Goal: Task Accomplishment & Management: Complete application form

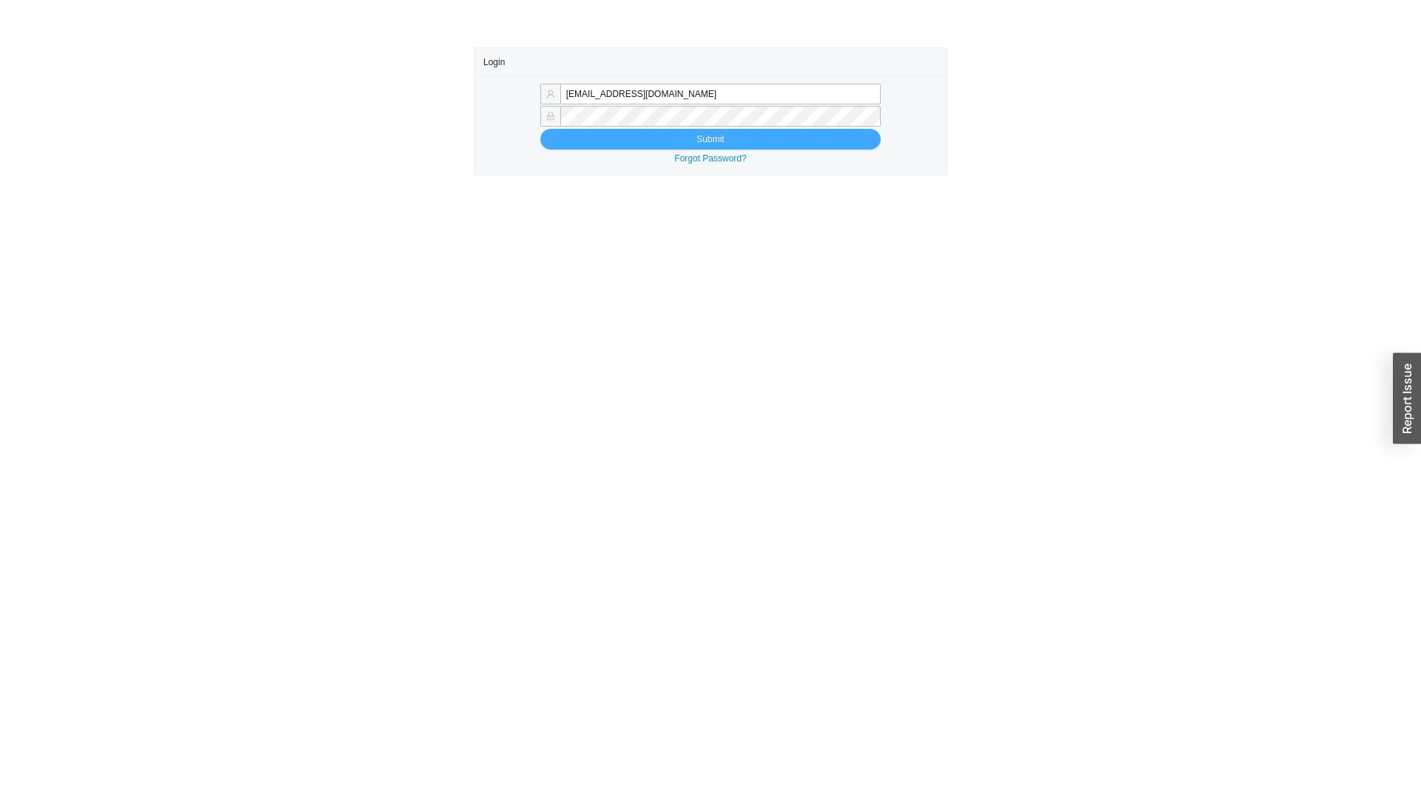
type input "sammyw@homeandstone.com"
click at [734, 132] on button "Submit" at bounding box center [710, 139] width 340 height 21
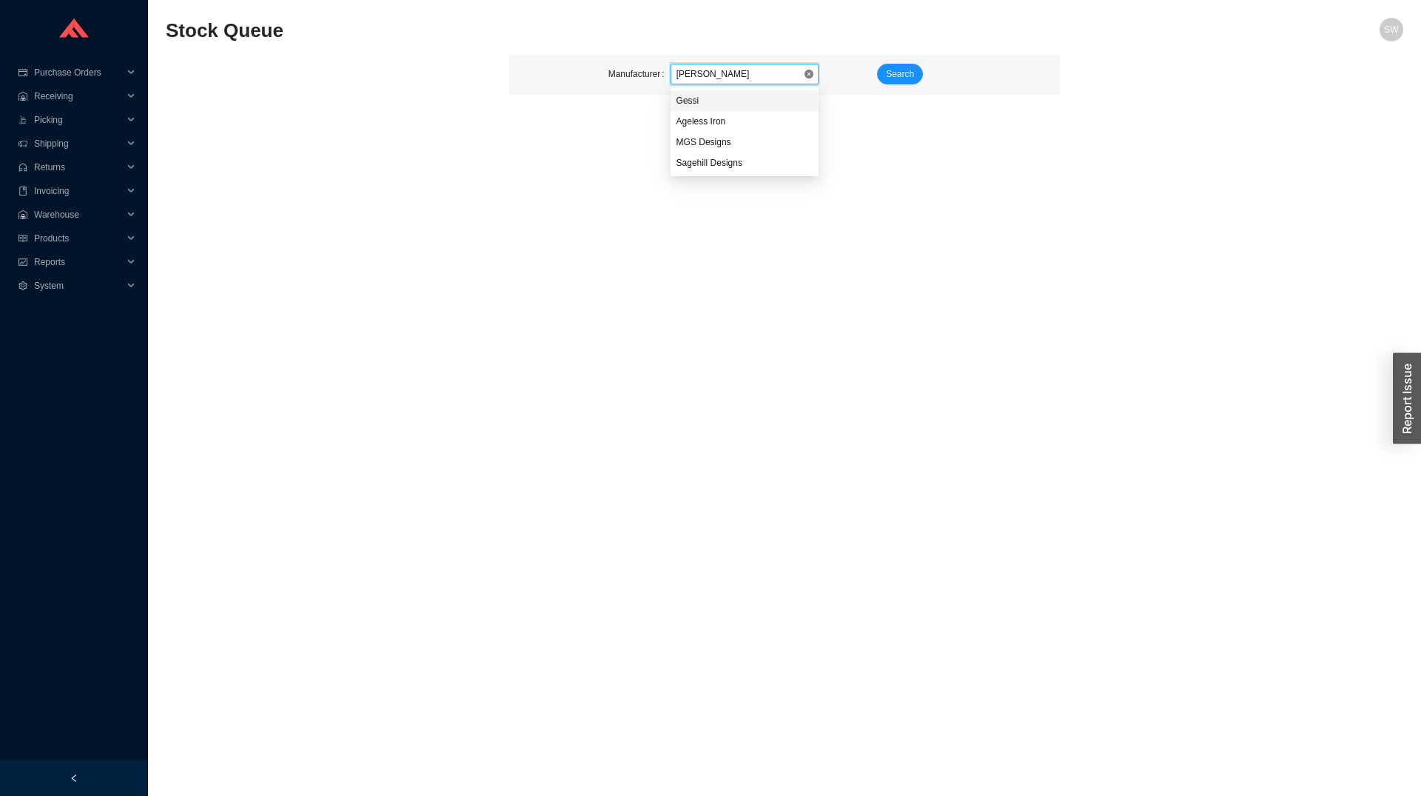
type input "gessi"
click at [907, 74] on span "Search" at bounding box center [900, 74] width 28 height 15
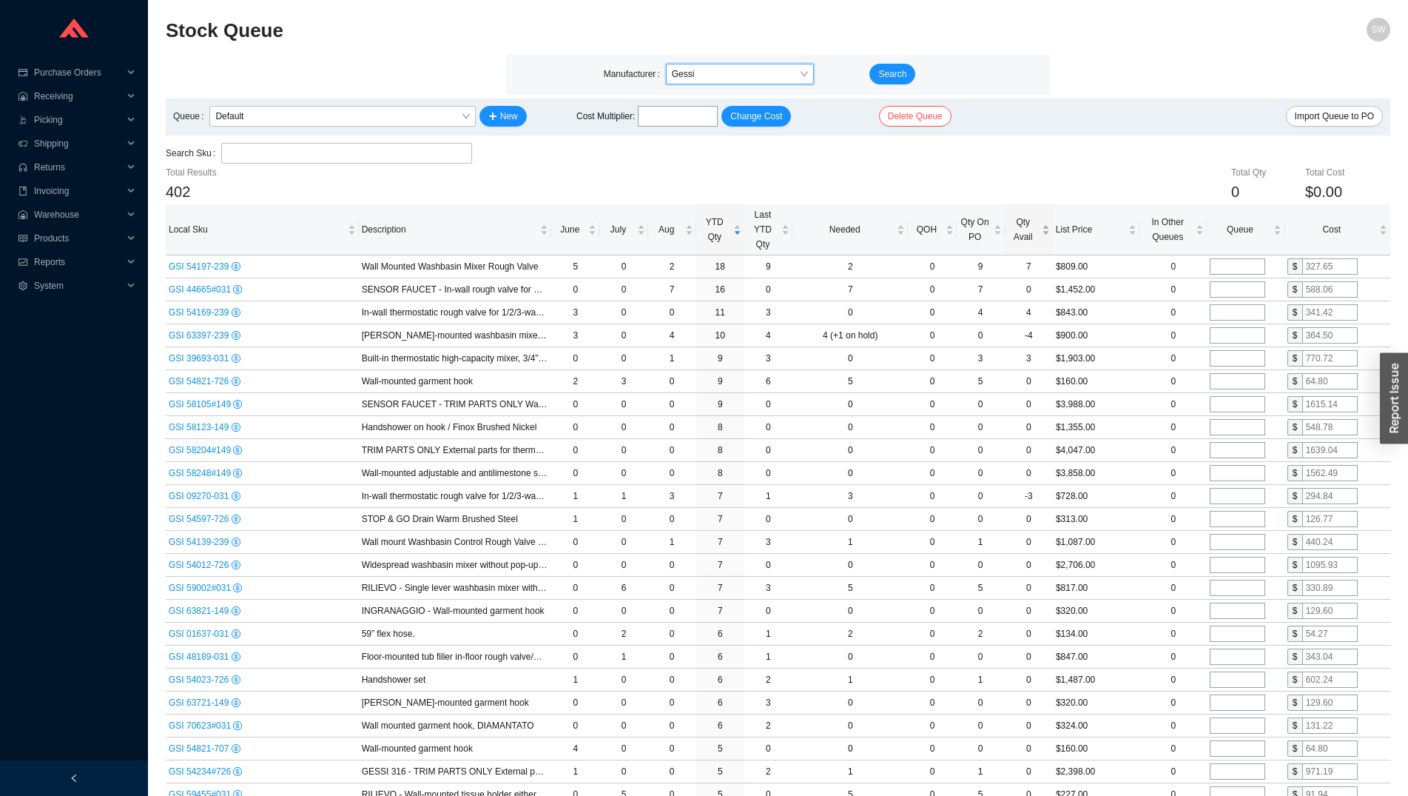
click at [1015, 244] on span "Qty Avail" at bounding box center [1023, 230] width 31 height 30
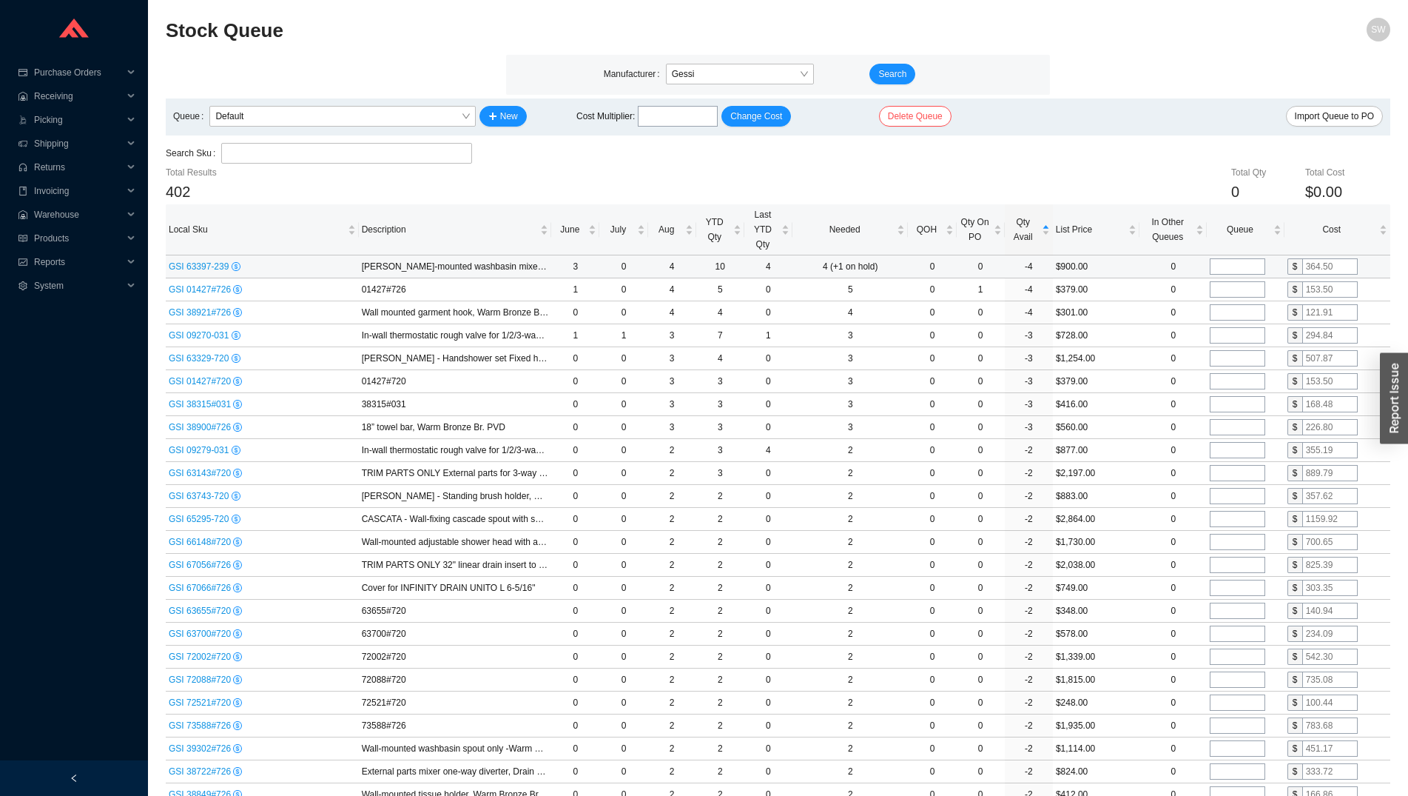
click at [201, 272] on span "GSI 63397-239" at bounding box center [200, 266] width 63 height 10
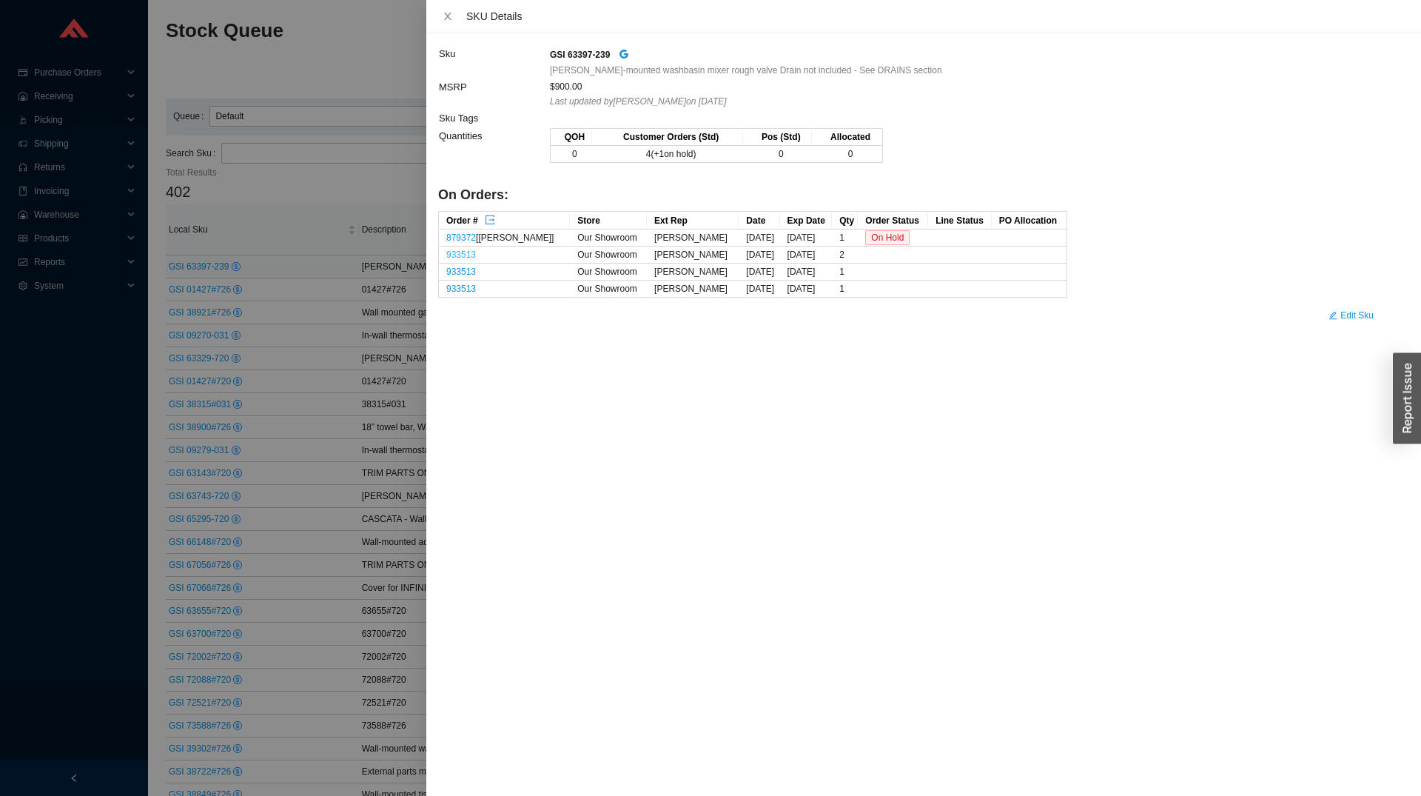
click at [466, 255] on link "933513" at bounding box center [461, 254] width 30 height 10
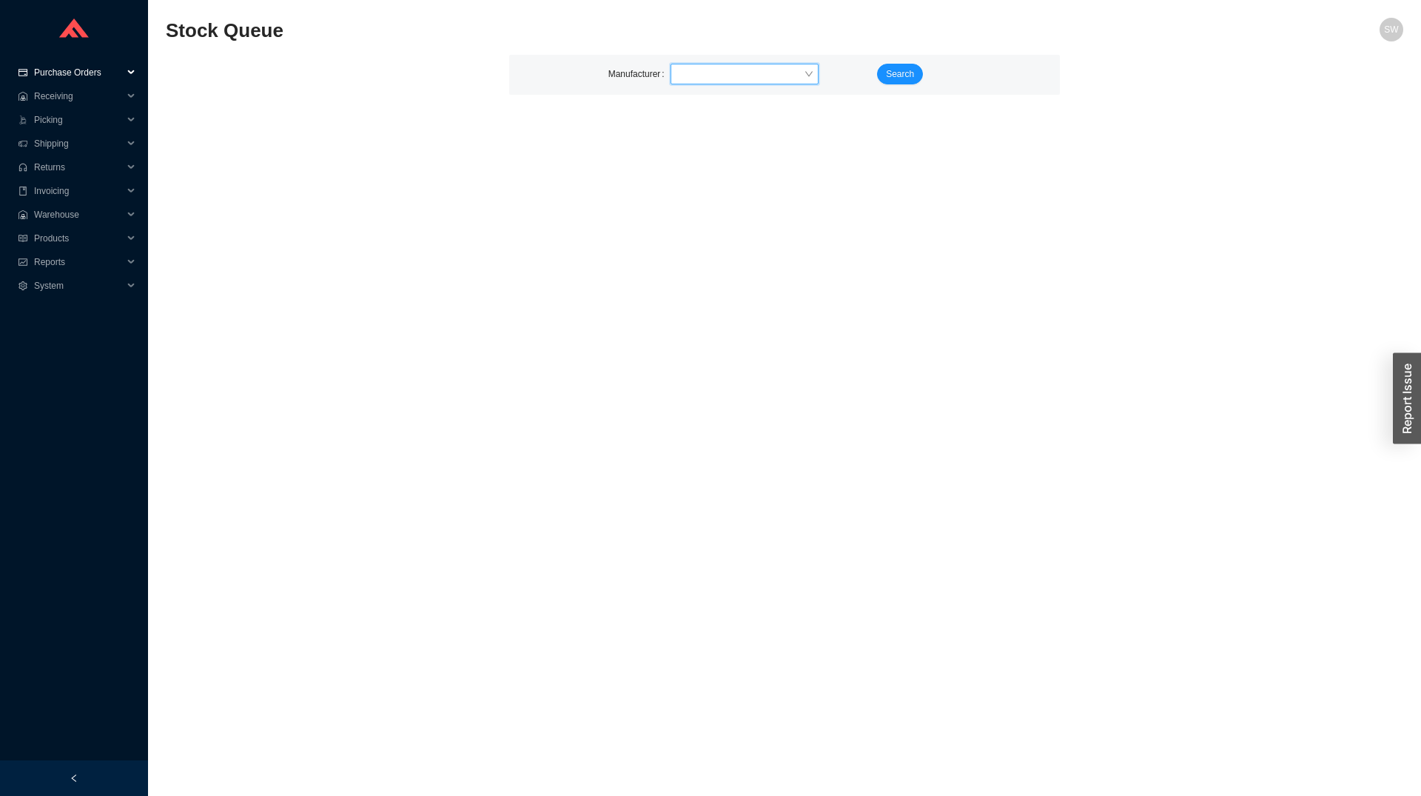
click at [67, 69] on span "Purchase Orders" at bounding box center [78, 73] width 89 height 24
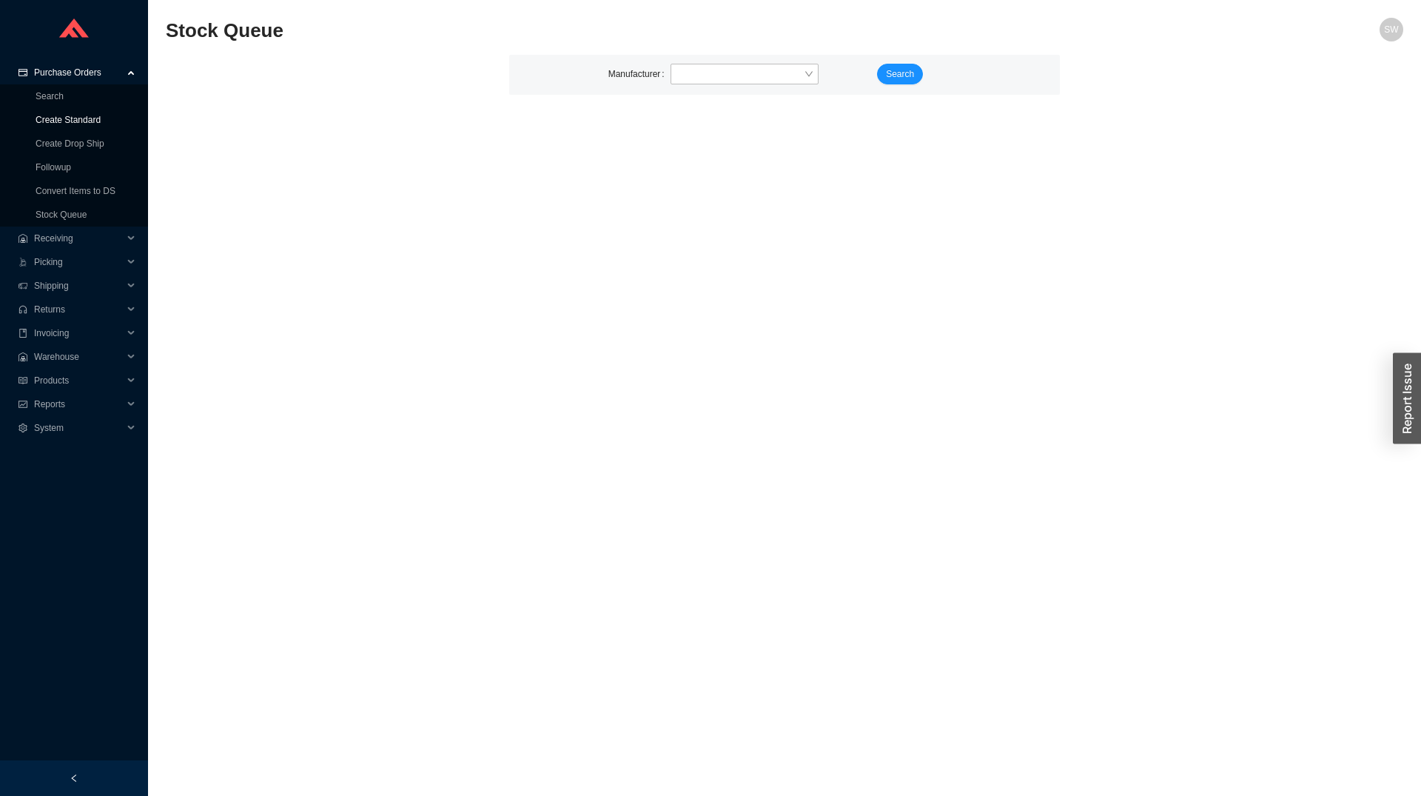
click at [78, 115] on link "Create Standard" at bounding box center [68, 120] width 65 height 10
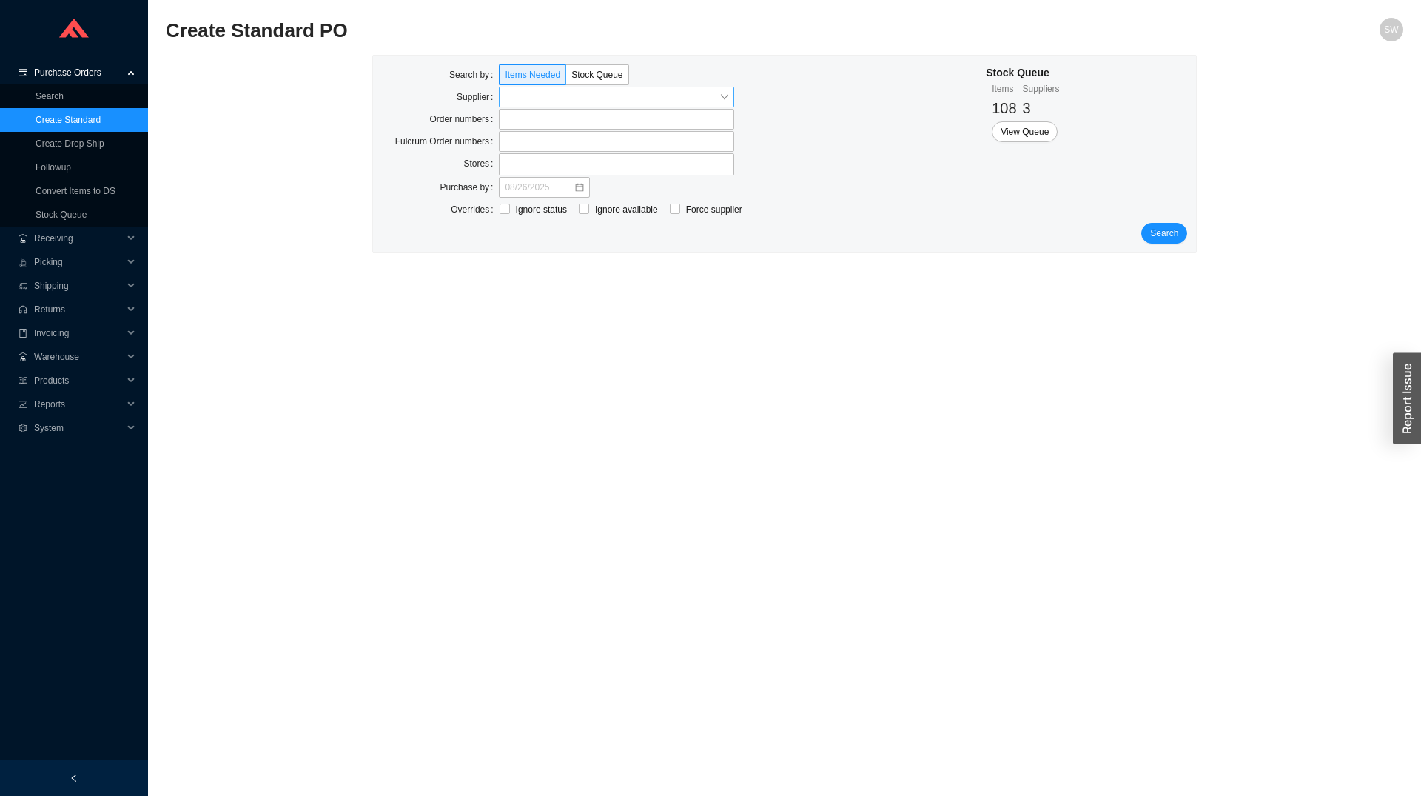
click at [551, 100] on input "search" at bounding box center [612, 96] width 215 height 19
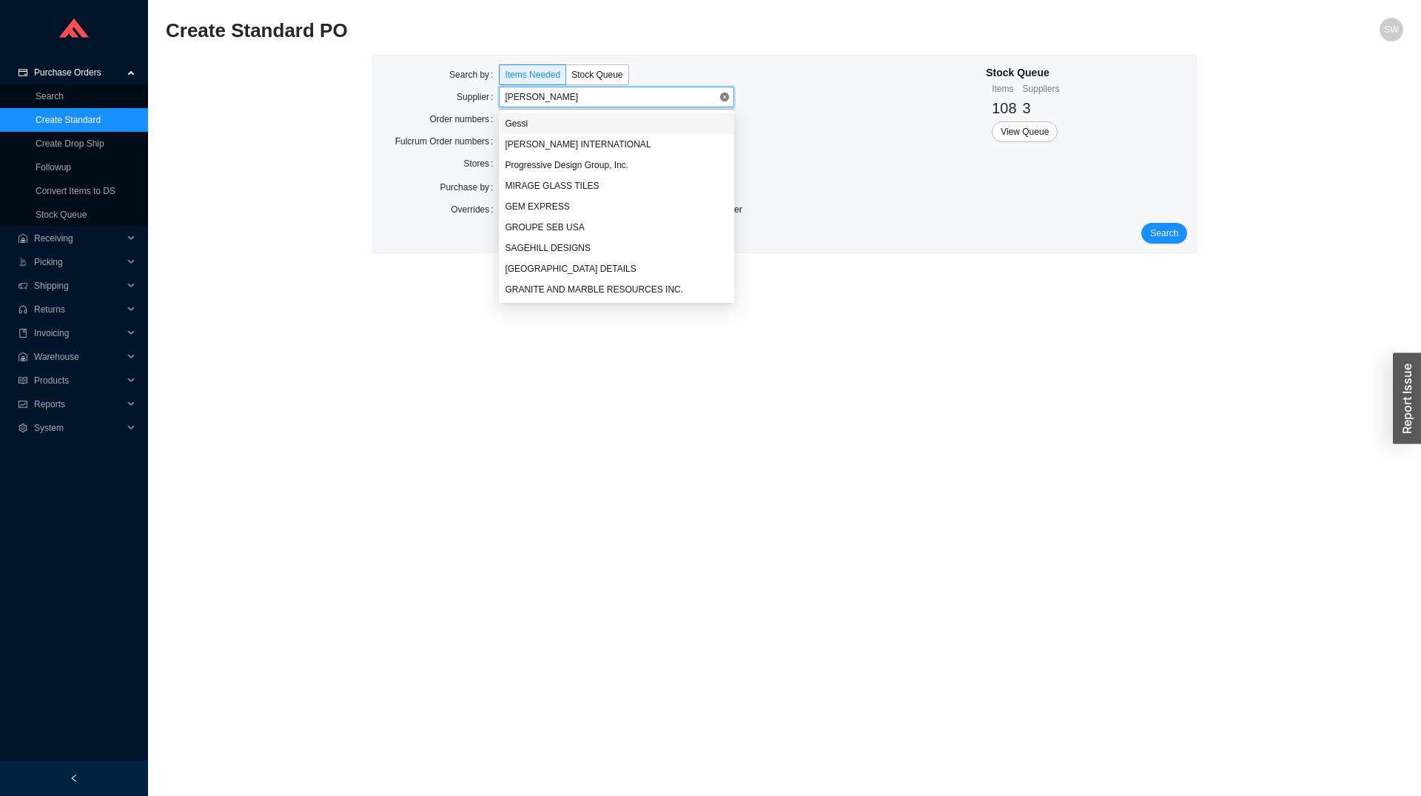
type input "gessi"
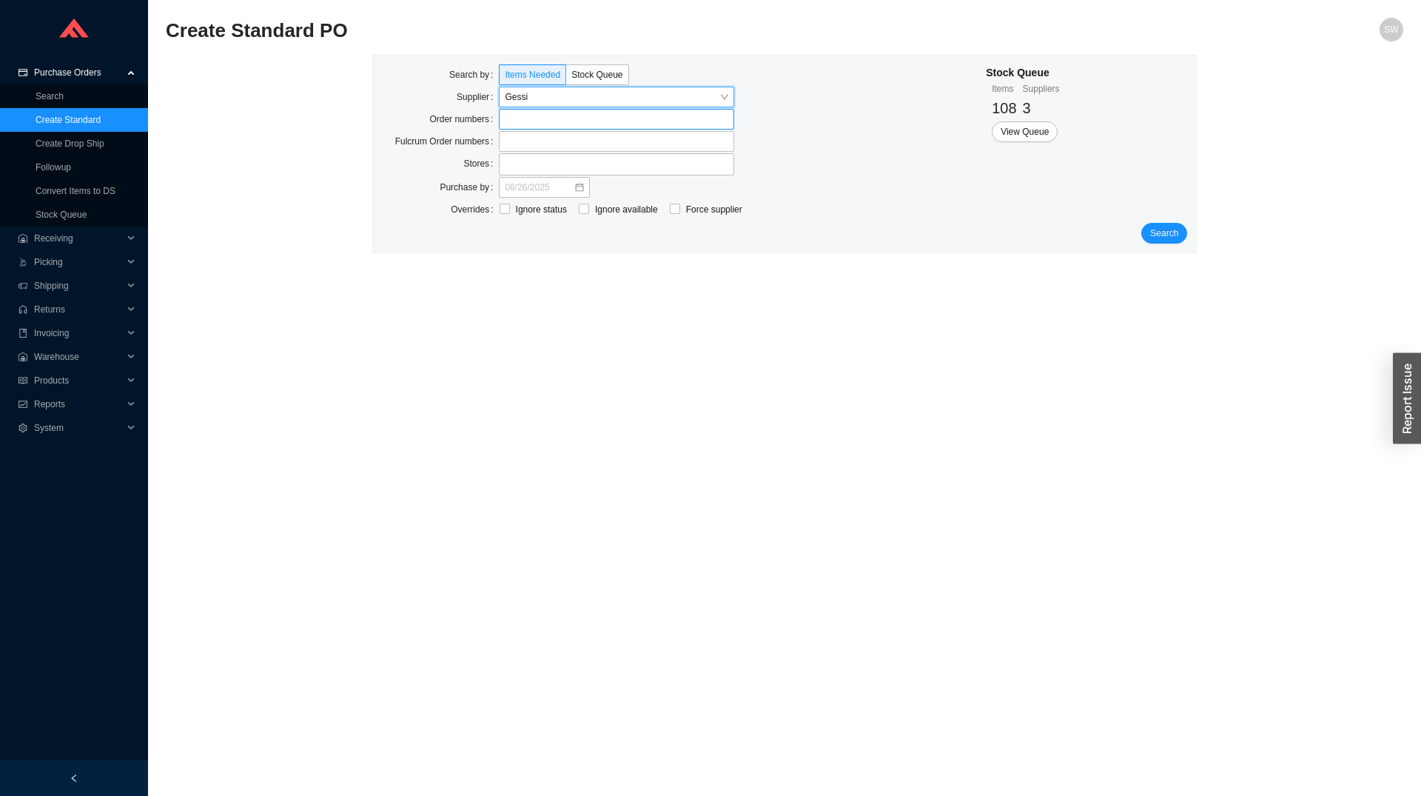
click at [534, 115] on label at bounding box center [616, 119] width 235 height 21
click at [511, 115] on input at bounding box center [506, 119] width 10 height 16
click at [506, 211] on input "Ignore status" at bounding box center [505, 210] width 10 height 10
checkbox input "true"
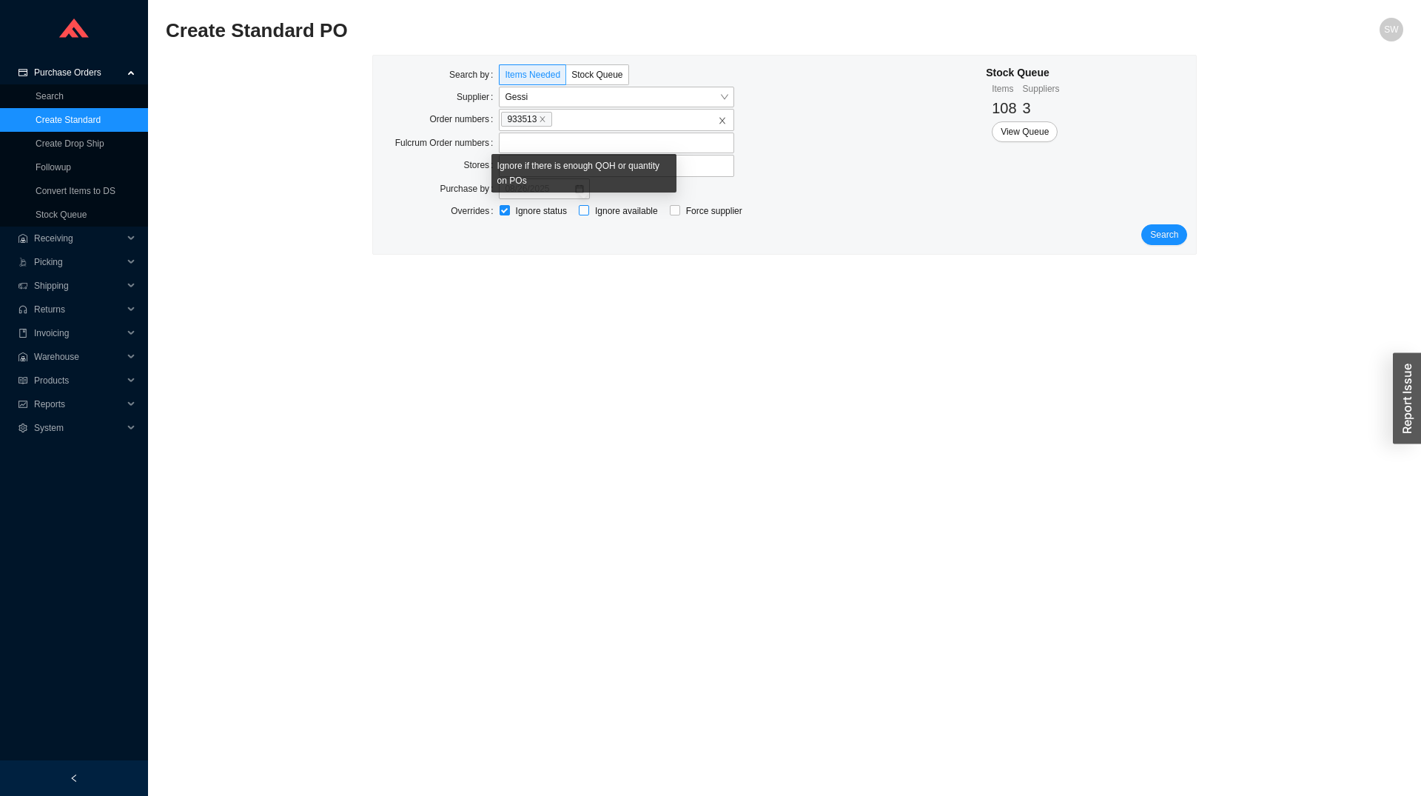
click at [585, 210] on input "Ignore available" at bounding box center [584, 210] width 10 height 10
checkbox input "true"
click at [1162, 231] on span "Search" at bounding box center [1164, 234] width 28 height 15
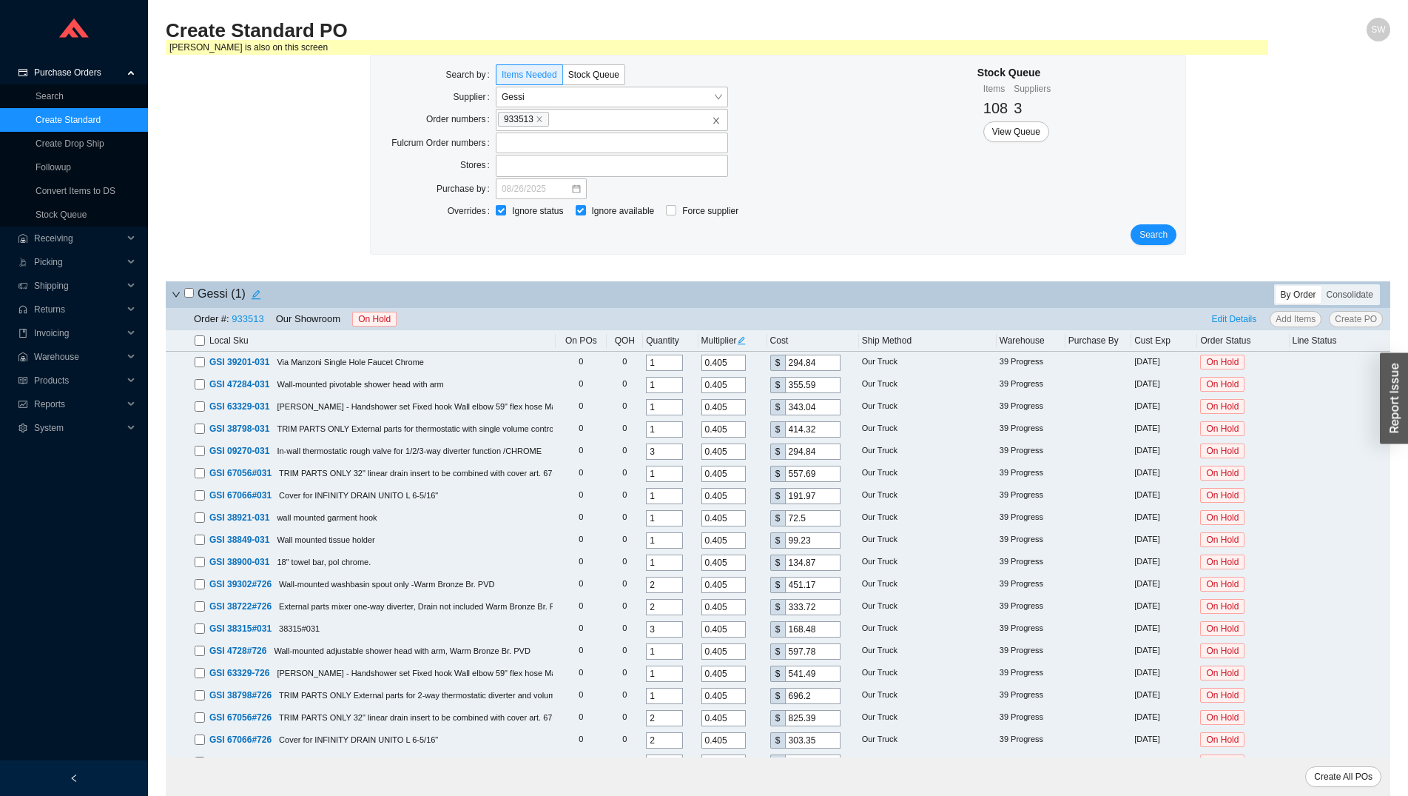
click at [744, 342] on icon "edit" at bounding box center [741, 340] width 8 height 8
click at [769, 278] on input "0.405" at bounding box center [769, 281] width 44 height 16
type input "0.256"
click at [765, 300] on span "Update All" at bounding box center [768, 306] width 41 height 15
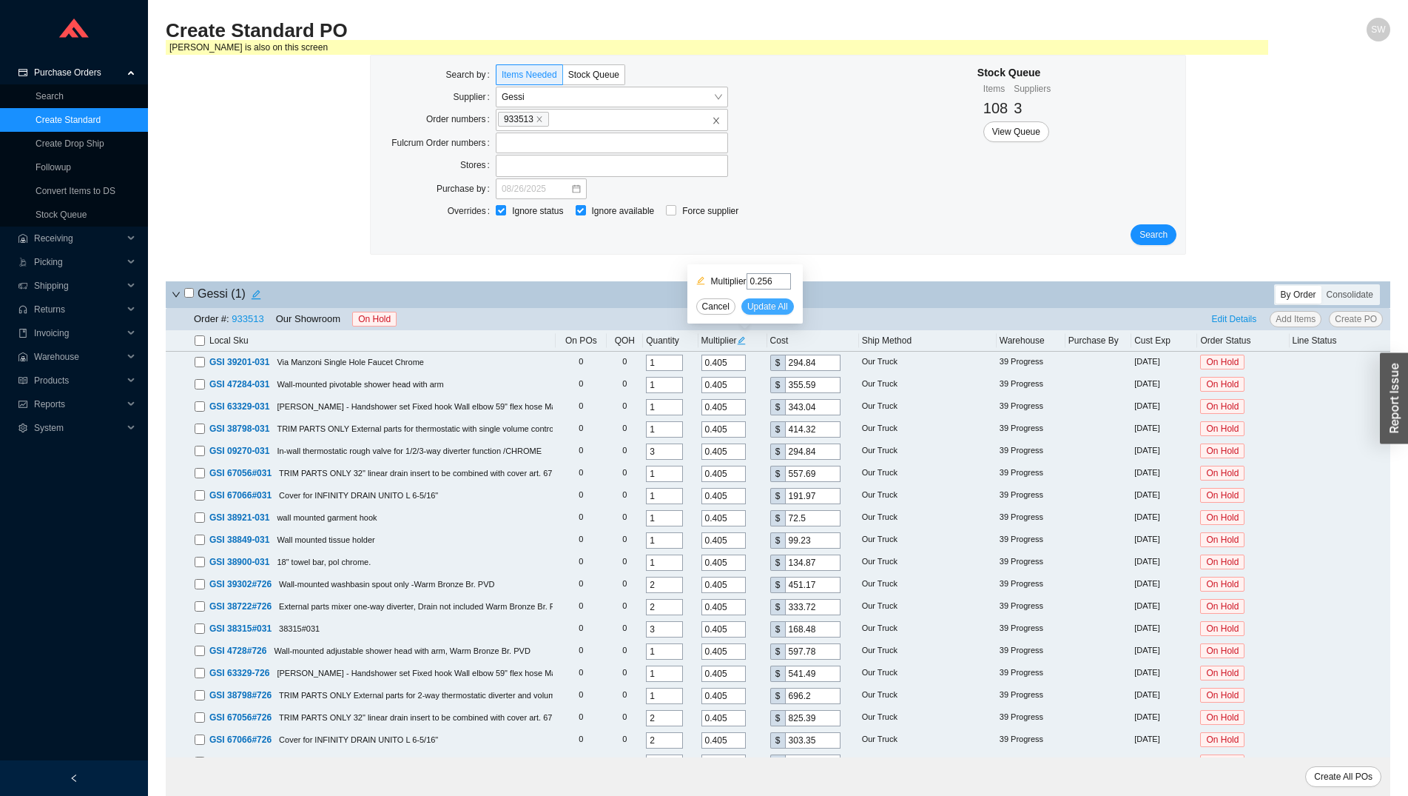
type input "0.256"
type input "186.37"
type input "0.256"
type input "224.77"
type input "0.256"
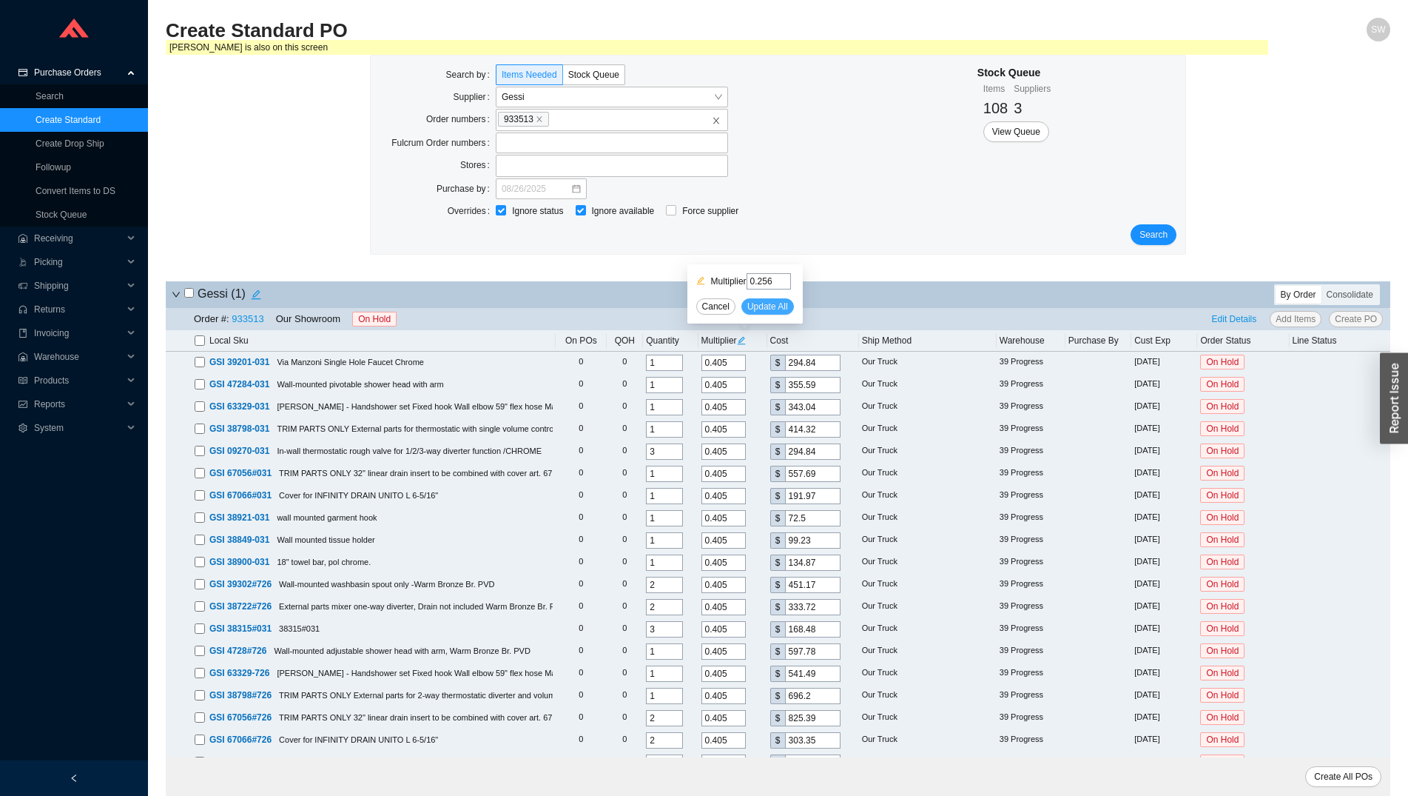
type input "216.83"
type input "0.256"
type input "261.89"
type input "0.256"
type input "186.37"
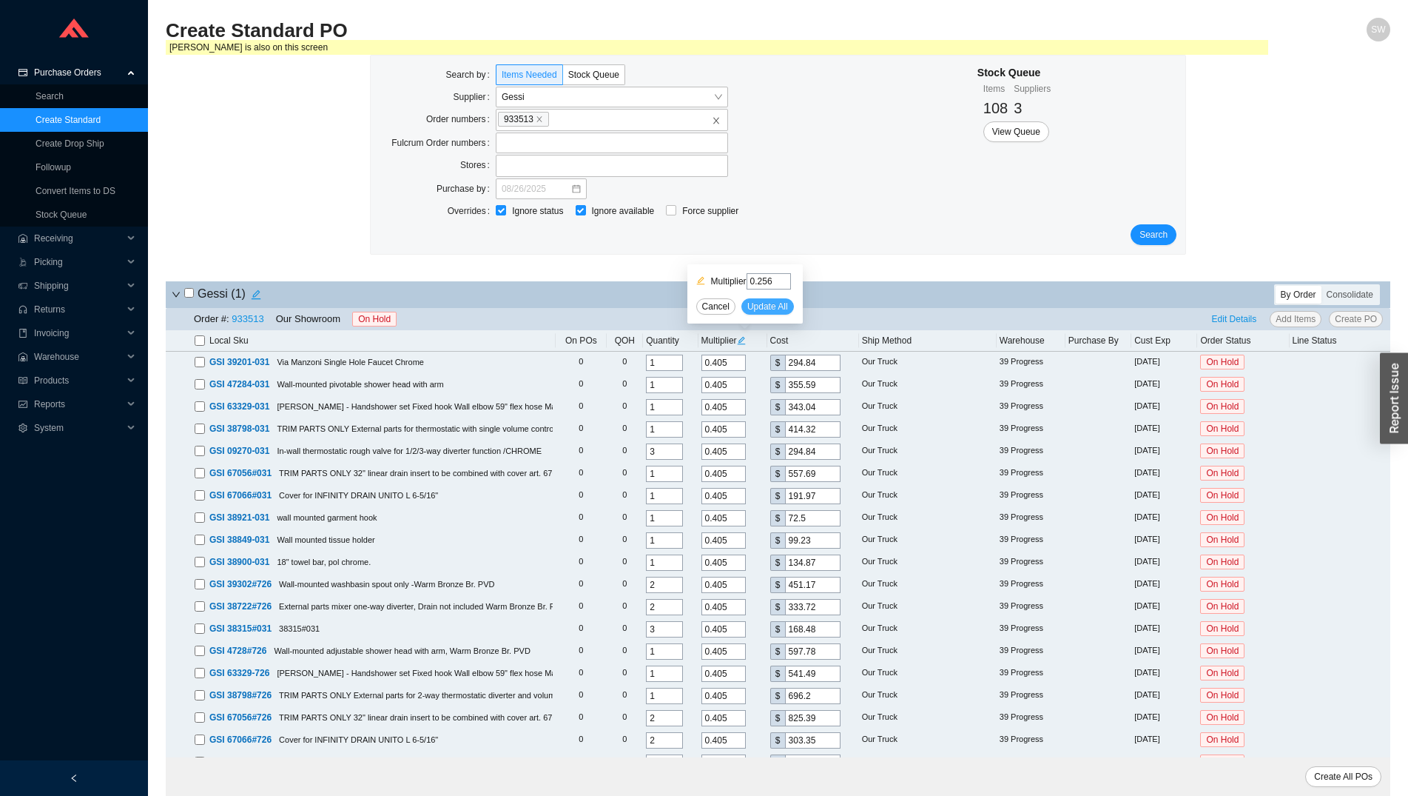
type input "0.256"
type input "352.51"
type input "0.256"
type input "121.34"
type input "0.256"
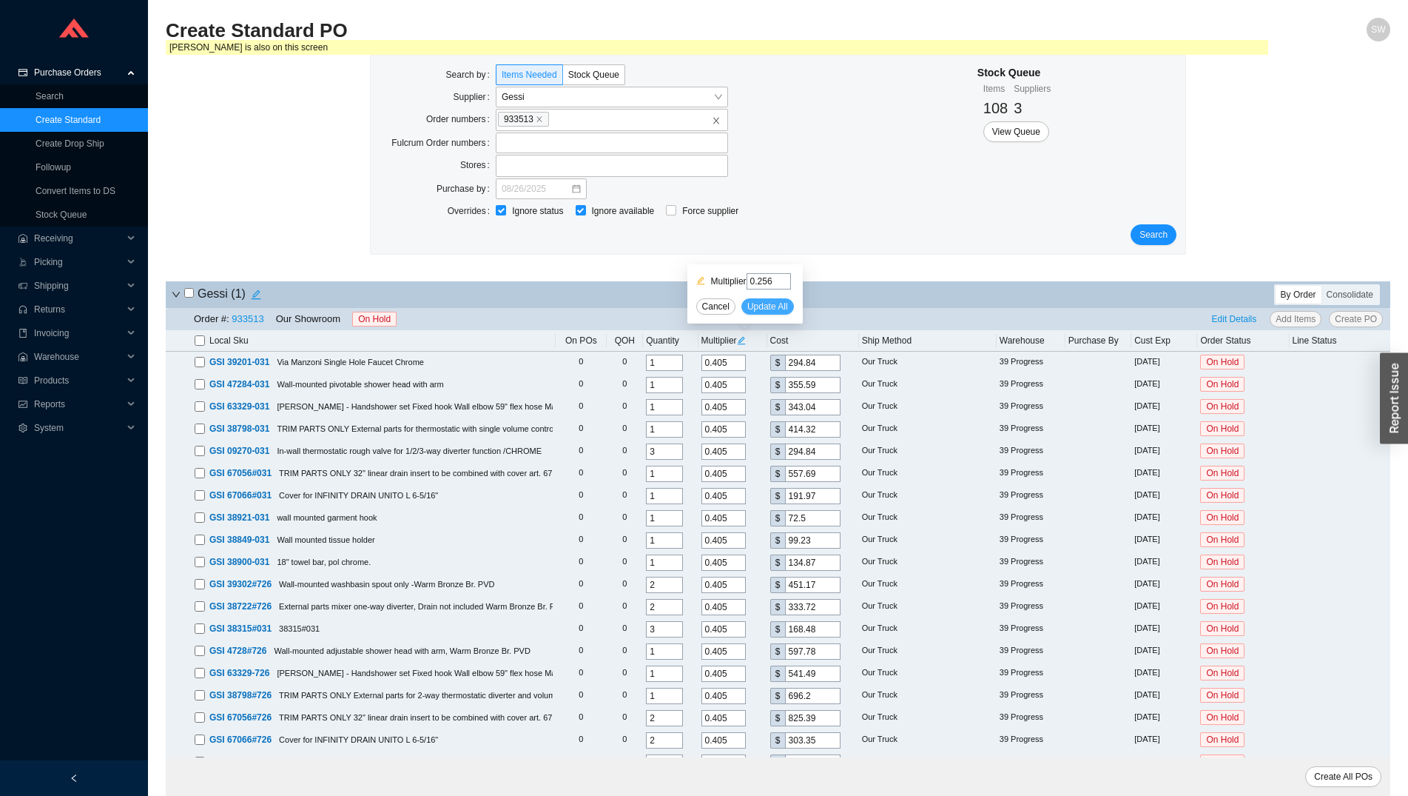
type input "45.82"
type input "0.256"
type input "62.72"
type input "0.256"
type input "85.25"
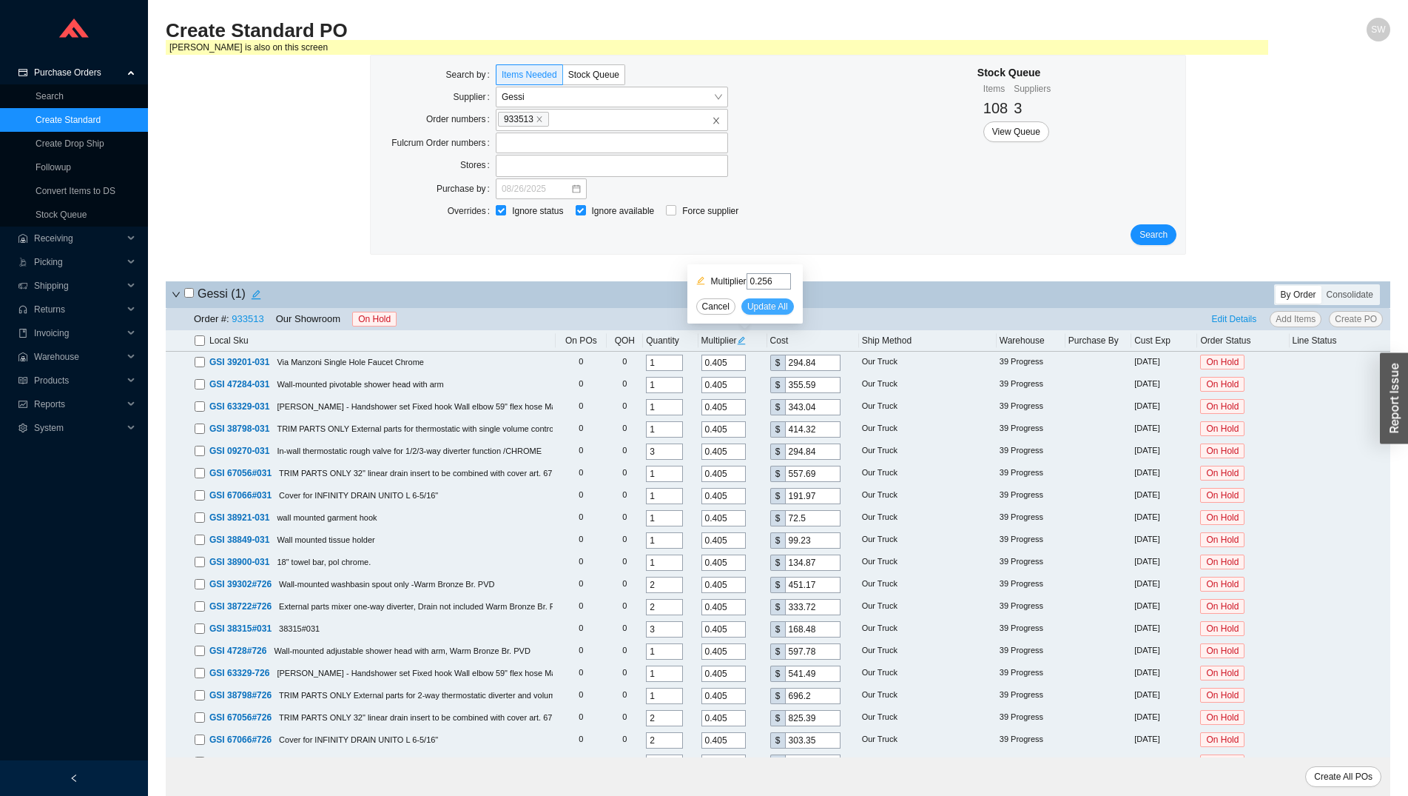
type input "0.256"
type input "285.18"
type input "0.256"
type input "210.94"
type input "0.256"
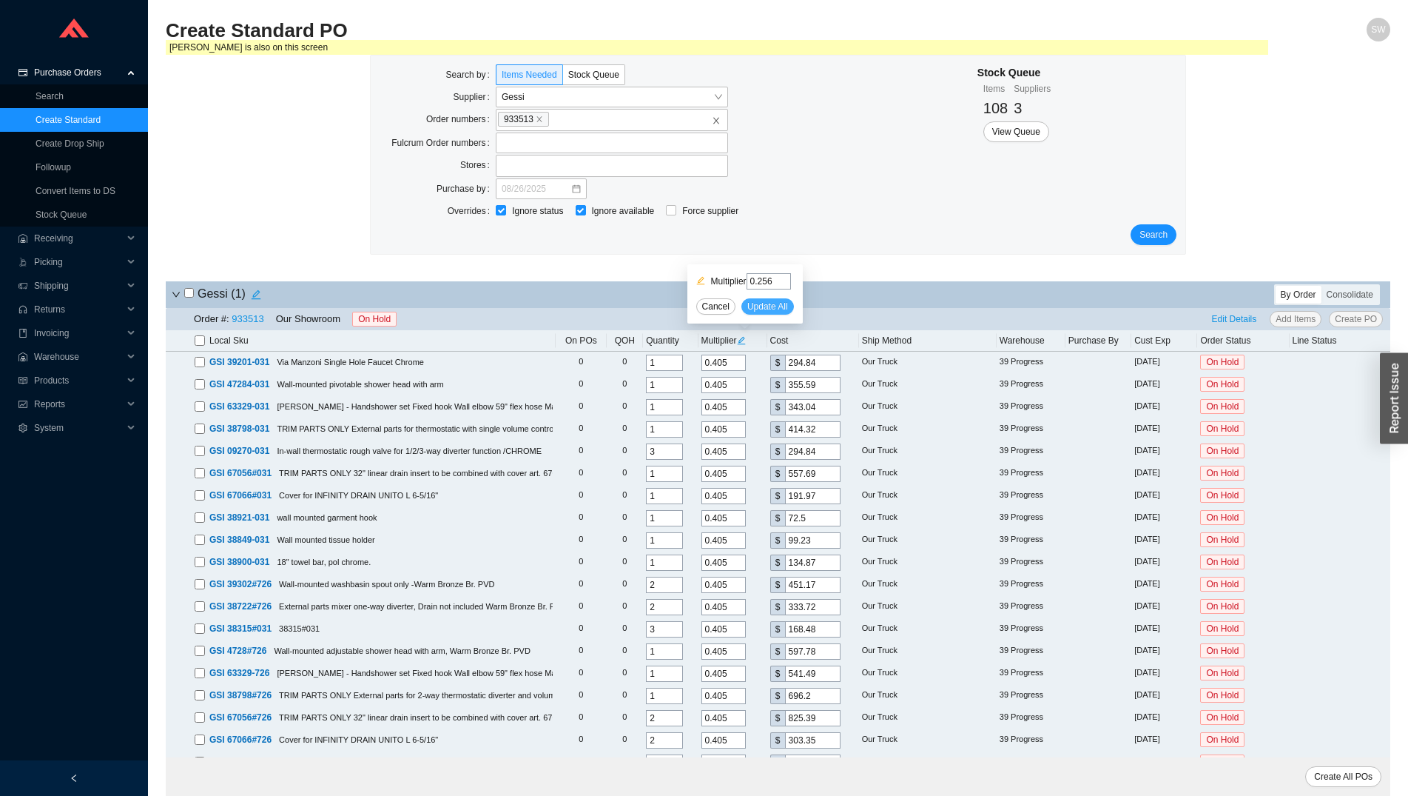
type input "106.5"
type input "0.256"
type input "377.86"
type input "0.256"
type input "342.27"
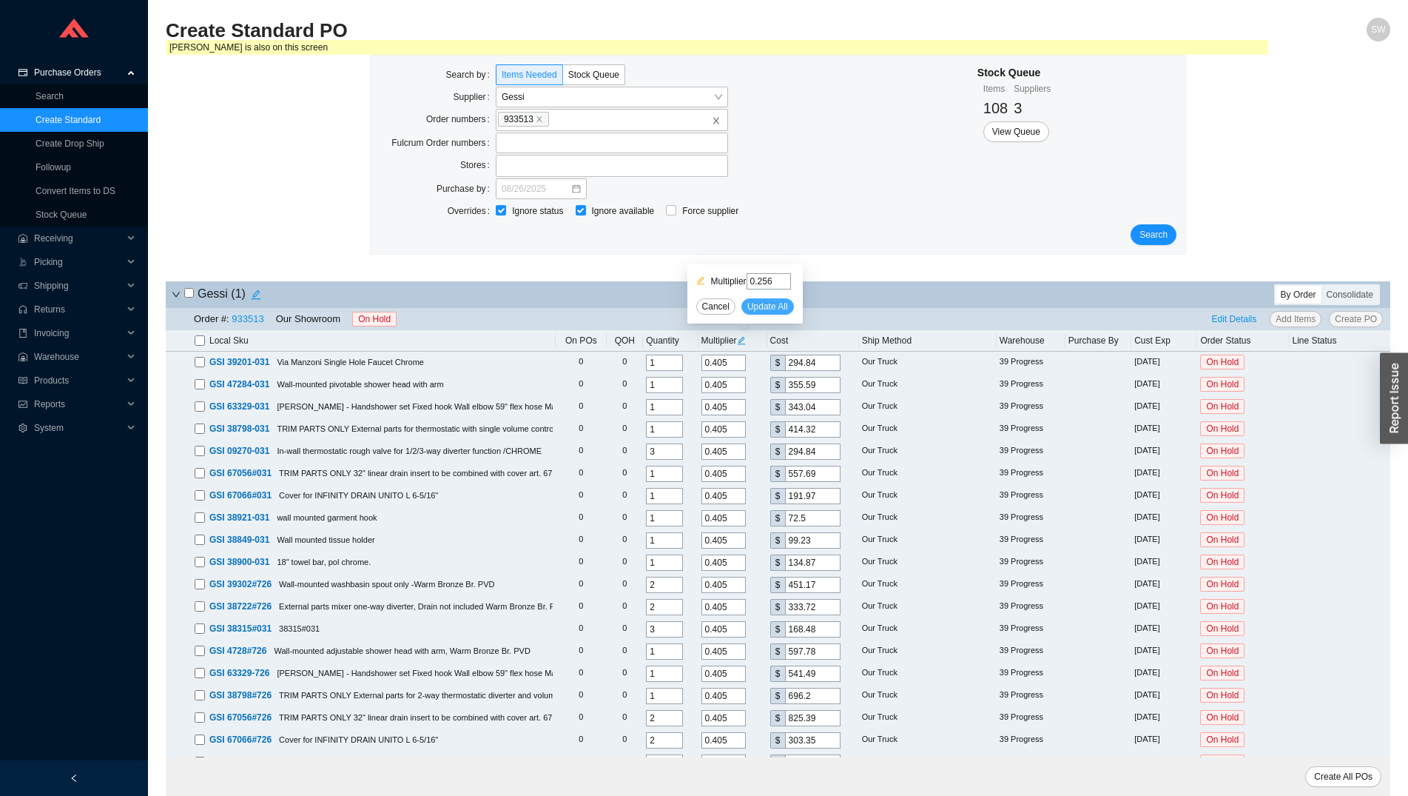
type input "0.256"
type input "440.06"
type input "0.256"
type input "521.73"
type input "0.256"
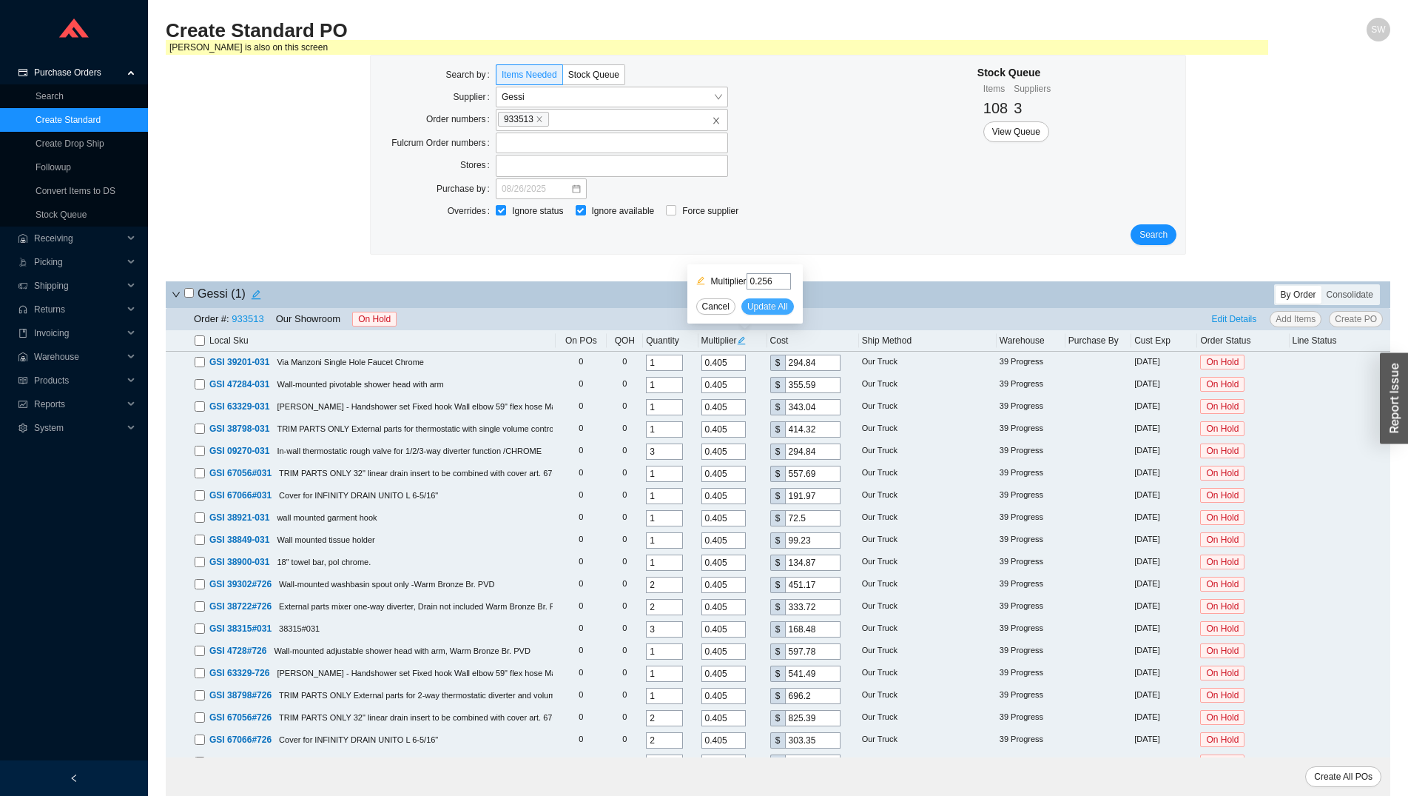
type input "191.74"
type input "0.256"
type input "77.06"
type input "0.256"
type input "143.36"
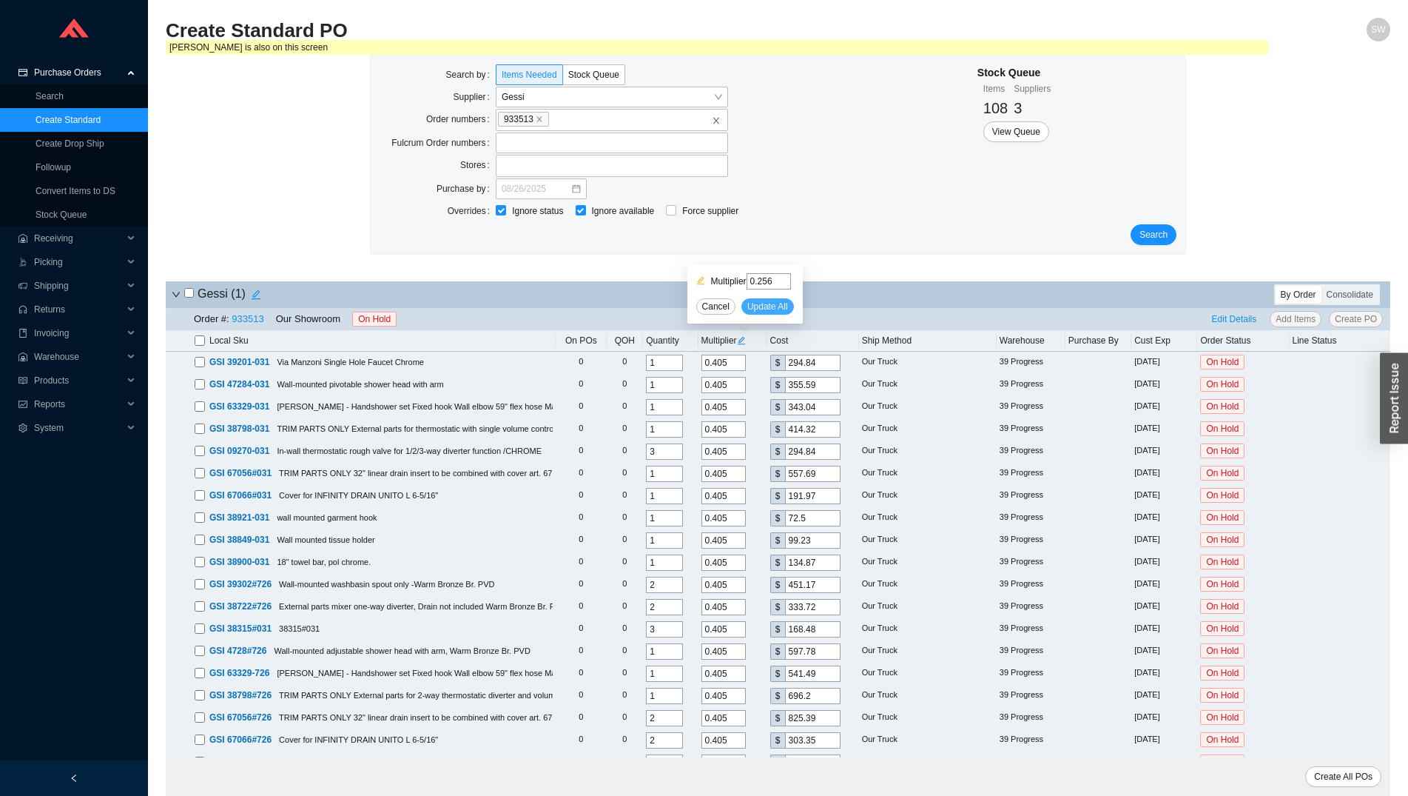
type input "0.256"
type input "220.93"
type input "0.256"
type input "105.47"
type input "0.256"
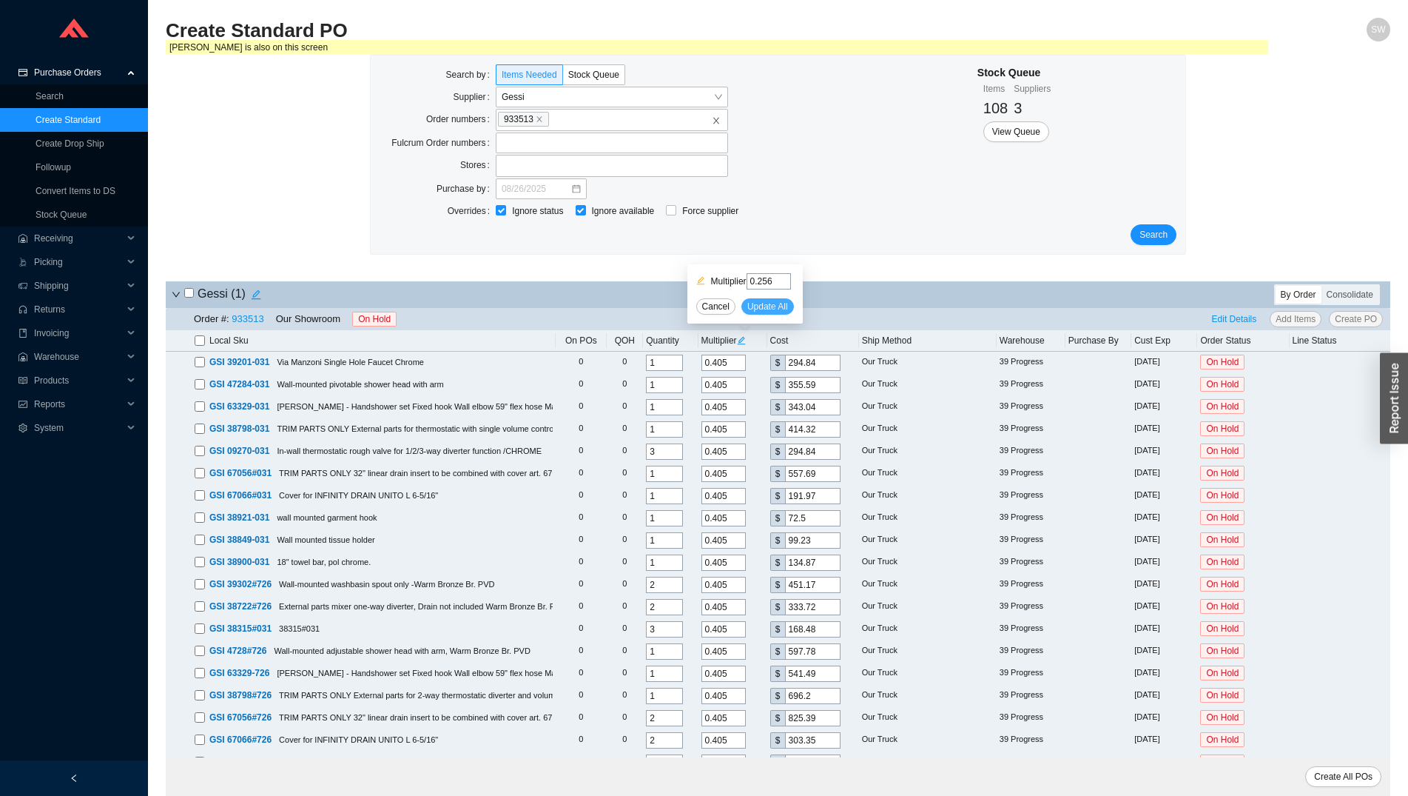
type input "495.36"
type input "0.256"
type input "230.4"
type input "0.256"
type input "2407.94"
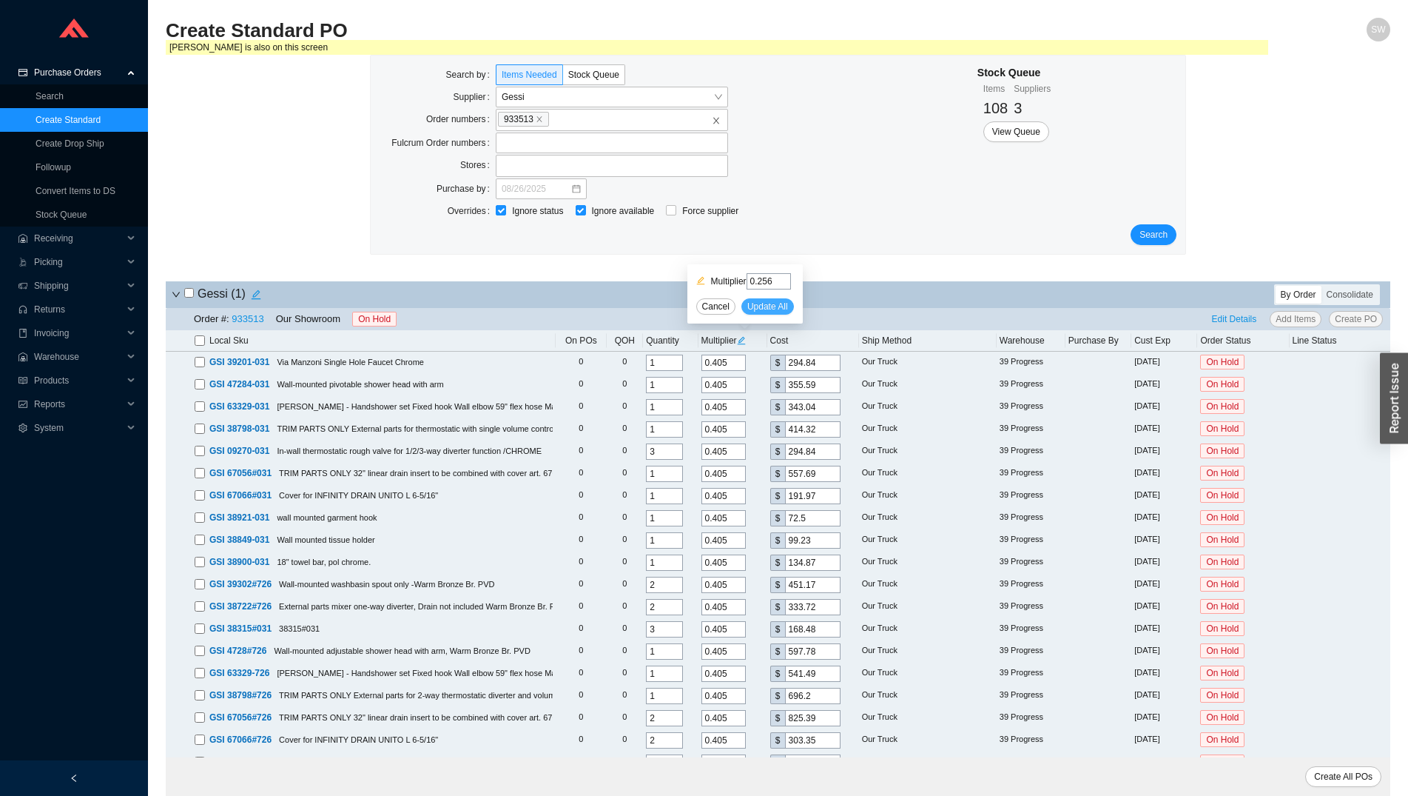
type input "0.256"
type input "1011.2"
type input "0.256"
type input "126.98"
type input "0.256"
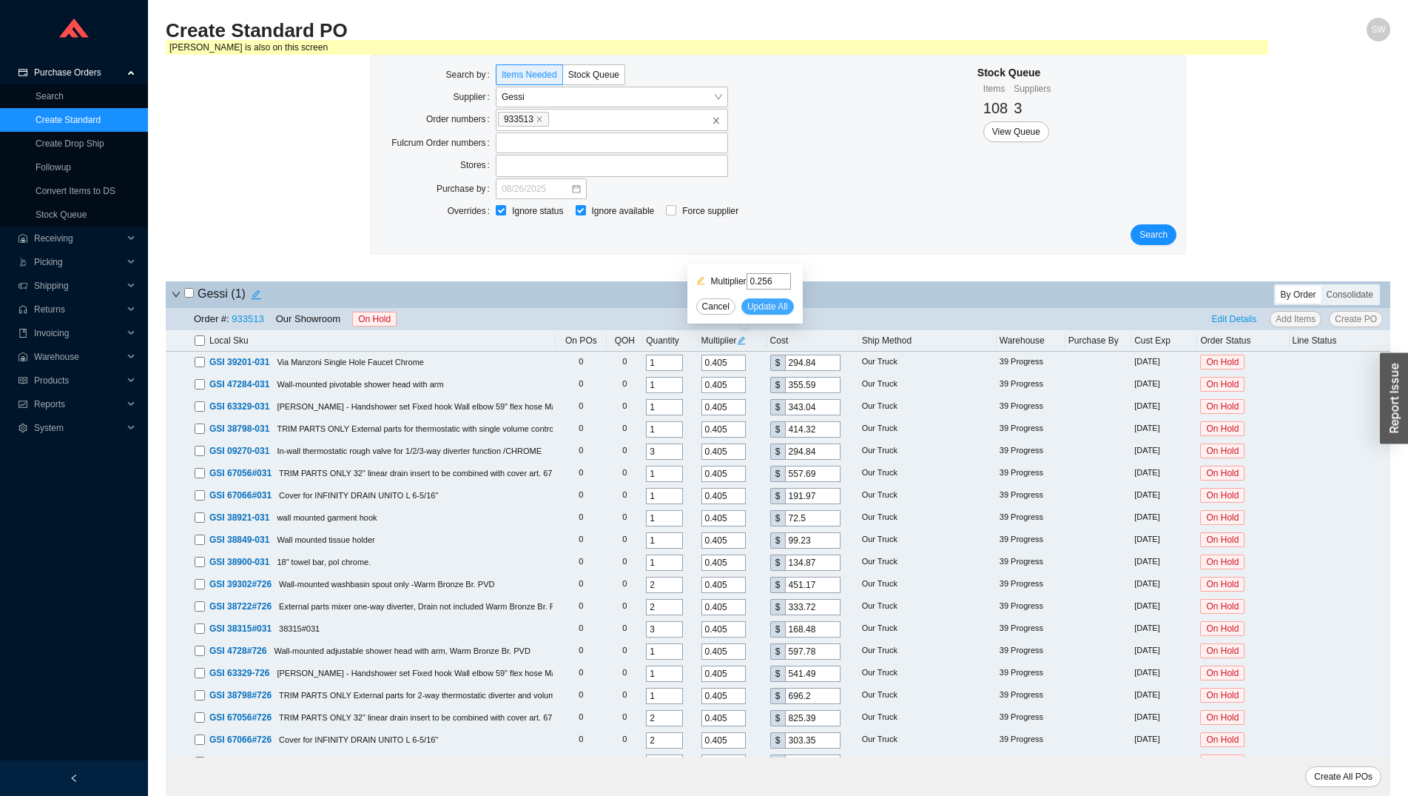
type input "432.13"
type input "0.256"
type input "150.02"
type input "0.256"
type input "119.04"
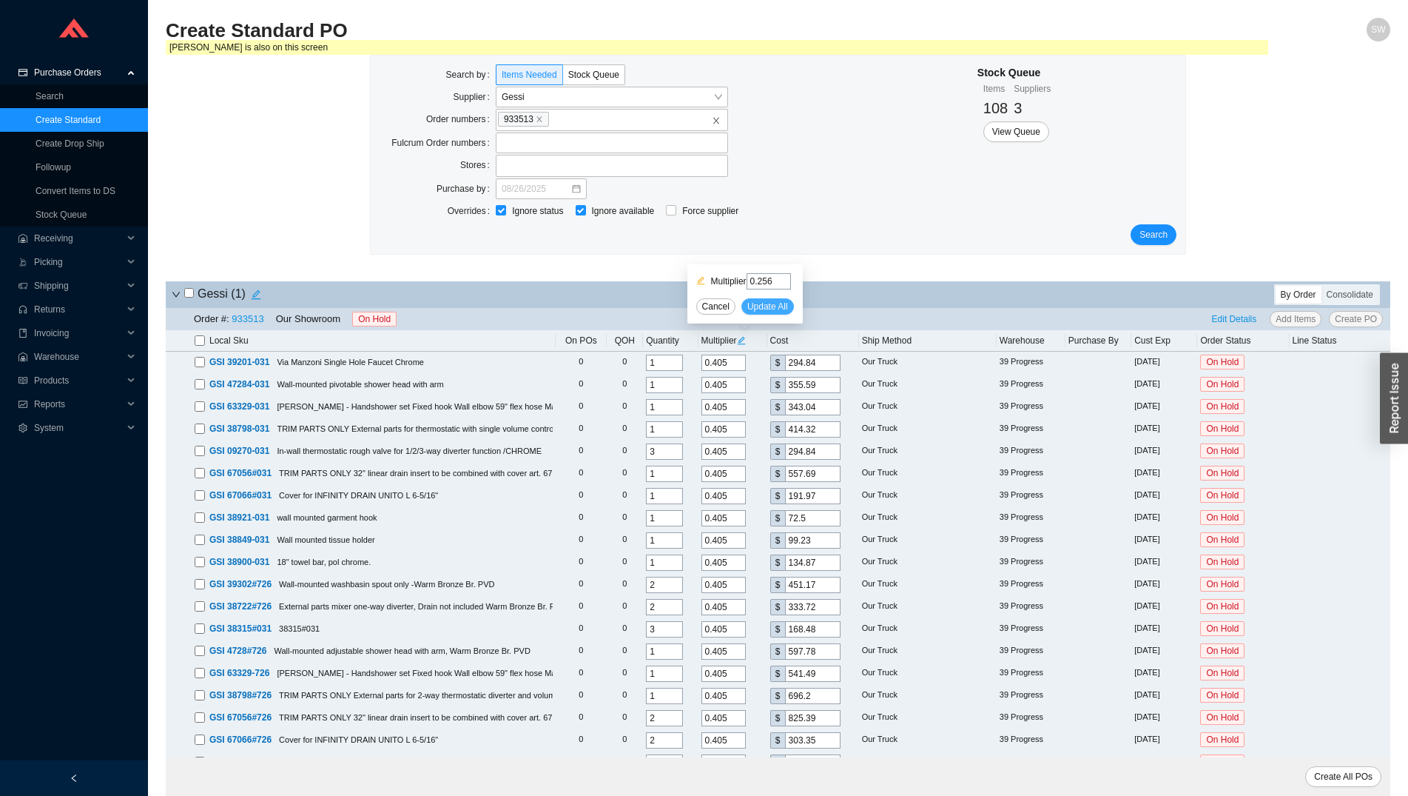
type input "0.256"
type input "54.78"
type input "0.256"
type input "507.9"
type input "0.256"
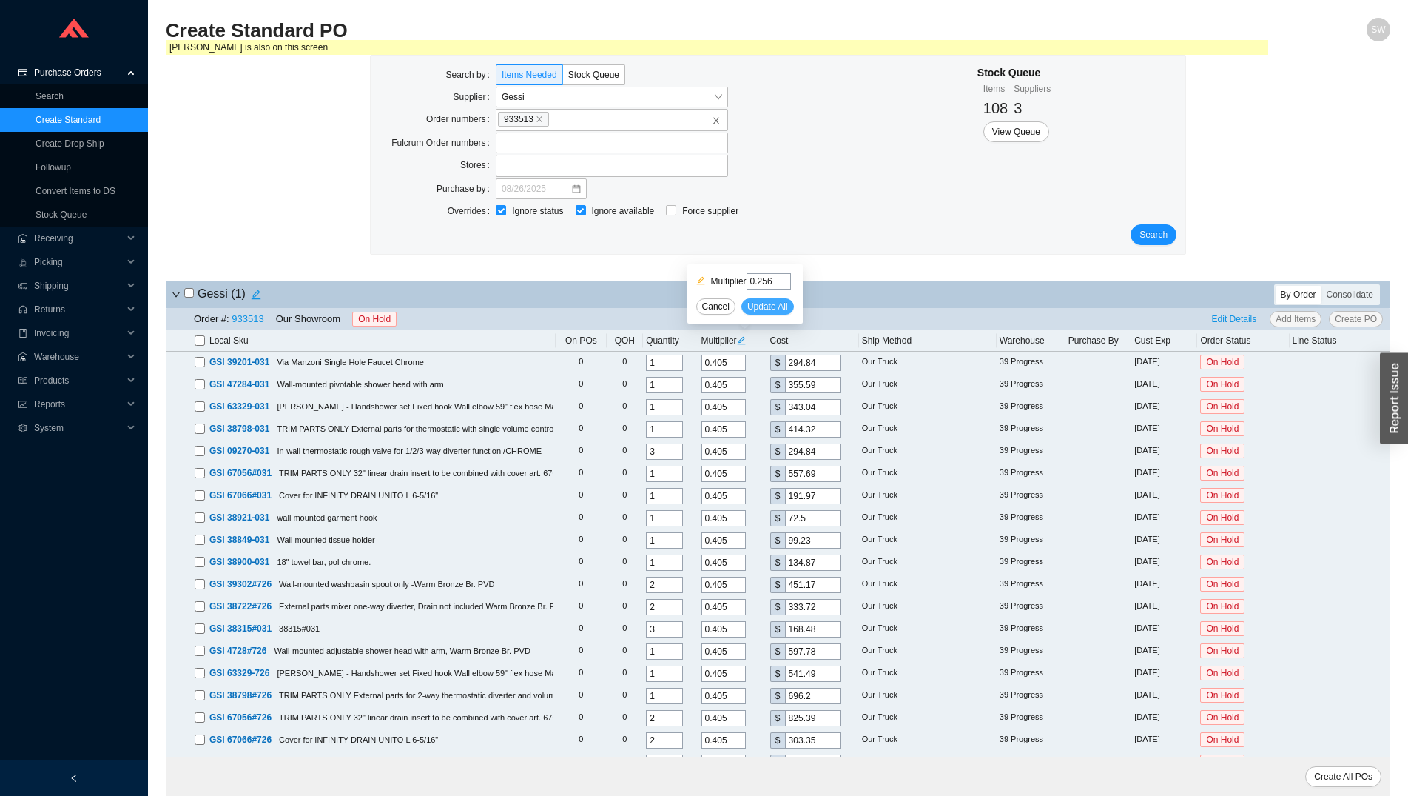
type input "787.71"
type input "0.256"
type input "212.74"
type input "0.256"
type input "132.1"
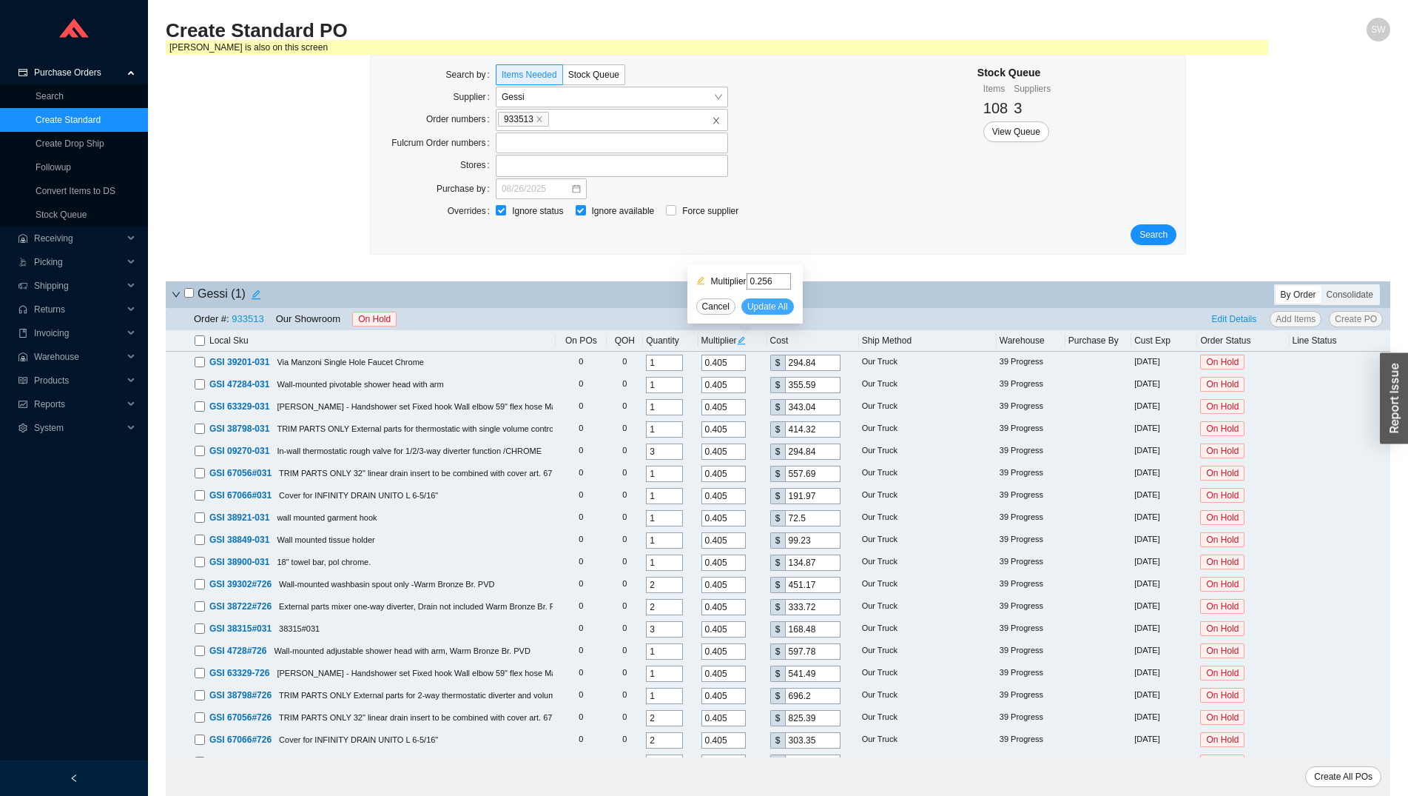
type input "0.256"
type input "176.13"
type input "0.256"
type input "295.42"
type input "0.256"
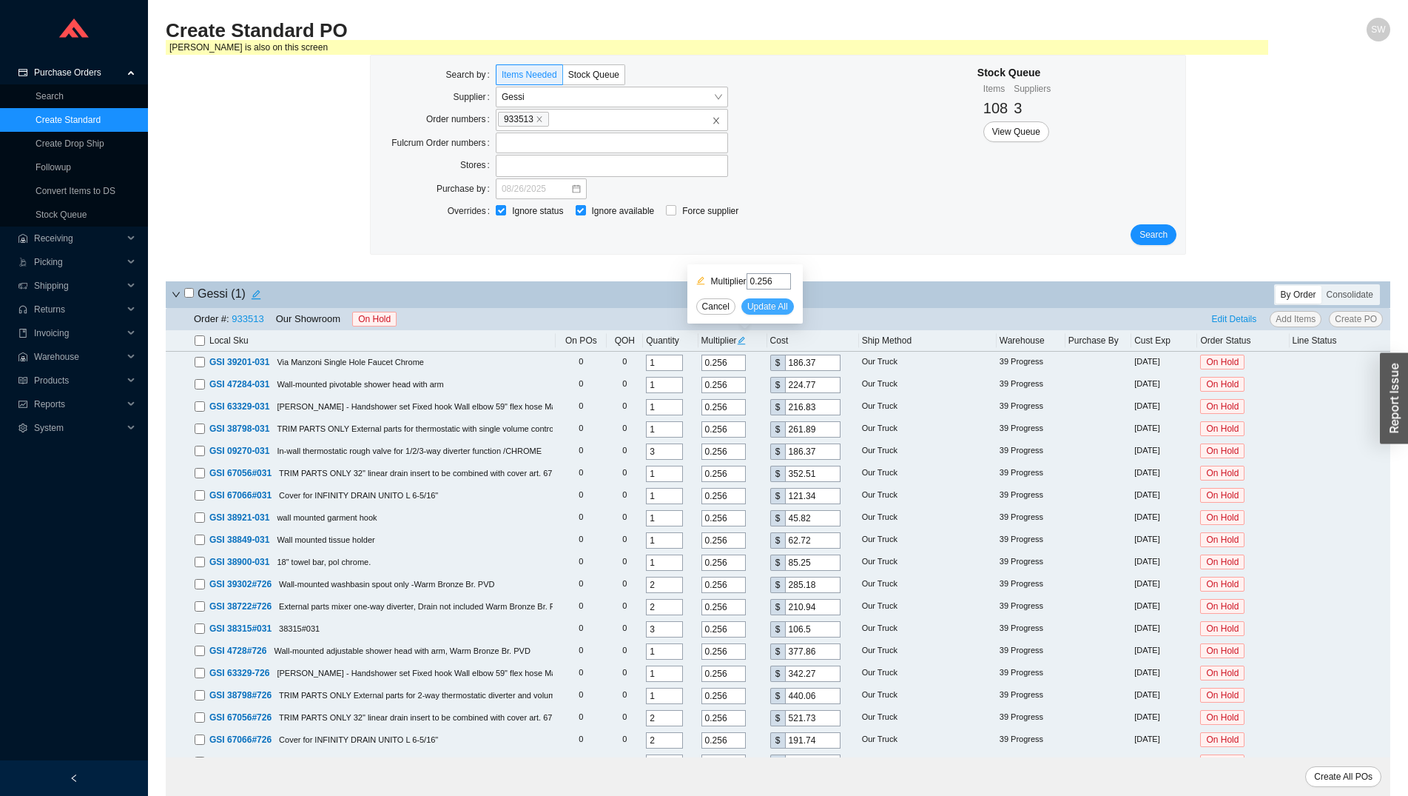
type input "464.64"
type input "0.256"
type input "342.78"
type input "0.256"
type input "442.88"
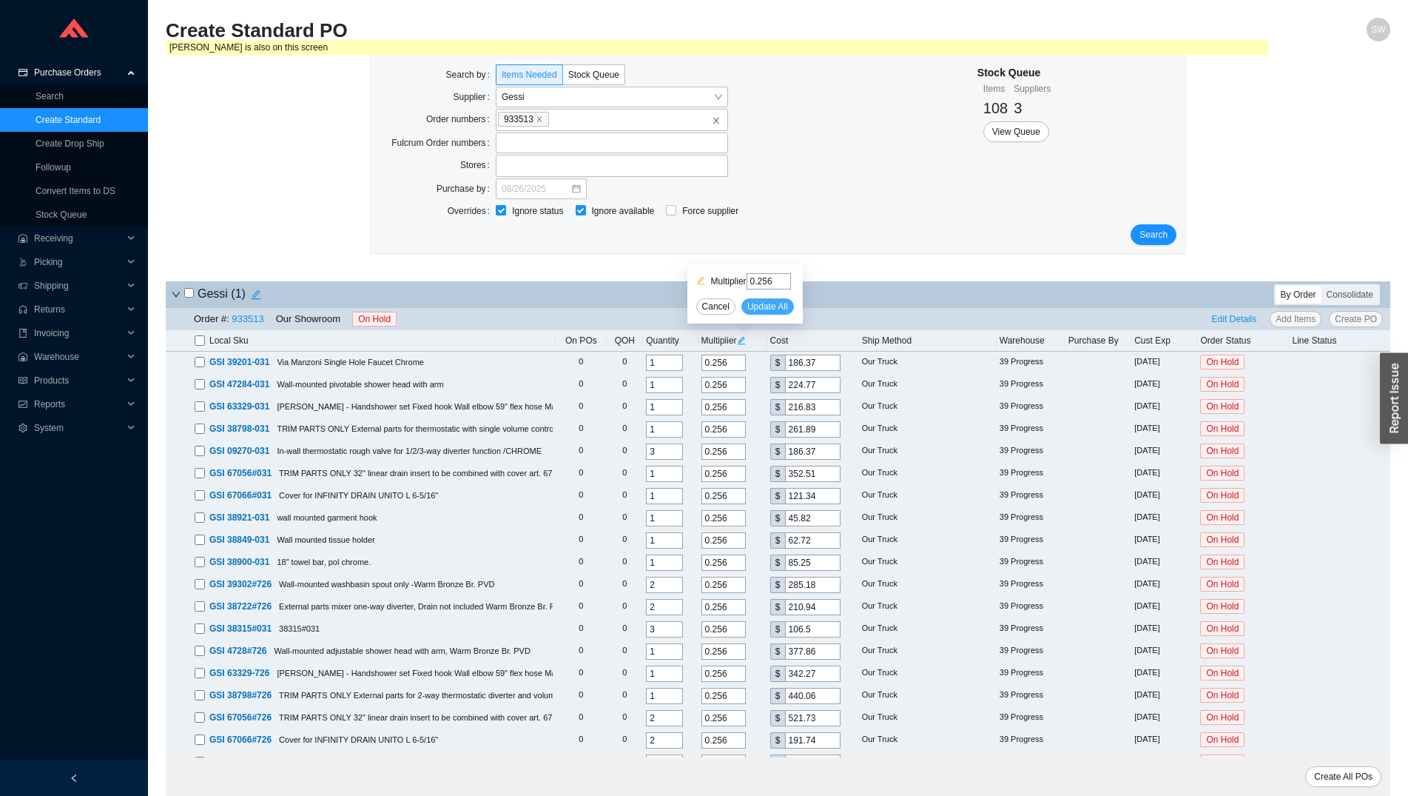
type input "0.256"
type input "321.02"
type input "0.256"
type input "733.18"
type input "0.256"
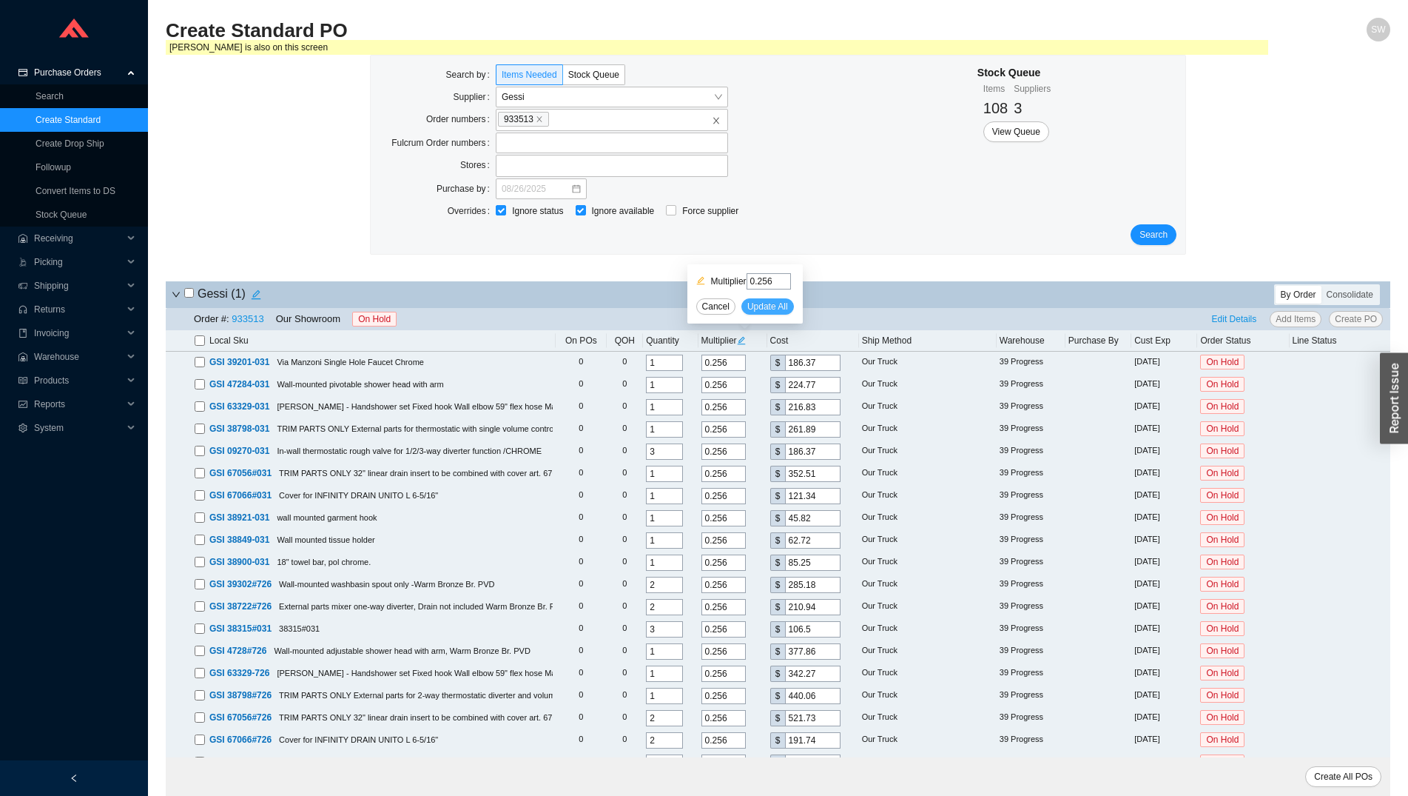
type input "562.43"
type input "0.256"
type input "224.51"
type input "0.256"
type input "63.49"
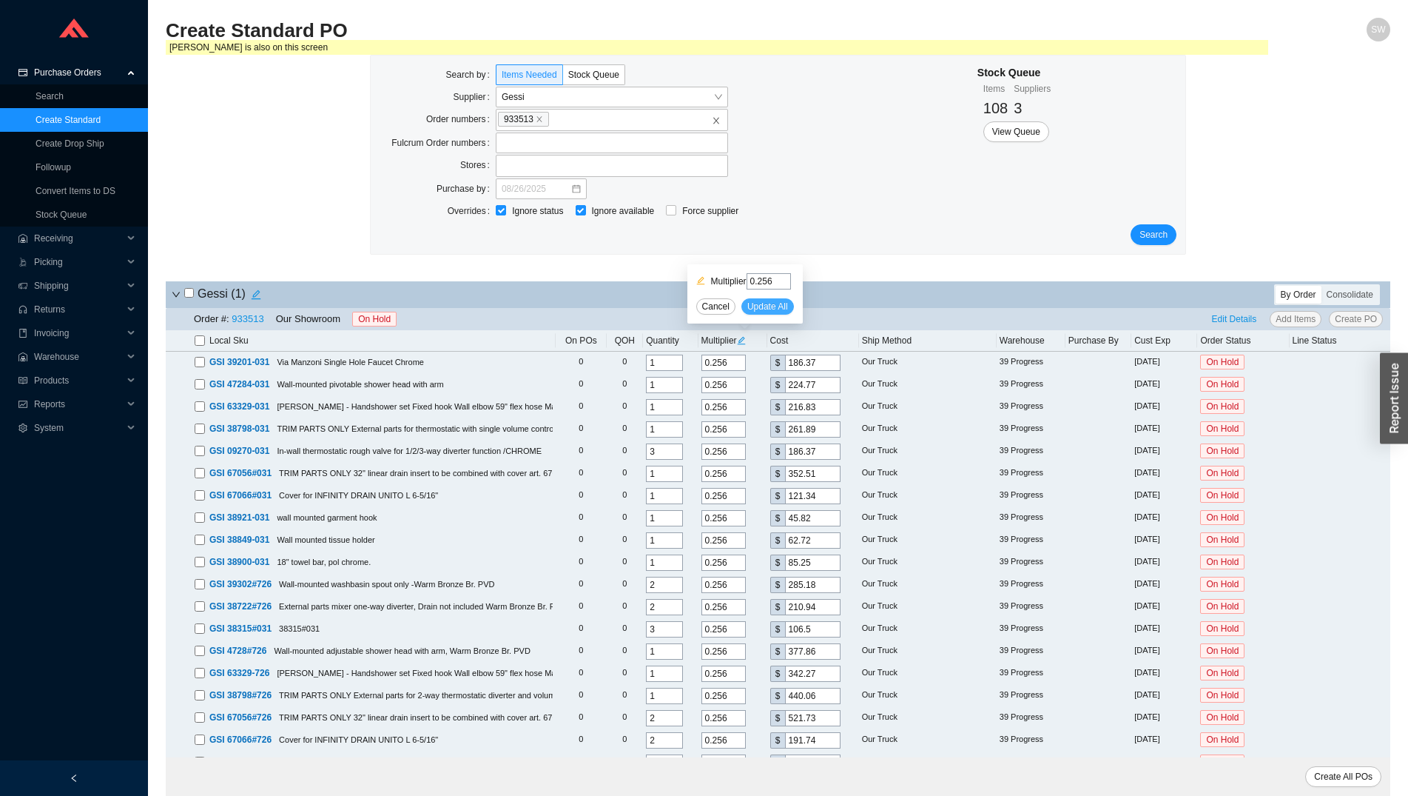
type input "0.256"
type input "89.09"
type input "0.256"
type input "226.05"
type input "0.256"
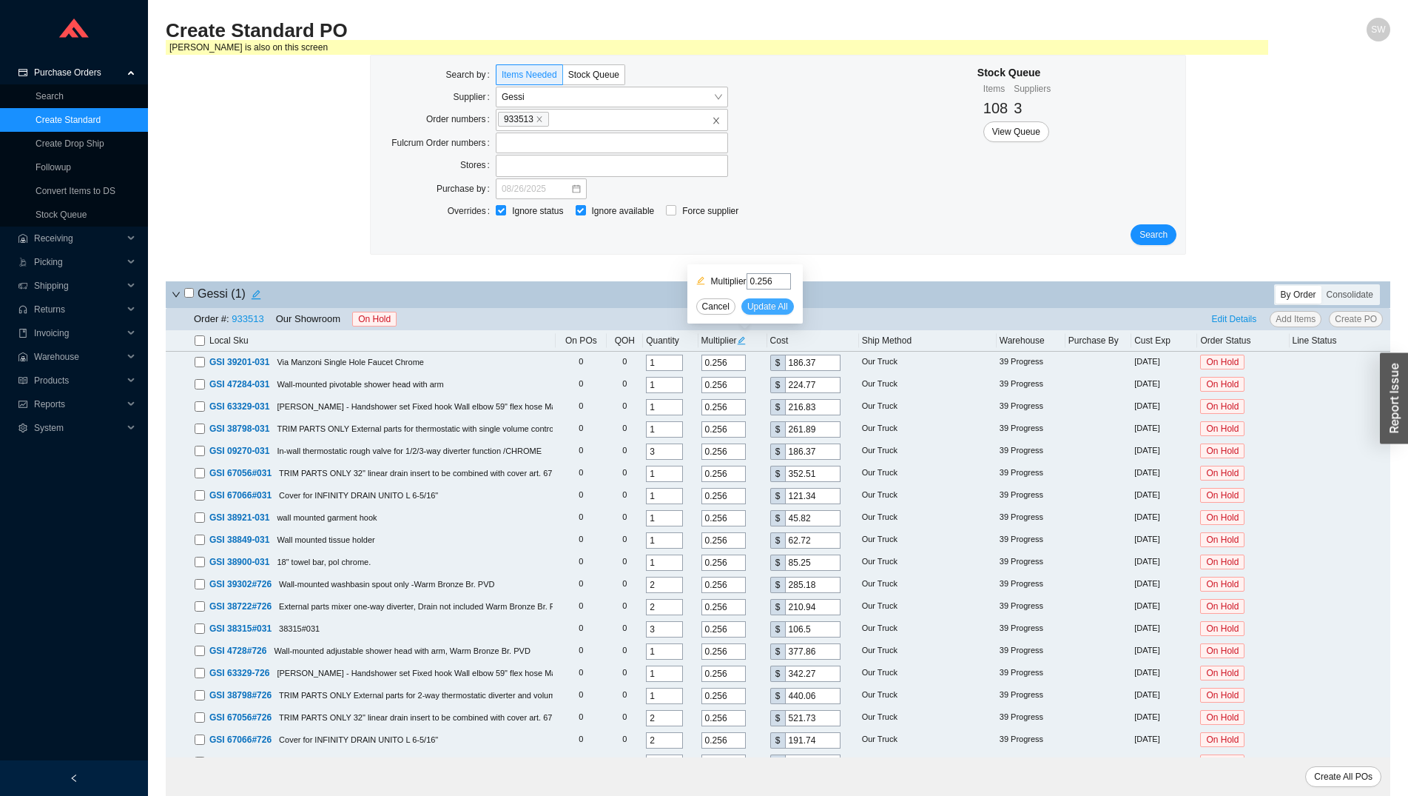
type input "147.97"
type input "0.256"
type input "268.29"
type input "0.256"
type input "198.4"
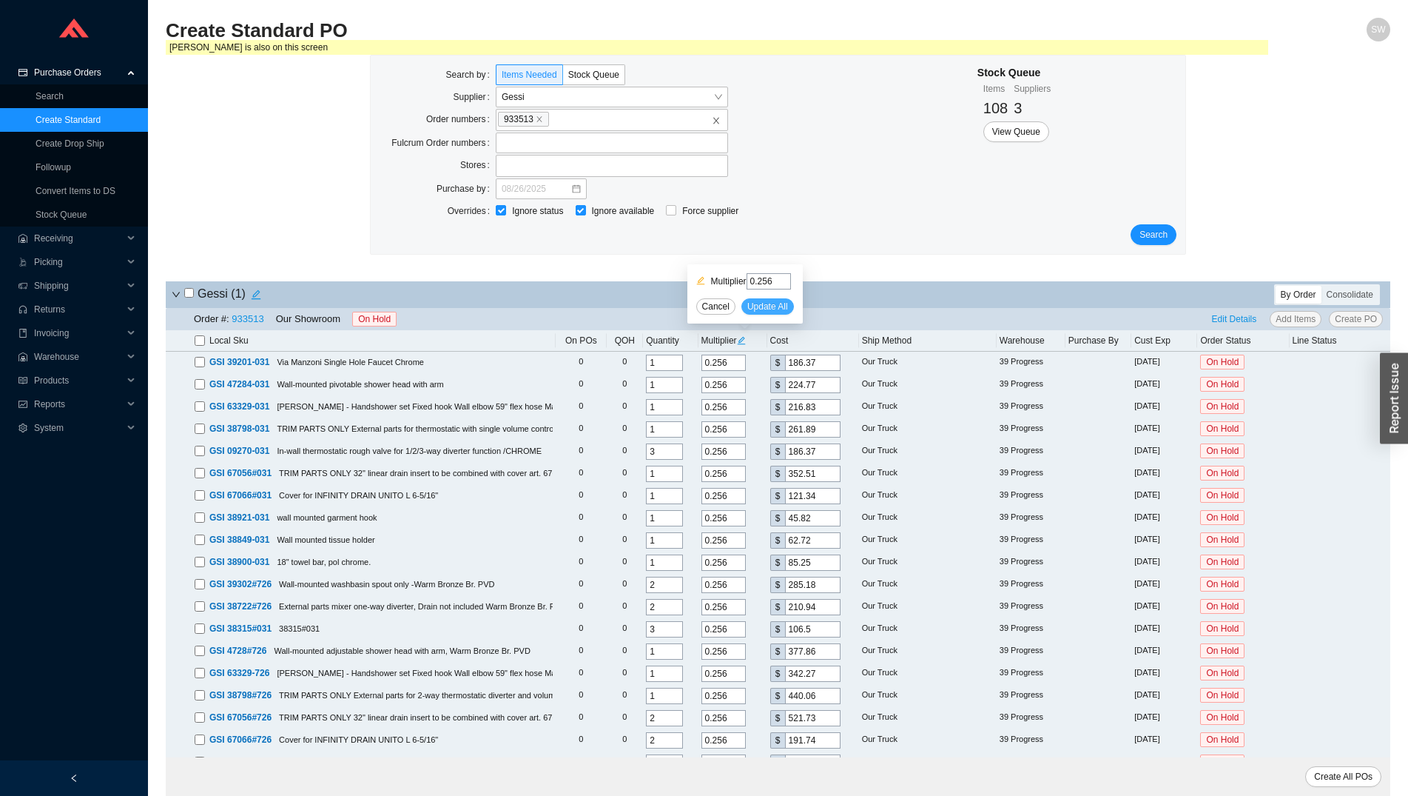
type input "0.256"
type input "355.33"
type input "0.256"
type input "413.95"
type input "0.256"
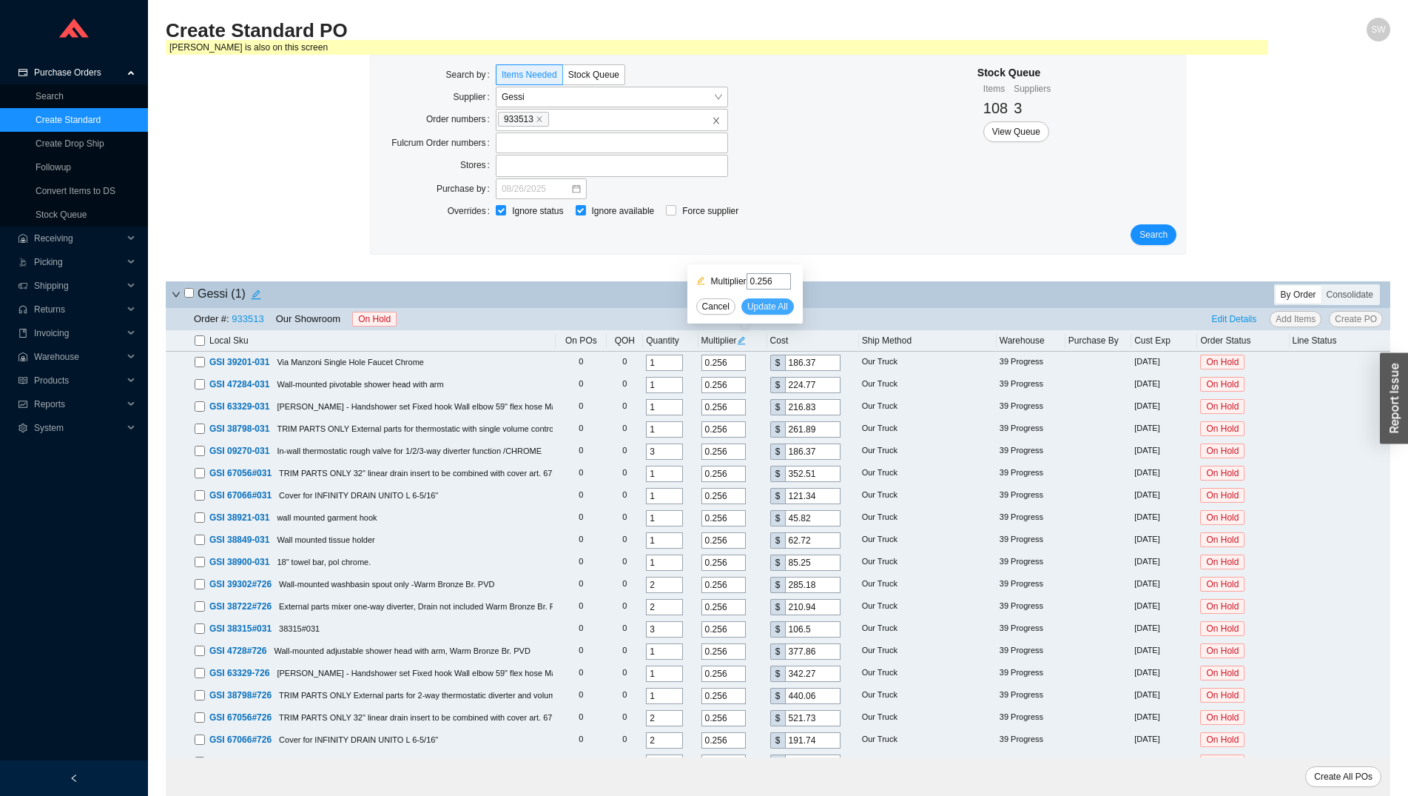
type input "521.73"
type input "0.256"
type input "179.71"
type input "0.256"
type input "72.45"
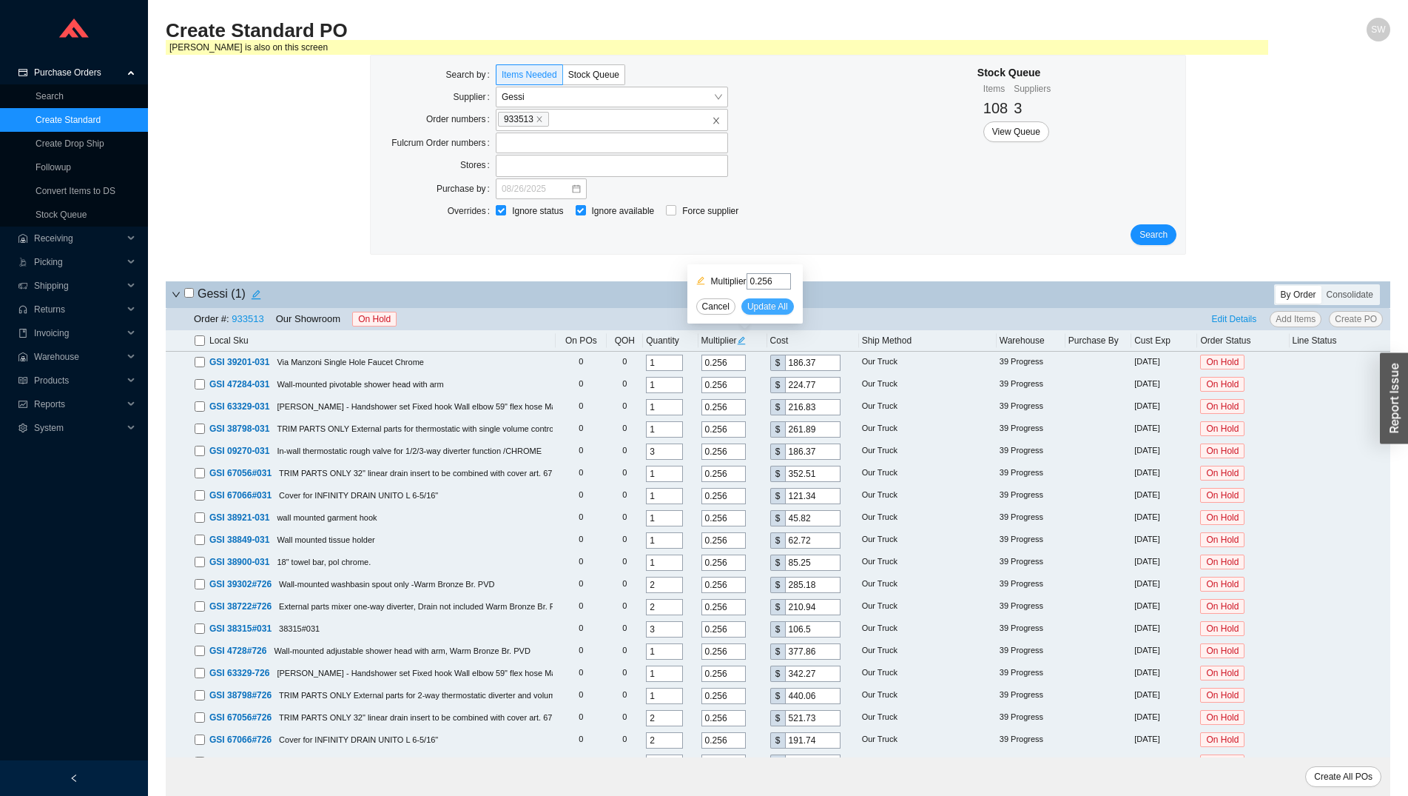
type input "0.256"
type input "99.33"
type input "0.256"
type input "134.91"
type input "0.256"
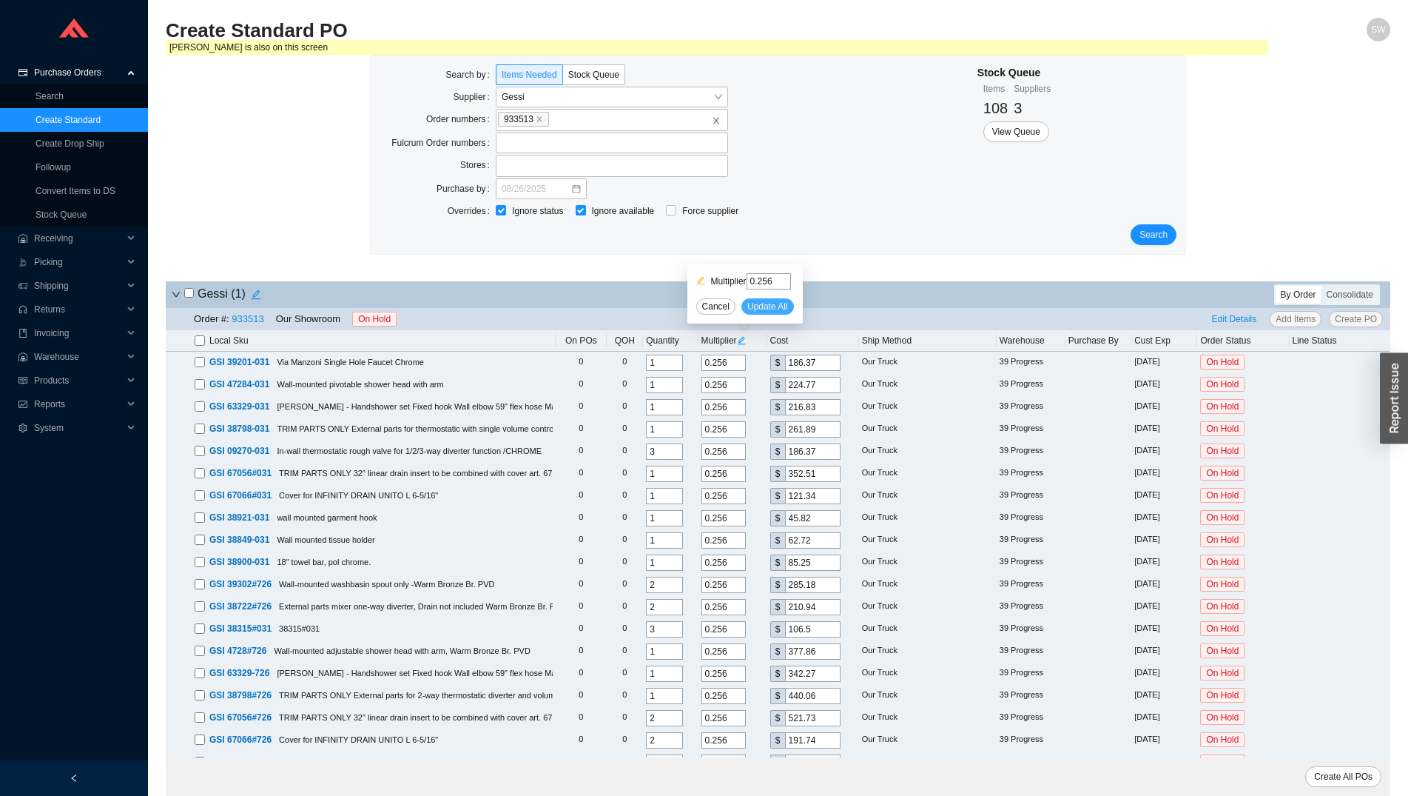
type input "97.02"
type input "0.256"
type input "97.02"
click at [1219, 319] on span "Edit Details" at bounding box center [1234, 319] width 45 height 15
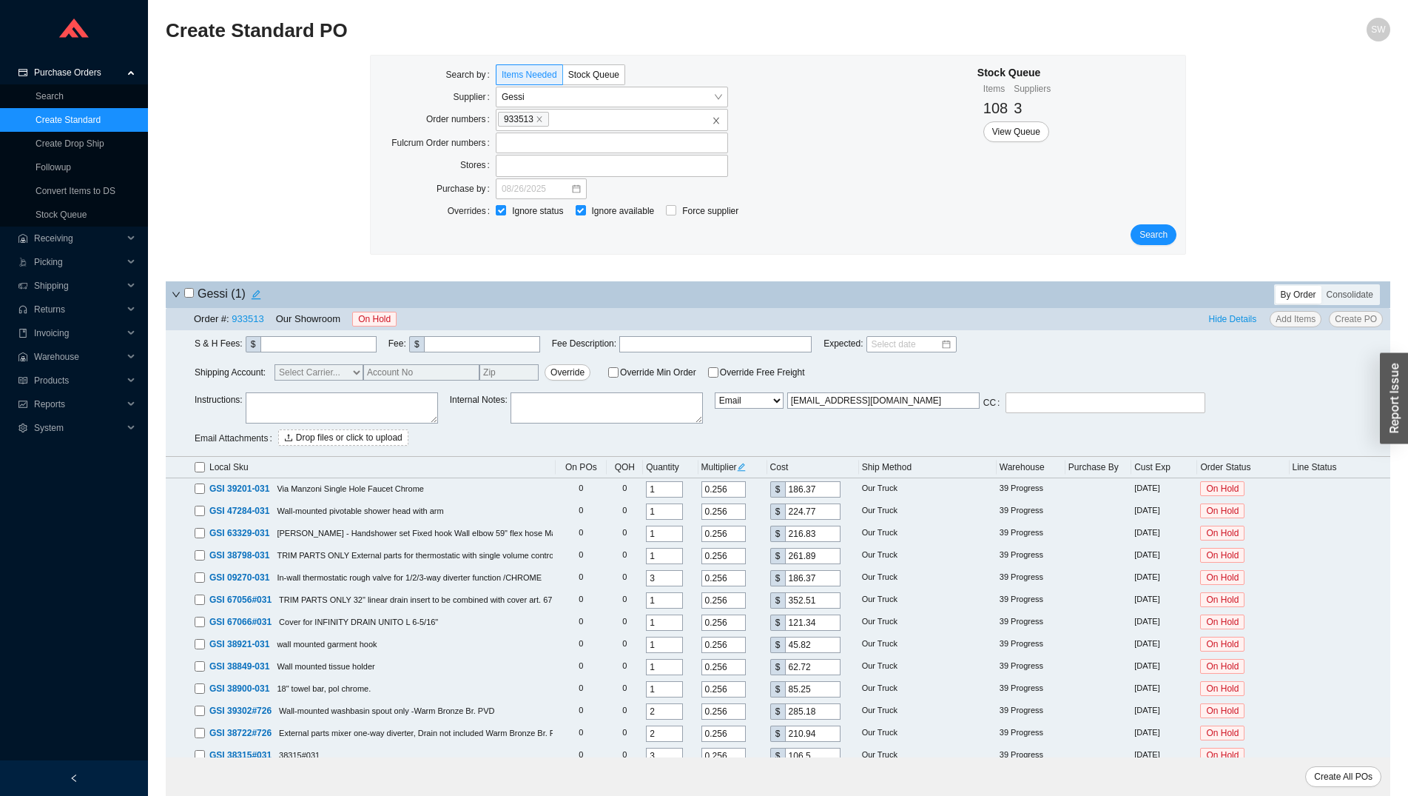
click at [197, 469] on input "checkbox" at bounding box center [200, 467] width 10 height 10
checkbox input "true"
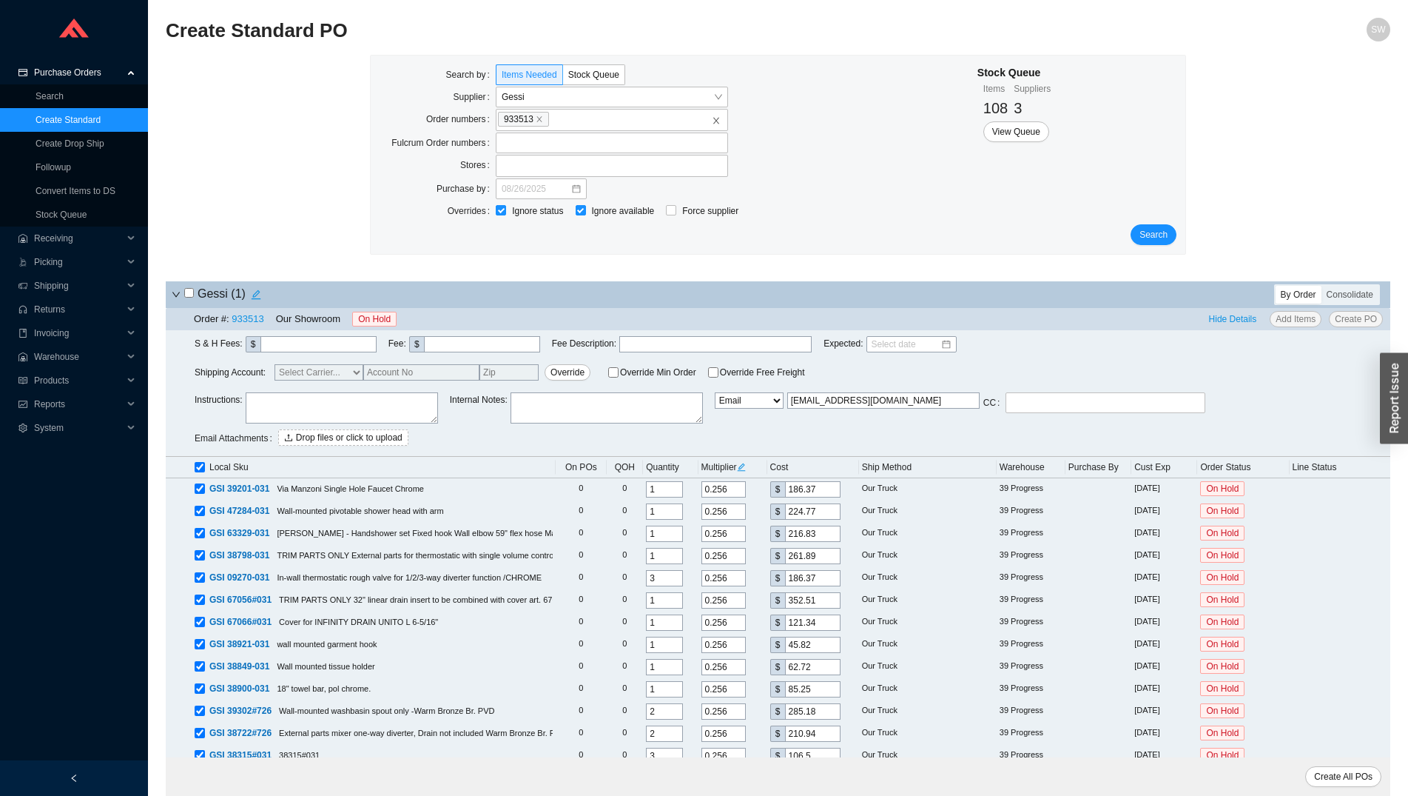
checkbox input "true"
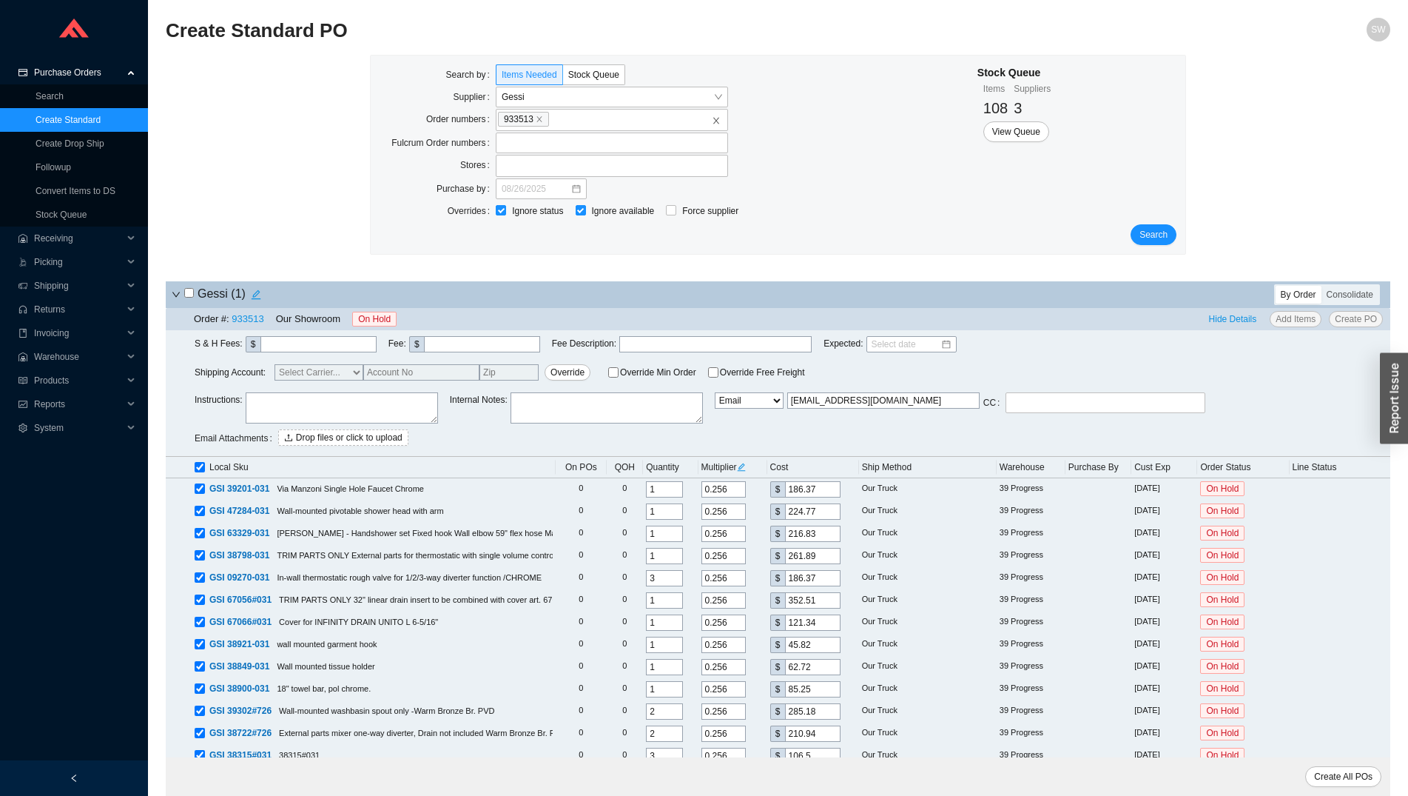
checkbox input "true"
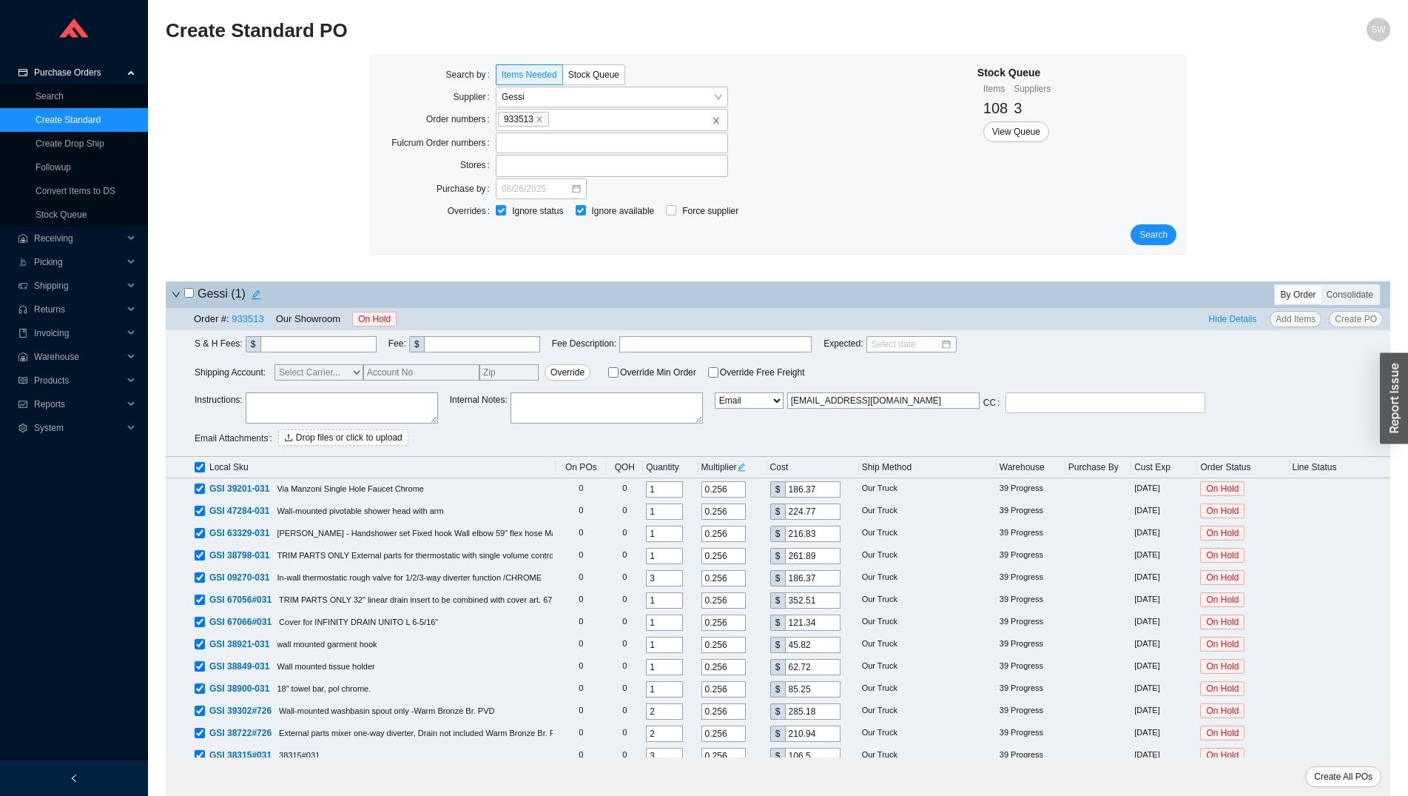
checkbox input "true"
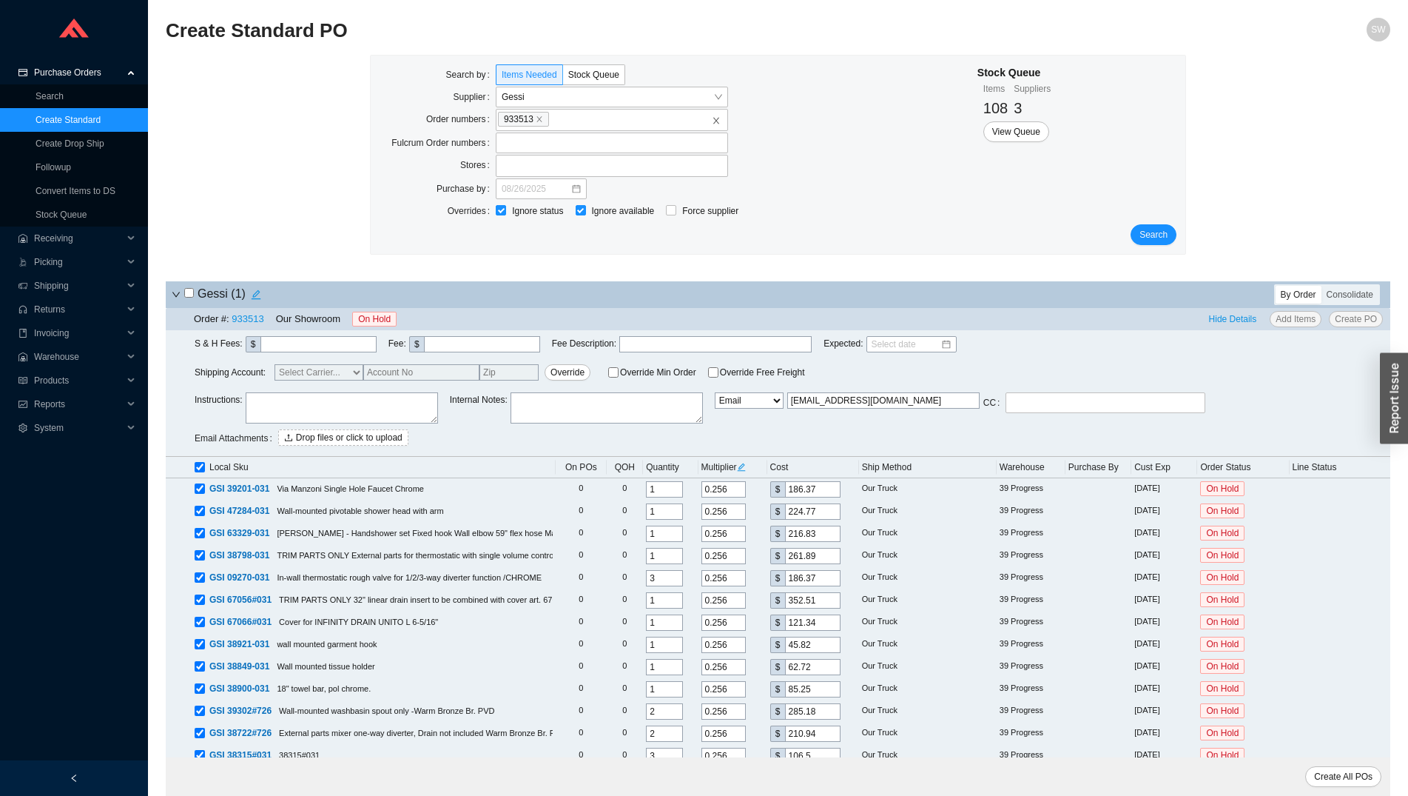
checkbox input "true"
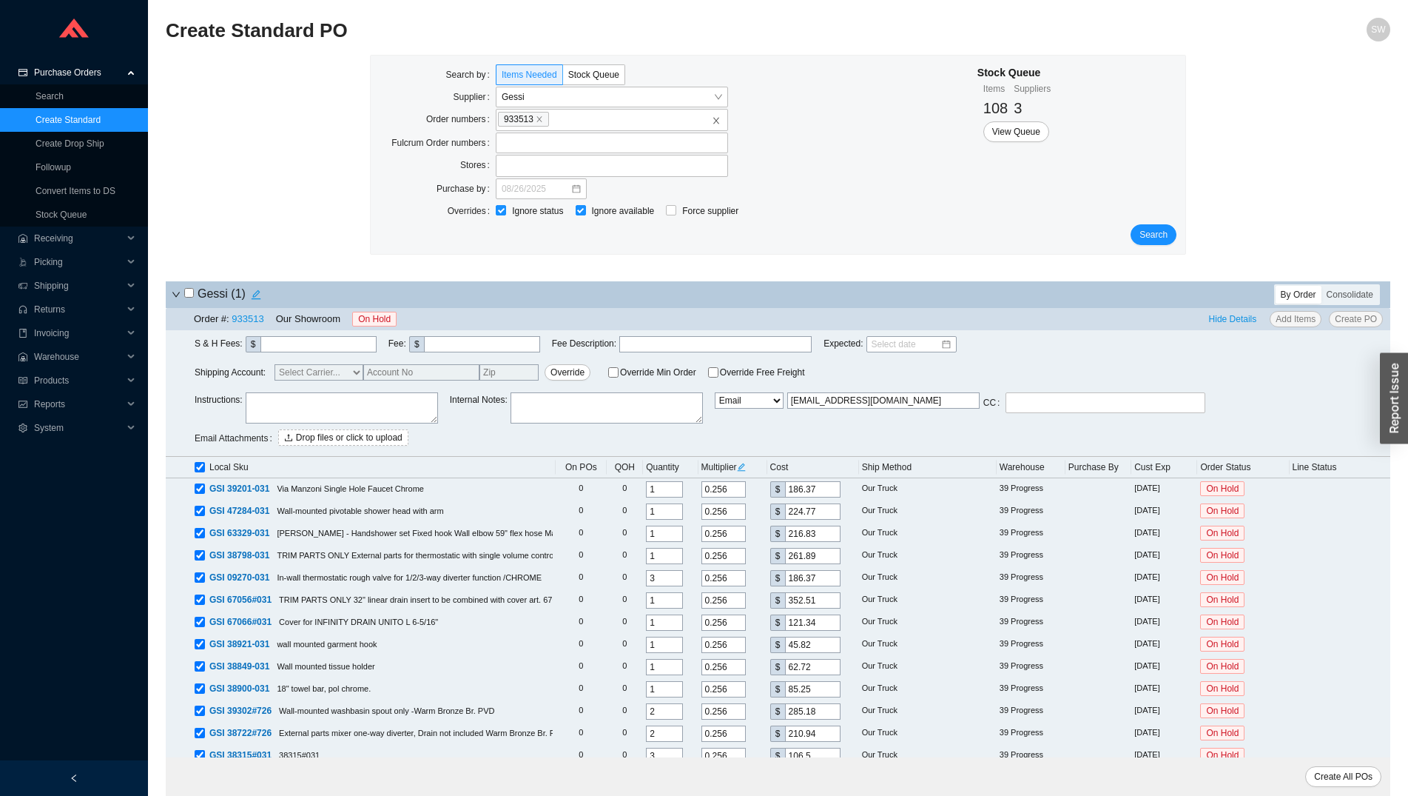
checkbox input "true"
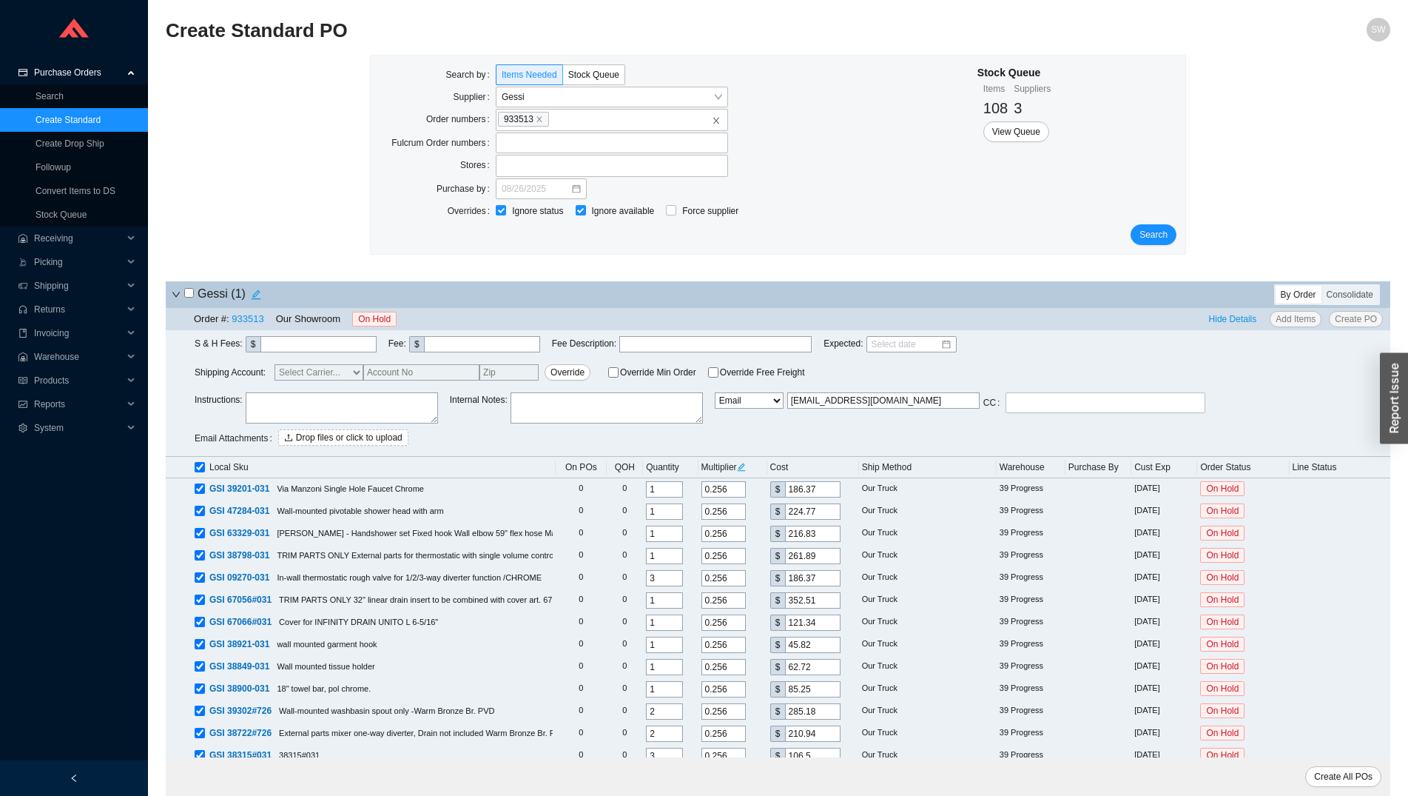
checkbox input "true"
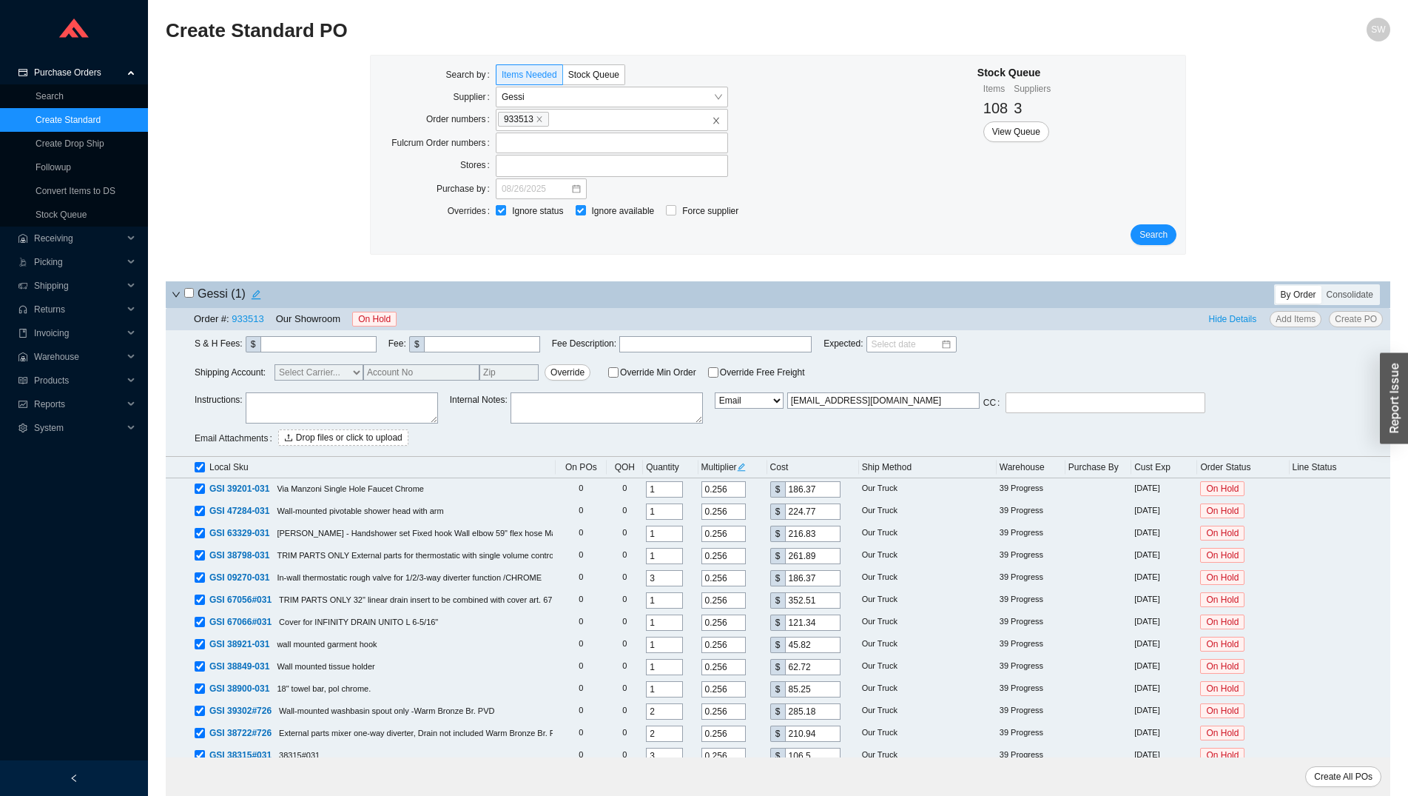
checkbox input "true"
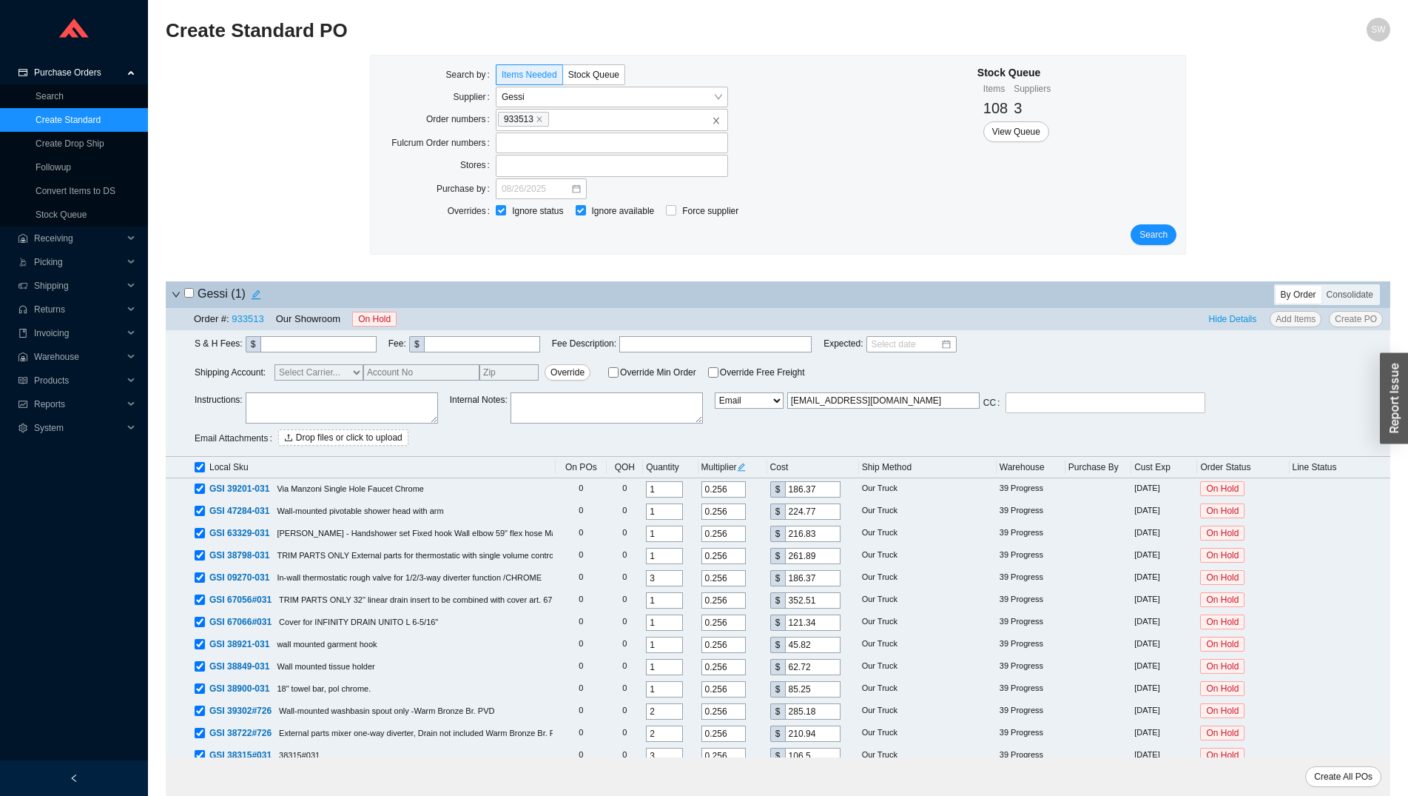
checkbox input "true"
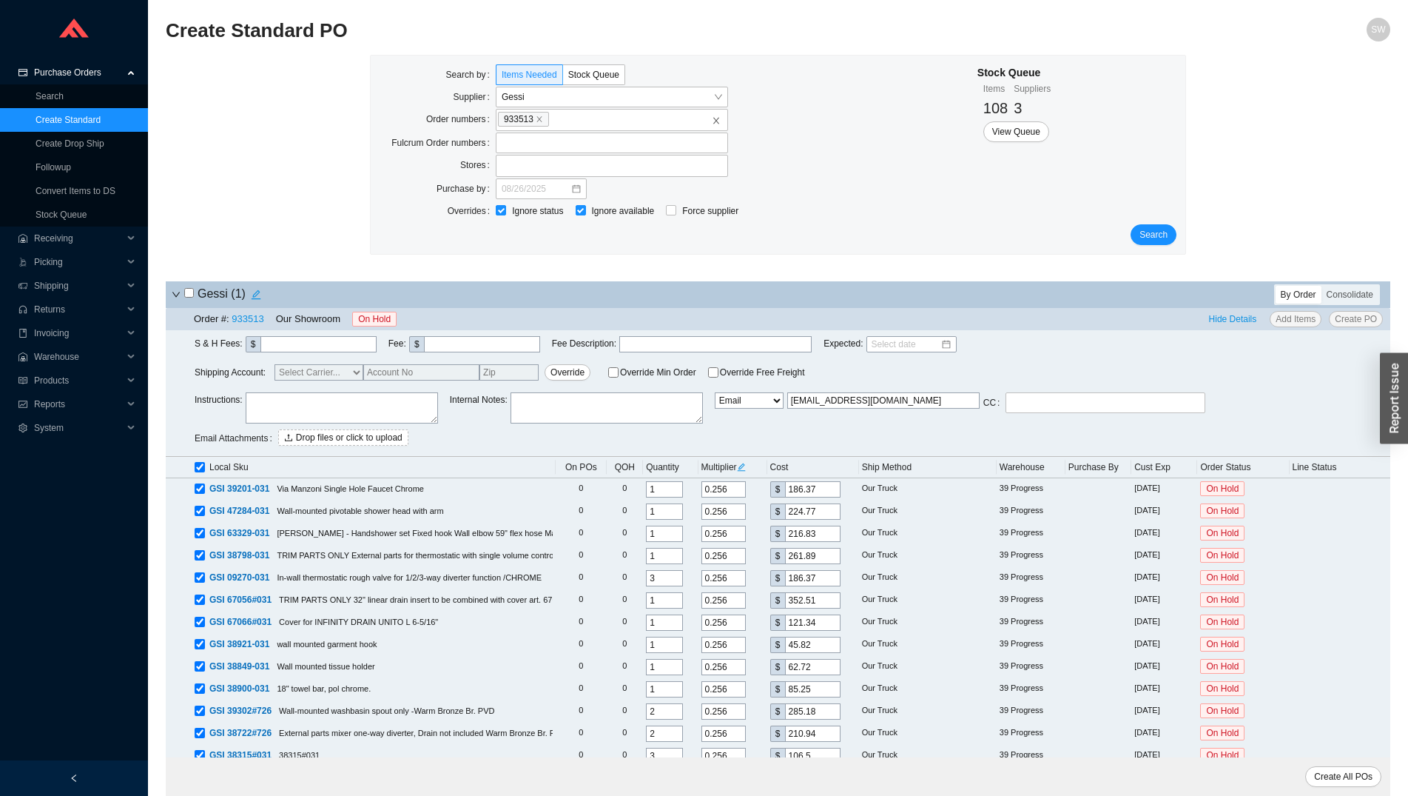
checkbox input "true"
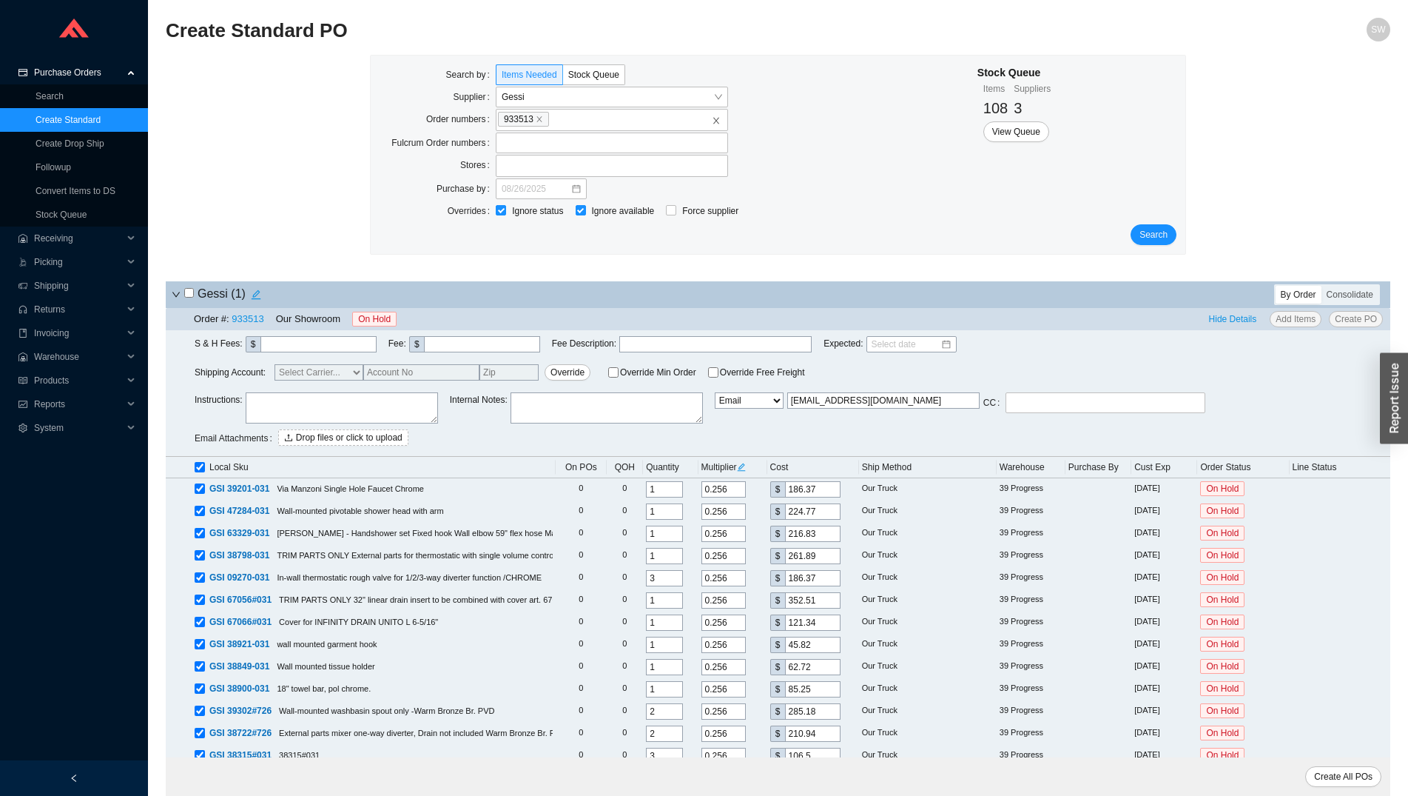
checkbox input "true"
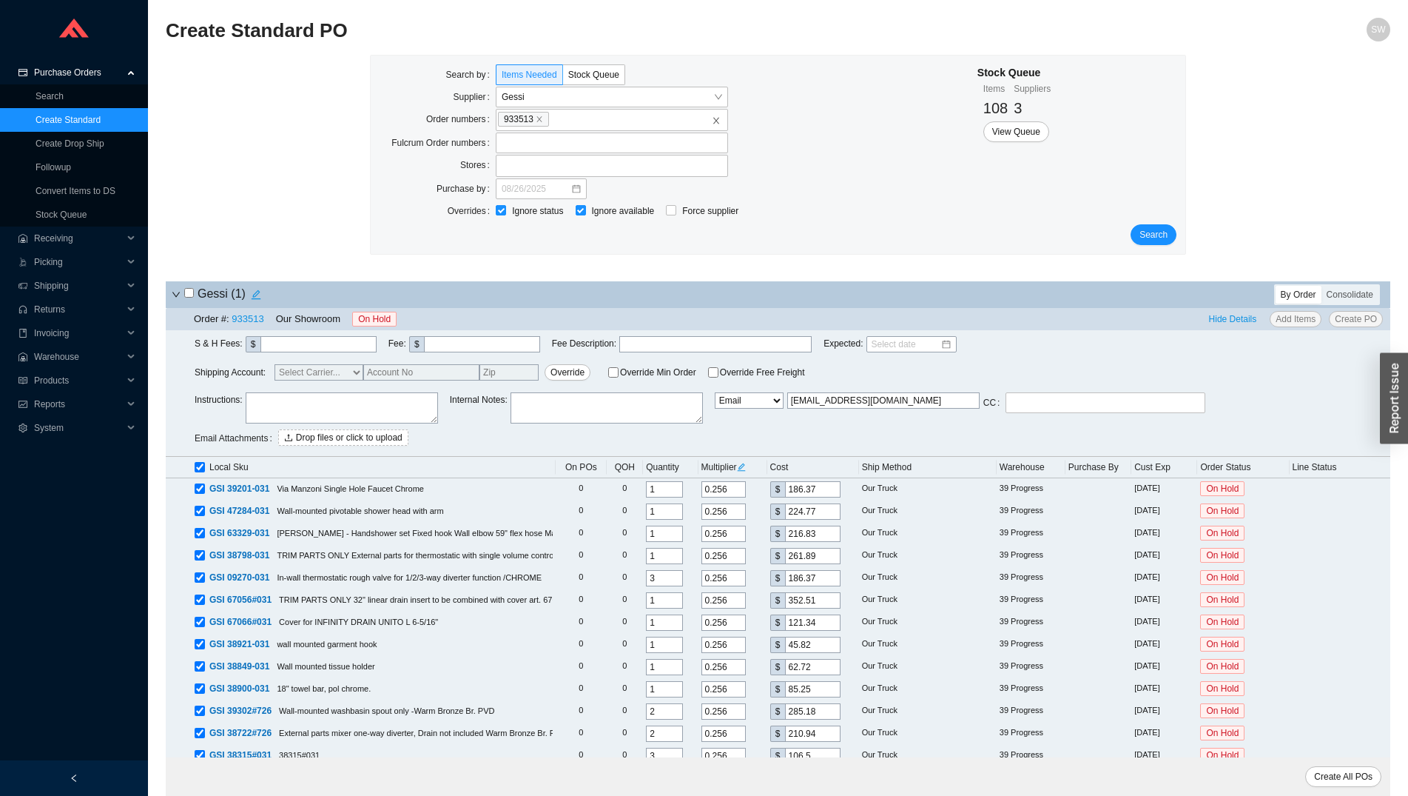
checkbox input "true"
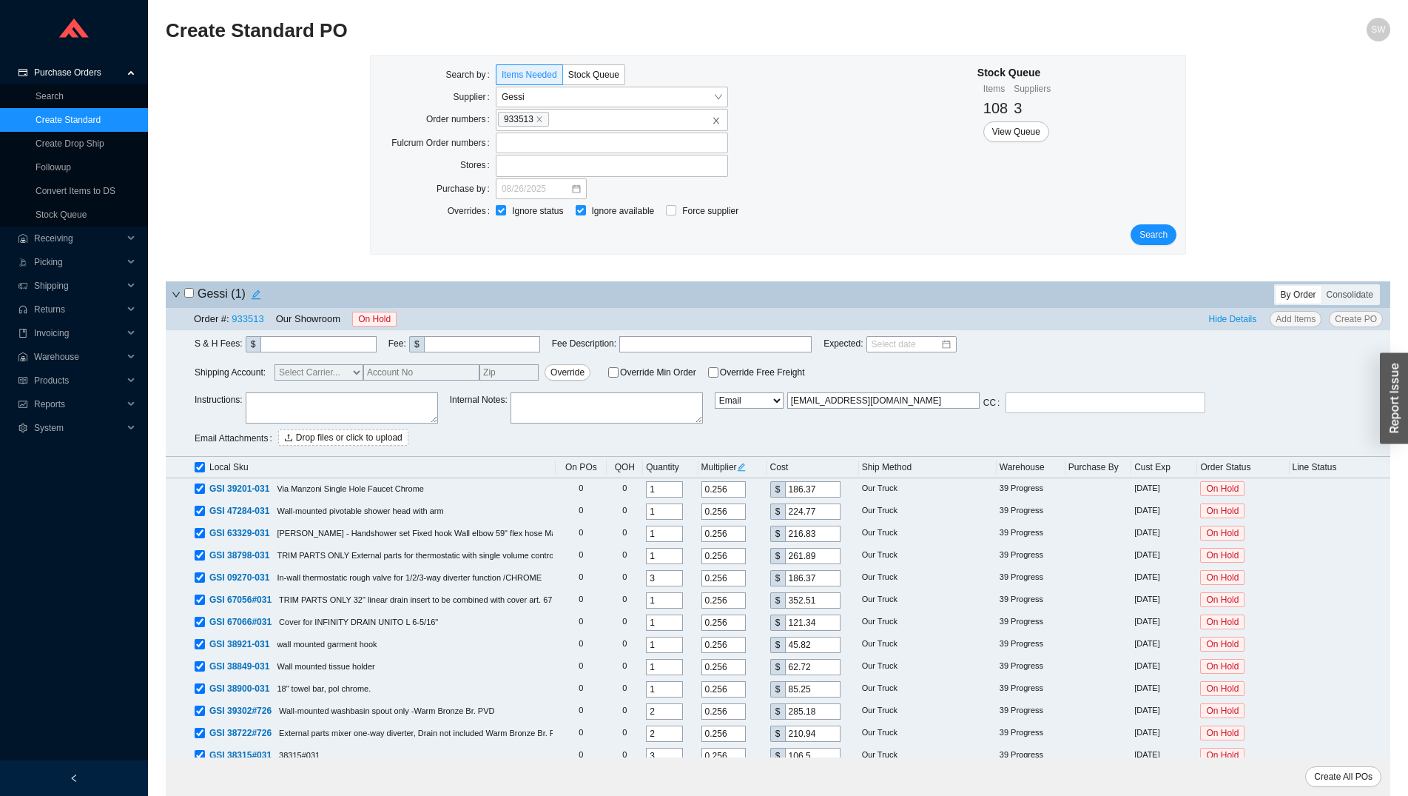
checkbox input "true"
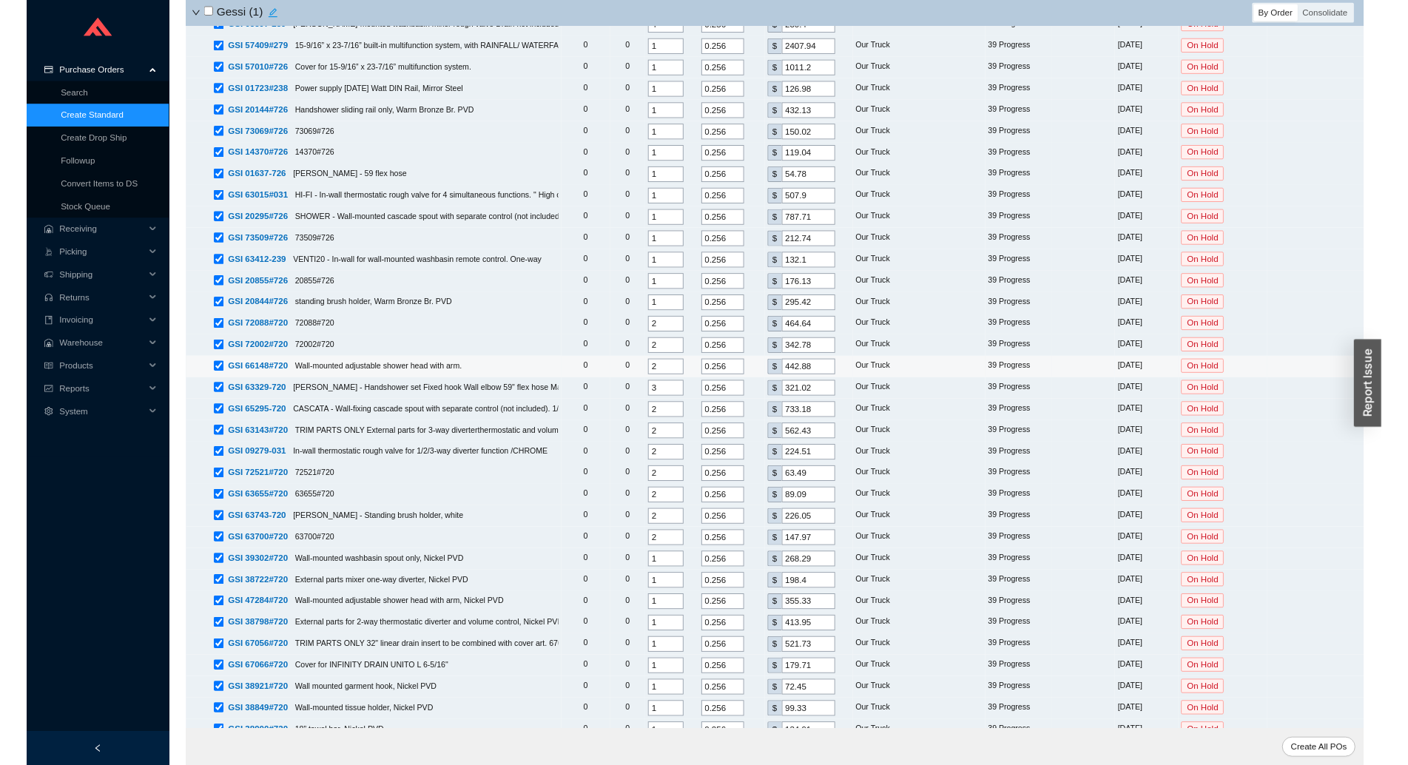
scroll to position [1052, 0]
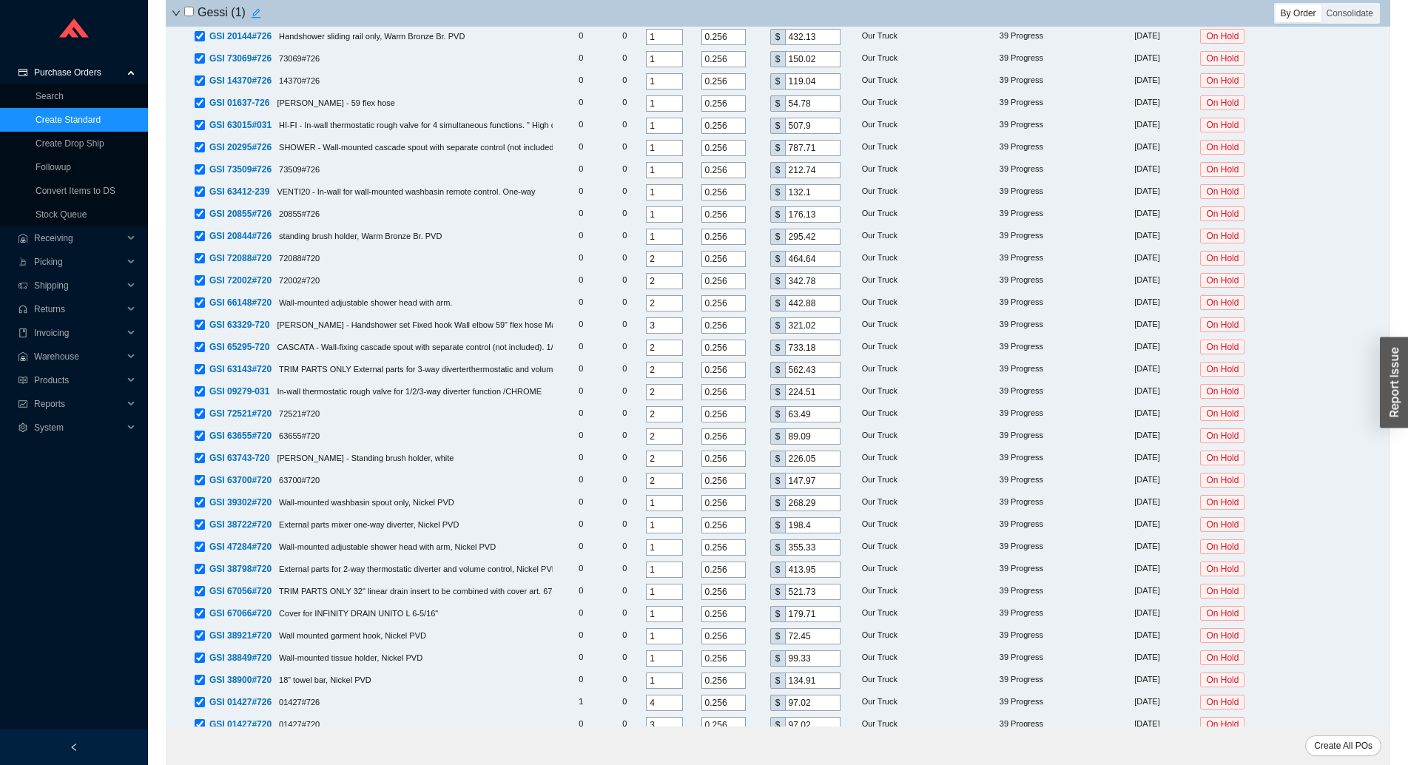
scroll to position [0, 0]
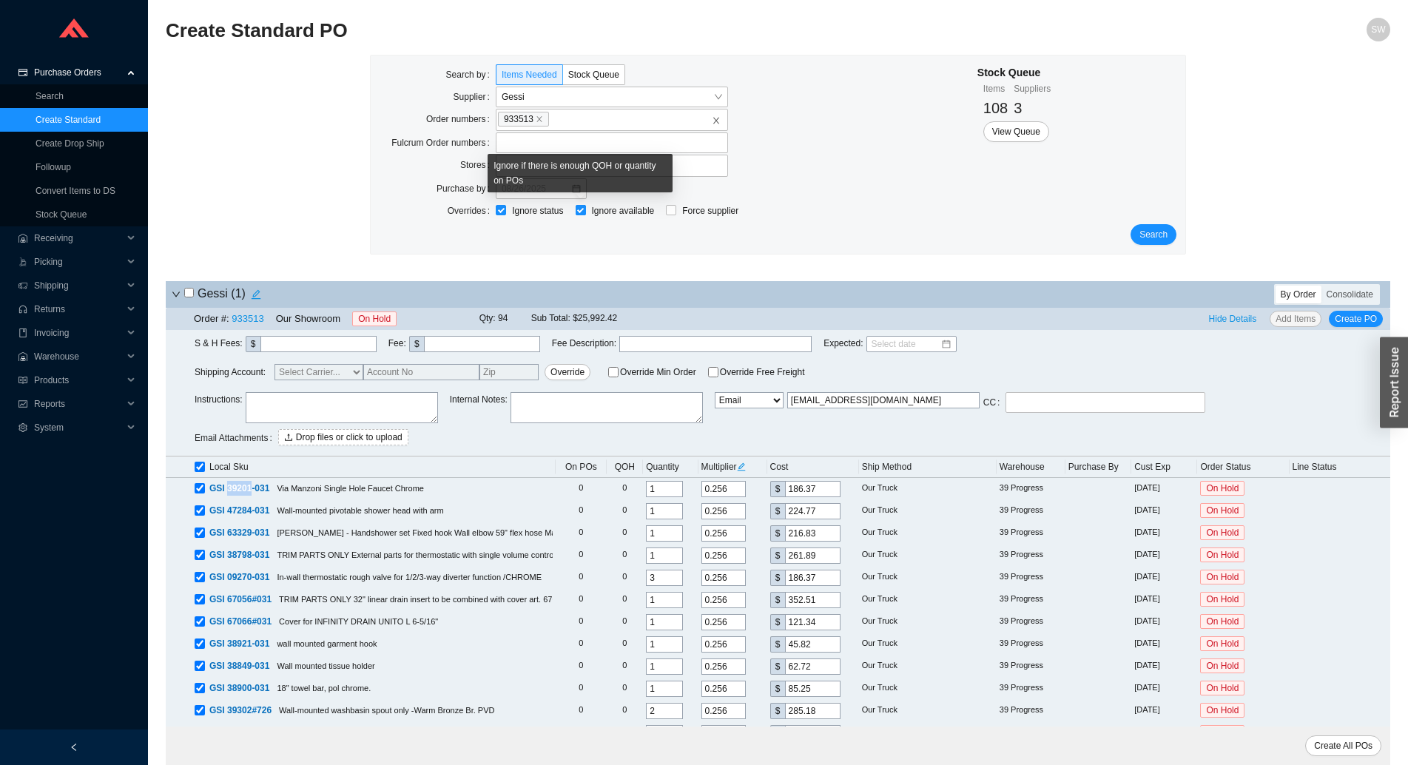
click at [579, 209] on input "Ignore available" at bounding box center [581, 210] width 10 height 10
checkbox input "false"
click at [1157, 233] on span "Search" at bounding box center [1154, 234] width 28 height 15
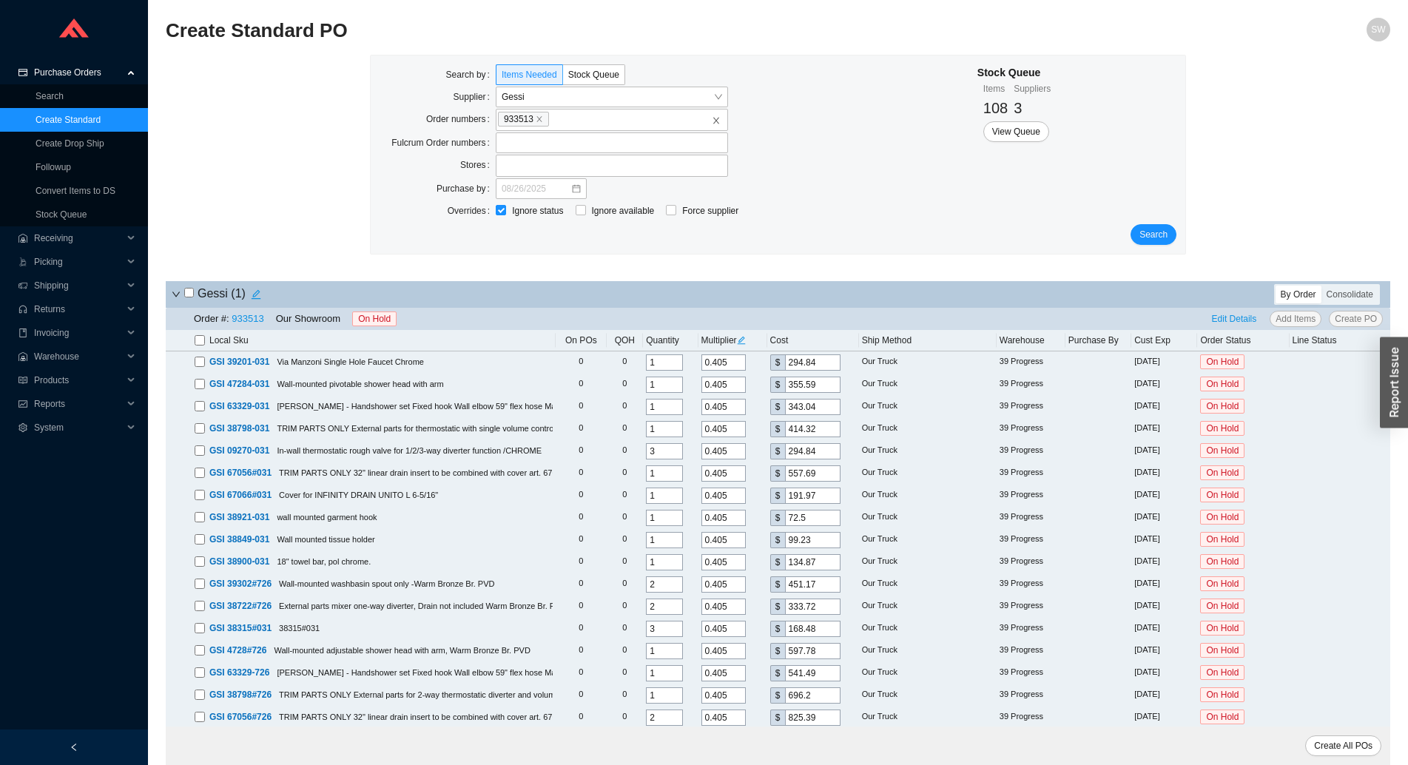
click at [196, 339] on input "checkbox" at bounding box center [200, 340] width 10 height 10
checkbox input "true"
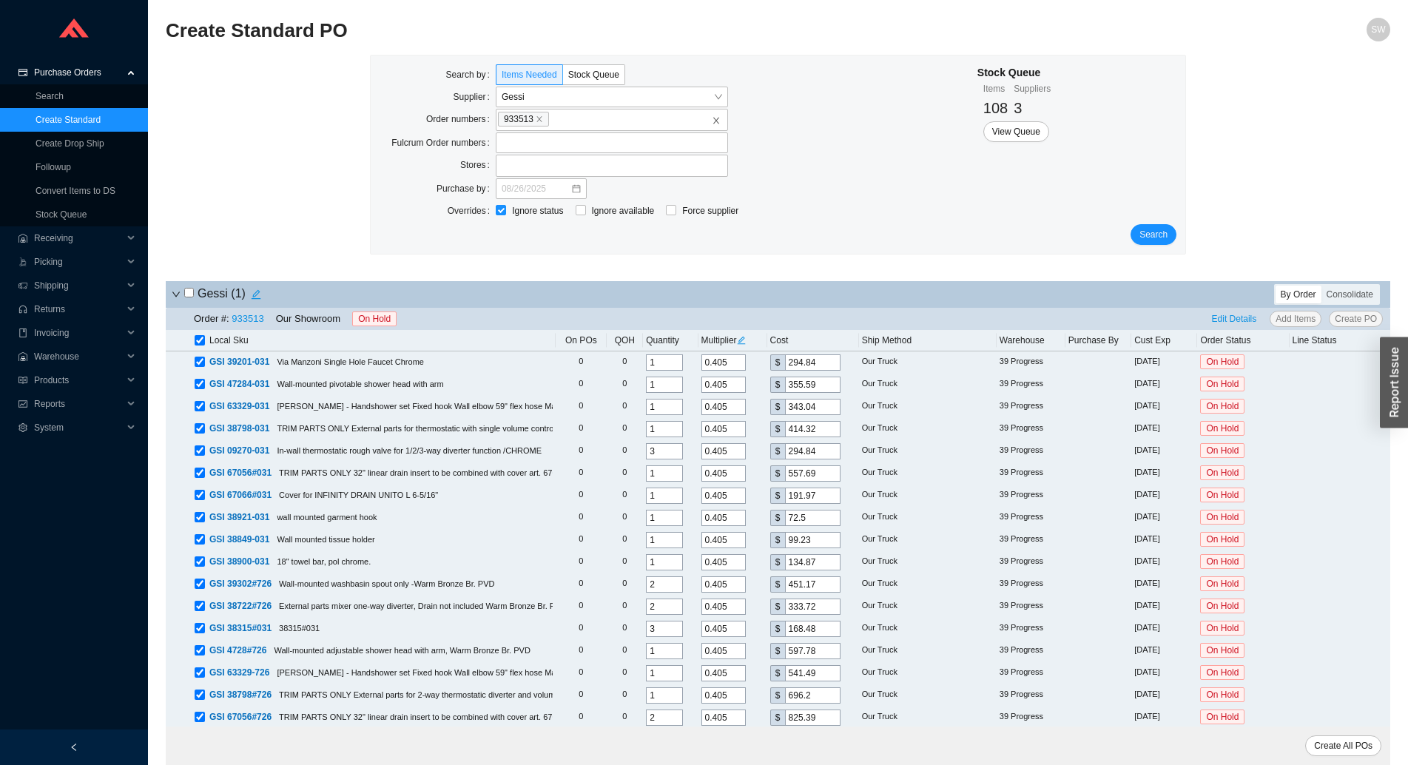
checkbox input "true"
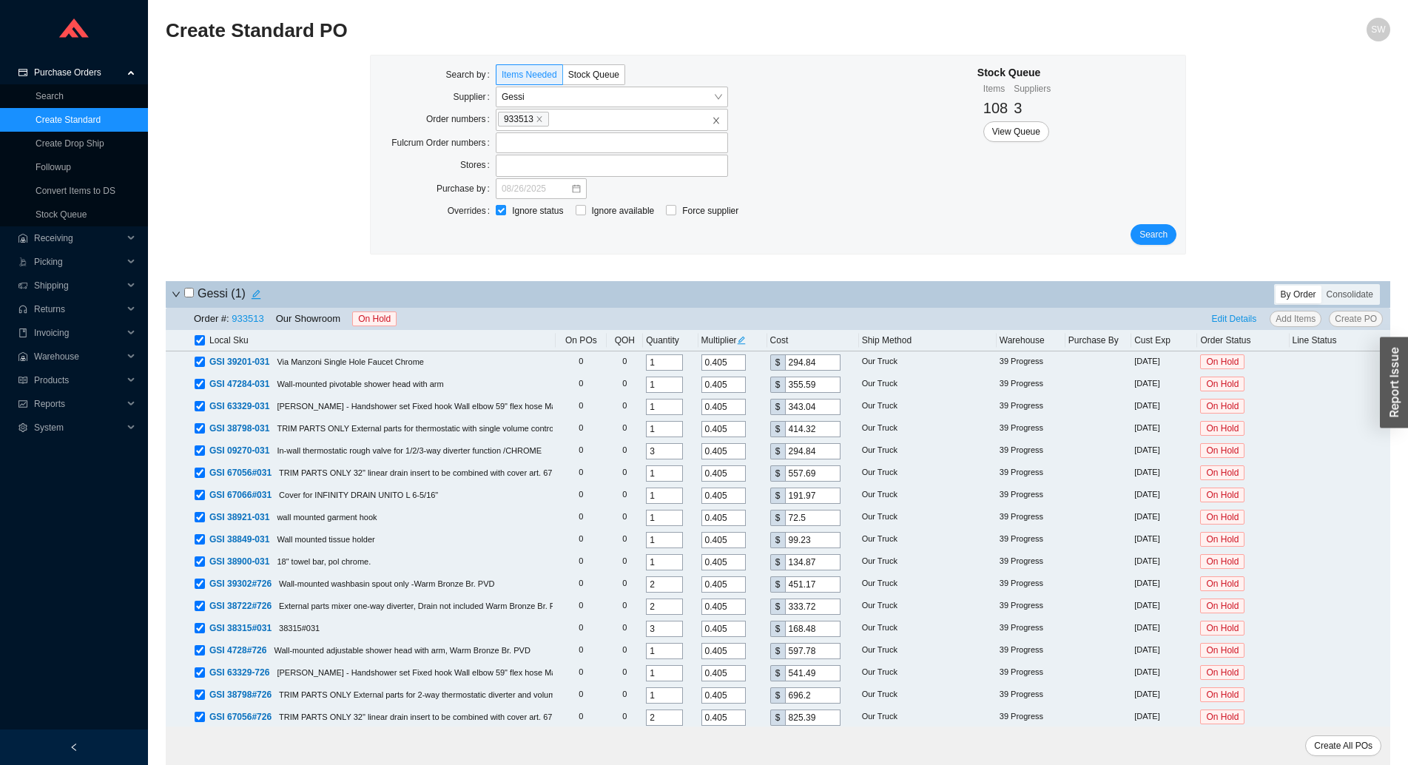
checkbox input "true"
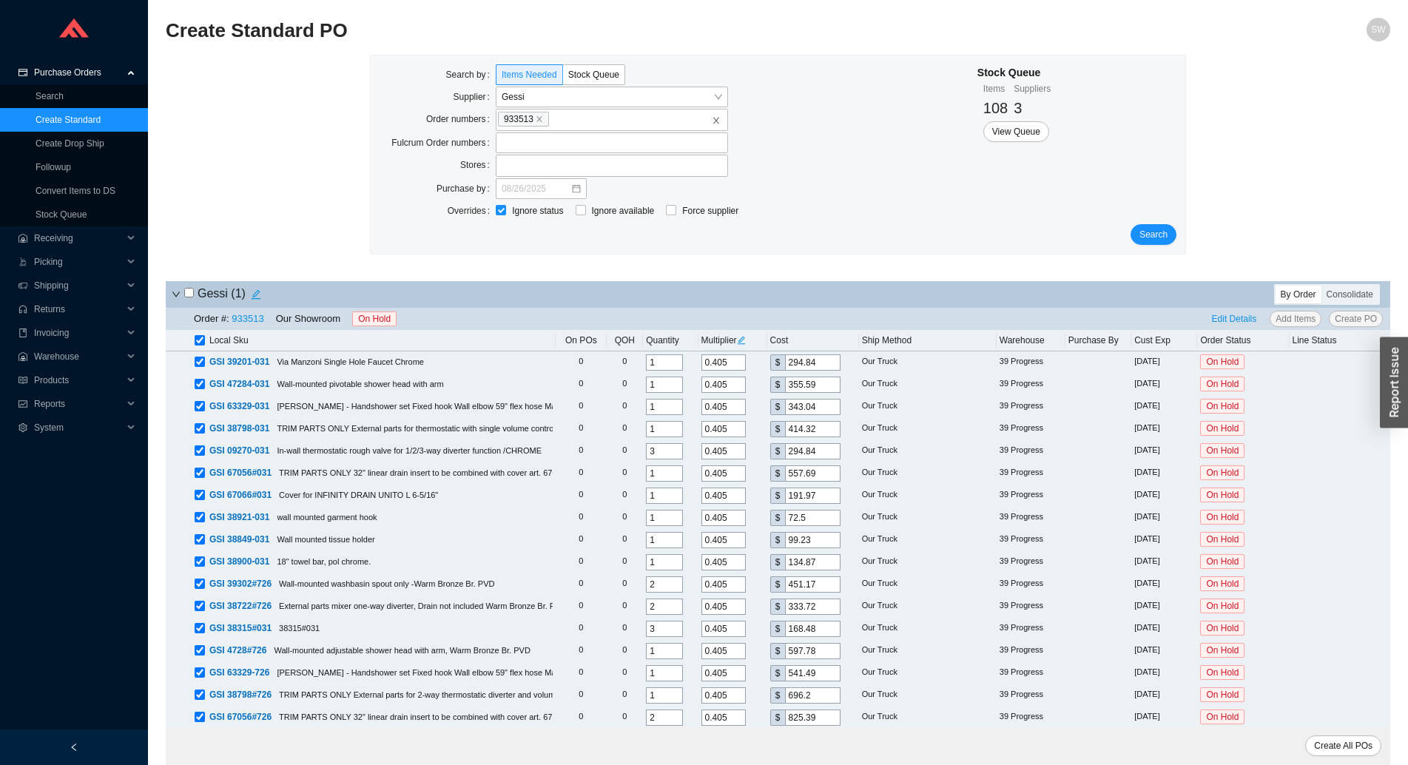
checkbox input "true"
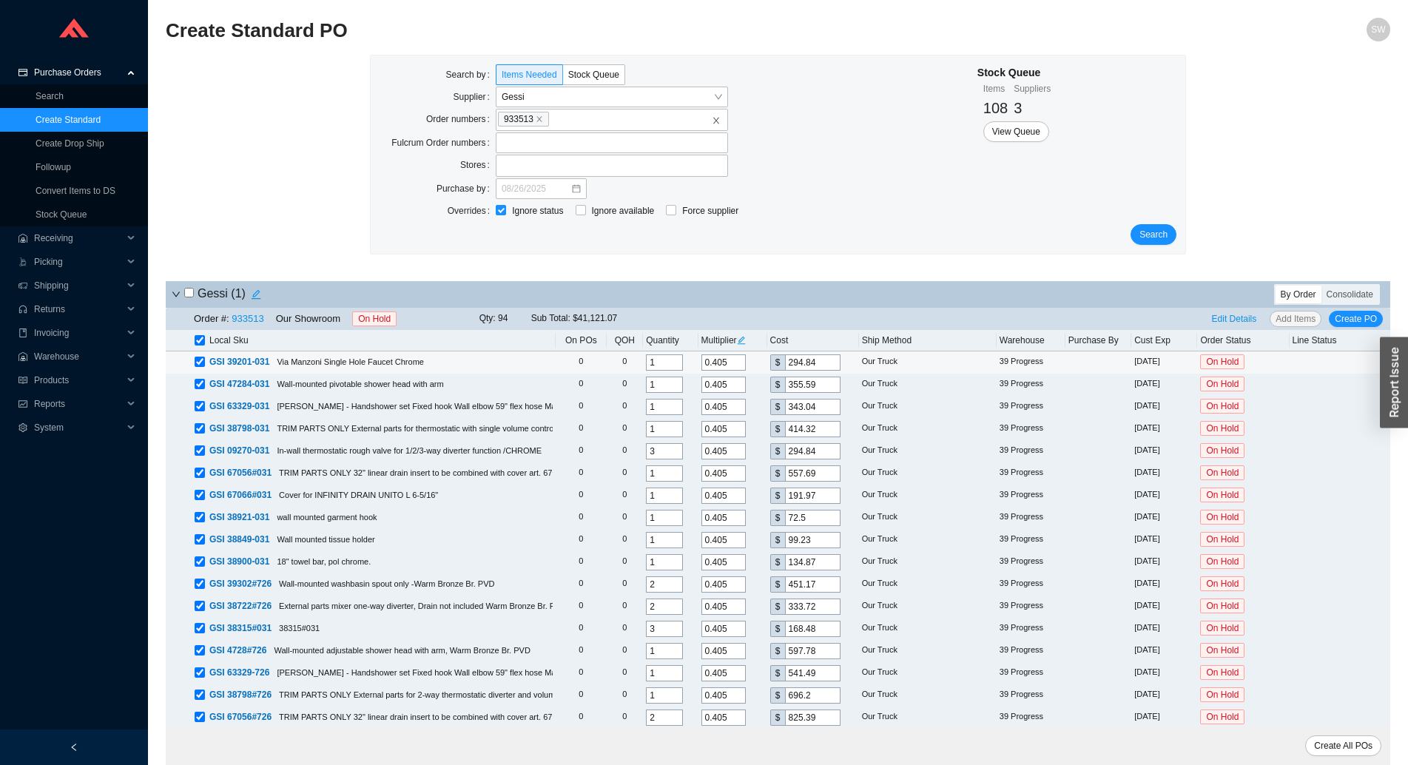
click at [721, 360] on input "0.405" at bounding box center [724, 363] width 44 height 16
click at [744, 342] on icon "edit" at bounding box center [741, 340] width 8 height 8
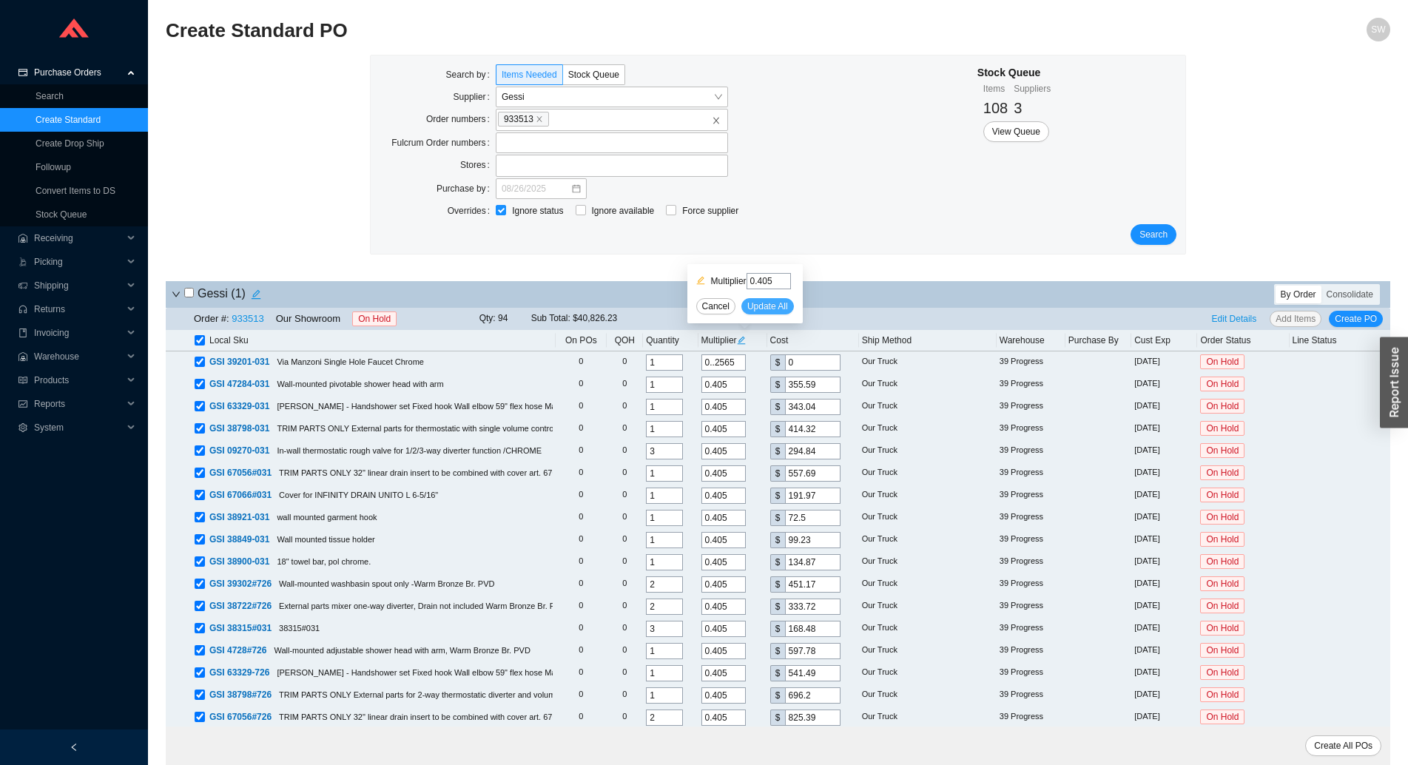
click at [753, 306] on span "Update All" at bounding box center [768, 306] width 41 height 15
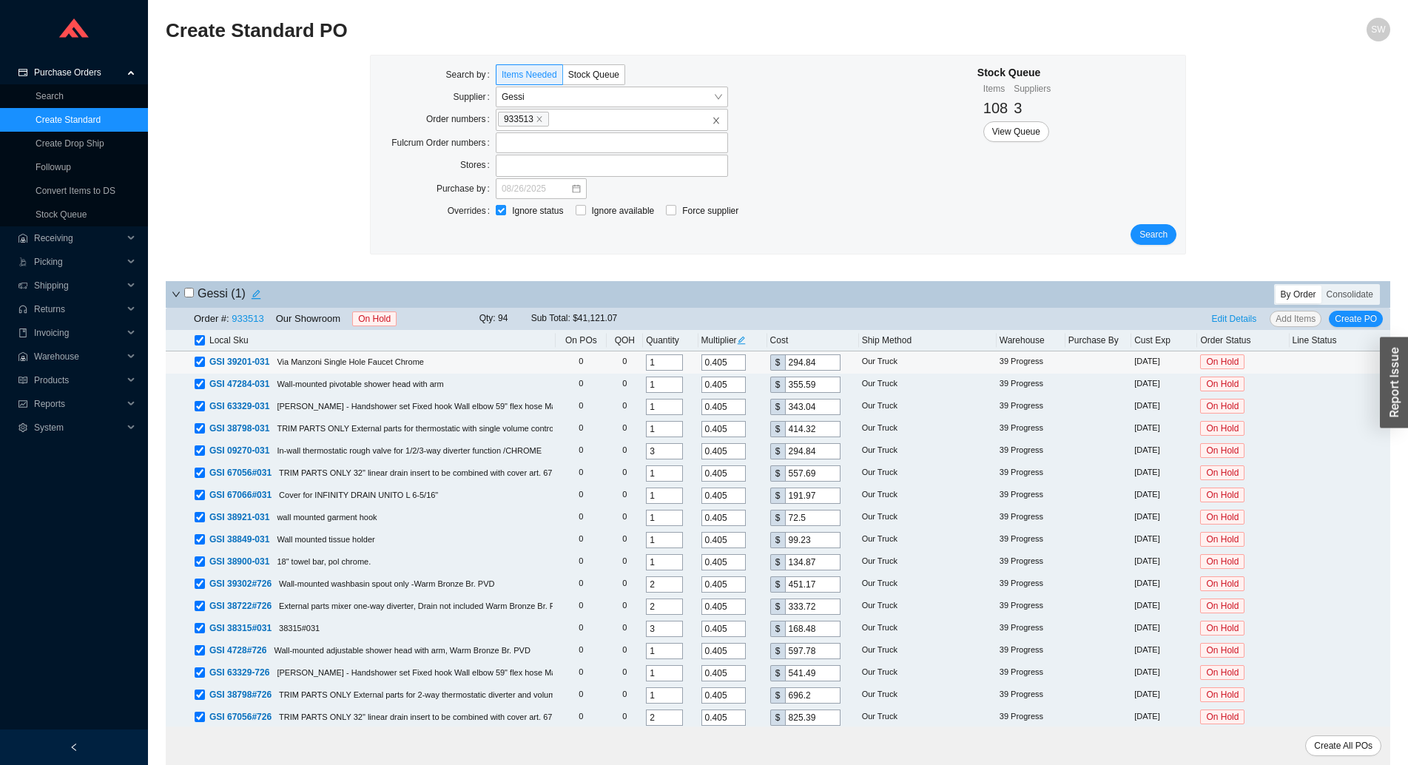
click at [724, 366] on input "0.405" at bounding box center [724, 363] width 44 height 16
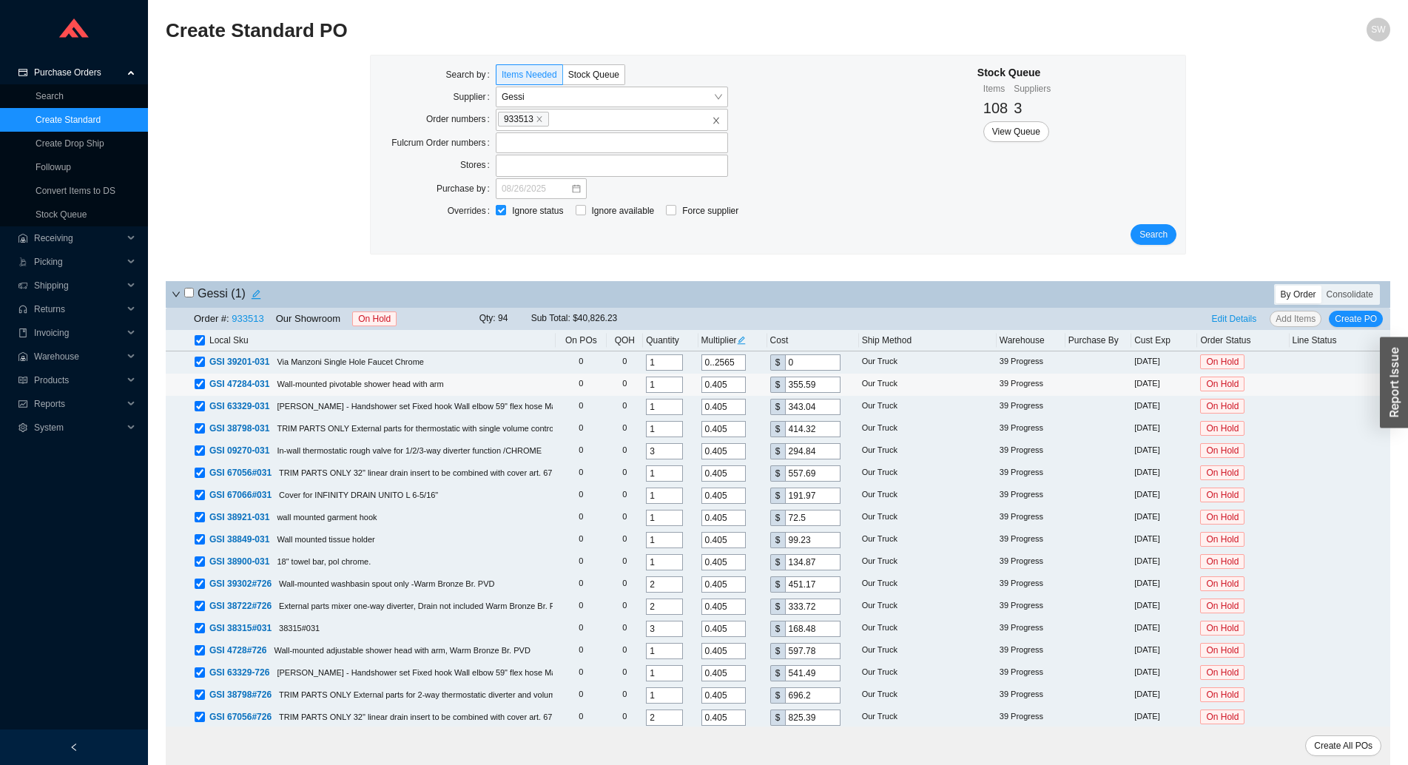
click at [731, 384] on input "0.405" at bounding box center [724, 385] width 44 height 16
click at [745, 338] on icon "edit" at bounding box center [741, 340] width 9 height 9
click at [722, 307] on span "Cancel" at bounding box center [715, 306] width 27 height 15
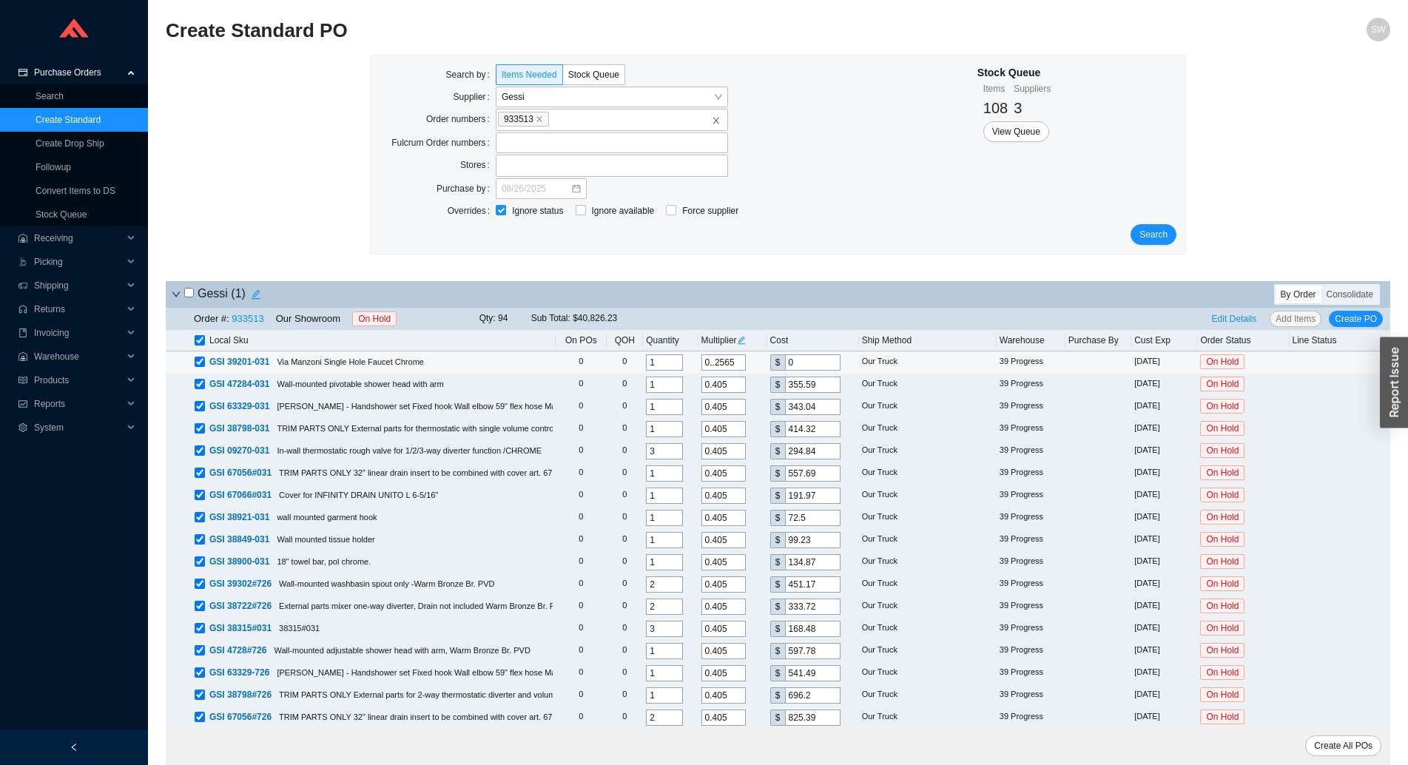
click at [721, 366] on input "0..2565" at bounding box center [724, 363] width 44 height 16
click at [730, 362] on input "0..2565" at bounding box center [724, 363] width 44 height 16
click at [746, 344] on icon "edit" at bounding box center [741, 340] width 9 height 9
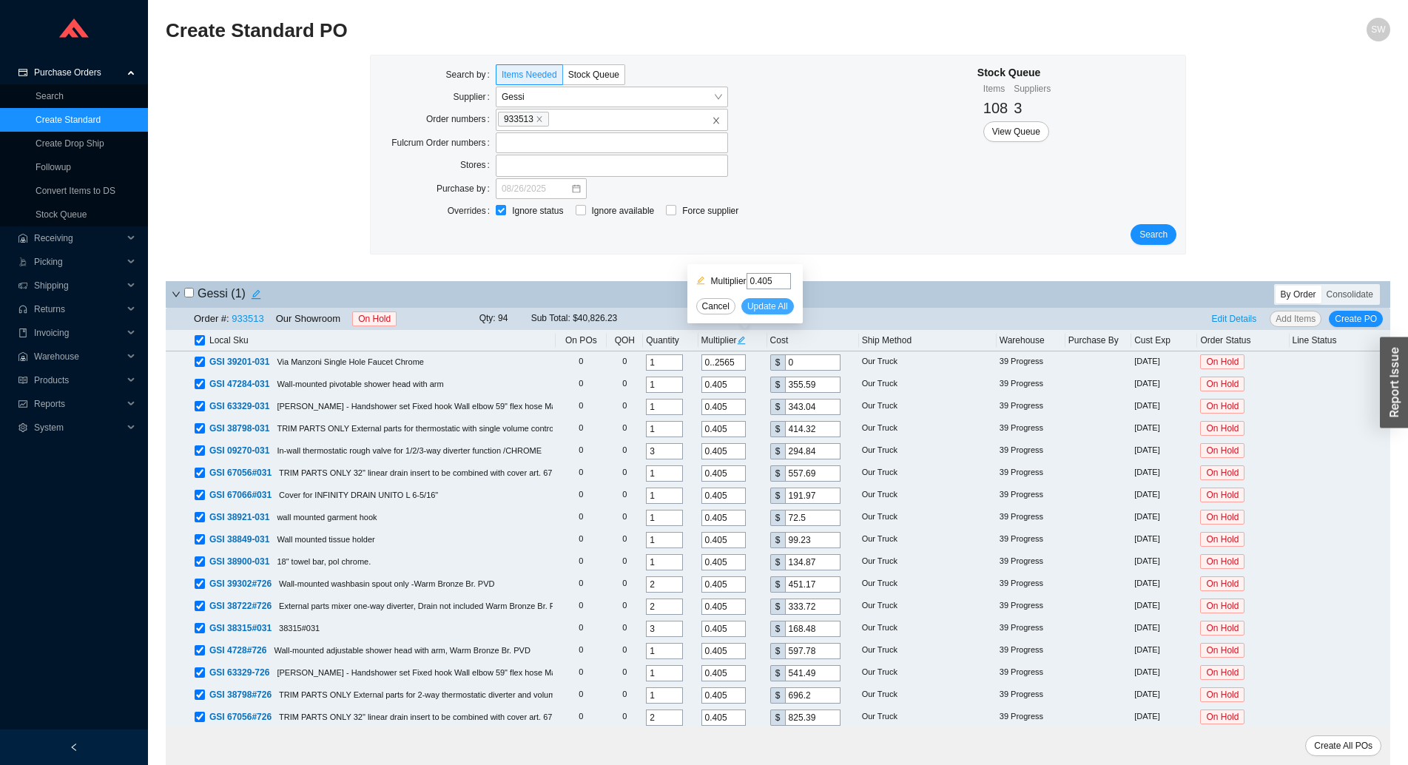
click at [776, 306] on span "Update All" at bounding box center [768, 306] width 41 height 15
click at [745, 343] on icon "edit" at bounding box center [741, 340] width 9 height 9
click at [782, 277] on input "0.405" at bounding box center [769, 281] width 44 height 16
click at [773, 302] on span "Update All" at bounding box center [768, 306] width 41 height 15
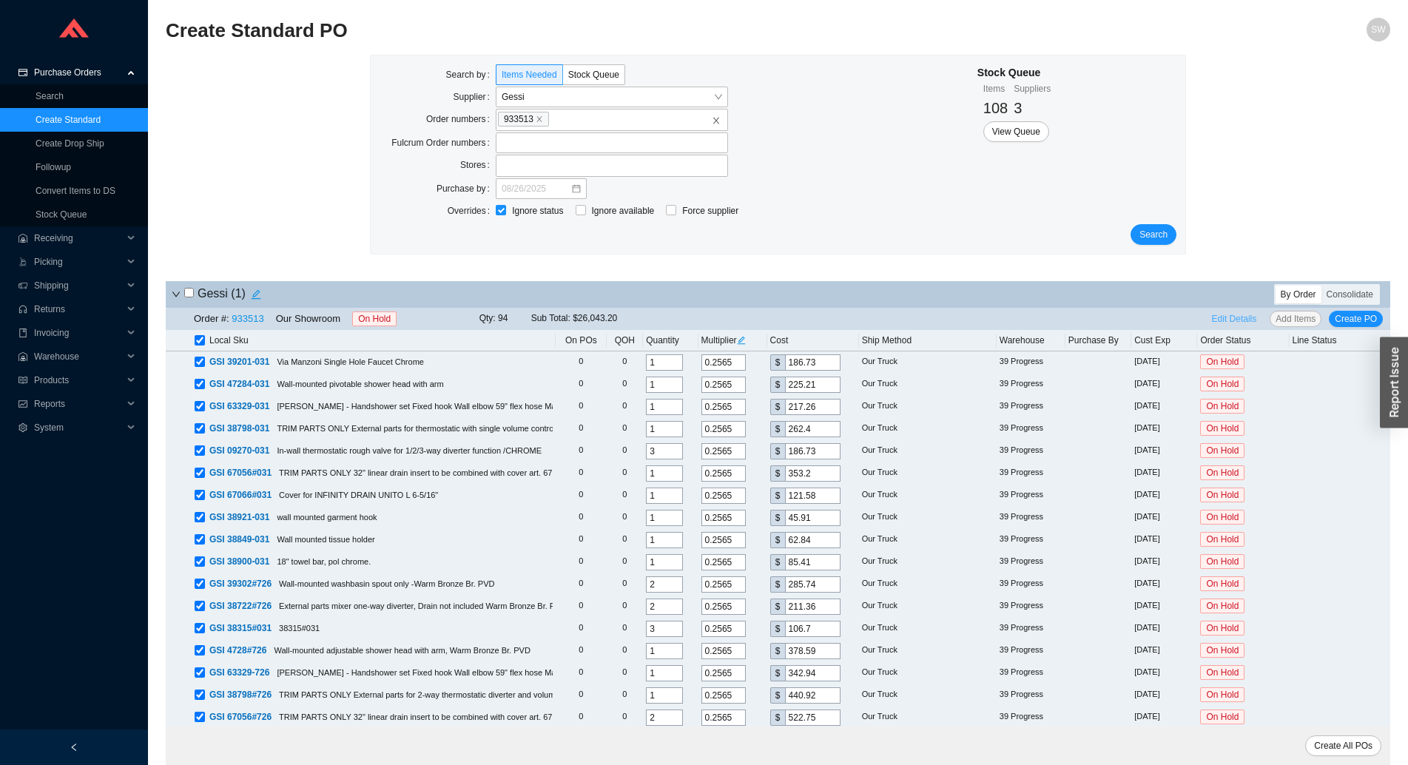
click at [1240, 312] on button "Edit Details" at bounding box center [1234, 319] width 57 height 16
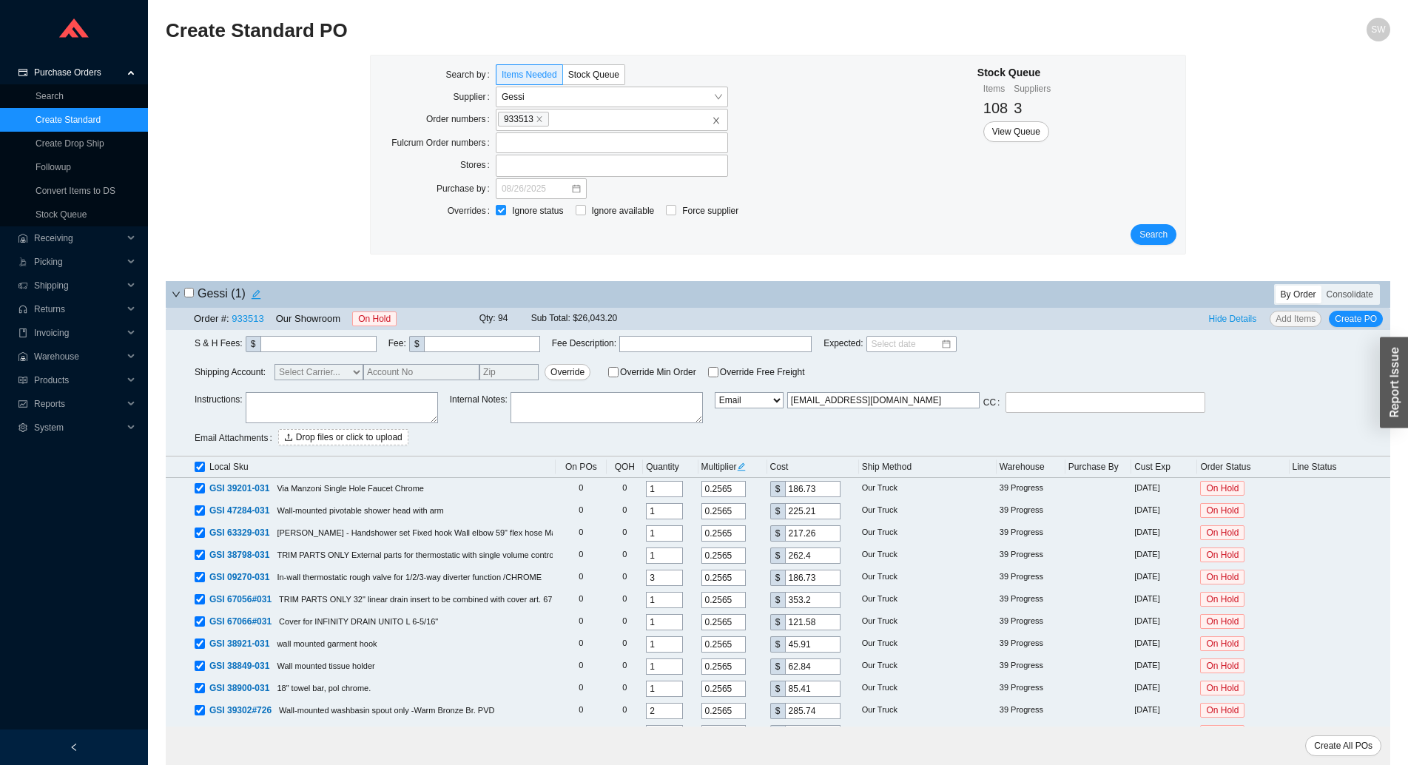
click at [715, 392] on select "Email Email Buyer EDI Do Not Send" at bounding box center [749, 400] width 69 height 16
click option "Email Buyer" at bounding box center [0, 0] width 0 height 0
click at [360, 407] on textarea at bounding box center [342, 407] width 192 height 31
click at [346, 396] on textarea "Special Pricing as per A" at bounding box center [342, 407] width 192 height 31
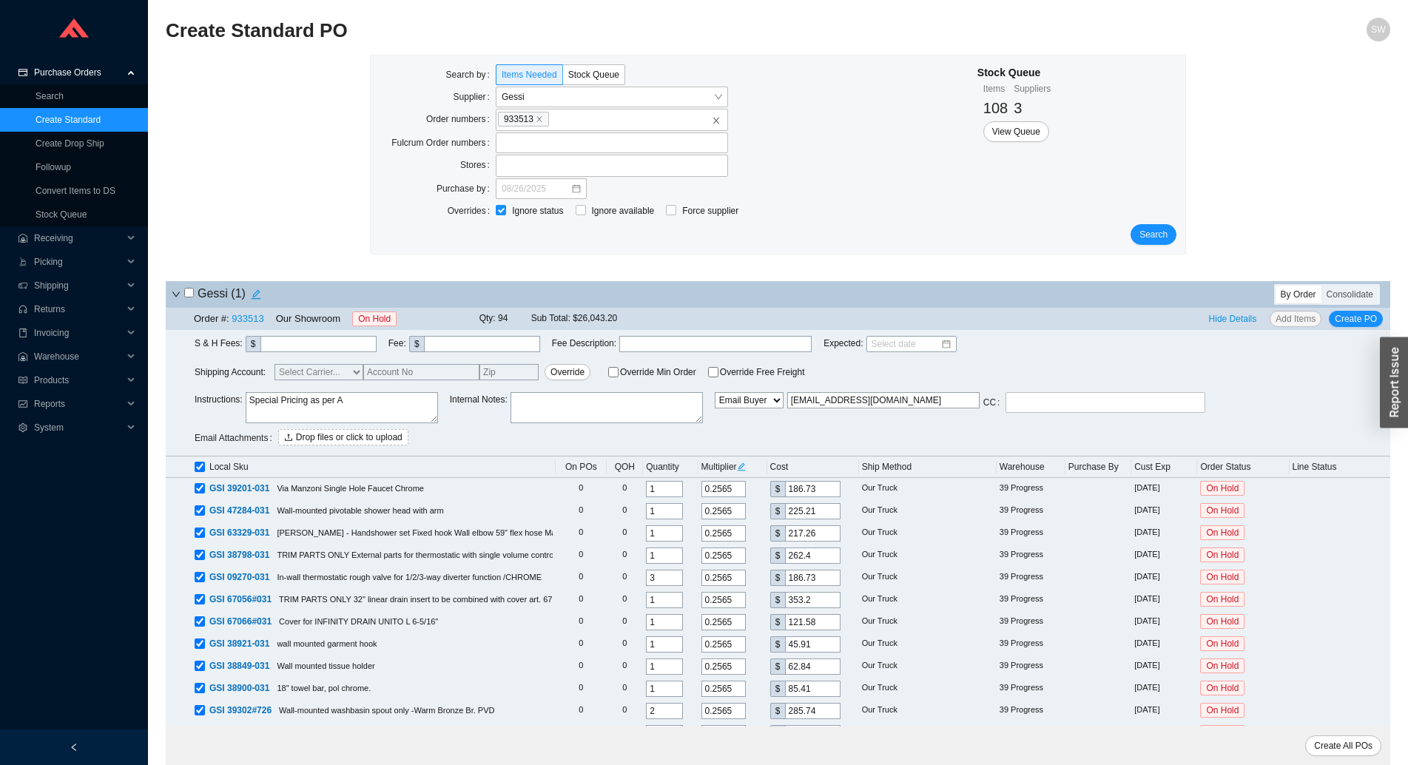
paste textarea "lessandro"
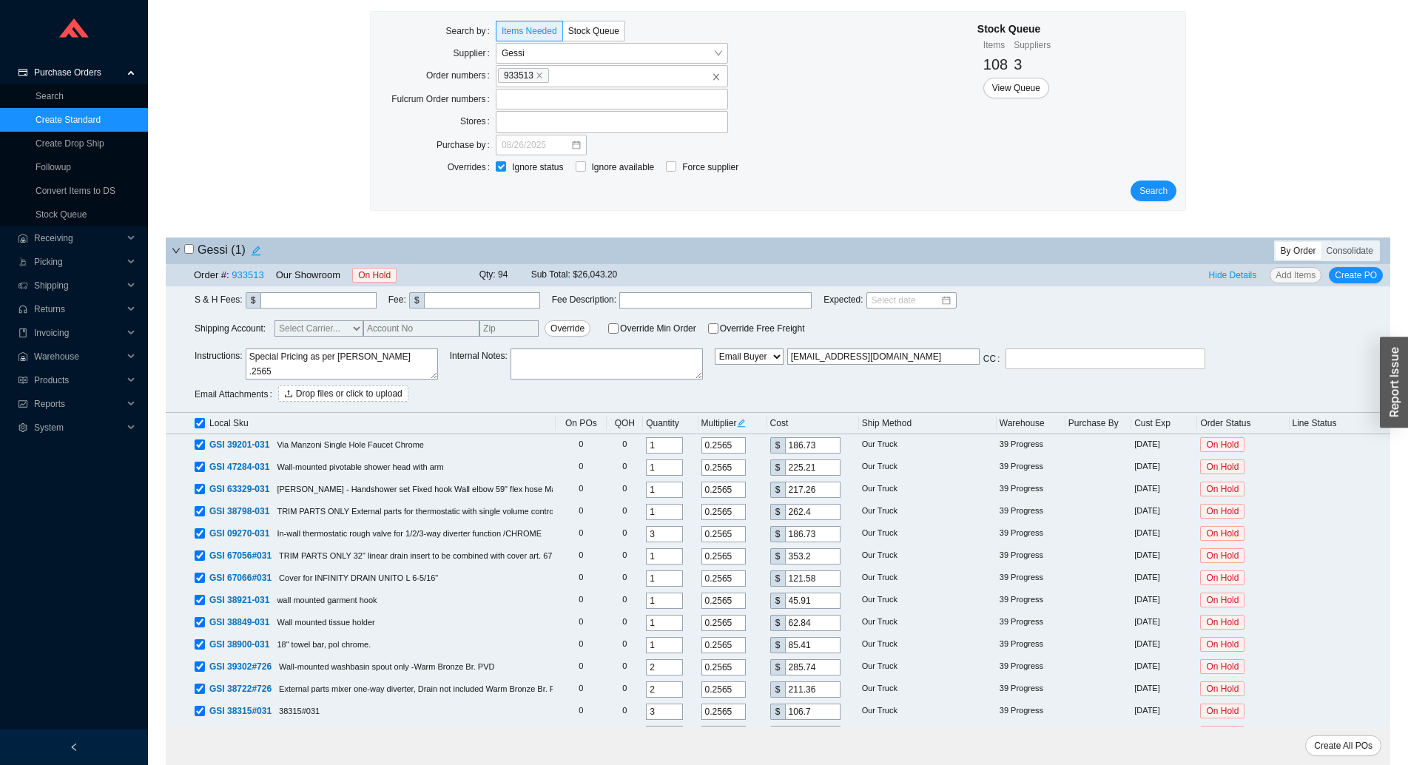
scroll to position [25, 0]
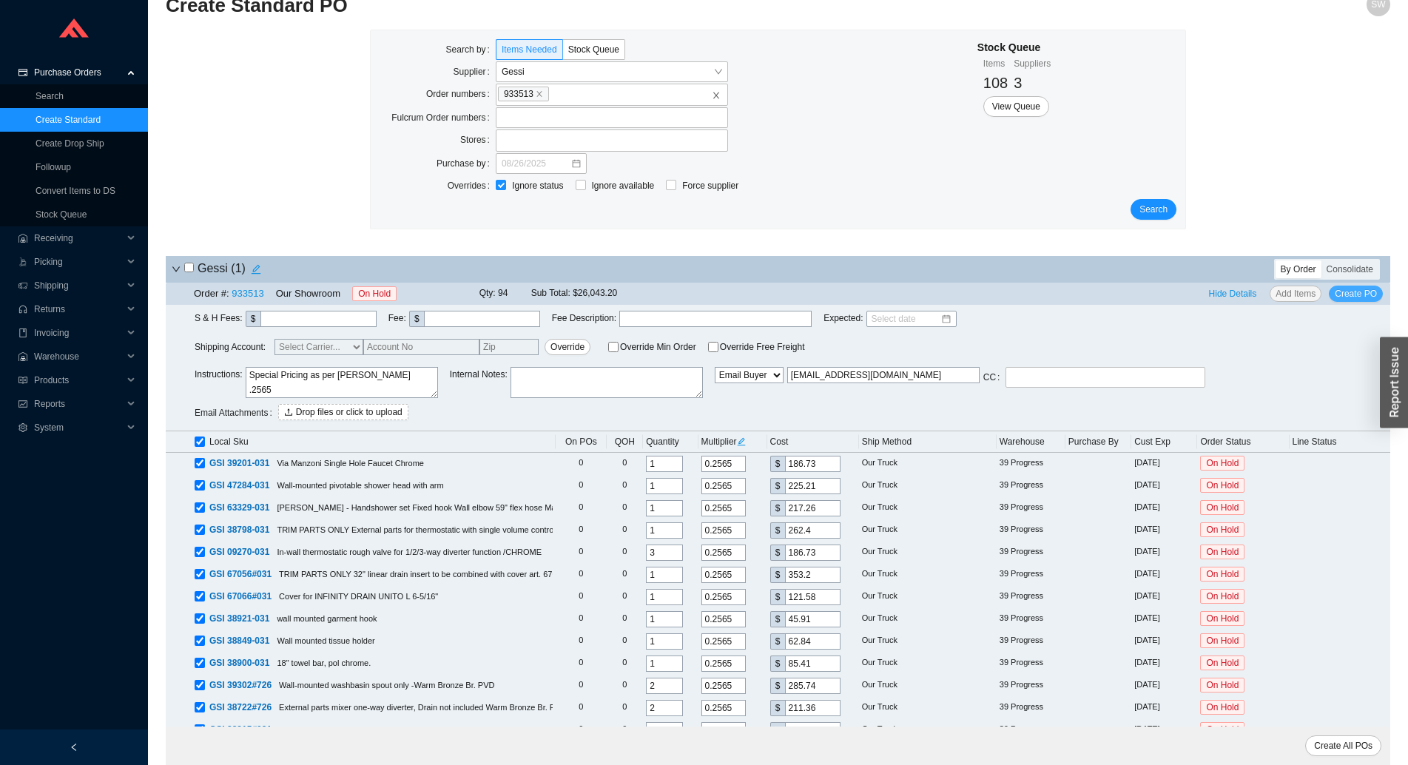
click at [1350, 298] on span "Create PO" at bounding box center [1356, 293] width 42 height 15
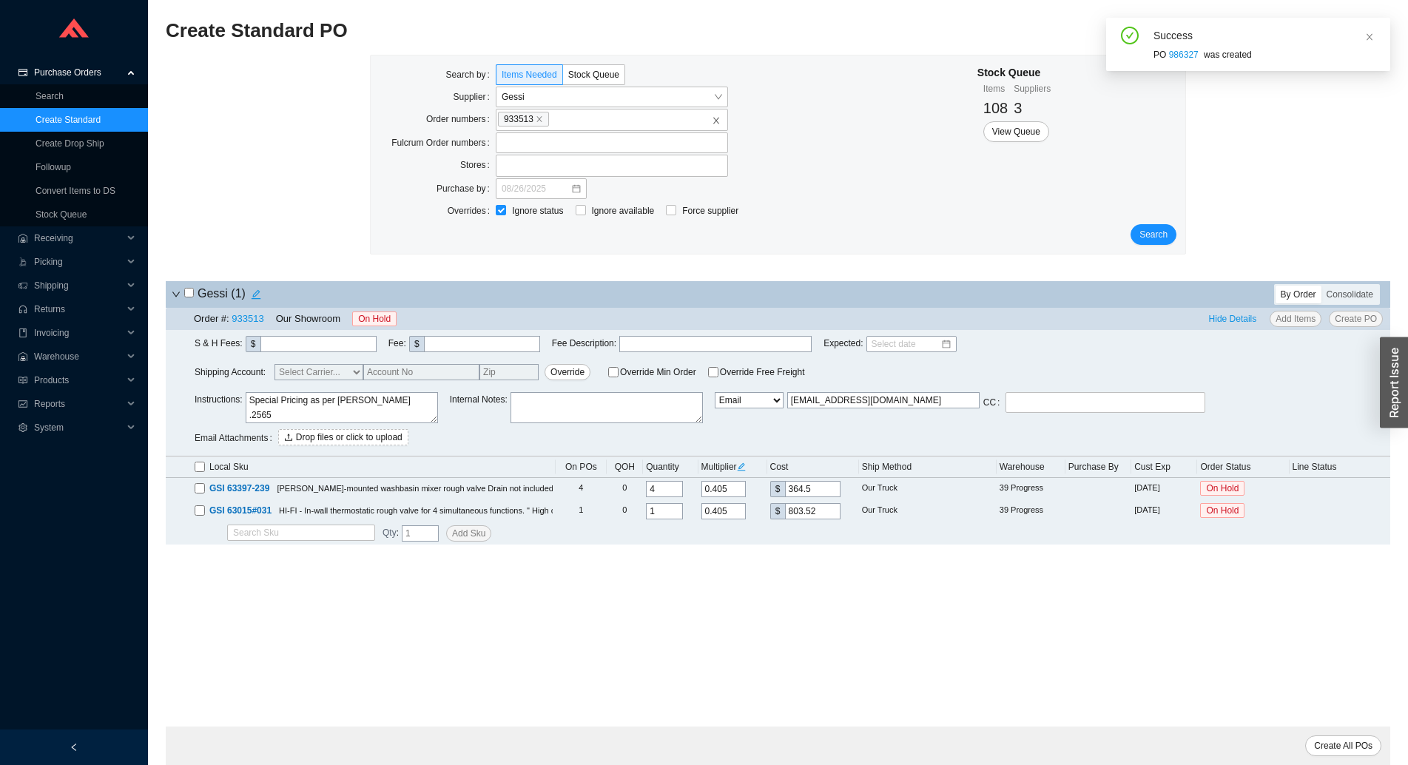
scroll to position [0, 0]
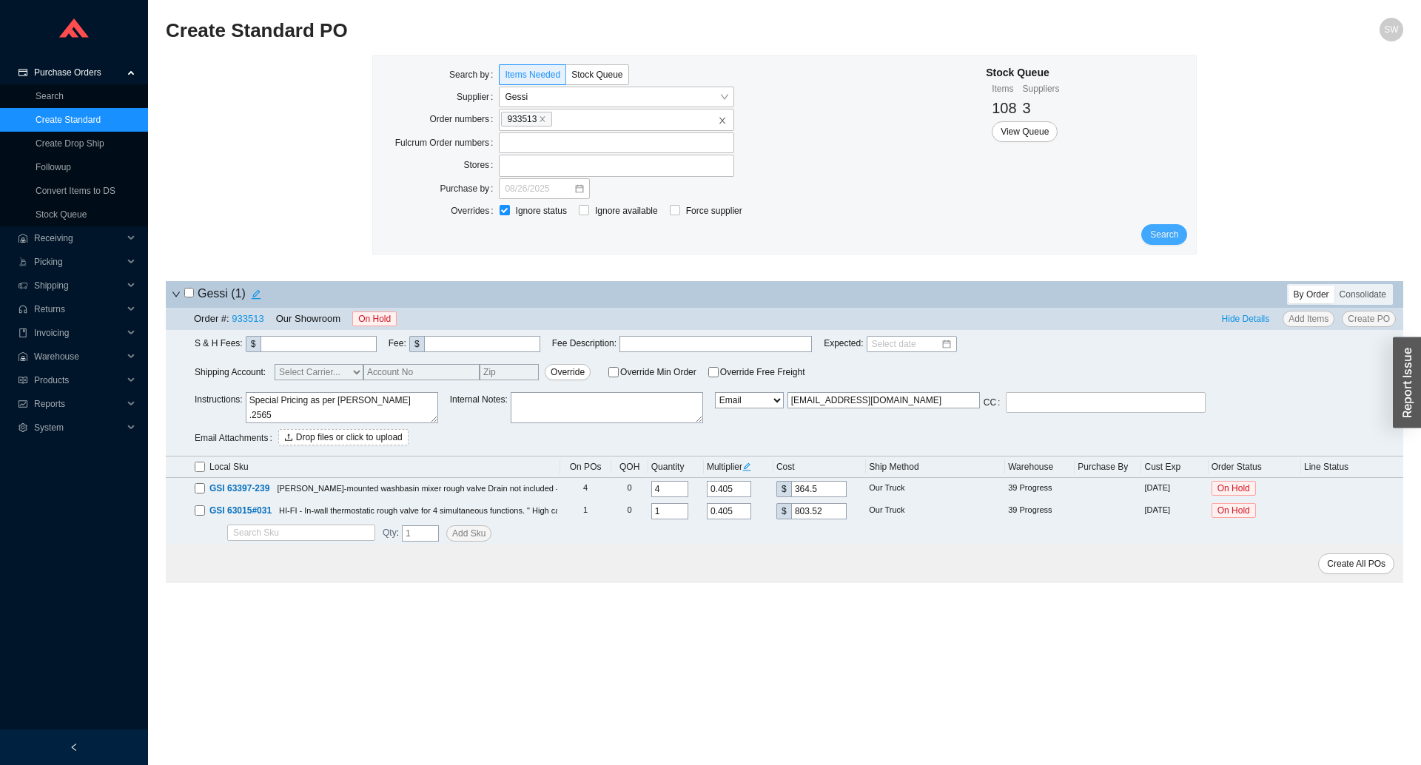
click at [1178, 232] on span "Search" at bounding box center [1164, 234] width 28 height 15
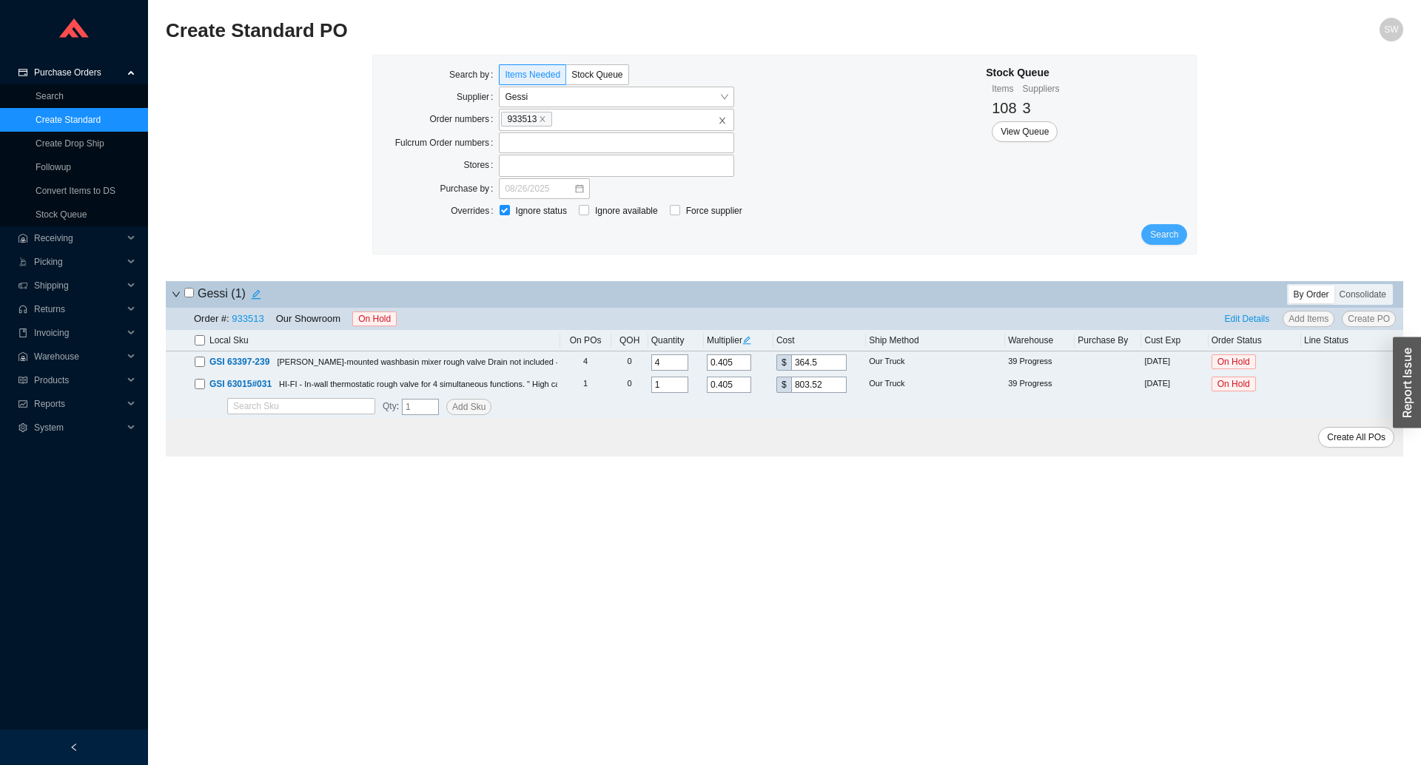
click at [1159, 229] on span "Search" at bounding box center [1164, 234] width 28 height 15
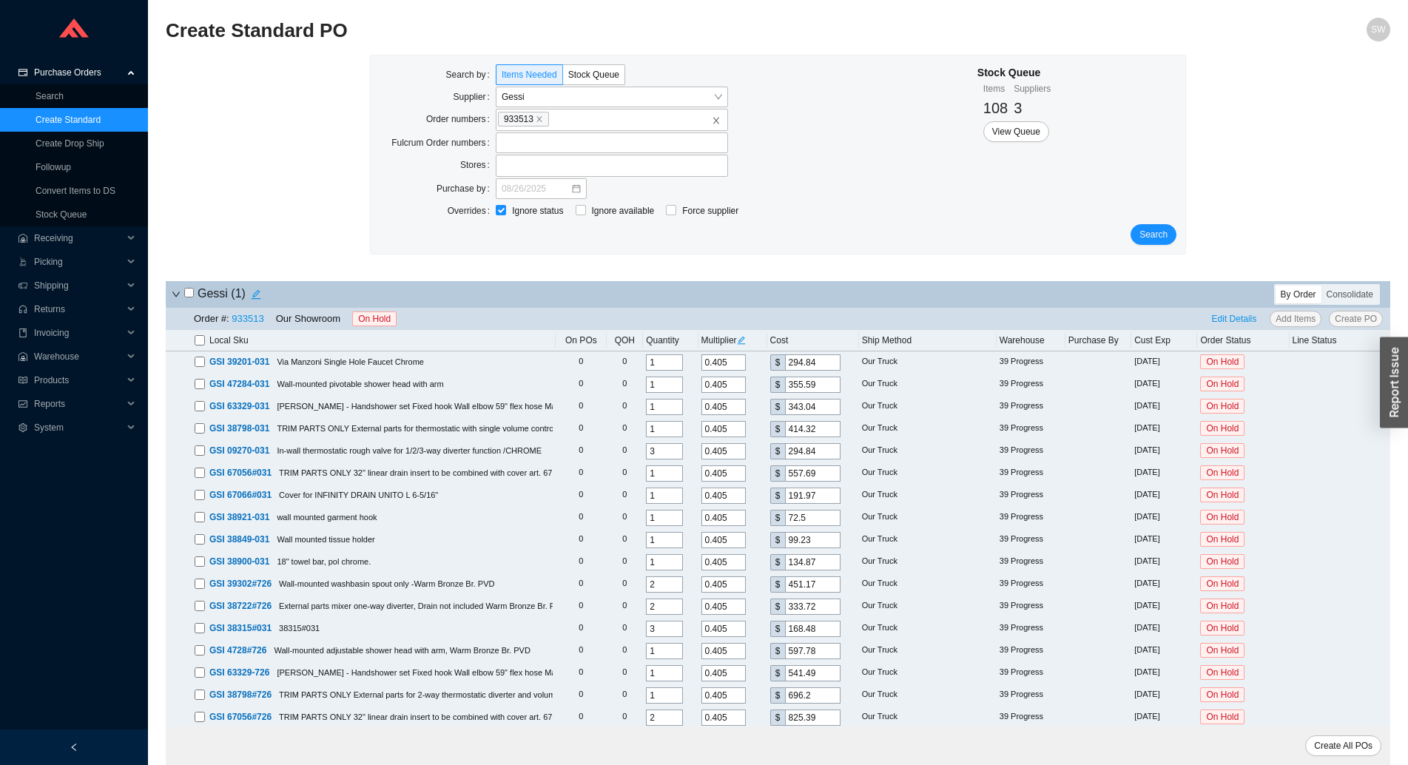
click at [201, 335] on label at bounding box center [200, 340] width 10 height 15
click at [201, 335] on input "checkbox" at bounding box center [200, 340] width 10 height 10
click at [745, 345] on icon "edit" at bounding box center [741, 340] width 9 height 9
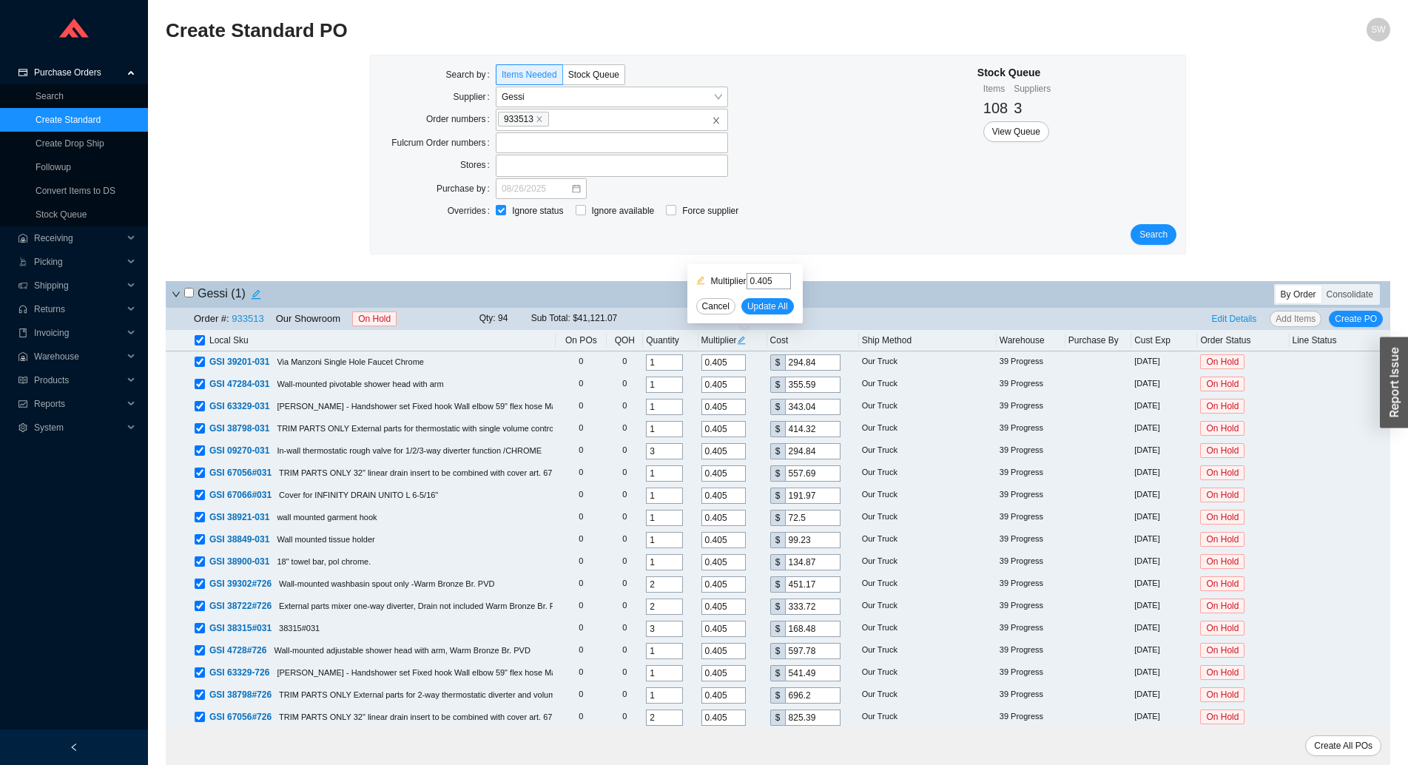
click at [770, 281] on input "0.405" at bounding box center [769, 281] width 44 height 16
click at [767, 301] on span "Update All" at bounding box center [768, 306] width 41 height 15
click at [1234, 326] on span "Edit Details" at bounding box center [1234, 319] width 45 height 15
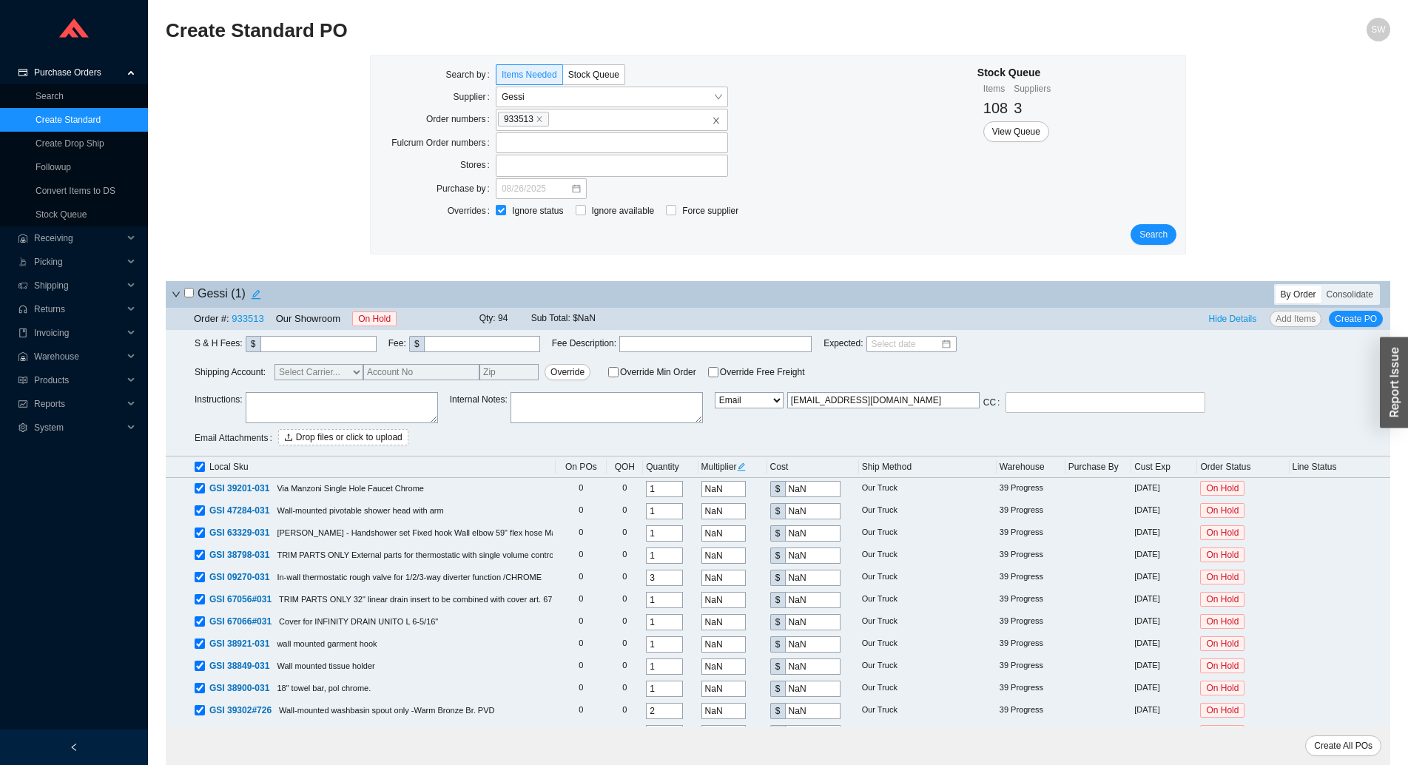
click at [745, 466] on icon "edit" at bounding box center [741, 467] width 9 height 9
click at [765, 404] on input "0..2565" at bounding box center [769, 405] width 44 height 16
click at [753, 431] on span "Update All" at bounding box center [768, 430] width 41 height 15
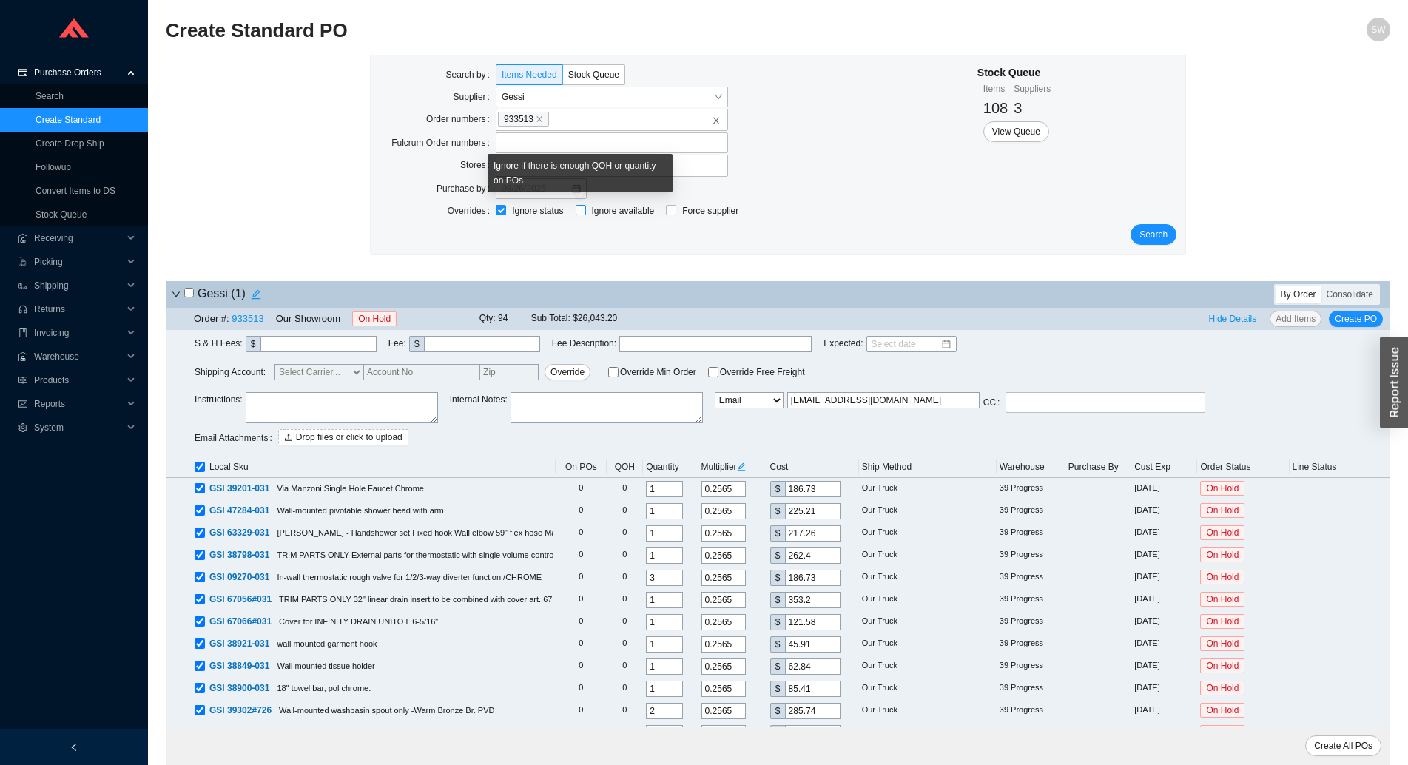
click at [577, 209] on input "Ignore available" at bounding box center [581, 210] width 10 height 10
click at [1161, 233] on span "Search" at bounding box center [1154, 234] width 28 height 15
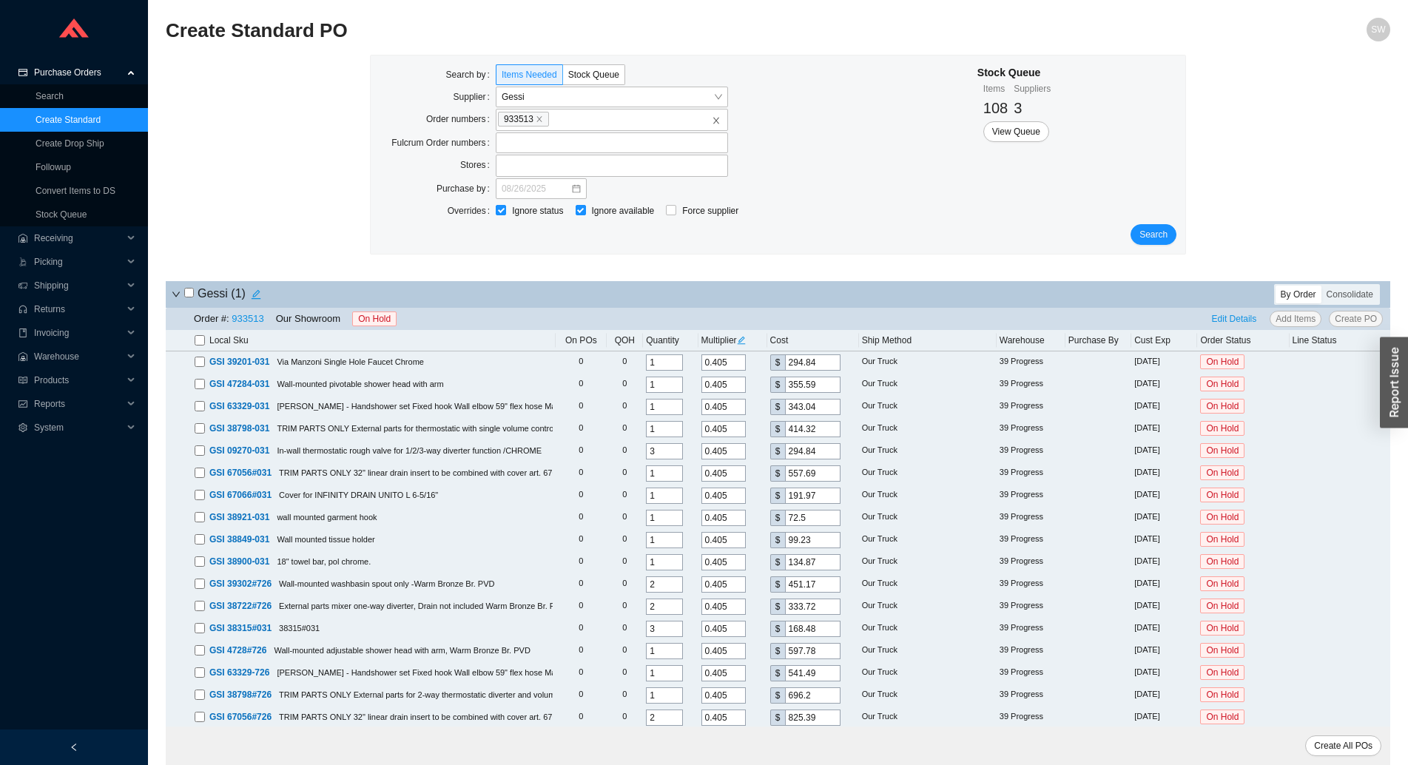
click at [198, 346] on input "checkbox" at bounding box center [200, 340] width 10 height 10
click at [752, 341] on div "Multiplier" at bounding box center [733, 340] width 63 height 15
click at [746, 343] on icon "edit" at bounding box center [741, 340] width 9 height 9
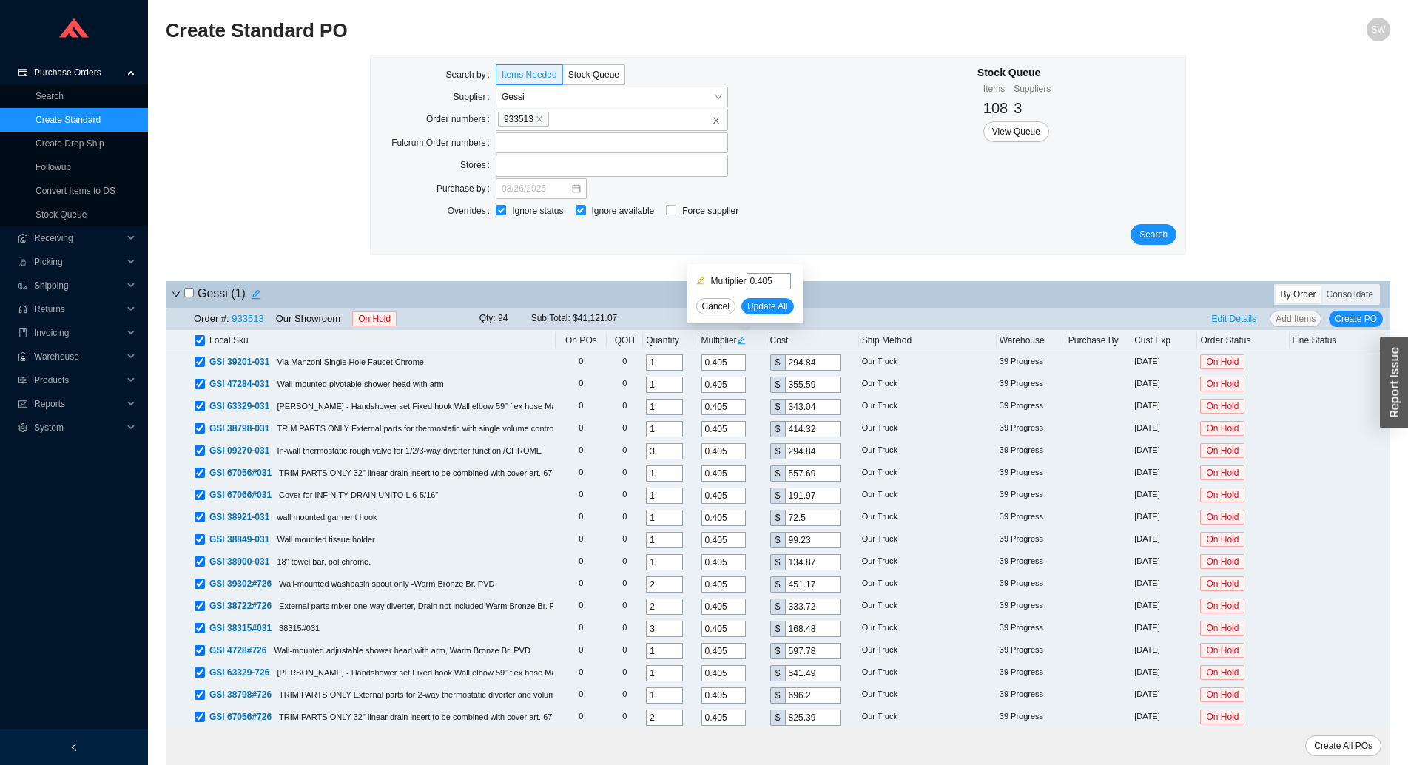
click at [760, 283] on input "0.405" at bounding box center [769, 281] width 44 height 16
click at [768, 283] on input "0.405" at bounding box center [769, 281] width 44 height 16
click at [771, 312] on span "Update All" at bounding box center [768, 306] width 41 height 15
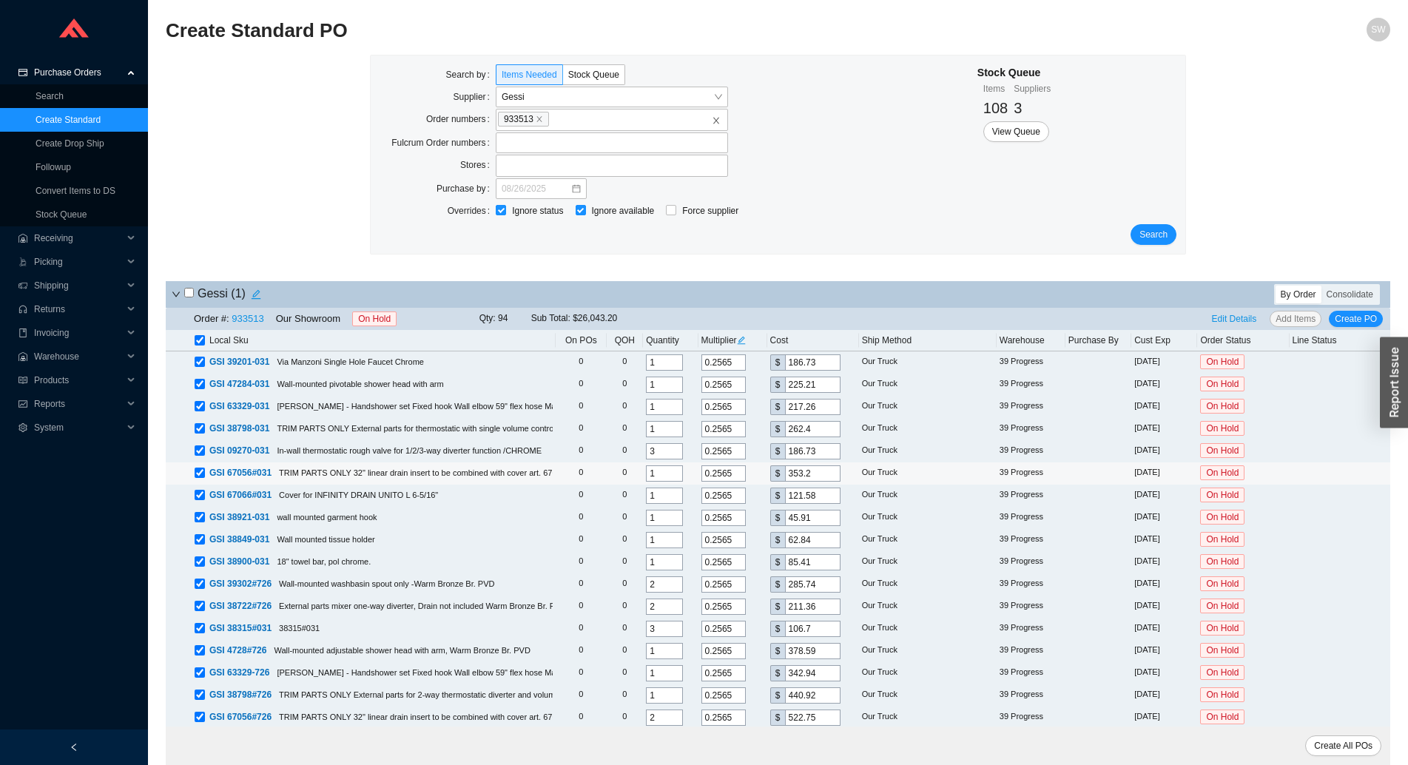
drag, startPoint x: 1144, startPoint y: 471, endPoint x: 1137, endPoint y: 474, distance: 7.7
click at [896, 215] on div "Ignore status Ignore available Force supplier" at bounding box center [711, 212] width 431 height 22
click at [1155, 233] on span "Search" at bounding box center [1154, 234] width 28 height 15
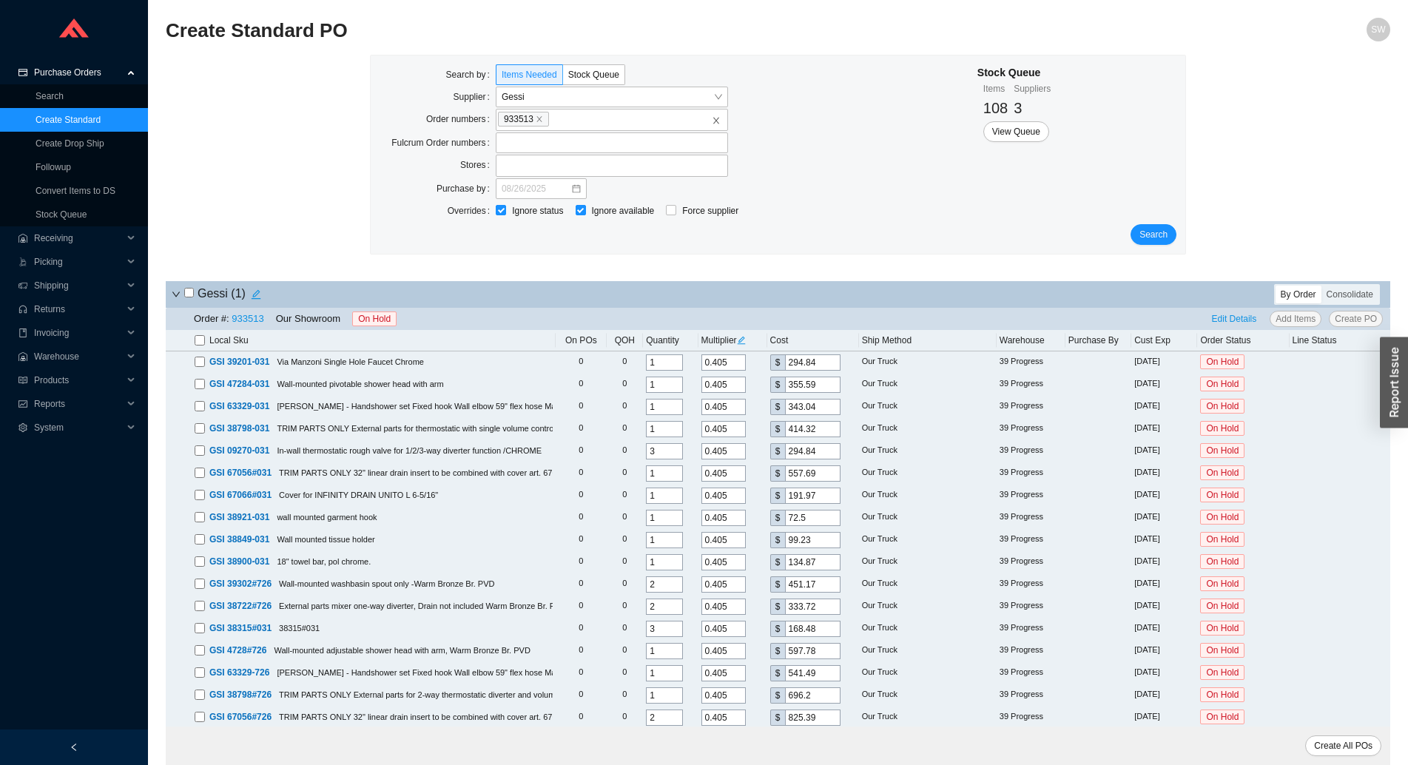
click at [196, 340] on input "checkbox" at bounding box center [200, 340] width 10 height 10
click at [1229, 320] on span "Edit Details" at bounding box center [1234, 319] width 45 height 15
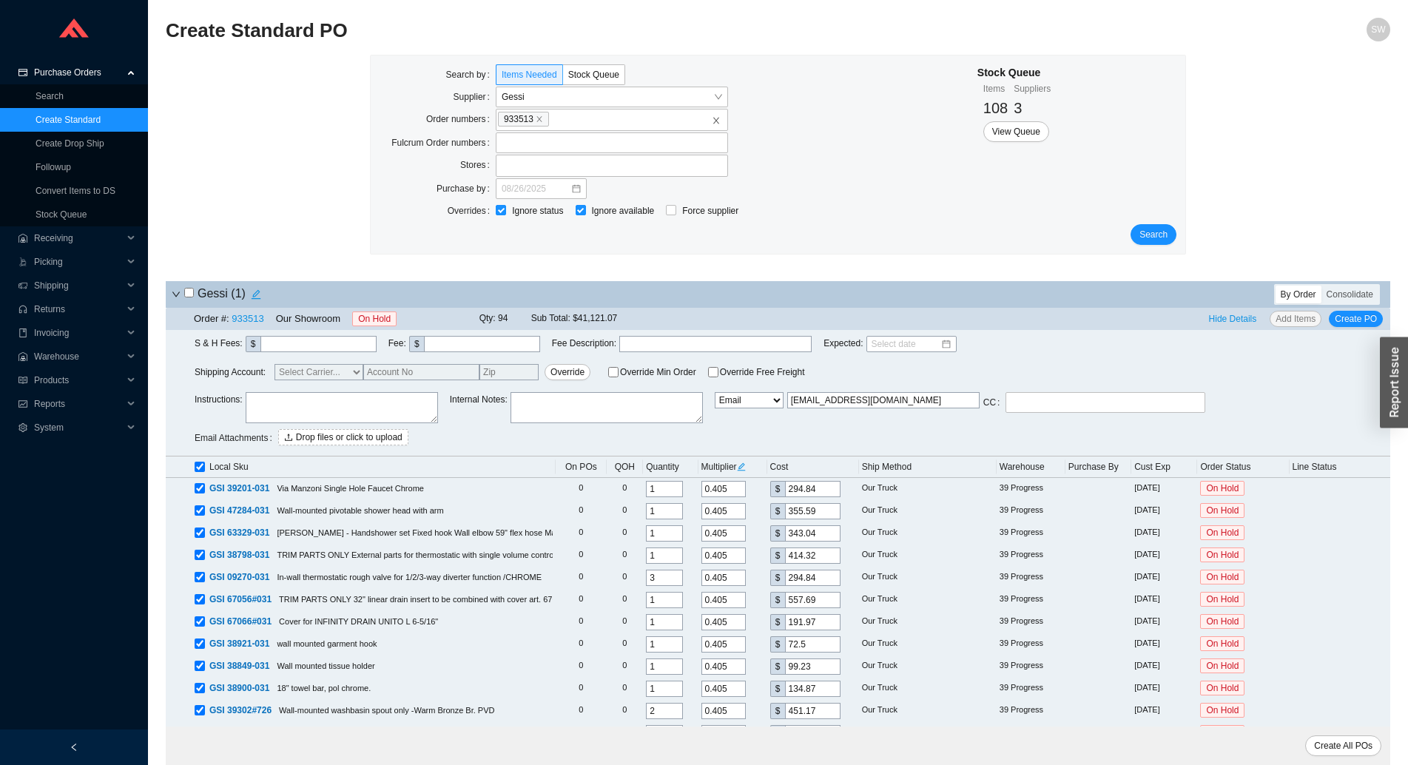
click at [715, 392] on select "Email Email Buyer EDI Do Not Send" at bounding box center [749, 400] width 69 height 16
click option "Email Buyer" at bounding box center [0, 0] width 0 height 0
click at [350, 408] on textarea at bounding box center [342, 407] width 192 height 31
click at [746, 463] on icon "edit" at bounding box center [741, 467] width 9 height 9
click at [773, 404] on input "0.405" at bounding box center [769, 405] width 44 height 16
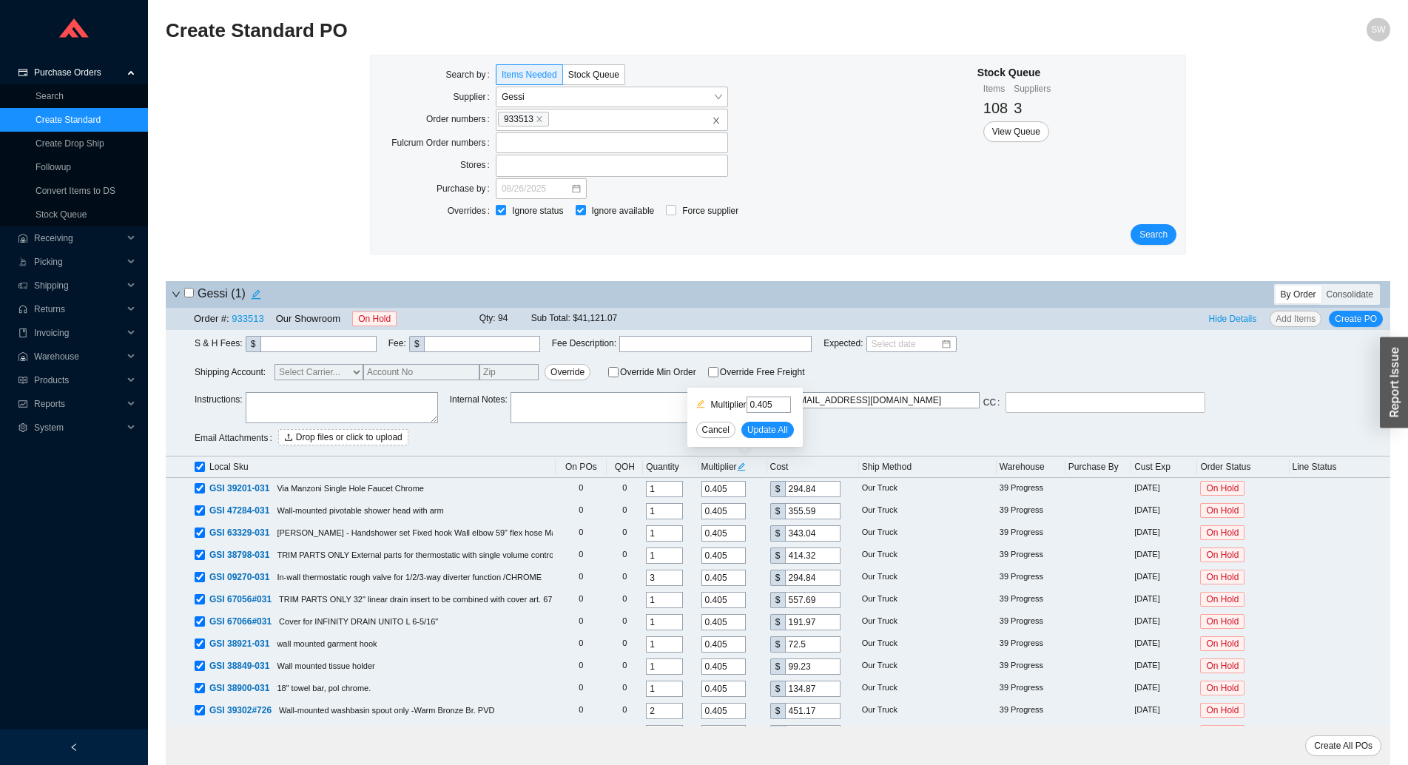
click at [773, 404] on input "0.405" at bounding box center [769, 405] width 44 height 16
click at [762, 426] on span "Update All" at bounding box center [768, 430] width 41 height 15
click at [347, 408] on textarea at bounding box center [342, 407] width 192 height 31
paste textarea "63397#239"
click at [383, 400] on textarea "Special pricing per" at bounding box center [342, 407] width 192 height 31
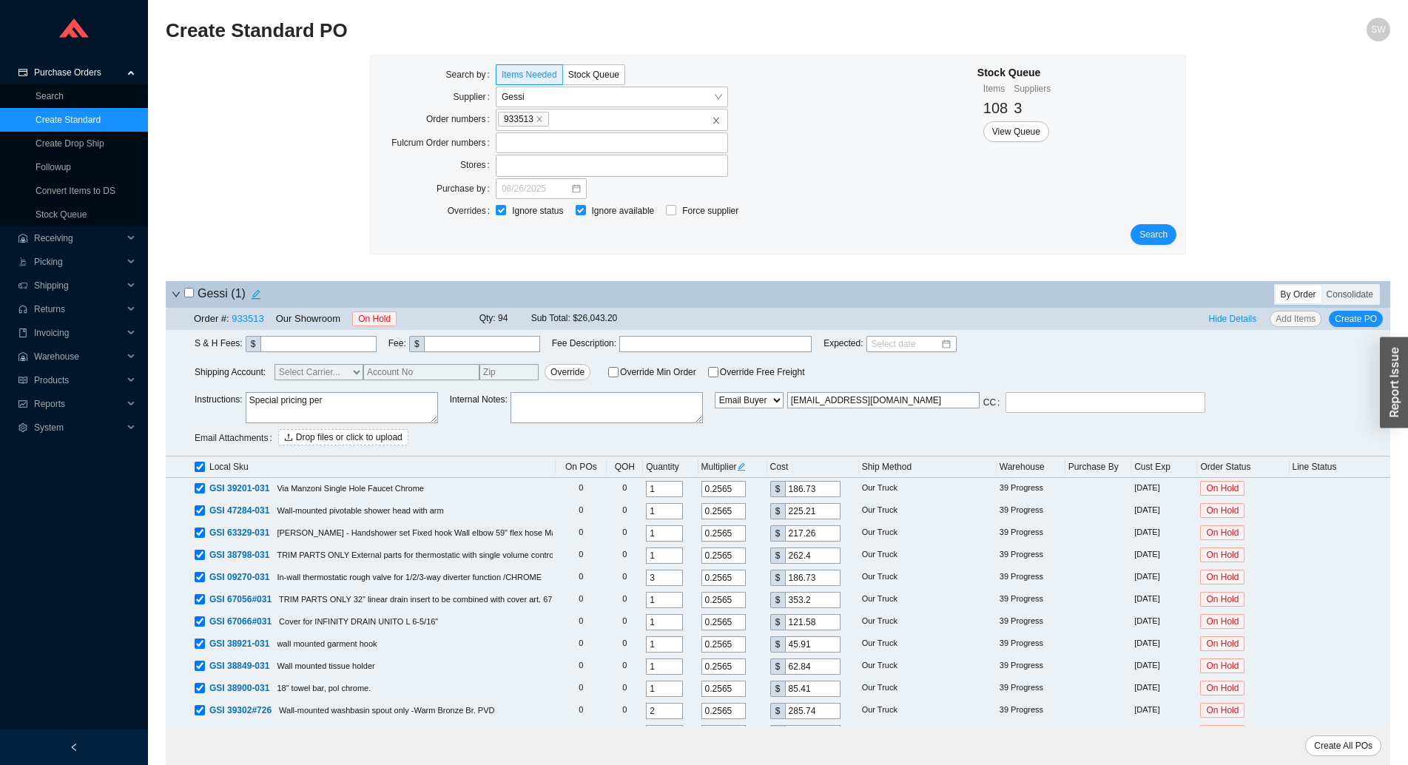
paste textarea "Alessandro"
click at [1350, 326] on span "Create PO" at bounding box center [1356, 319] width 42 height 15
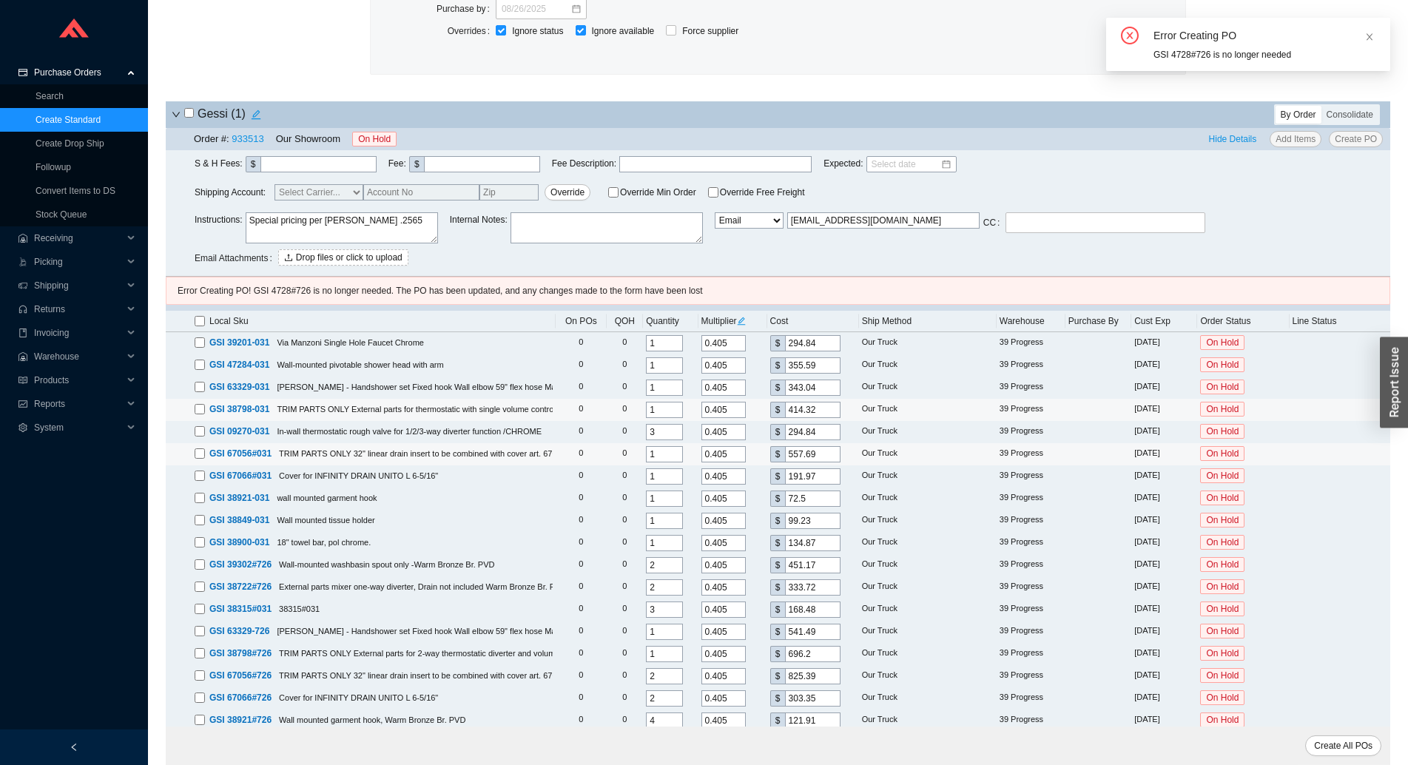
scroll to position [151, 0]
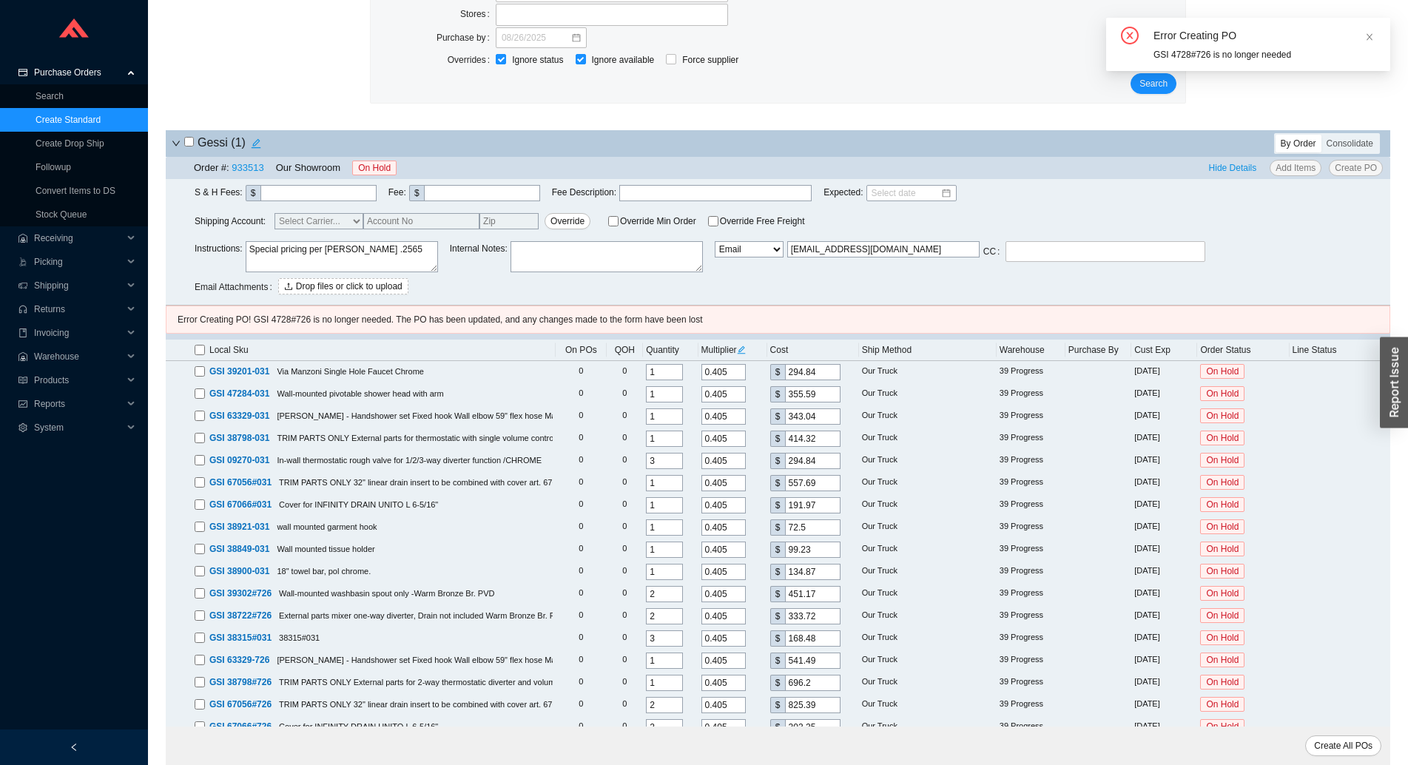
click at [195, 346] on input "checkbox" at bounding box center [200, 350] width 10 height 10
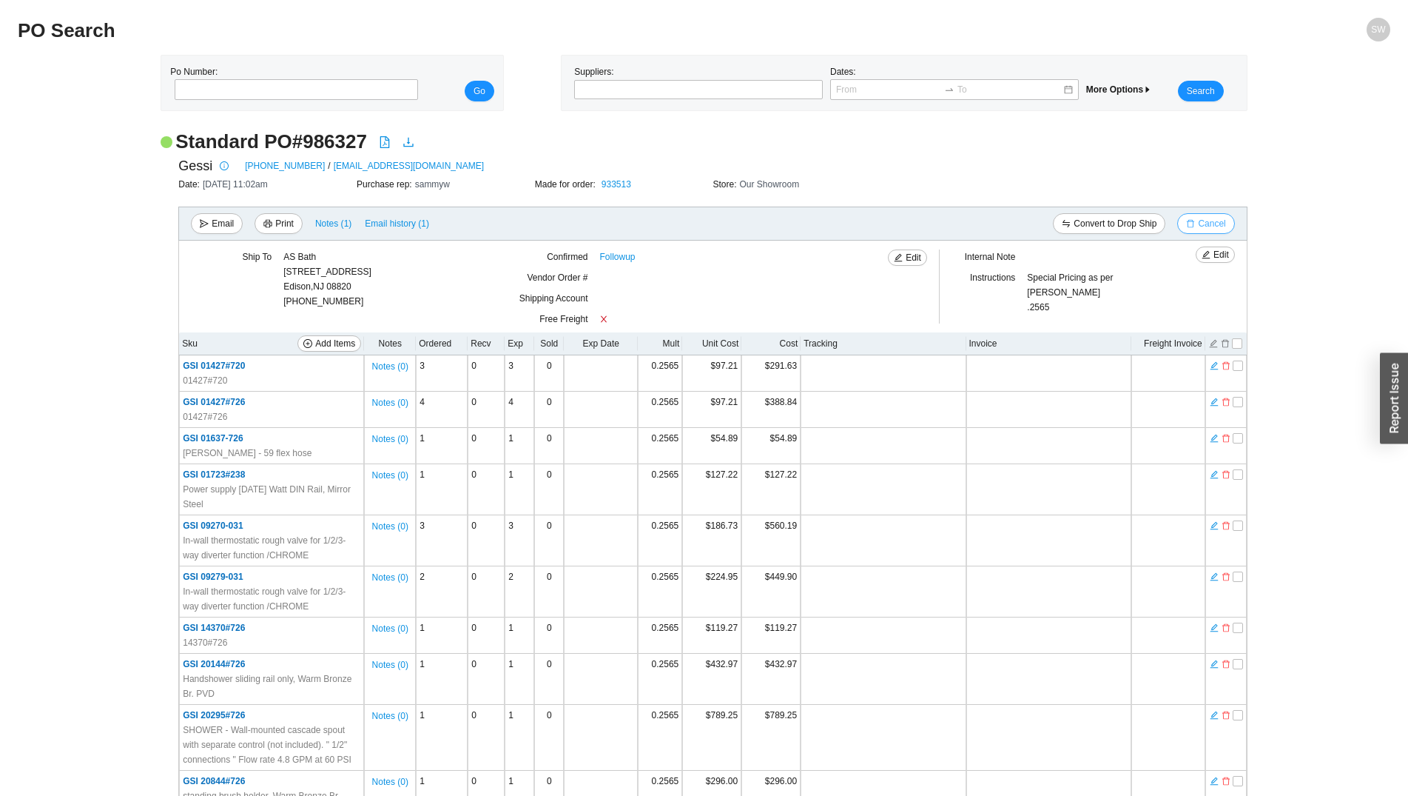
click at [1210, 214] on button "Cancel" at bounding box center [1206, 223] width 57 height 21
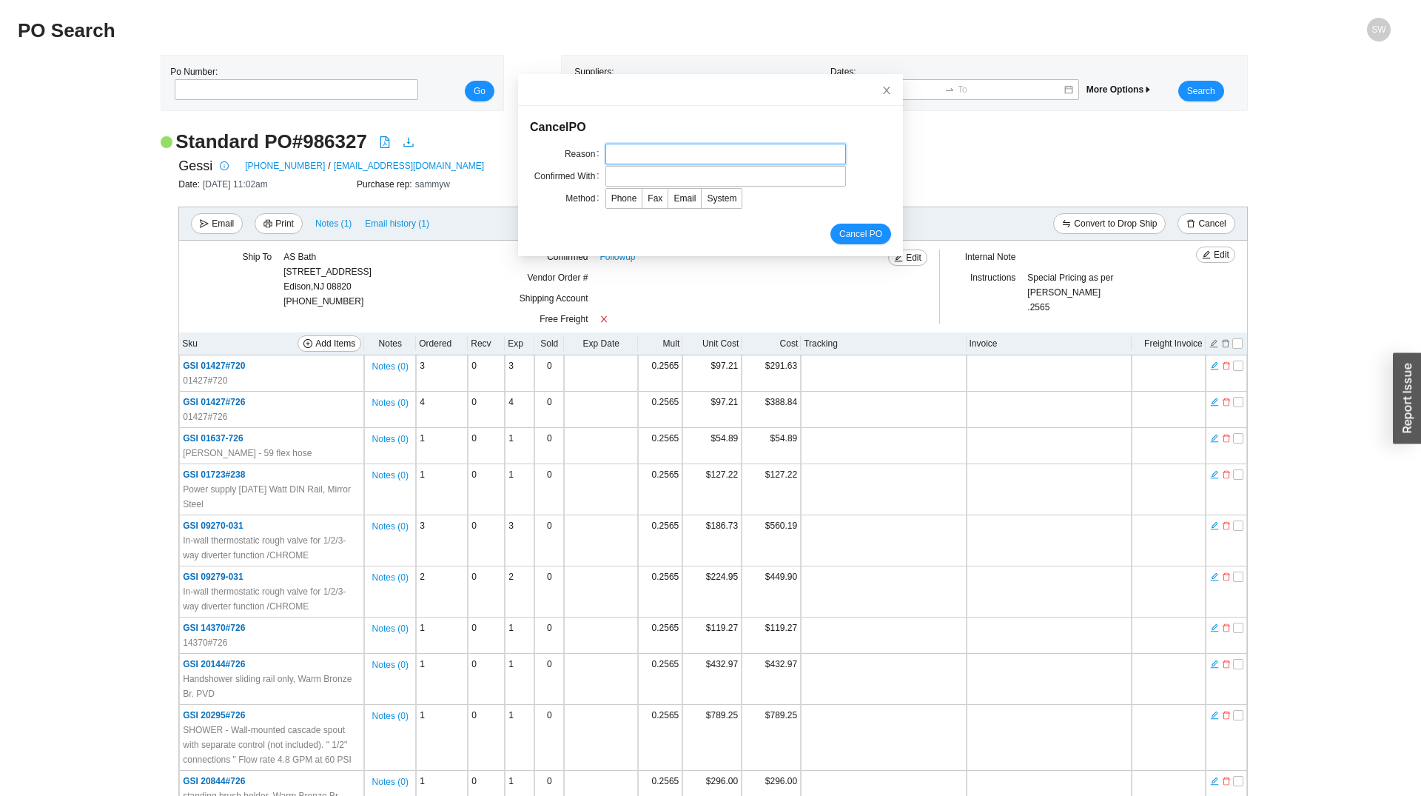
click at [606, 154] on input "text" at bounding box center [725, 154] width 241 height 21
click at [607, 154] on input "text" at bounding box center [725, 154] width 241 height 21
type input "eee"
click at [612, 172] on input "text" at bounding box center [725, 176] width 241 height 21
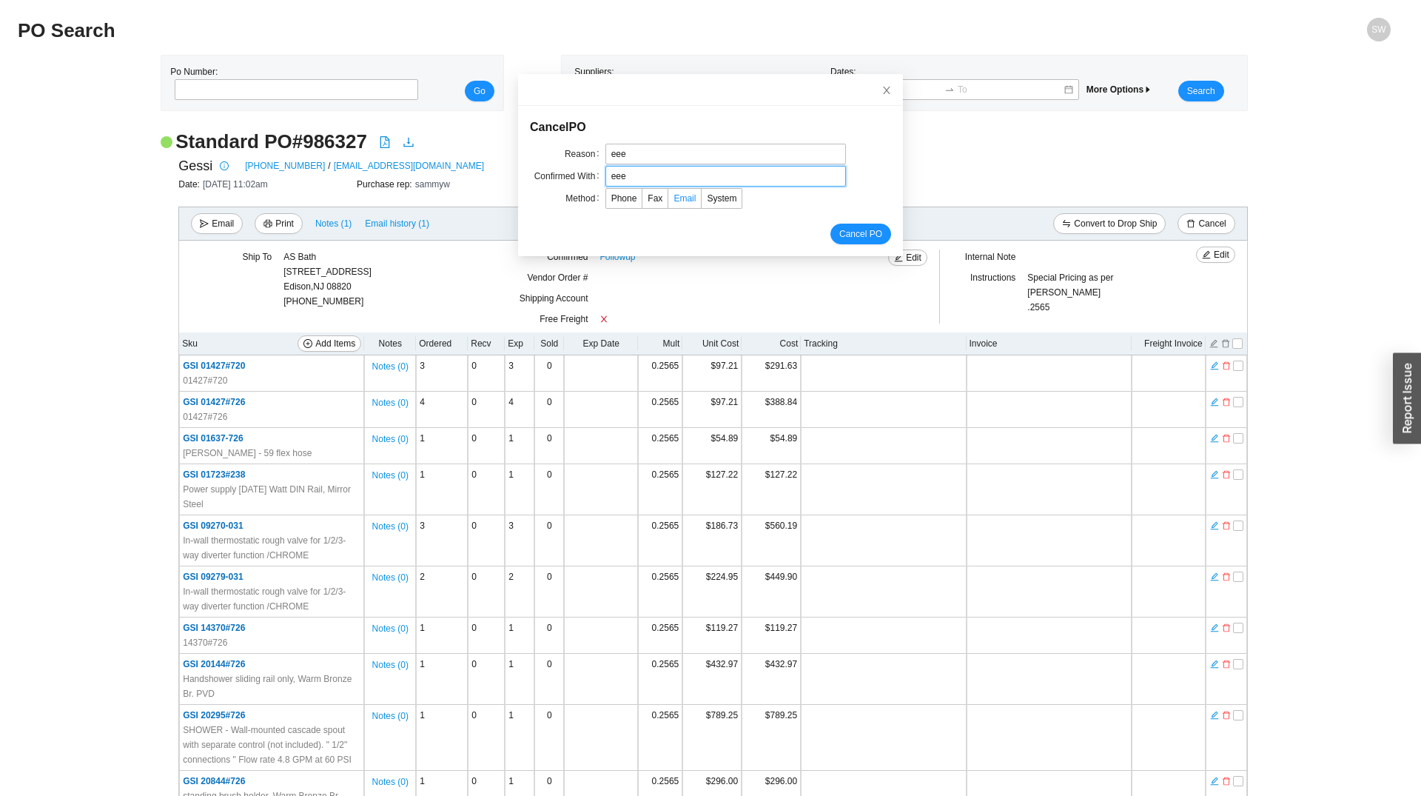
type input "eee"
click at [674, 197] on span "Email" at bounding box center [685, 198] width 22 height 10
click at [668, 201] on input "Email" at bounding box center [668, 201] width 0 height 0
click at [839, 231] on span "Cancel PO" at bounding box center [860, 233] width 43 height 15
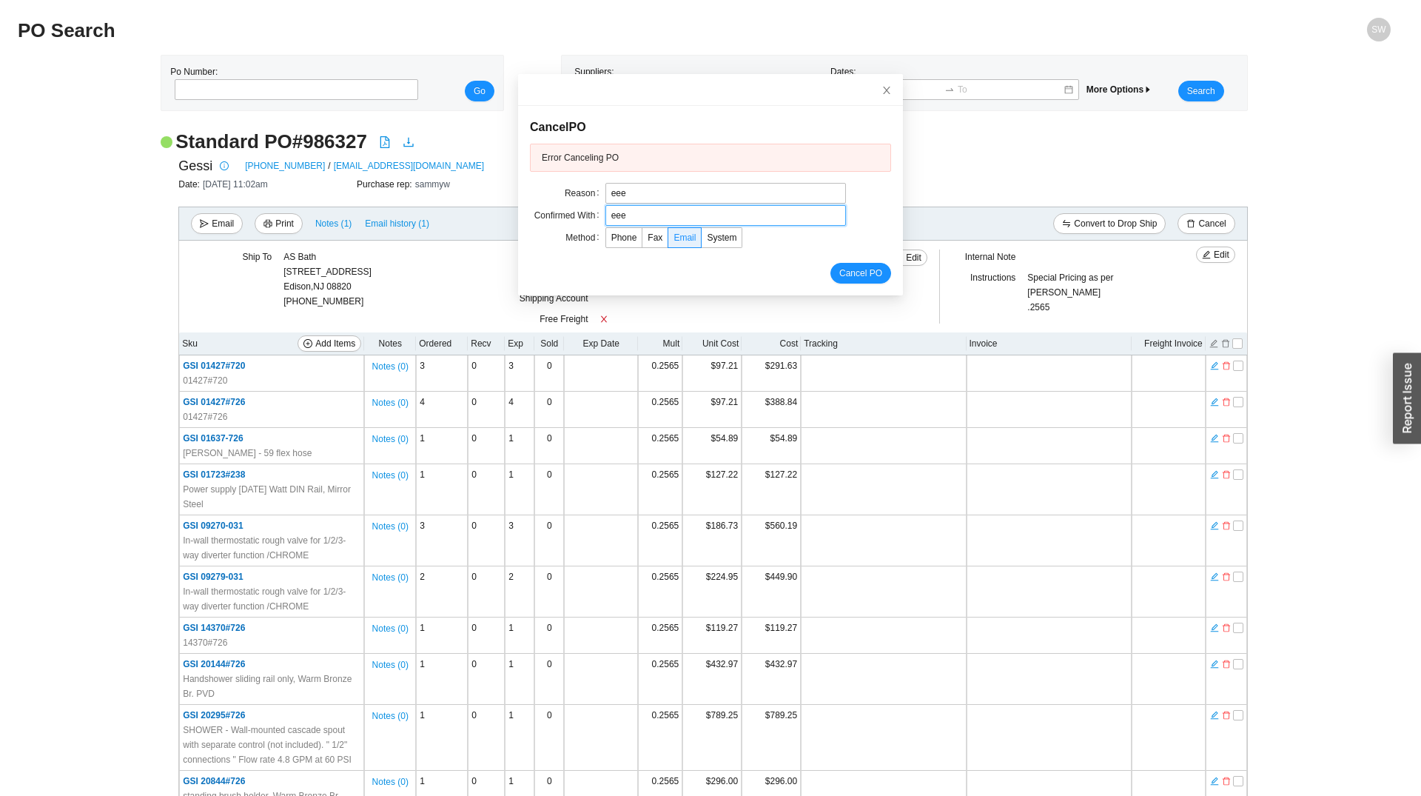
click at [709, 209] on input "eee" at bounding box center [725, 215] width 241 height 21
click at [793, 295] on div at bounding box center [748, 301] width 296 height 21
click at [714, 241] on span "System" at bounding box center [722, 237] width 30 height 10
click at [702, 241] on input "System" at bounding box center [702, 241] width 0 height 0
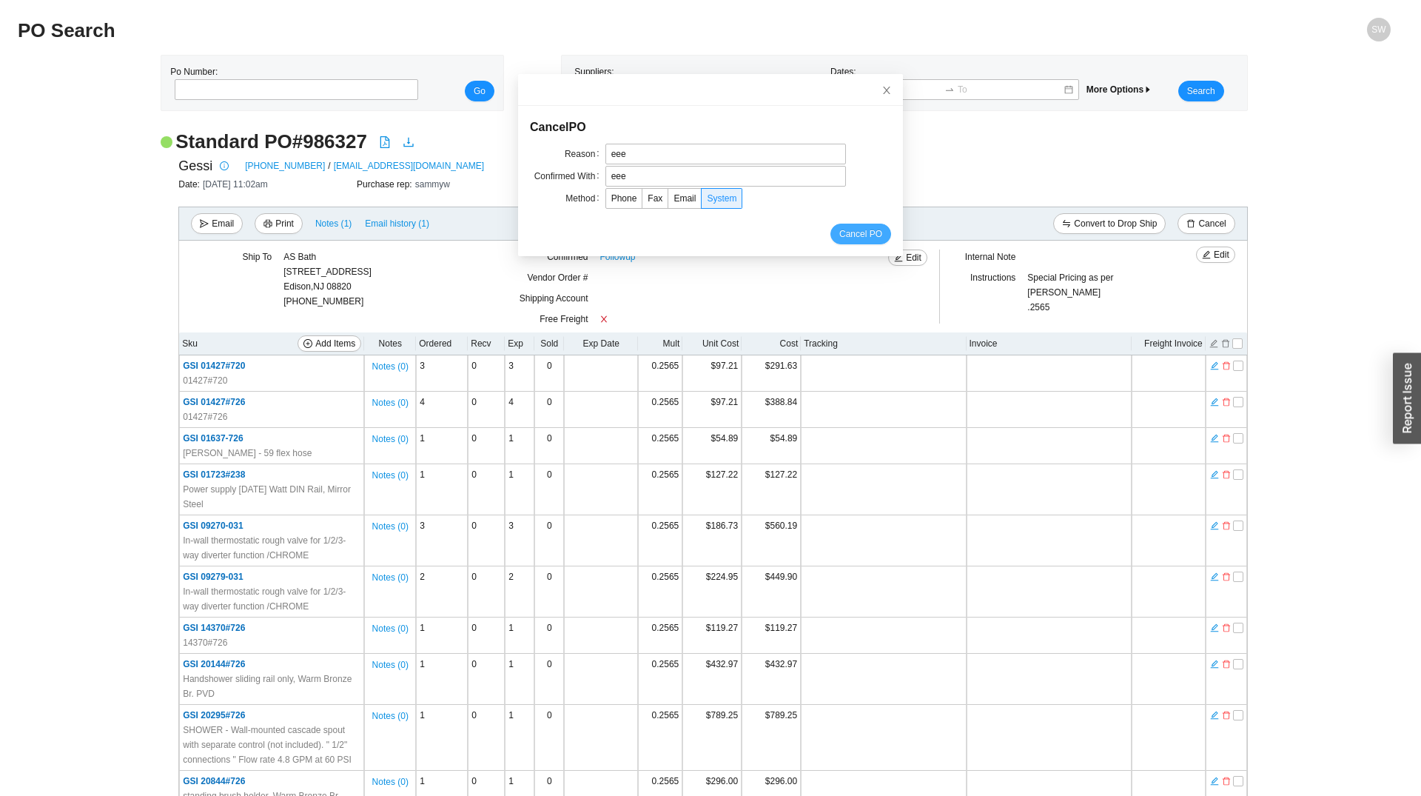
click at [844, 233] on span "Cancel PO" at bounding box center [860, 233] width 43 height 15
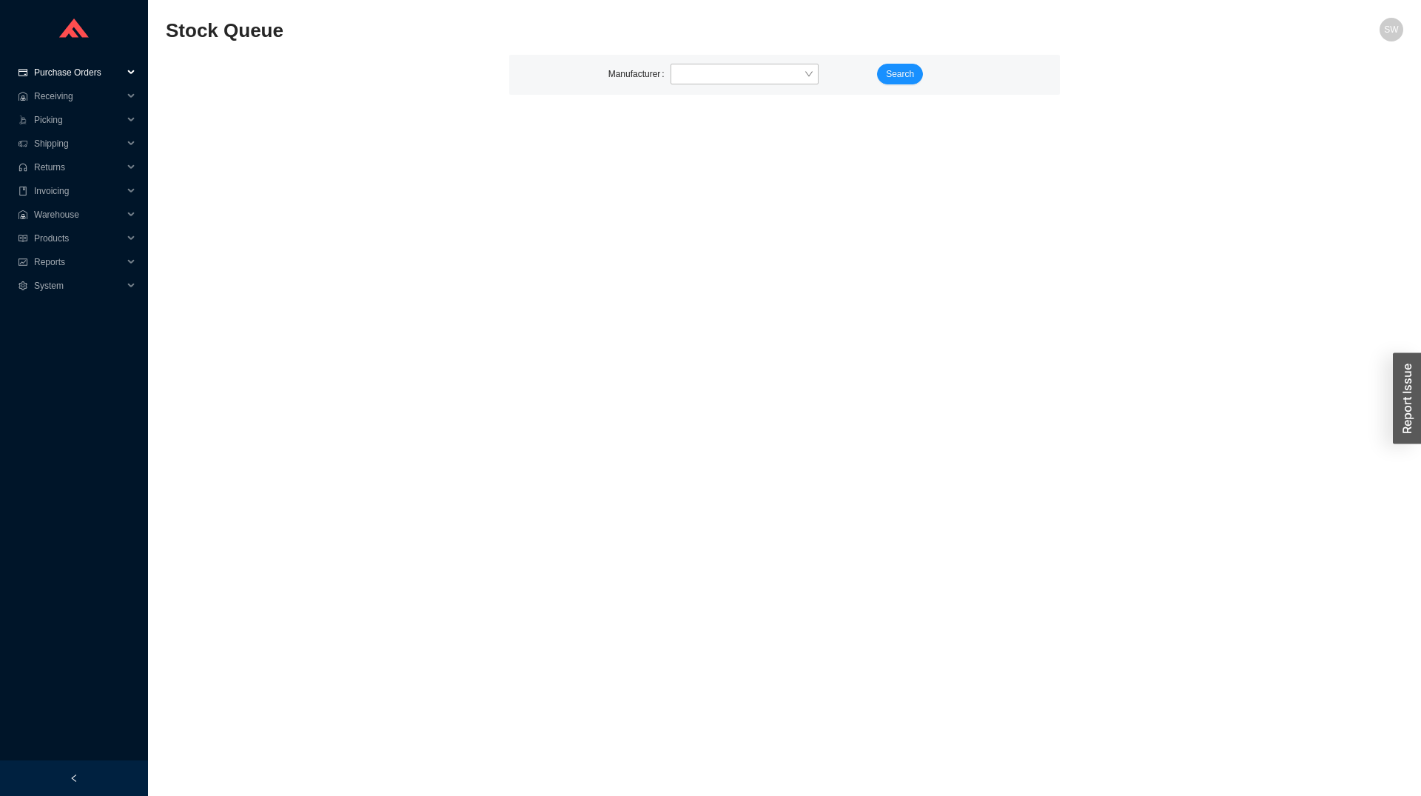
click at [79, 73] on span "Purchase Orders" at bounding box center [78, 73] width 89 height 24
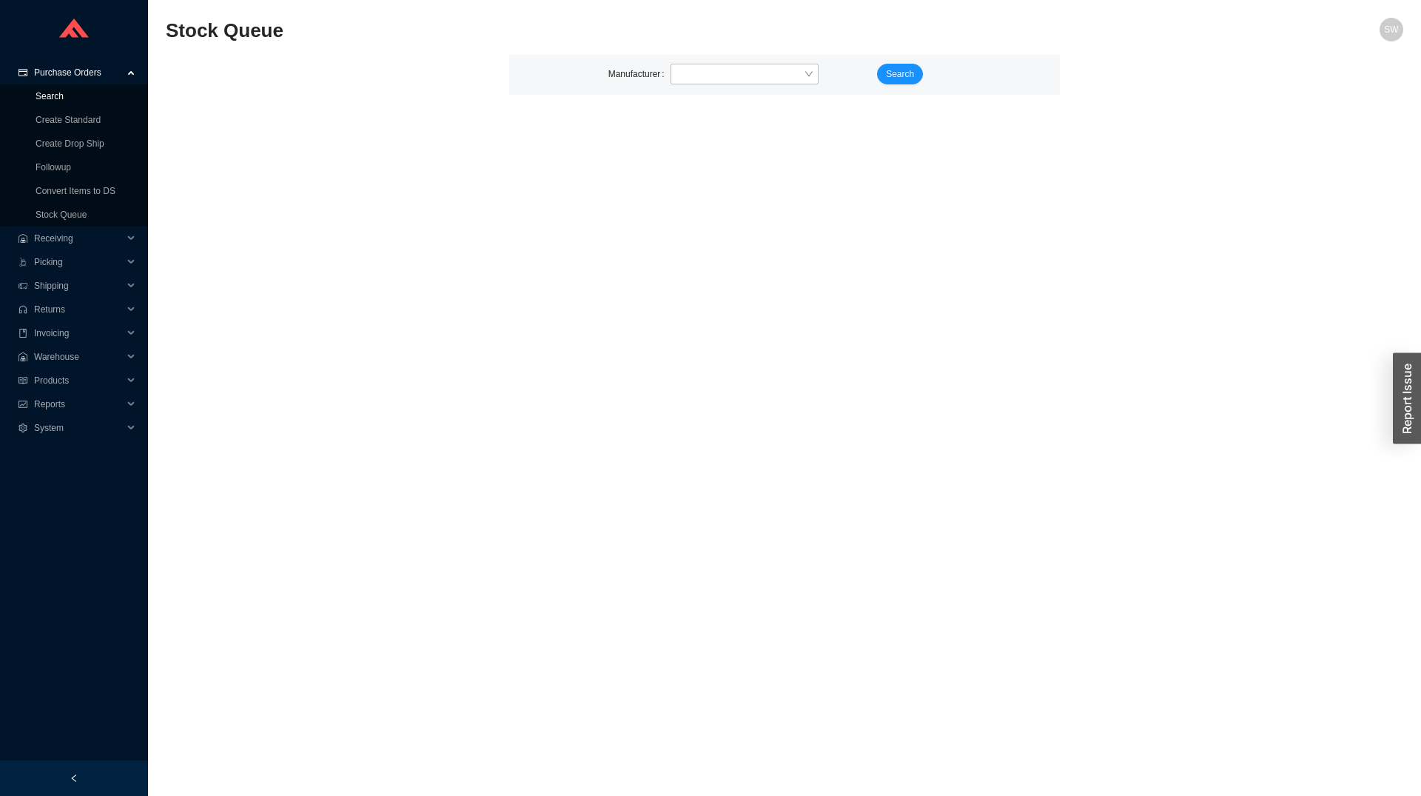
click at [64, 95] on link "Search" at bounding box center [50, 96] width 28 height 10
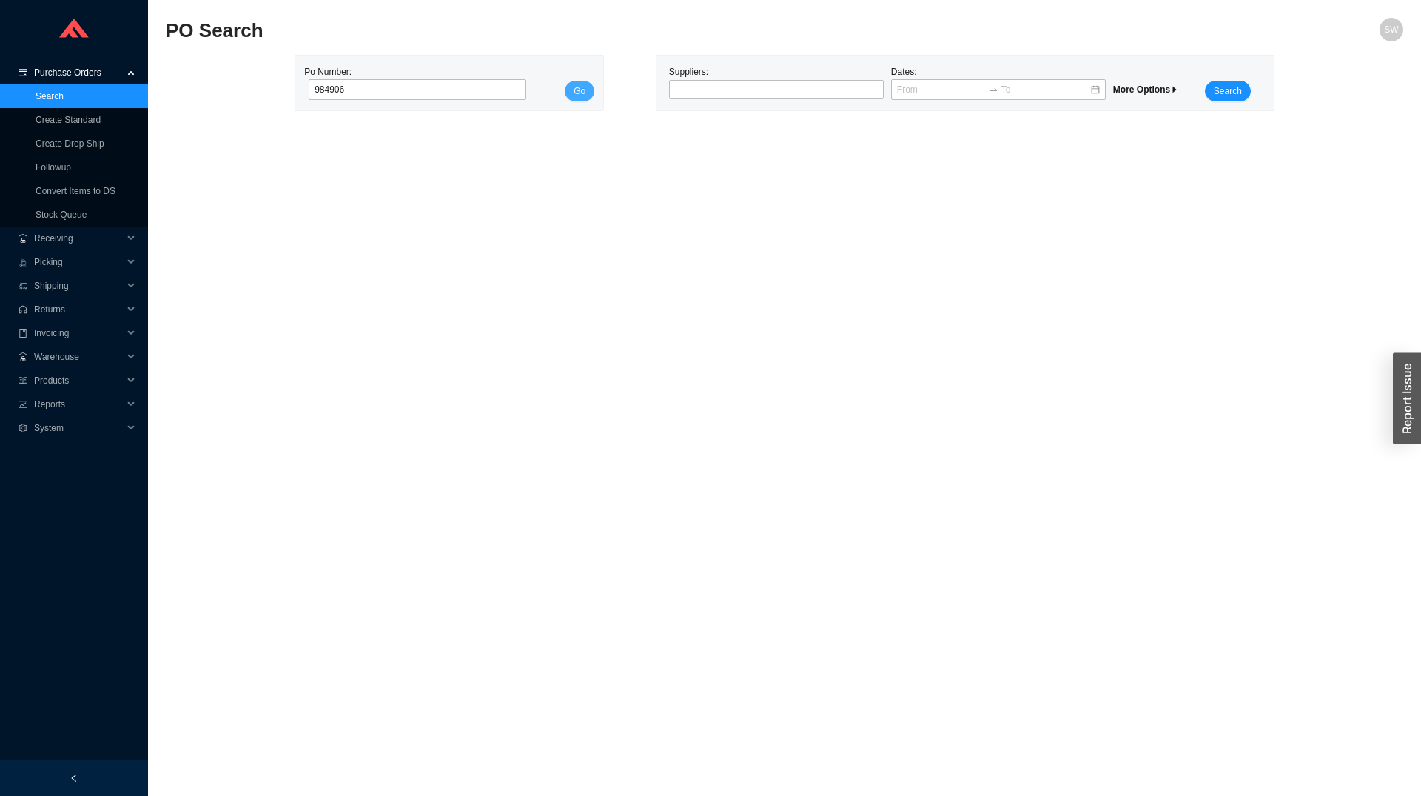
type input "984906"
click at [571, 84] on button "Go" at bounding box center [580, 91] width 30 height 21
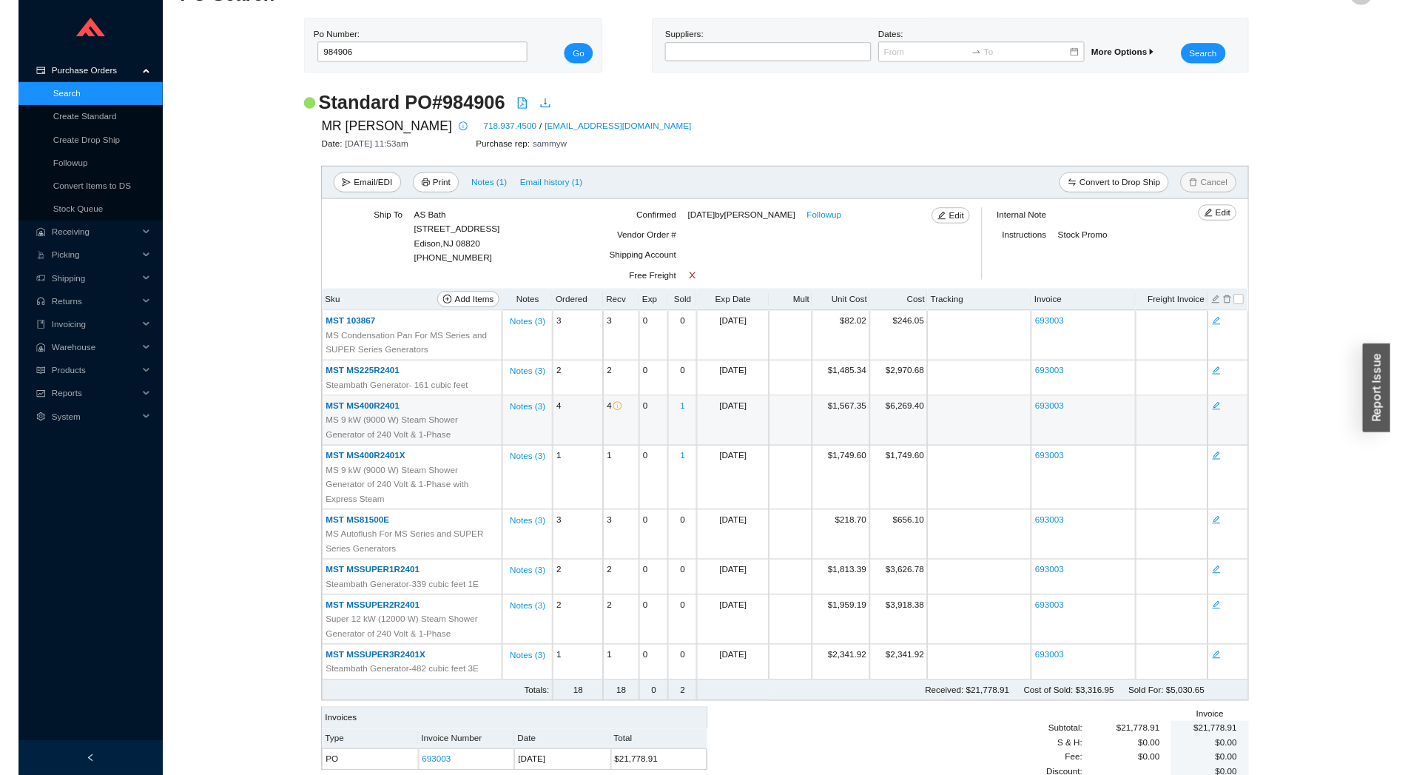
scroll to position [55, 0]
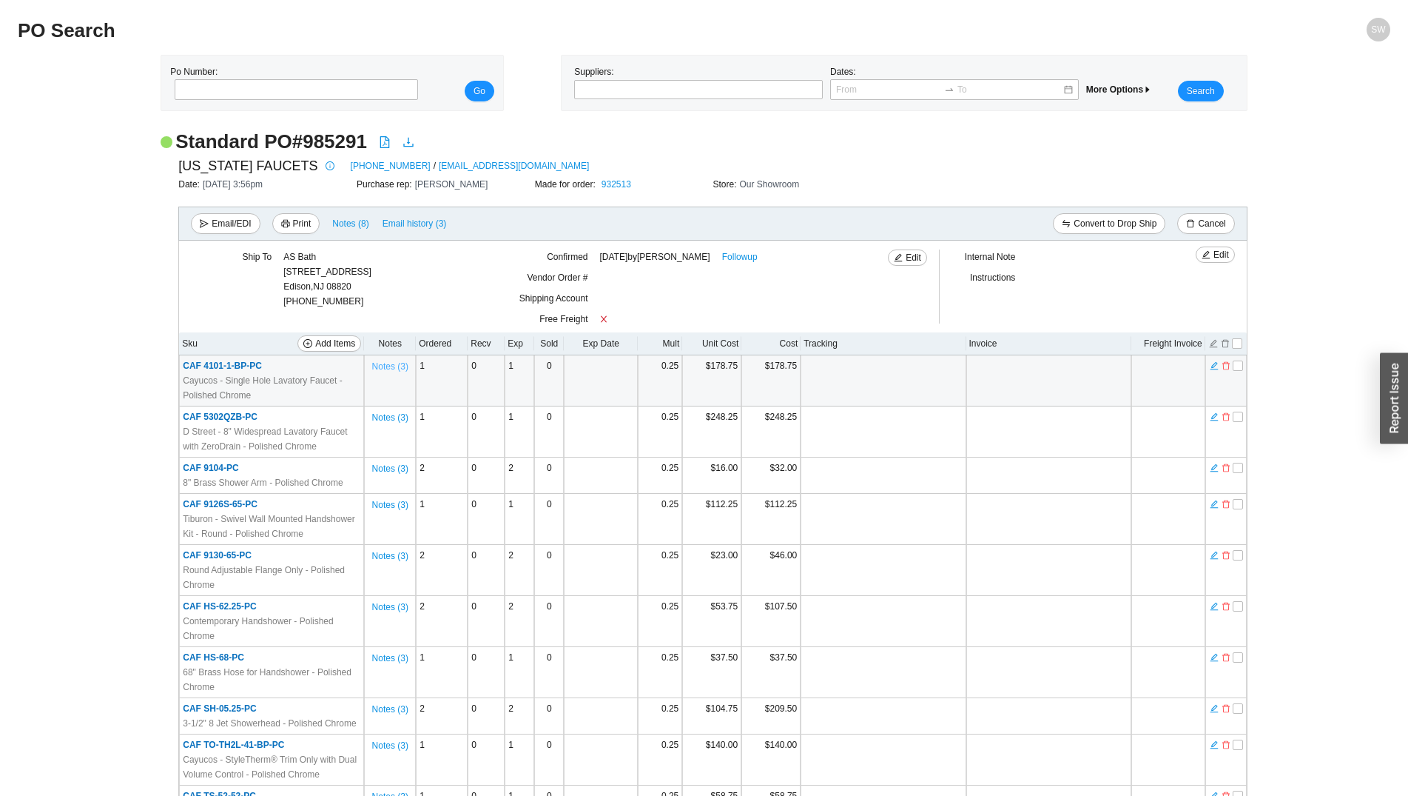
click at [393, 364] on span "Notes ( 3 )" at bounding box center [390, 366] width 36 height 15
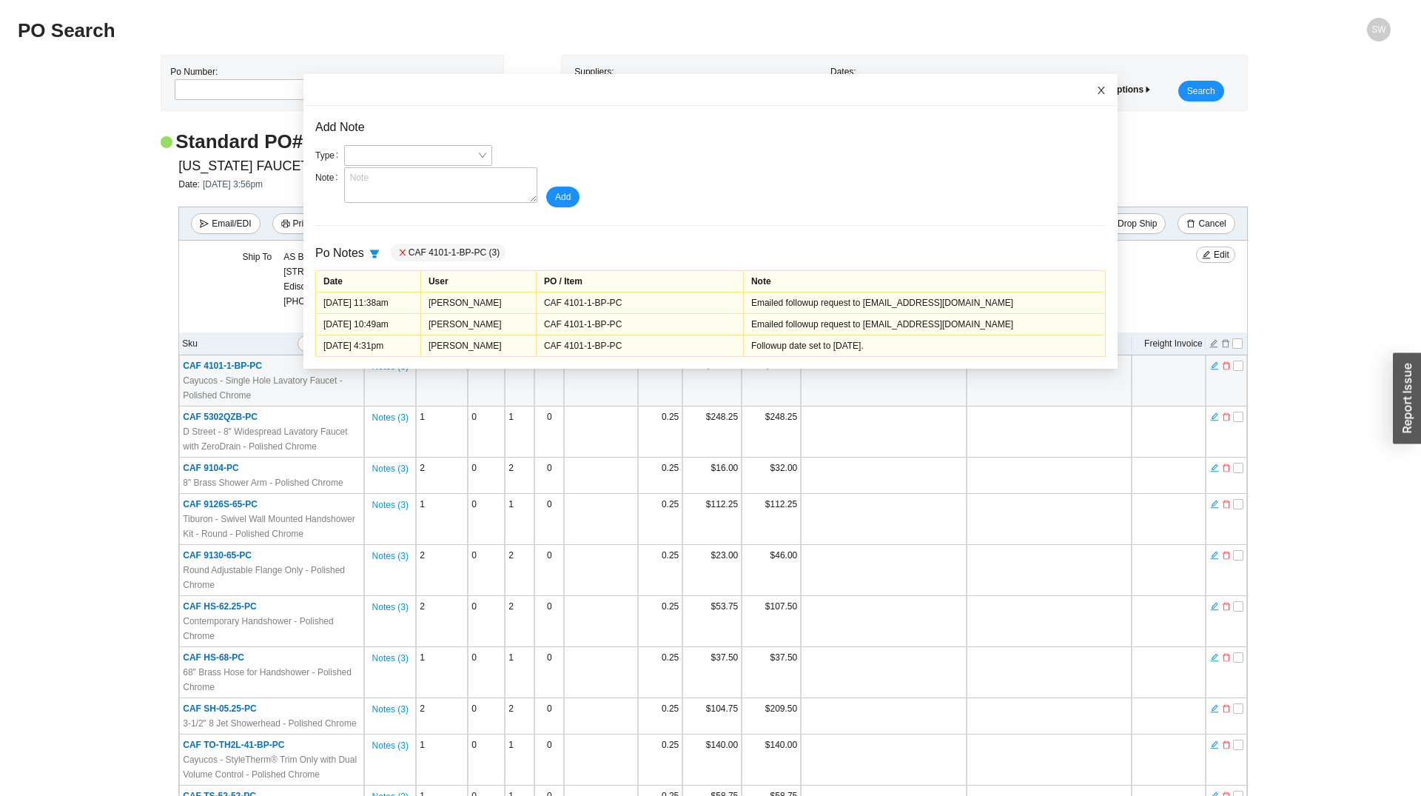
click at [1096, 90] on icon "close" at bounding box center [1101, 90] width 10 height 10
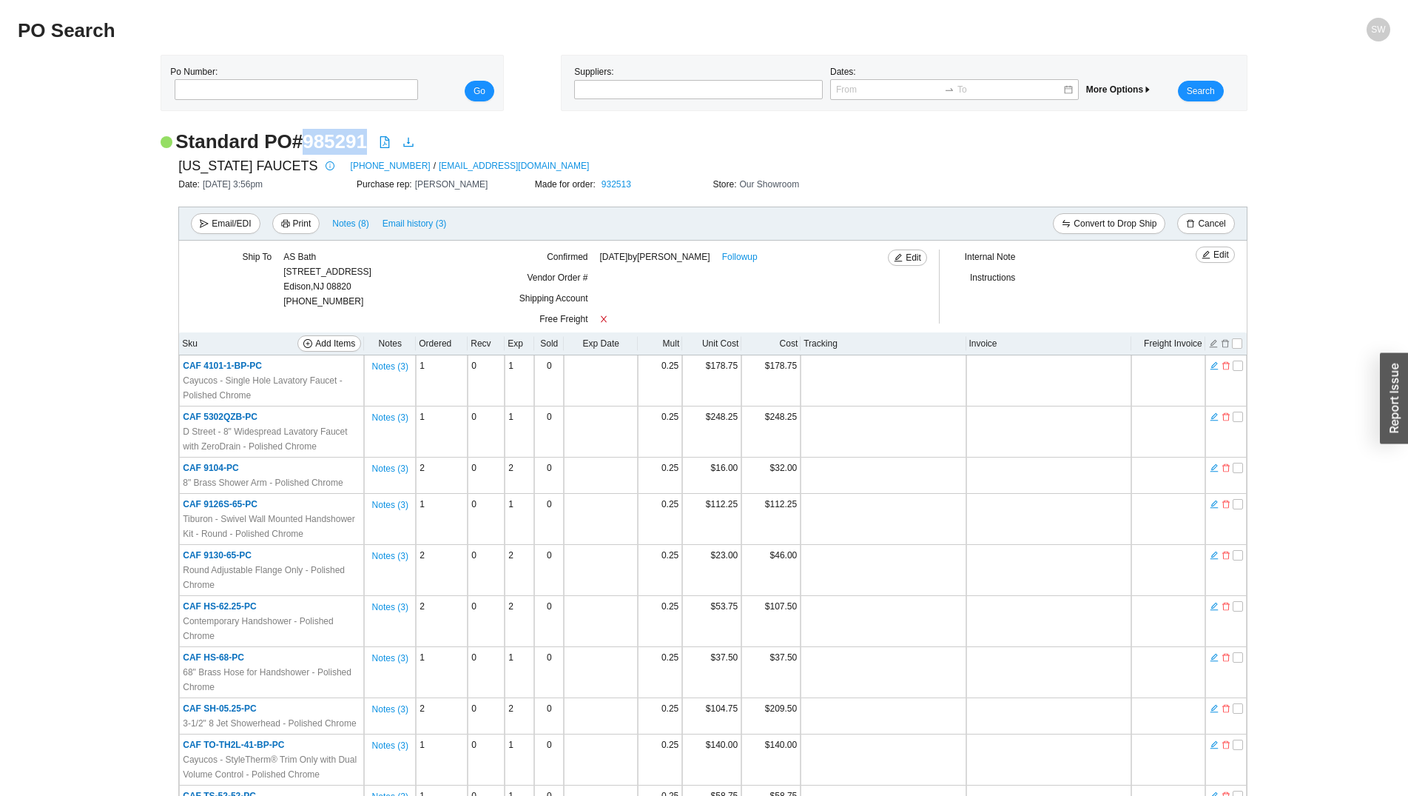
drag, startPoint x: 363, startPoint y: 141, endPoint x: 300, endPoint y: 145, distance: 63.1
click at [300, 145] on h2 "Standard PO # 985291" at bounding box center [271, 142] width 192 height 26
copy h2 "985291"
click at [262, 87] on input "tel" at bounding box center [296, 89] width 243 height 21
paste input "984906"
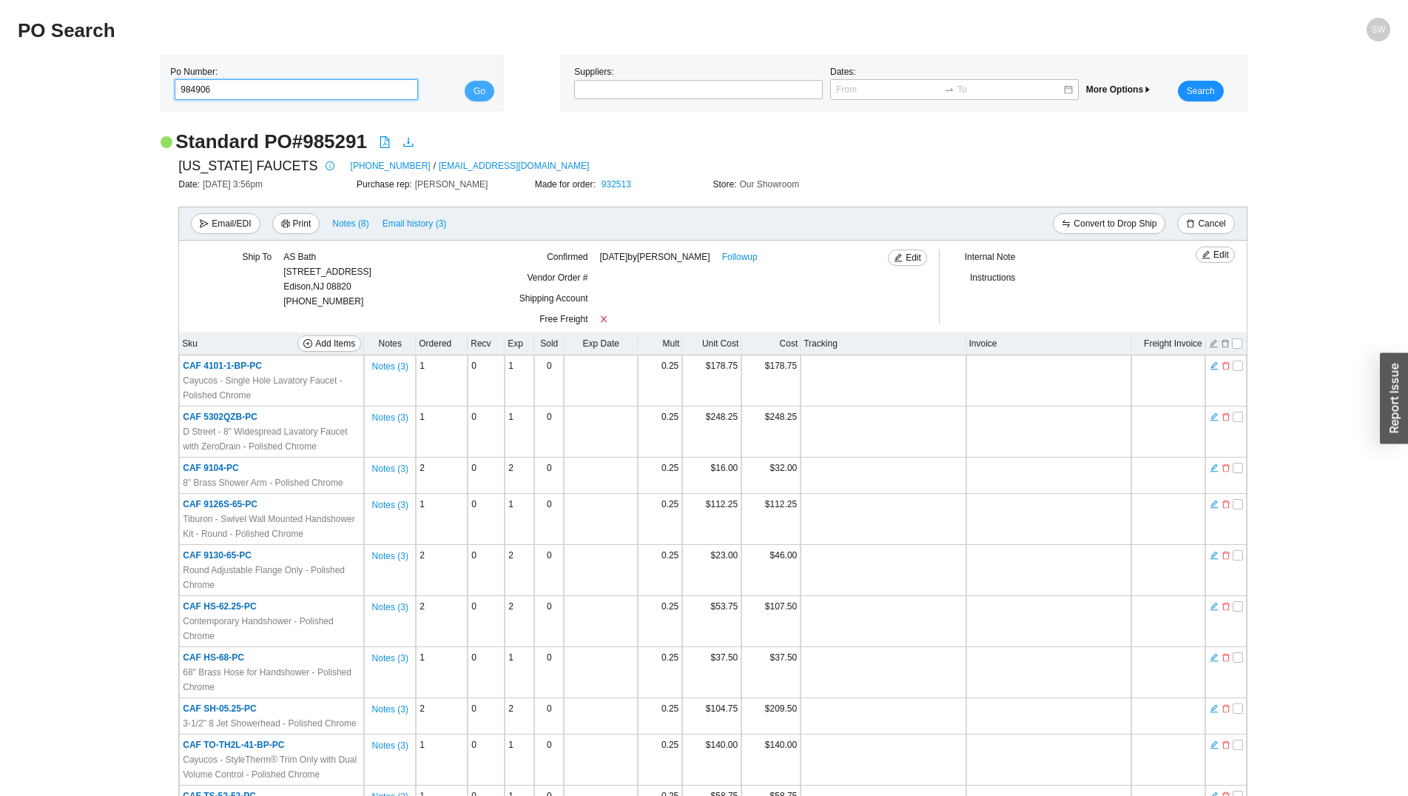
type input "984906"
click at [480, 94] on span "Go" at bounding box center [480, 91] width 12 height 15
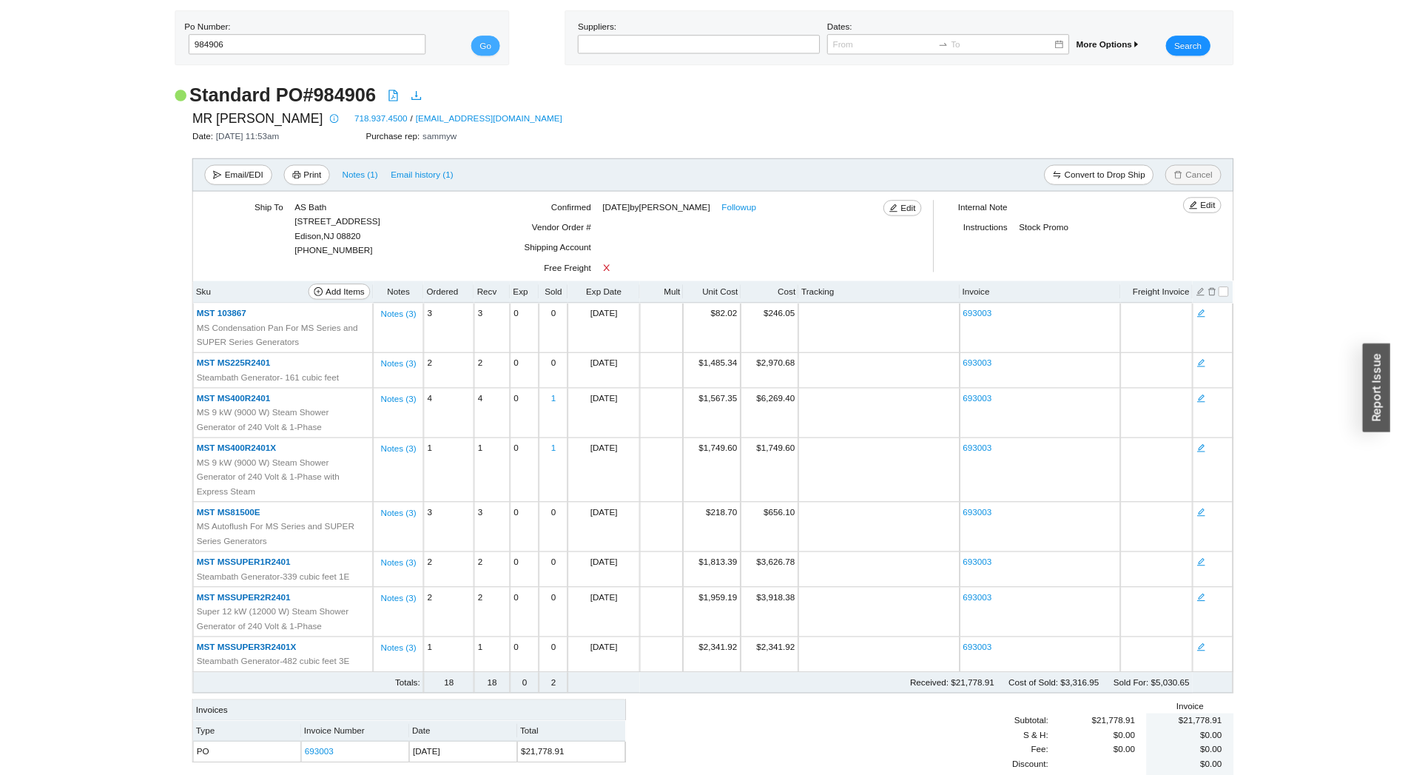
scroll to position [55, 0]
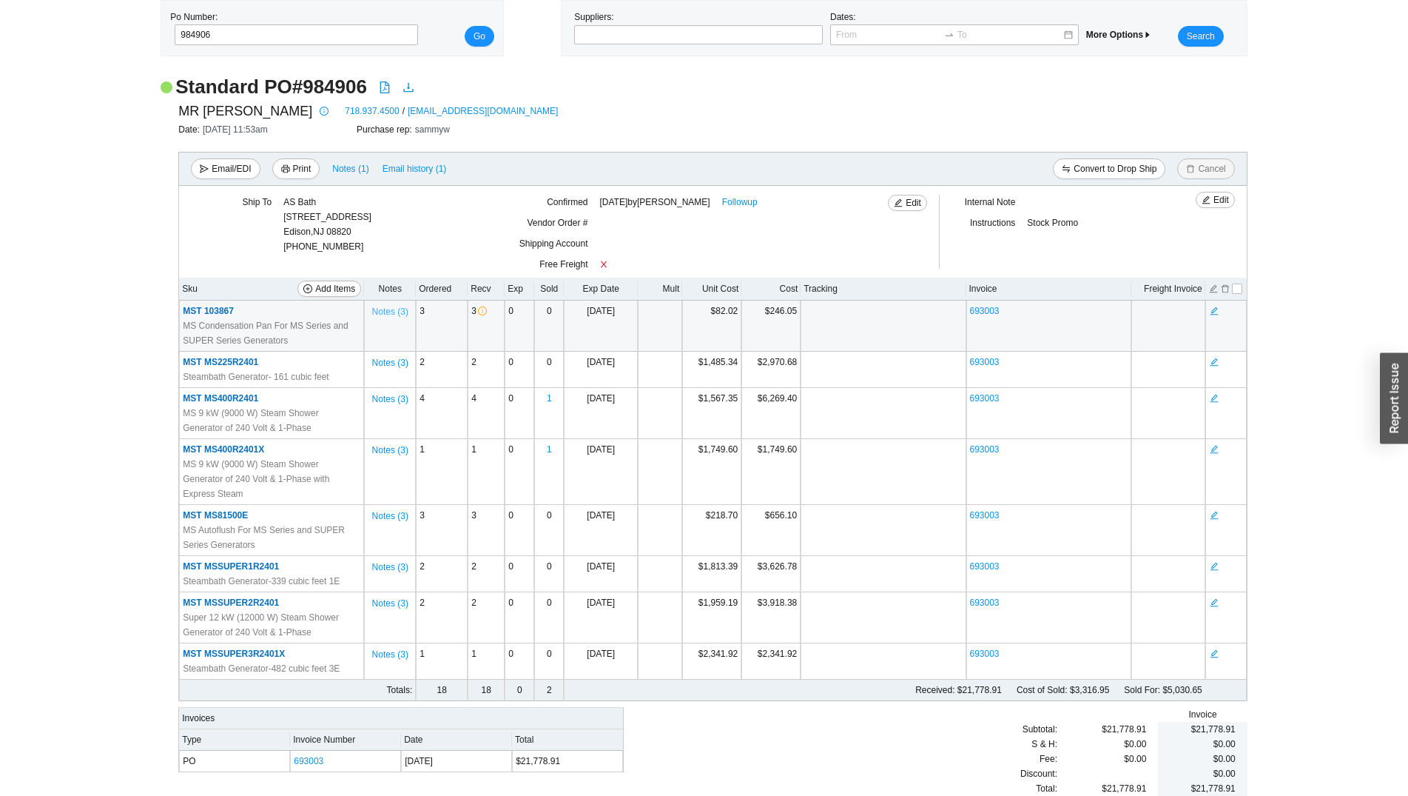
click at [408, 314] on span "Notes ( 3 )" at bounding box center [390, 311] width 36 height 15
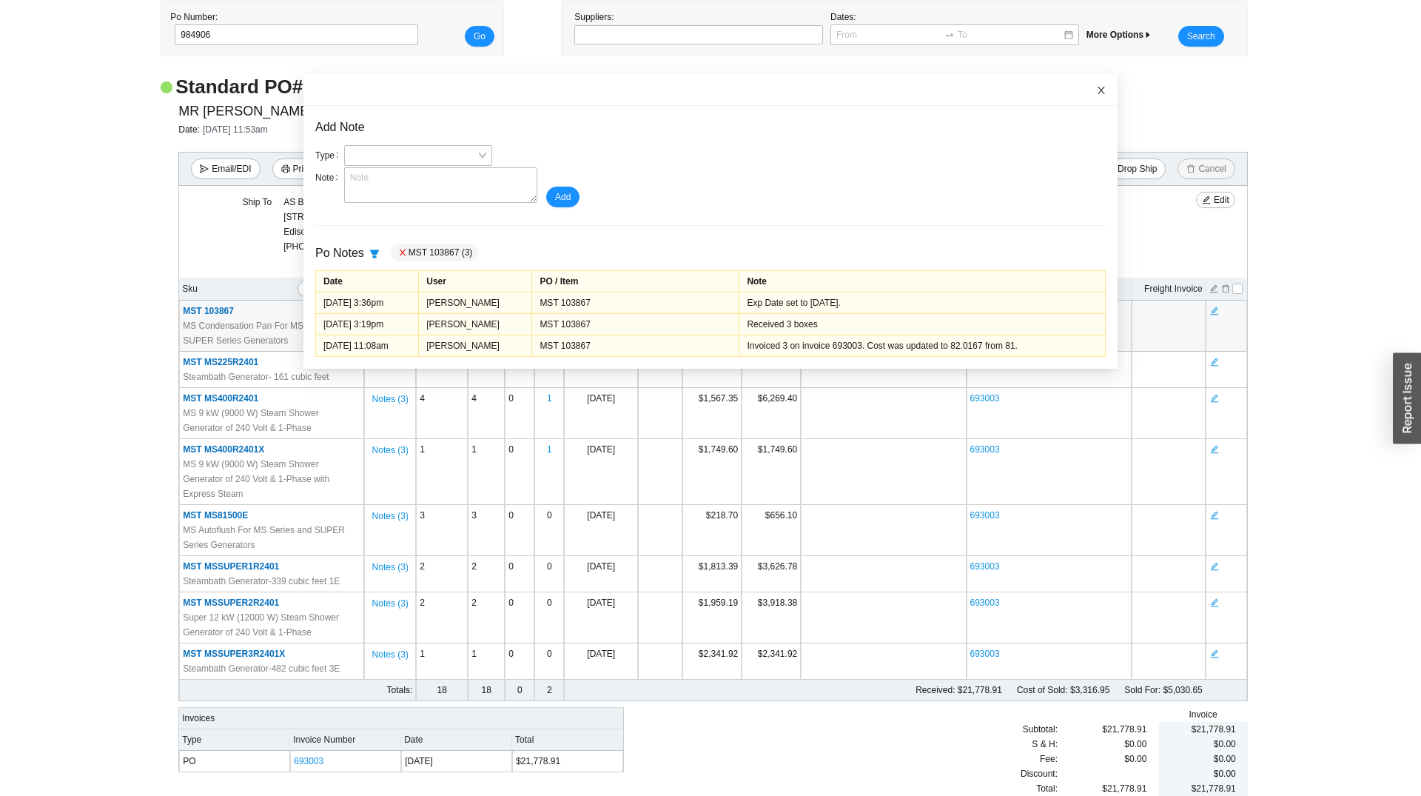
click at [1085, 93] on span "Close" at bounding box center [1101, 90] width 33 height 33
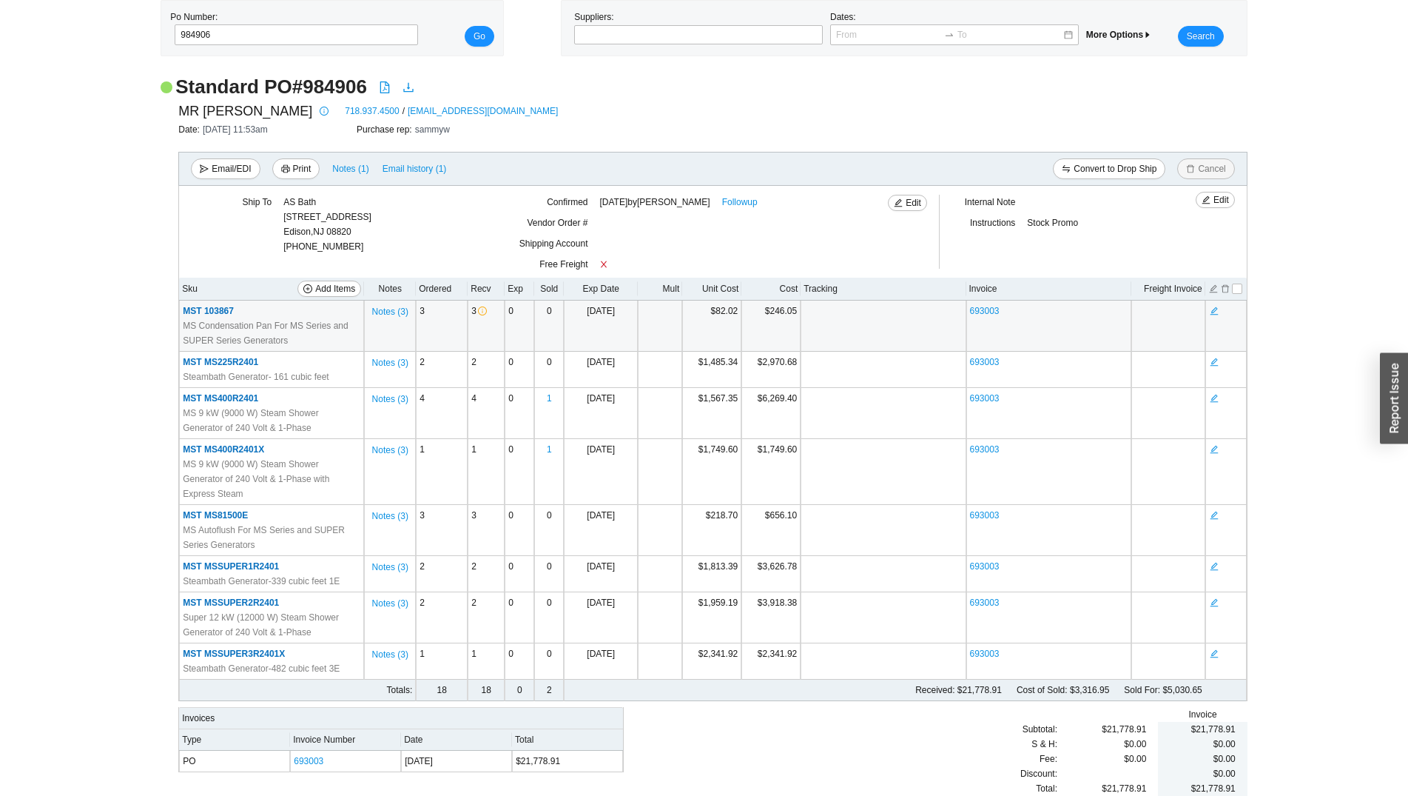
click at [410, 313] on td "Notes ( 3 )" at bounding box center [390, 325] width 52 height 51
click at [397, 313] on span "Notes ( 3 )" at bounding box center [390, 311] width 36 height 15
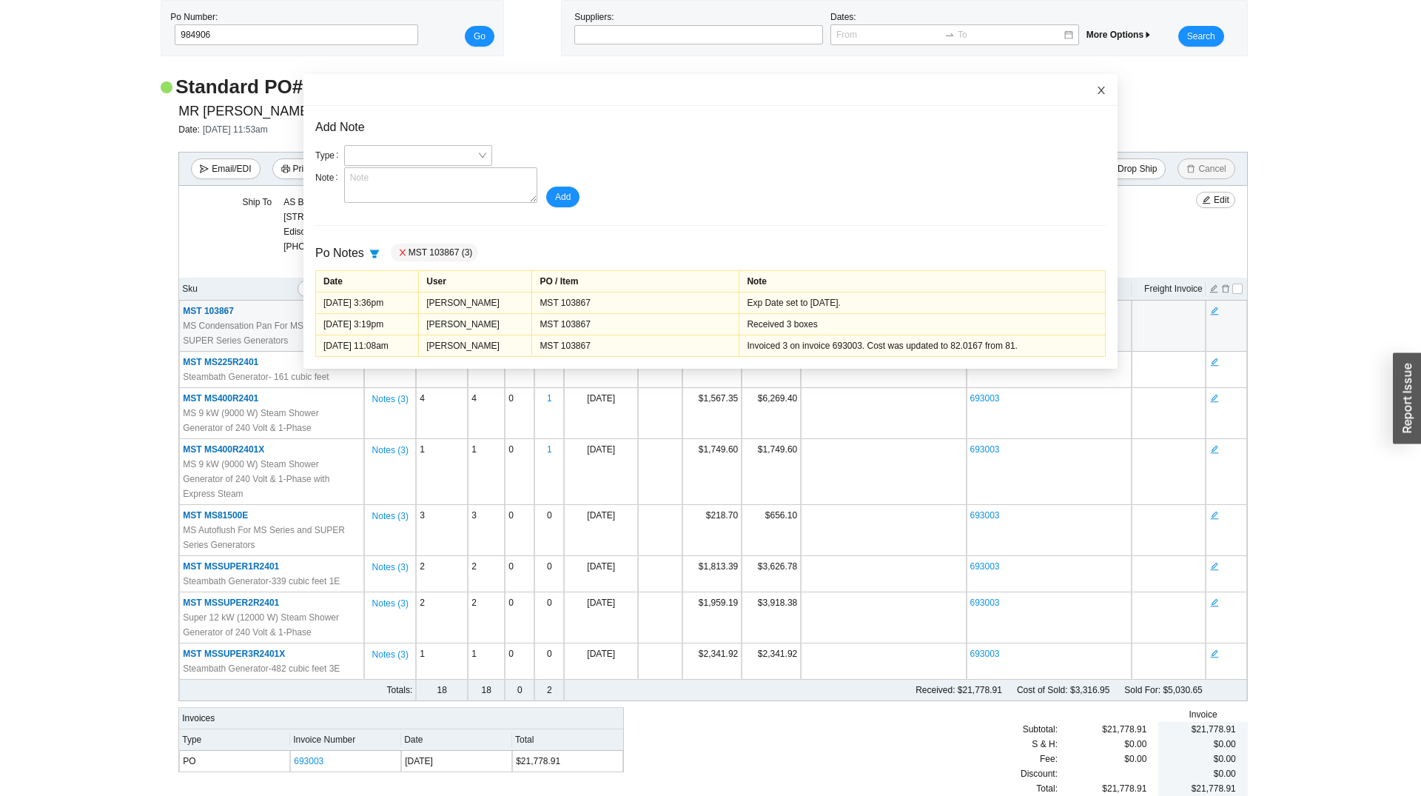
click at [1085, 82] on span "Close" at bounding box center [1101, 90] width 33 height 33
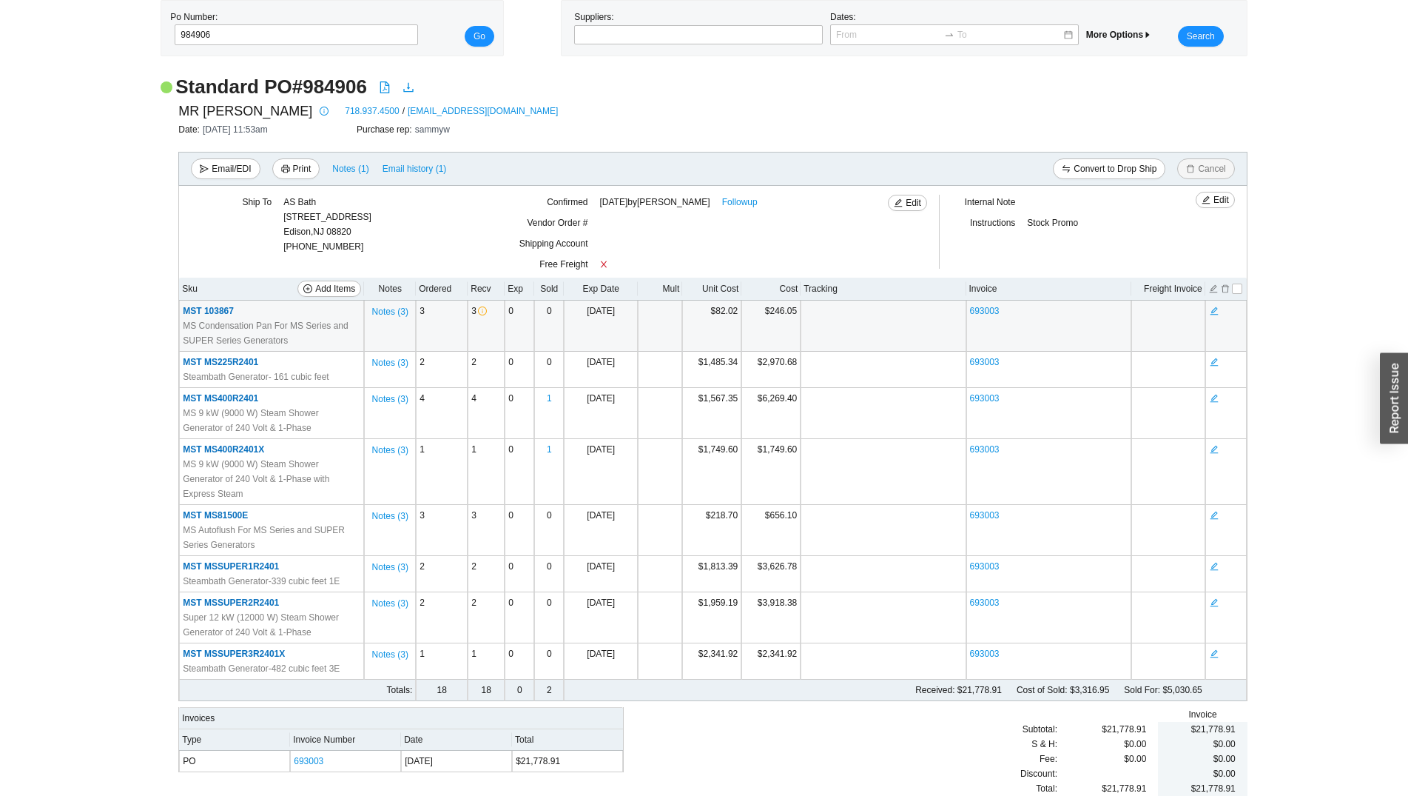
click at [213, 318] on td "MST 103867 MS Condensation Pan For MS Series and SUPER Series Generators" at bounding box center [271, 325] width 185 height 51
click at [212, 309] on span "MST 103867" at bounding box center [208, 311] width 51 height 10
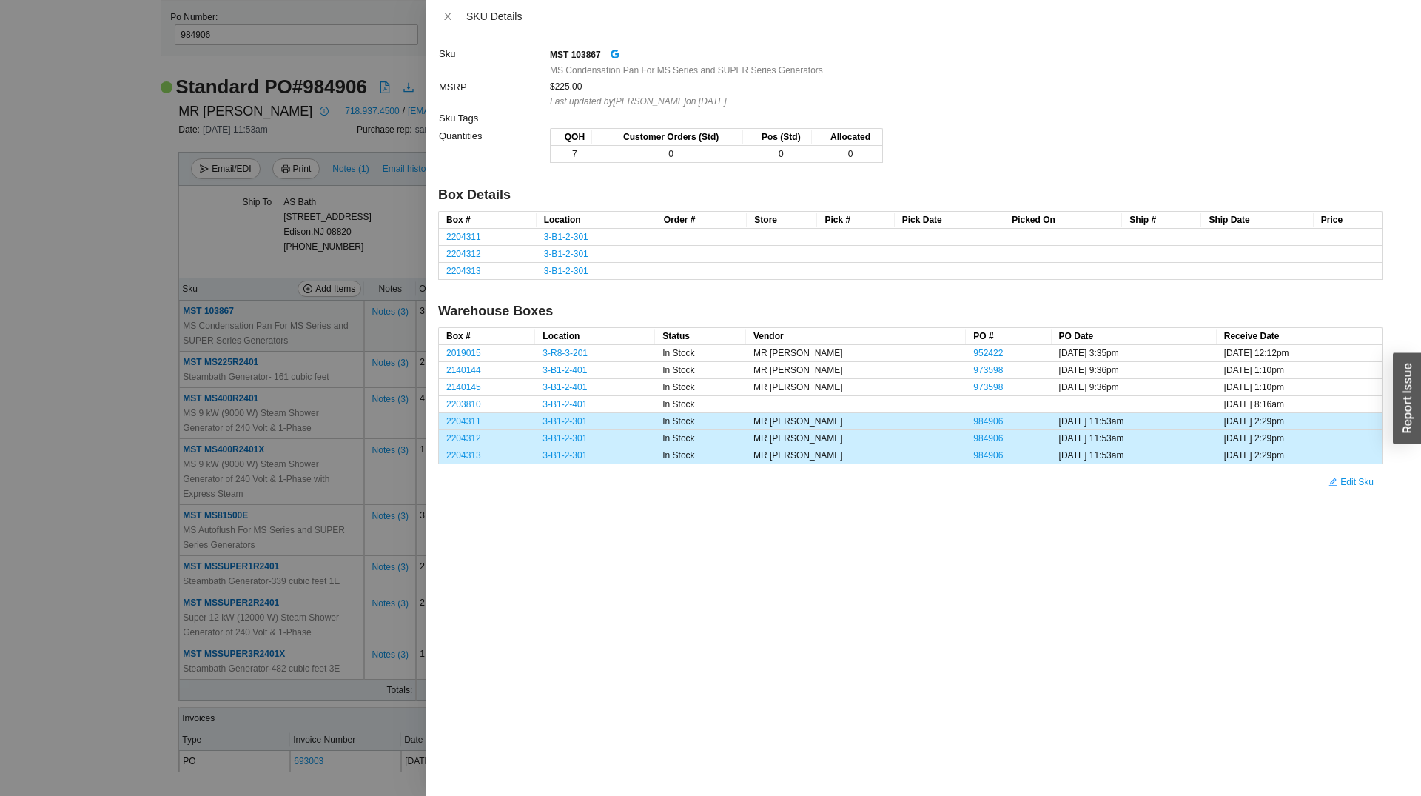
click at [131, 238] on div at bounding box center [710, 398] width 1421 height 796
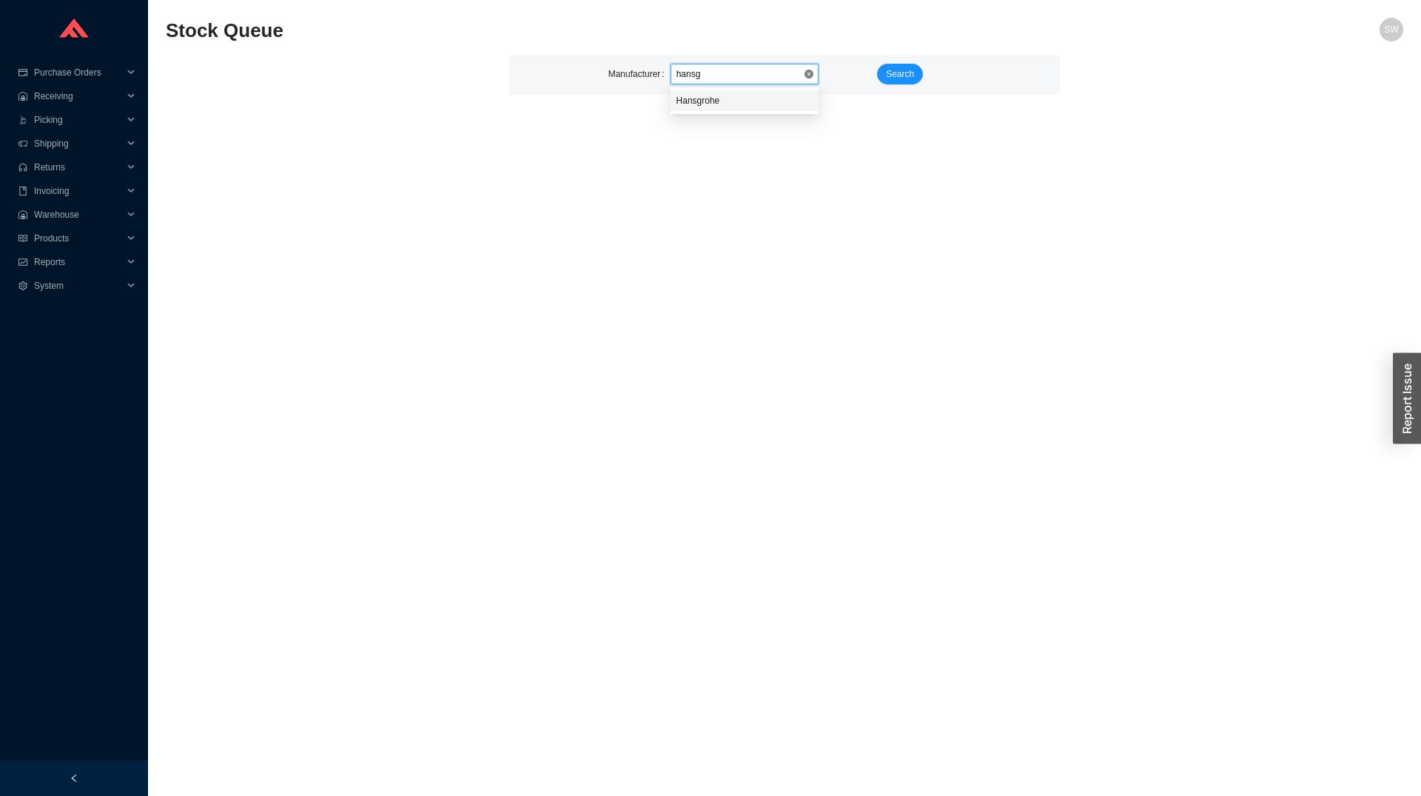
type input "hansgr"
click at [907, 69] on span "Search" at bounding box center [900, 74] width 28 height 15
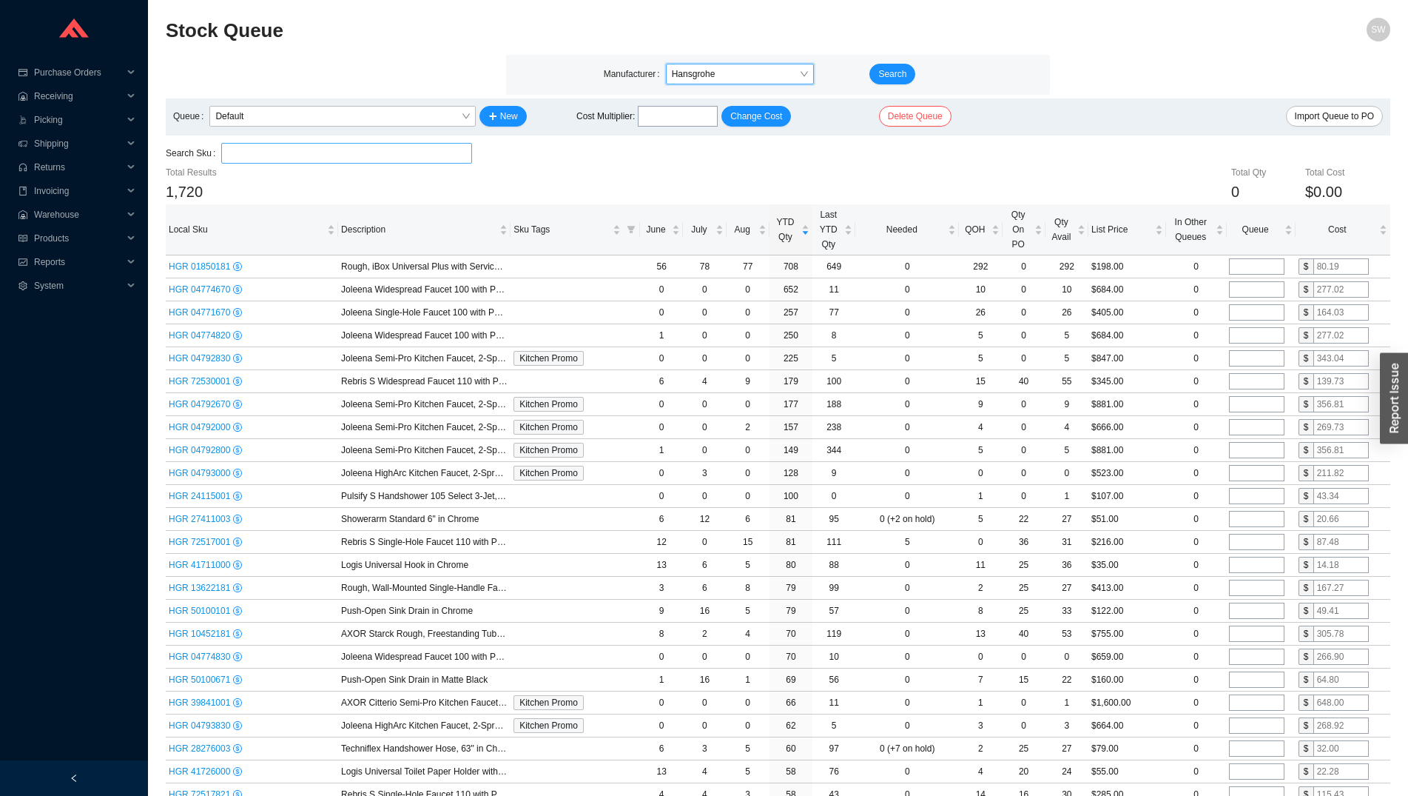
click at [289, 158] on input "search" at bounding box center [346, 153] width 238 height 19
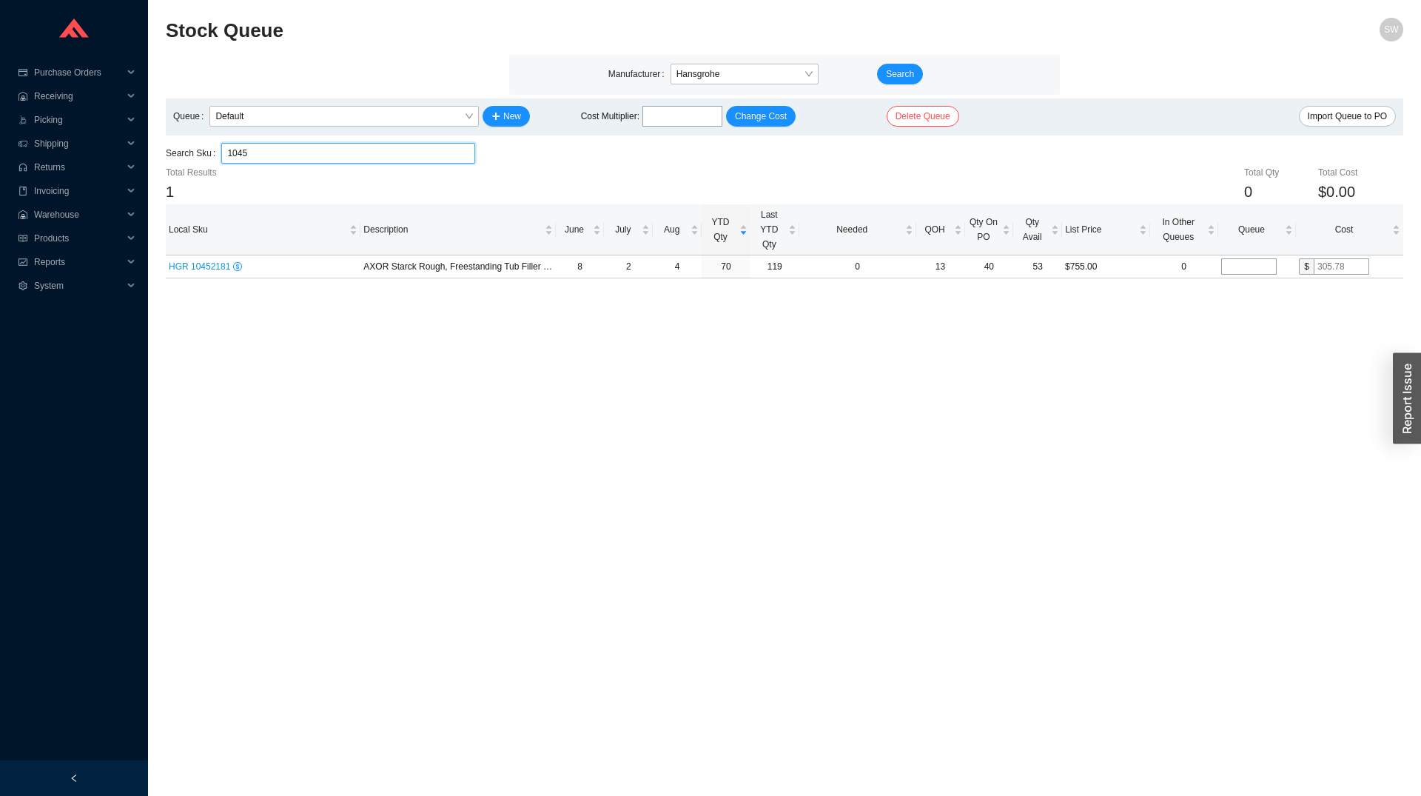
type input "1045"
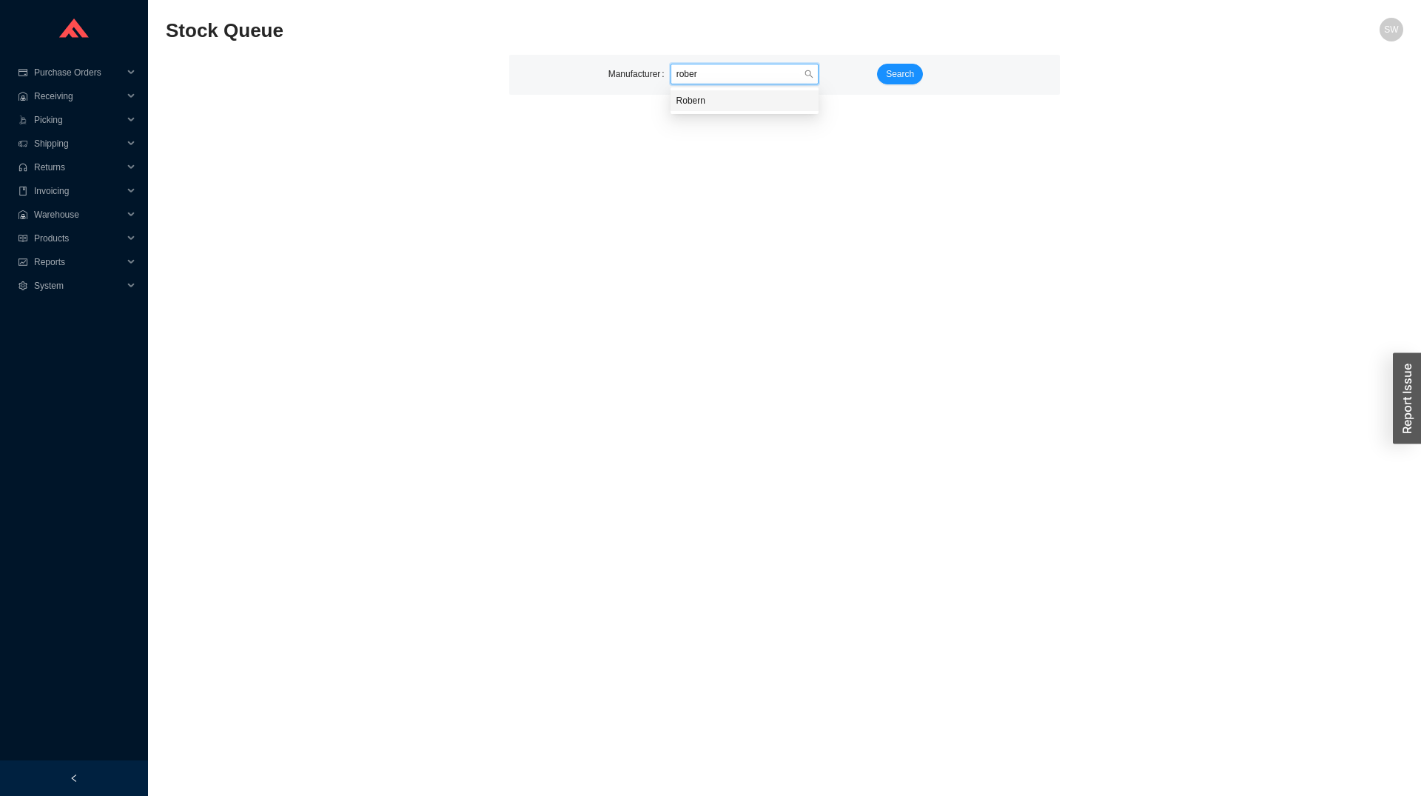
type input "robern"
click at [902, 75] on span "Search" at bounding box center [900, 74] width 28 height 15
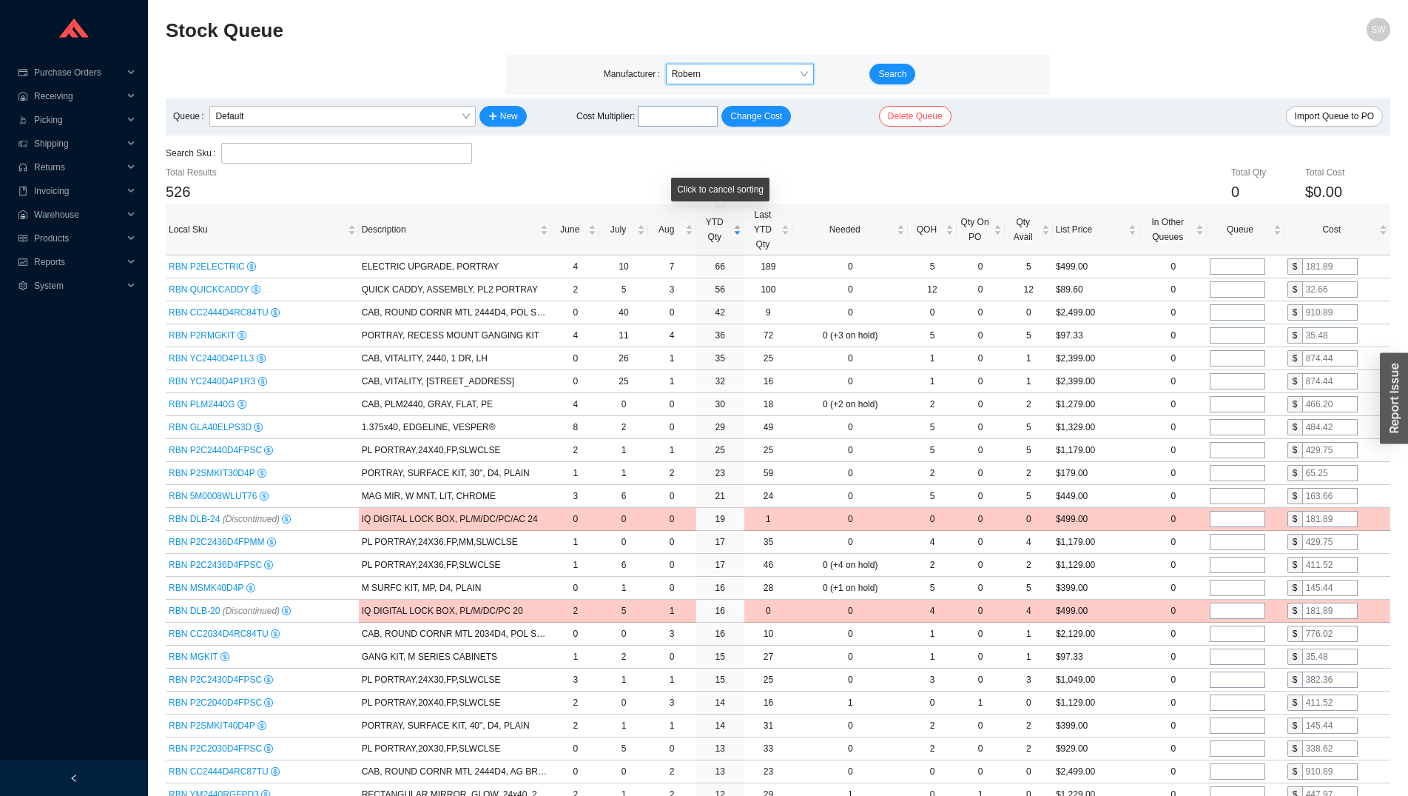
click at [714, 235] on span "YTD Qty" at bounding box center [714, 230] width 31 height 30
click at [714, 237] on span "YTD Qty" at bounding box center [714, 230] width 31 height 30
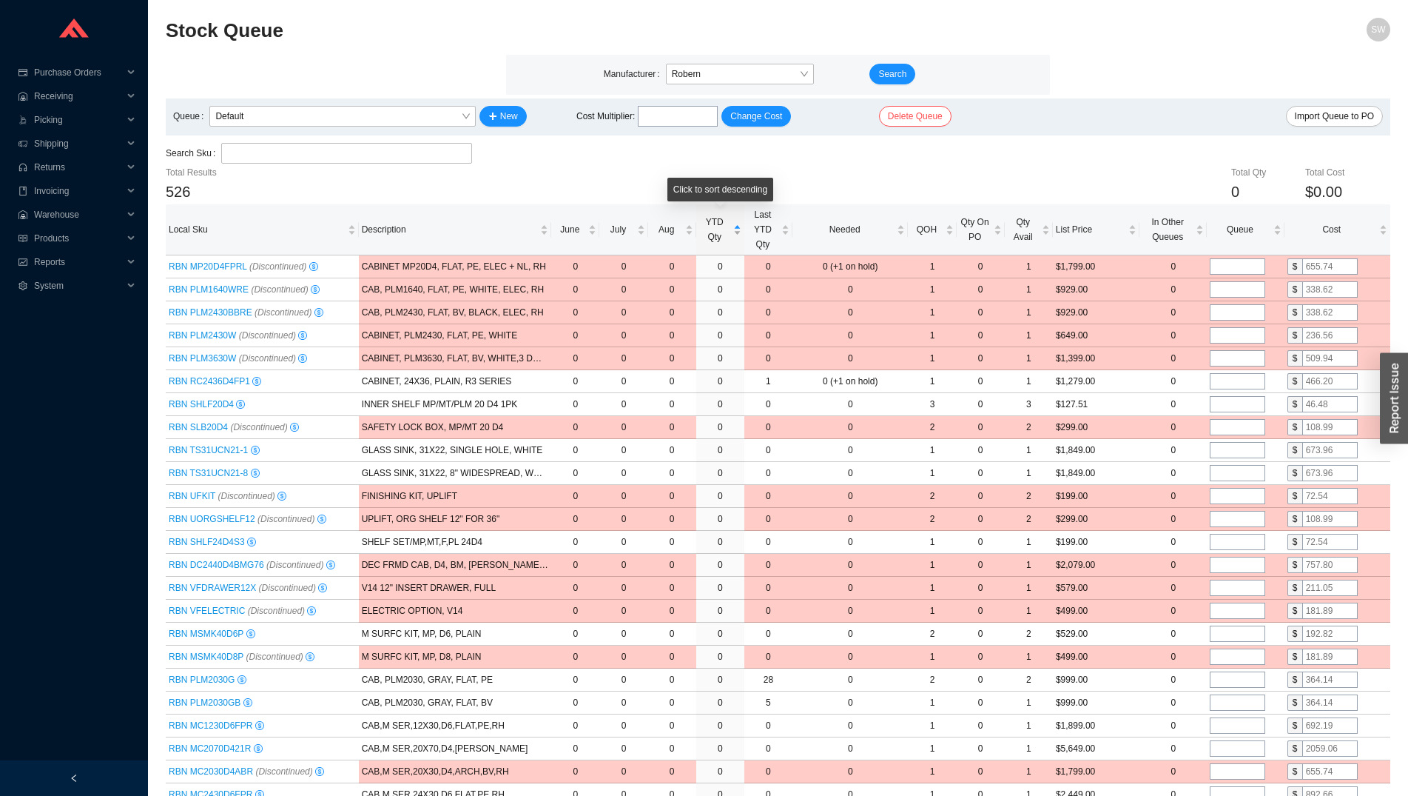
click at [714, 237] on span "YTD Qty" at bounding box center [714, 230] width 31 height 30
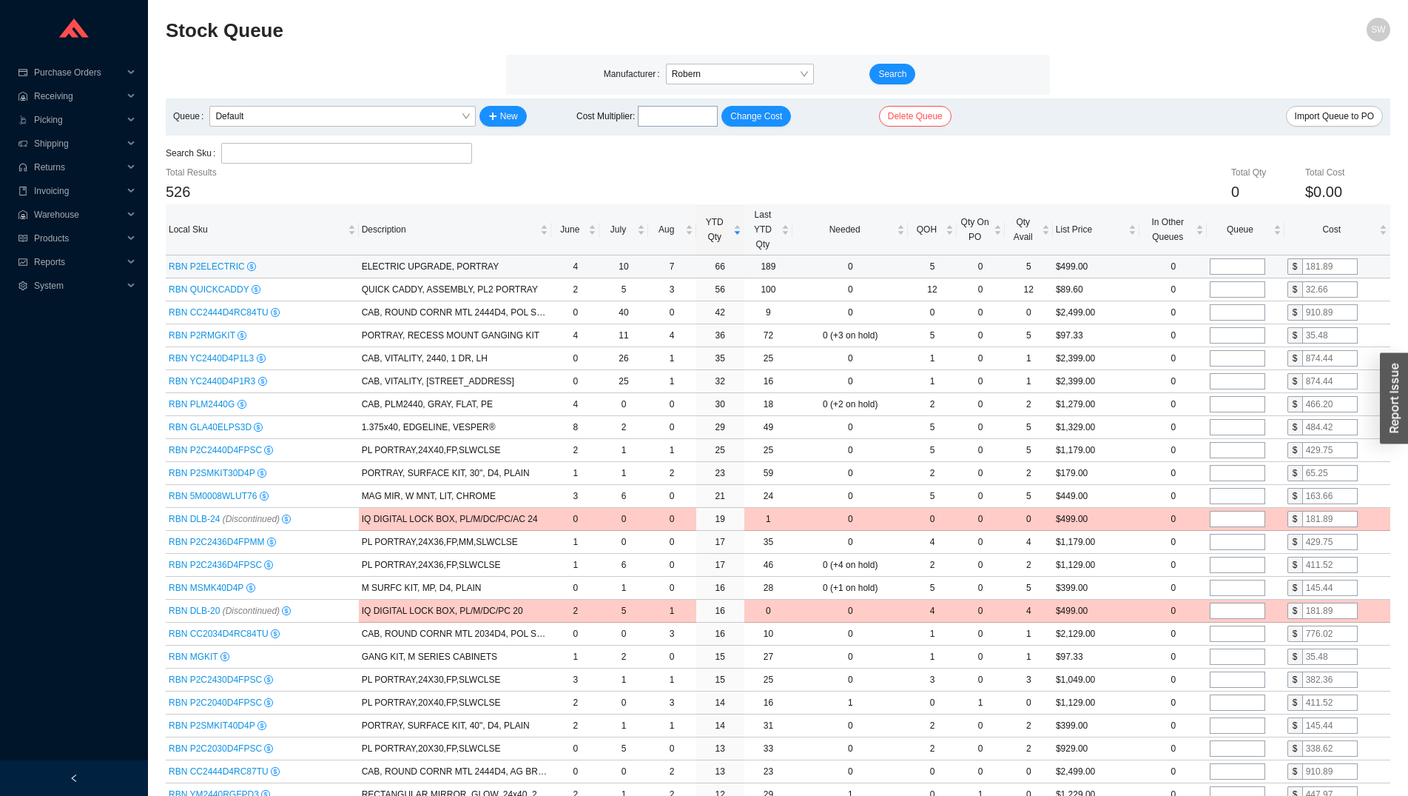
click at [1232, 273] on input "tel" at bounding box center [1238, 266] width 56 height 16
type input "10"
click at [1232, 310] on input "tel" at bounding box center [1238, 312] width 56 height 16
click at [1234, 333] on input "tel" at bounding box center [1238, 335] width 56 height 16
type input "3"
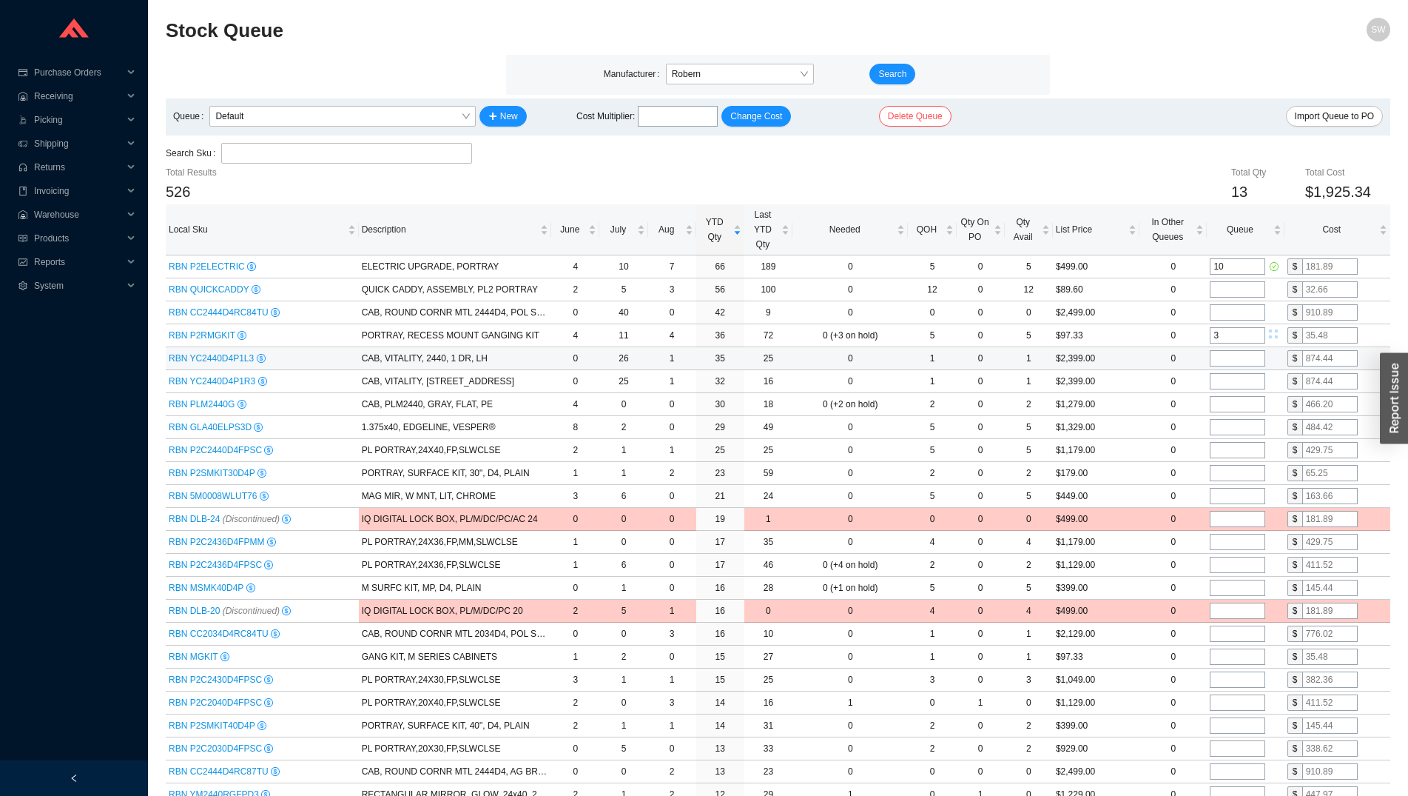
click at [1233, 354] on input "tel" at bounding box center [1238, 358] width 56 height 16
click at [1232, 360] on input "1" at bounding box center [1238, 358] width 56 height 16
type input "1"
click at [1232, 384] on input "tel" at bounding box center [1238, 381] width 56 height 16
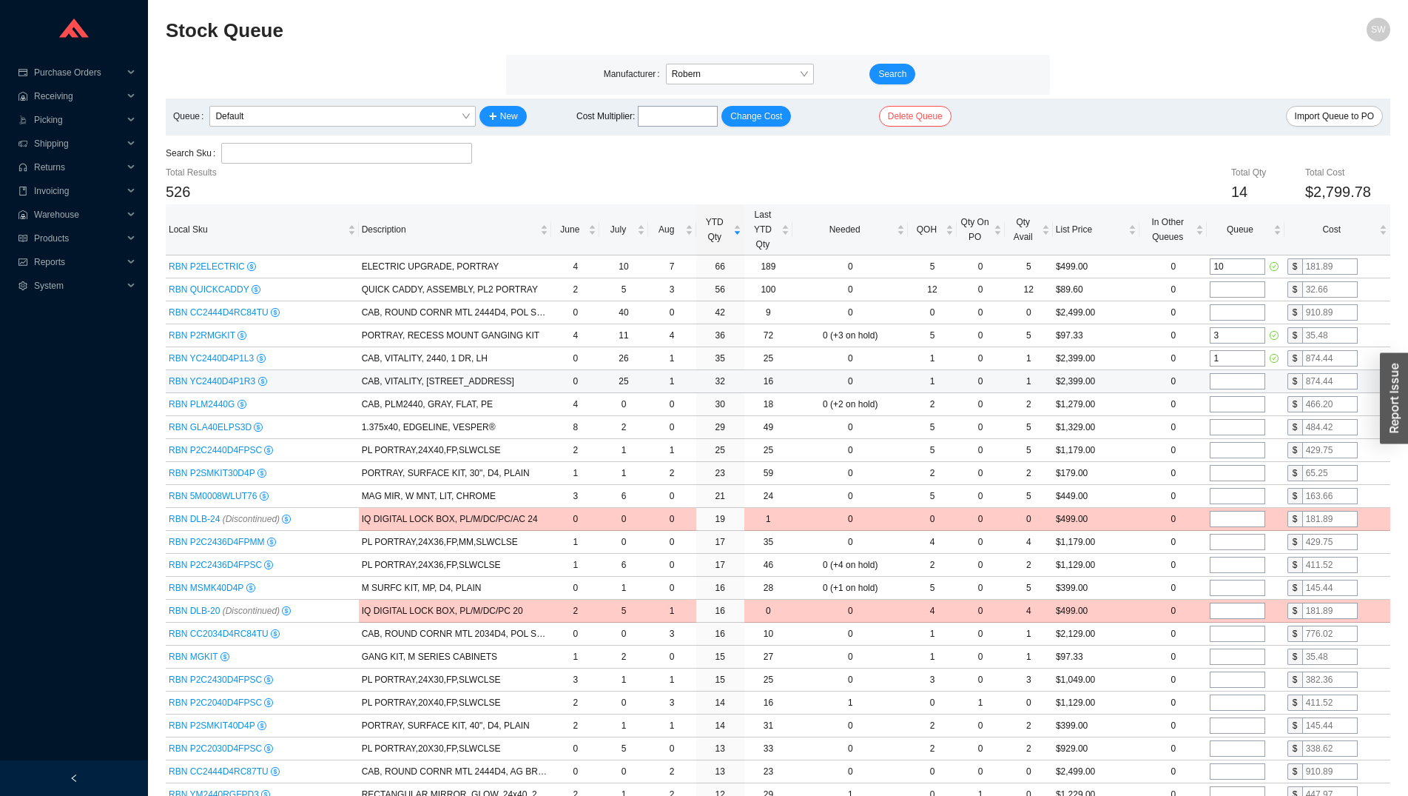
click at [1232, 384] on input "tel" at bounding box center [1238, 381] width 56 height 16
type input "1"
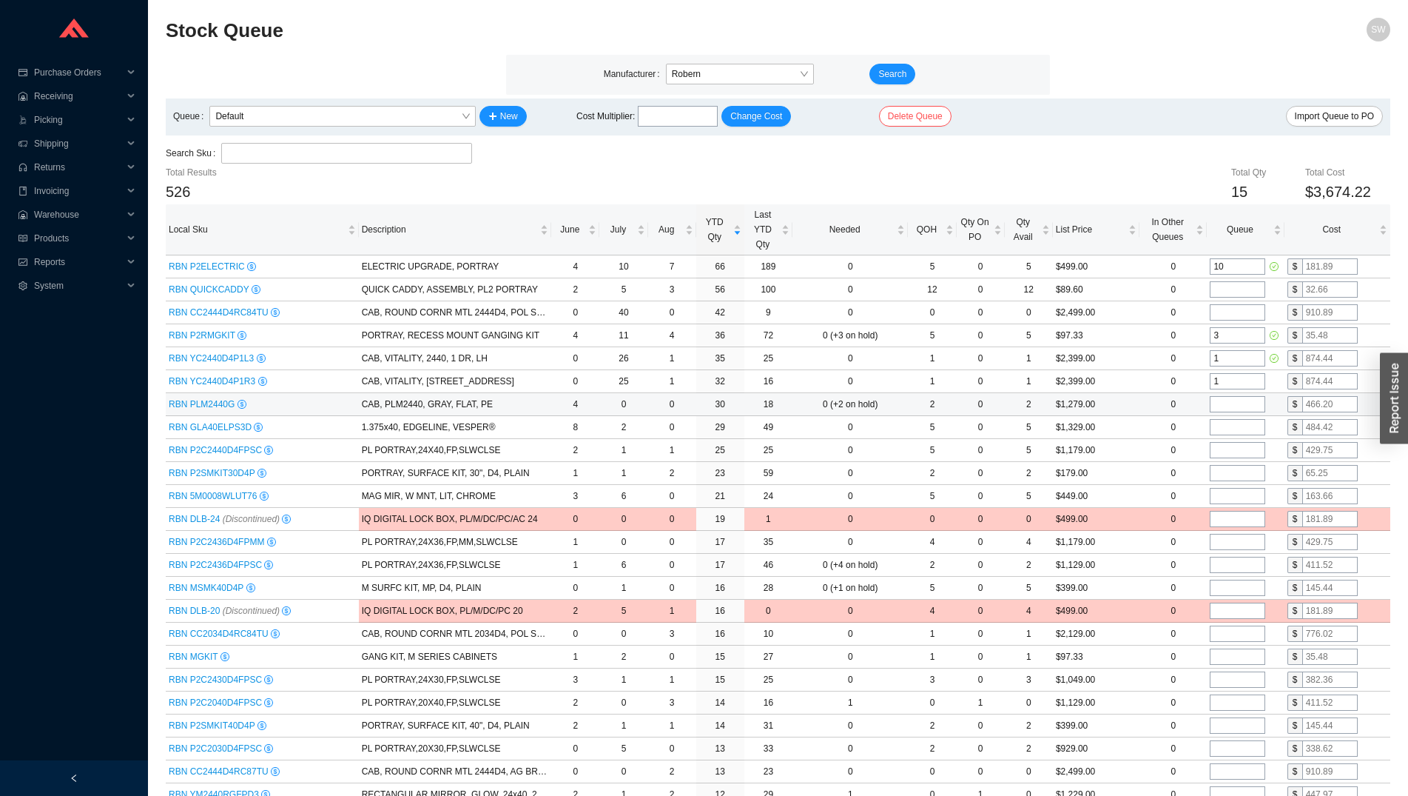
click at [1228, 404] on input "tel" at bounding box center [1238, 404] width 56 height 16
click at [1220, 471] on input "tel" at bounding box center [1238, 473] width 56 height 16
type input "2"
click at [1248, 569] on input "tel" at bounding box center [1238, 565] width 56 height 16
type input "1"
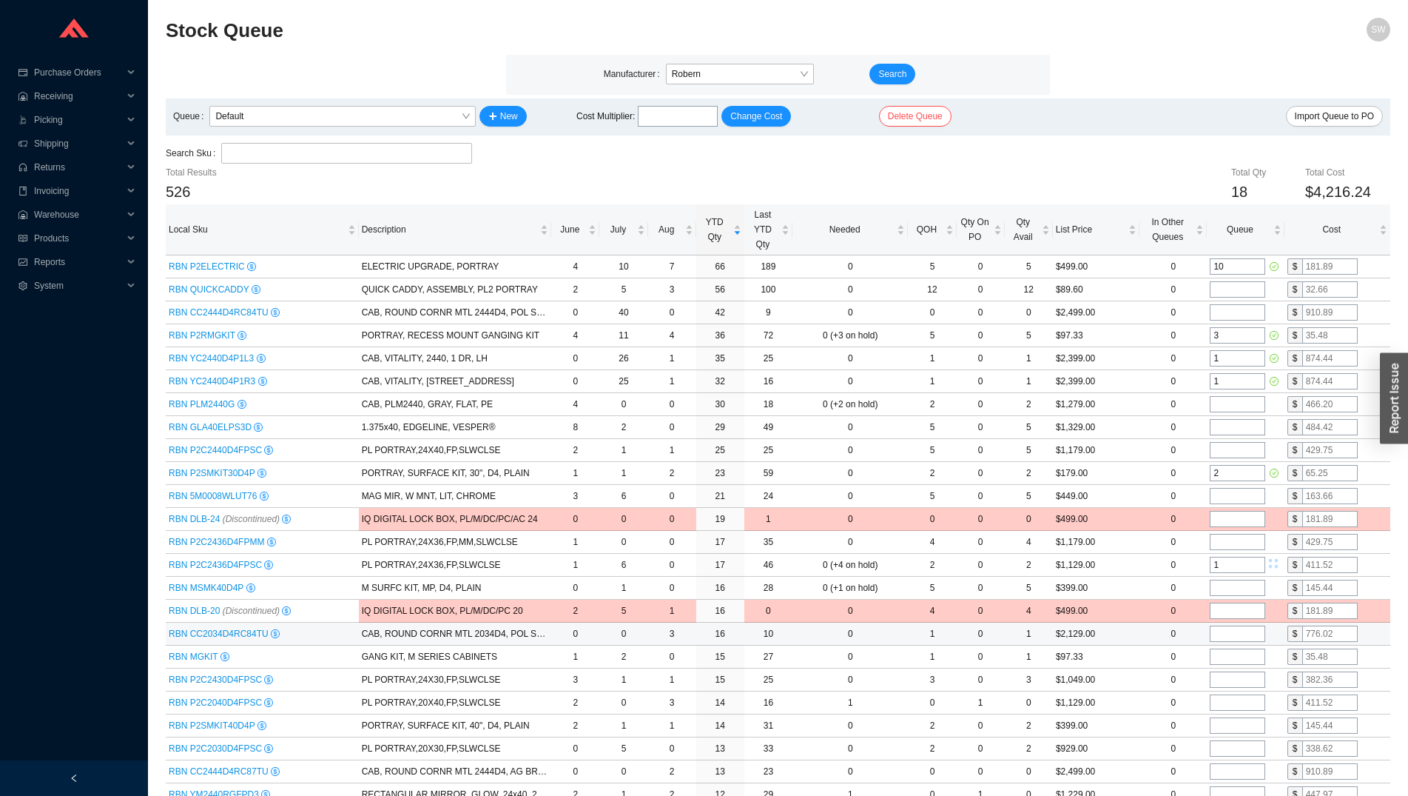
click at [1226, 628] on input "tel" at bounding box center [1238, 633] width 56 height 16
type input "1"
click at [1227, 654] on input "tel" at bounding box center [1238, 656] width 56 height 16
type input "1"
click at [1227, 677] on input "tel" at bounding box center [1238, 679] width 56 height 16
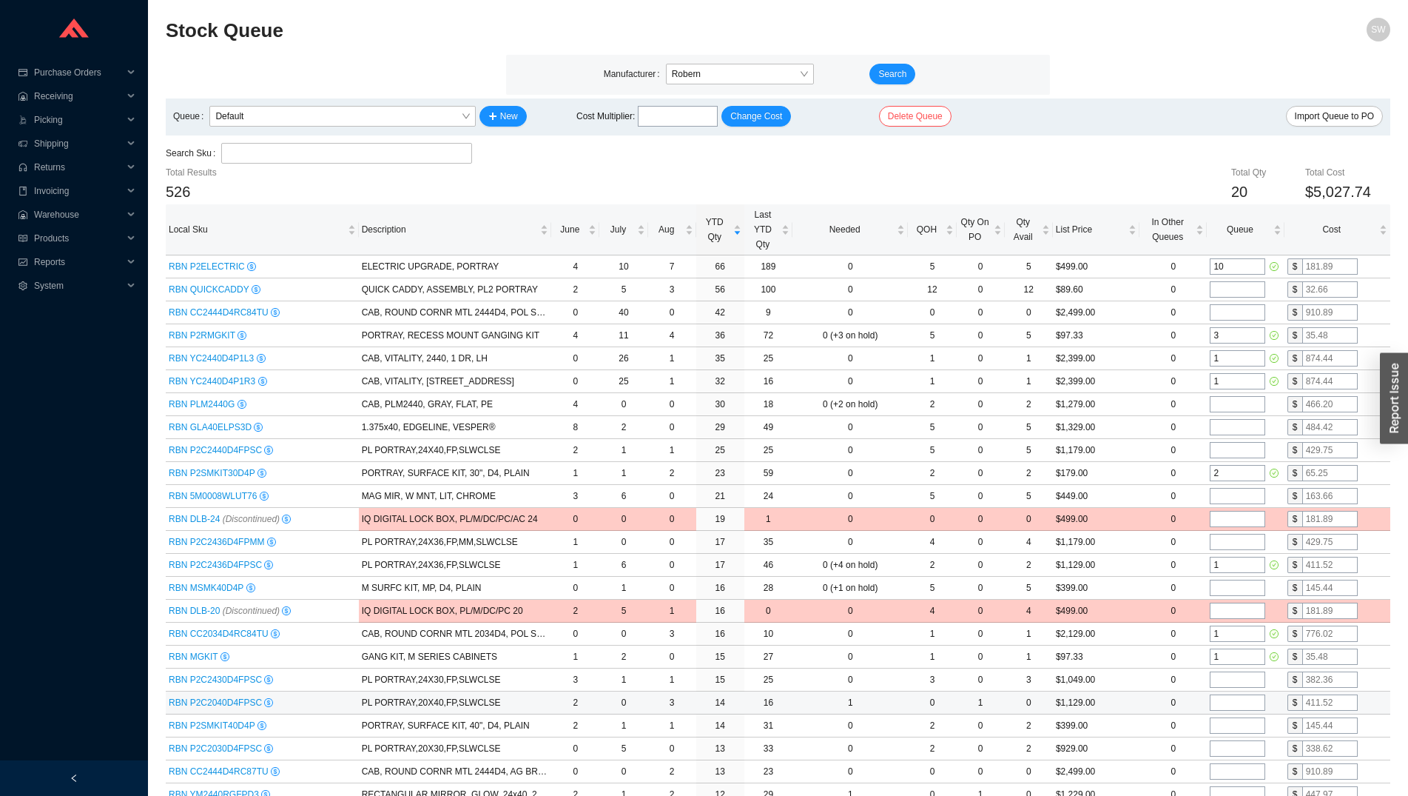
click at [1227, 700] on input "tel" at bounding box center [1238, 702] width 56 height 16
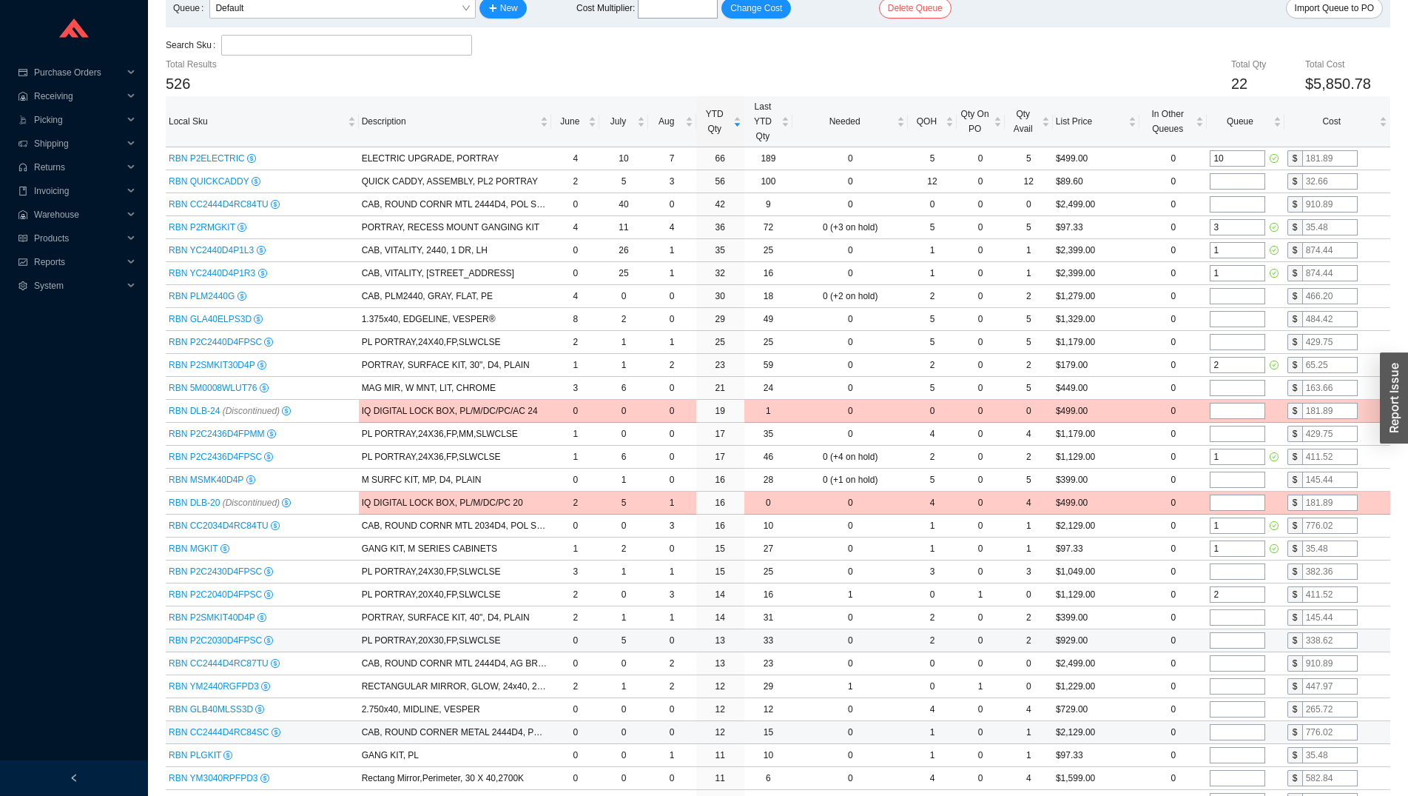
scroll to position [151, 0]
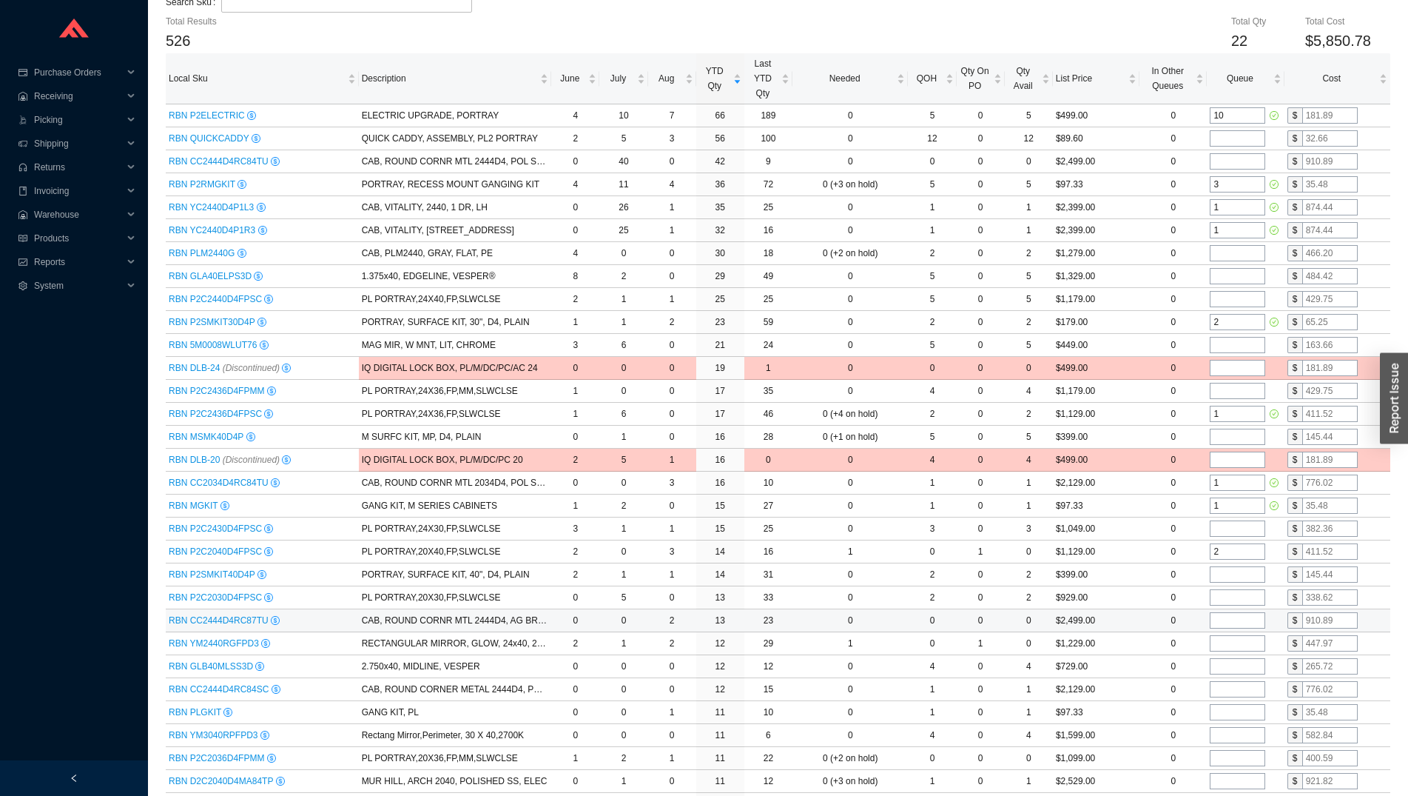
type input "2"
click at [1220, 618] on input "tel" at bounding box center [1238, 620] width 56 height 16
type input "1"
click at [1220, 642] on input "tel" at bounding box center [1238, 643] width 56 height 16
type input "2"
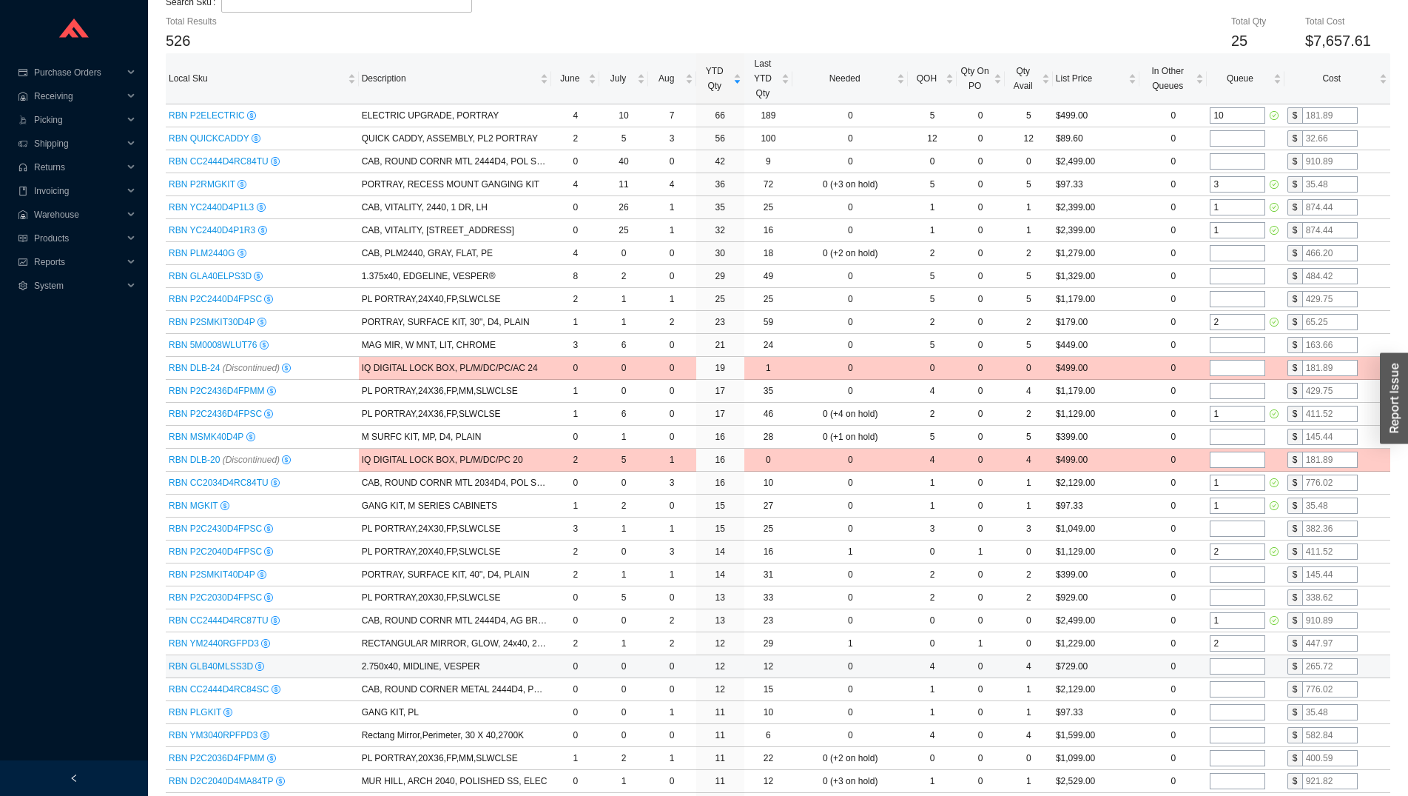
click at [1226, 674] on input "tel" at bounding box center [1238, 666] width 56 height 16
click at [1226, 698] on td at bounding box center [1245, 689] width 77 height 23
click at [1222, 683] on input "tel" at bounding box center [1238, 689] width 56 height 16
click at [1226, 749] on td at bounding box center [1245, 758] width 77 height 23
click at [1230, 759] on input "tel" at bounding box center [1238, 758] width 56 height 16
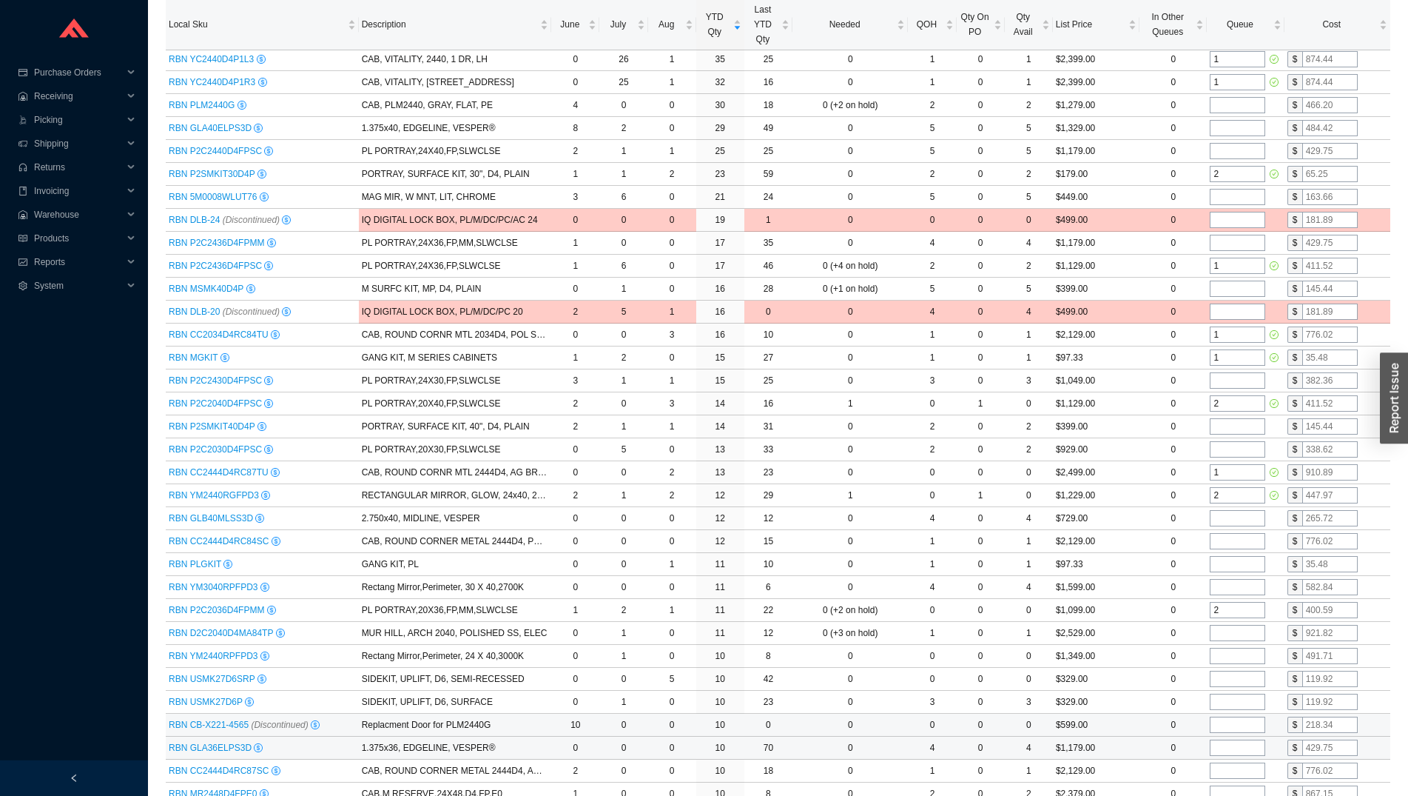
scroll to position [302, 0]
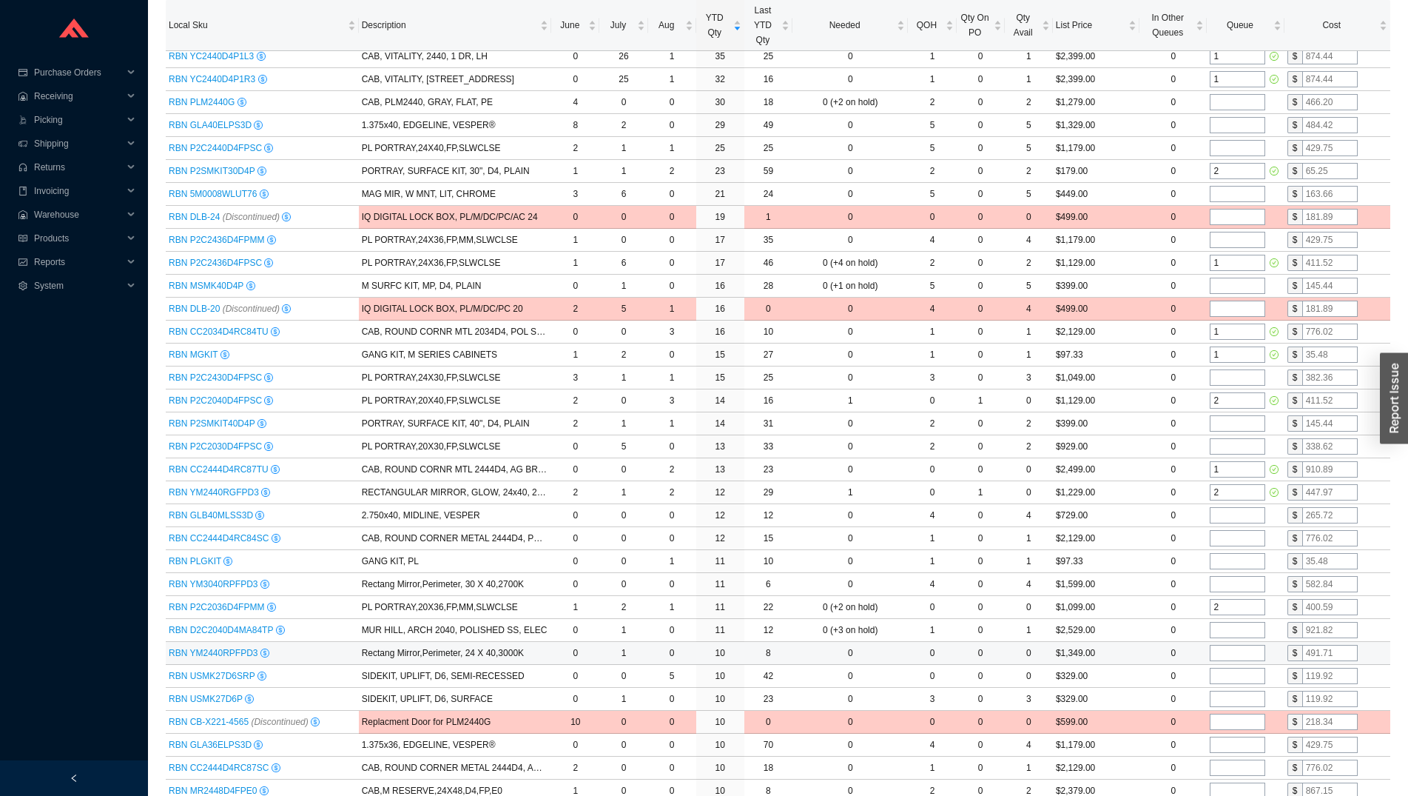
type input "2"
click at [1215, 655] on input "tel" at bounding box center [1238, 653] width 56 height 16
click at [1227, 679] on input "tel" at bounding box center [1238, 676] width 56 height 16
click at [1234, 705] on input "tel" at bounding box center [1238, 699] width 56 height 16
click at [1229, 671] on input "1" at bounding box center [1238, 676] width 56 height 16
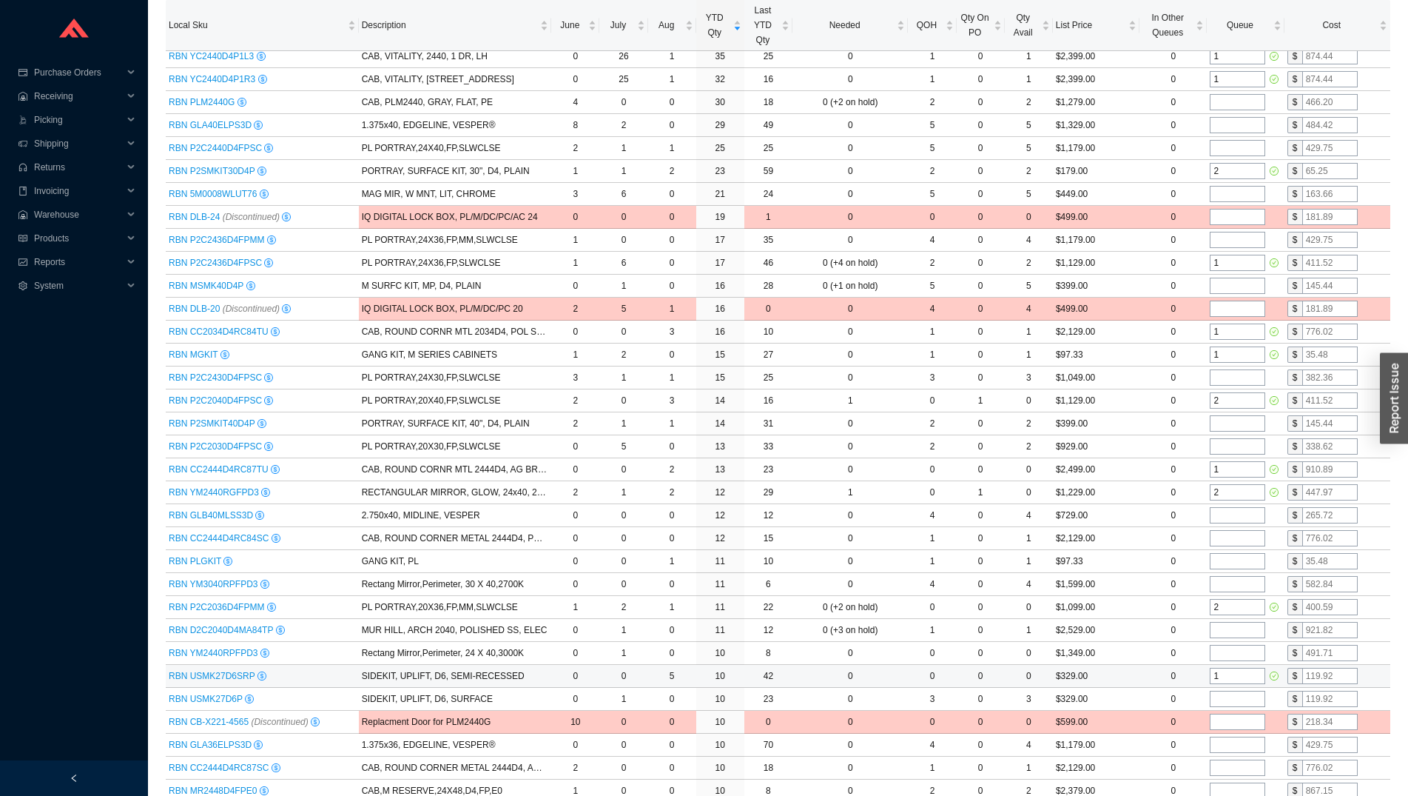
click at [1229, 671] on input "1" at bounding box center [1238, 676] width 56 height 16
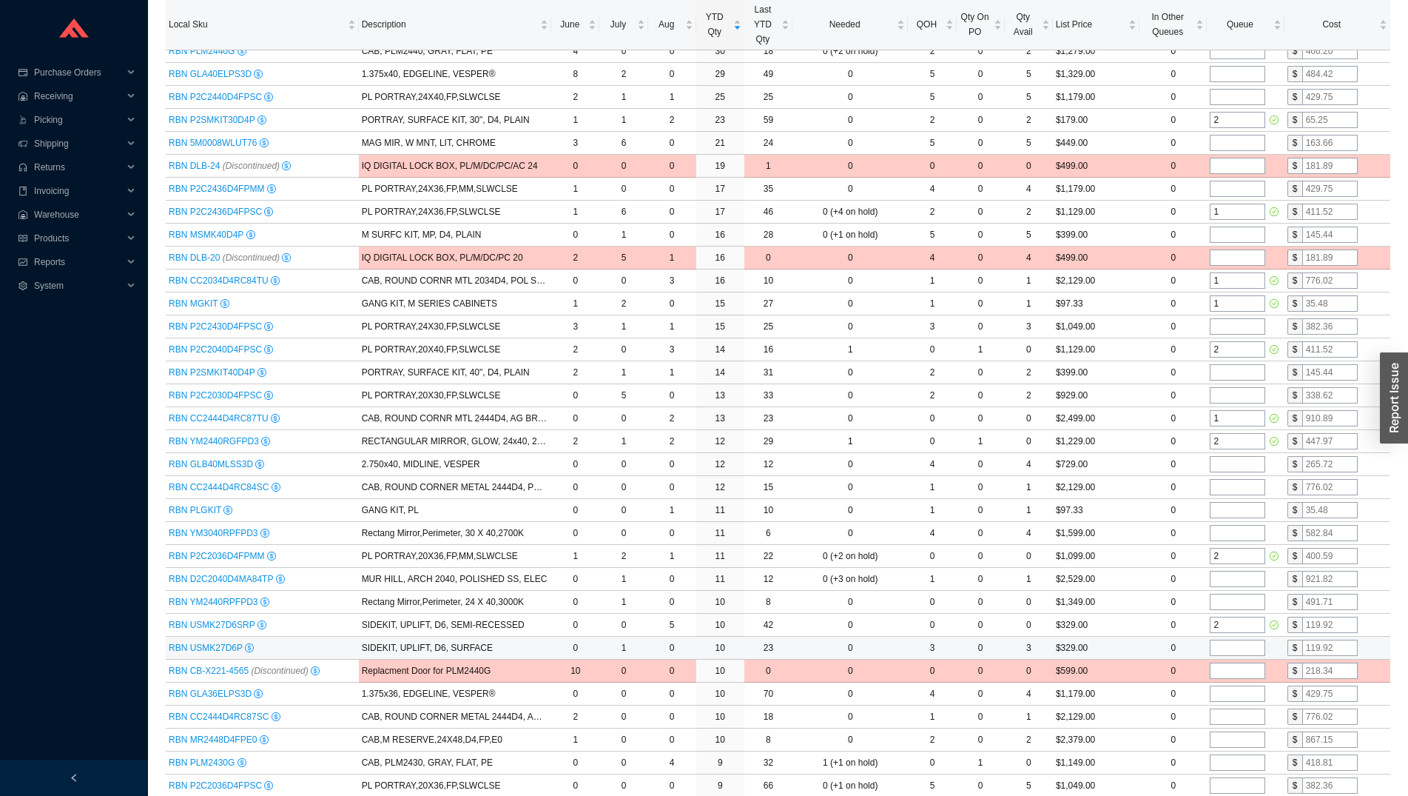
scroll to position [377, 0]
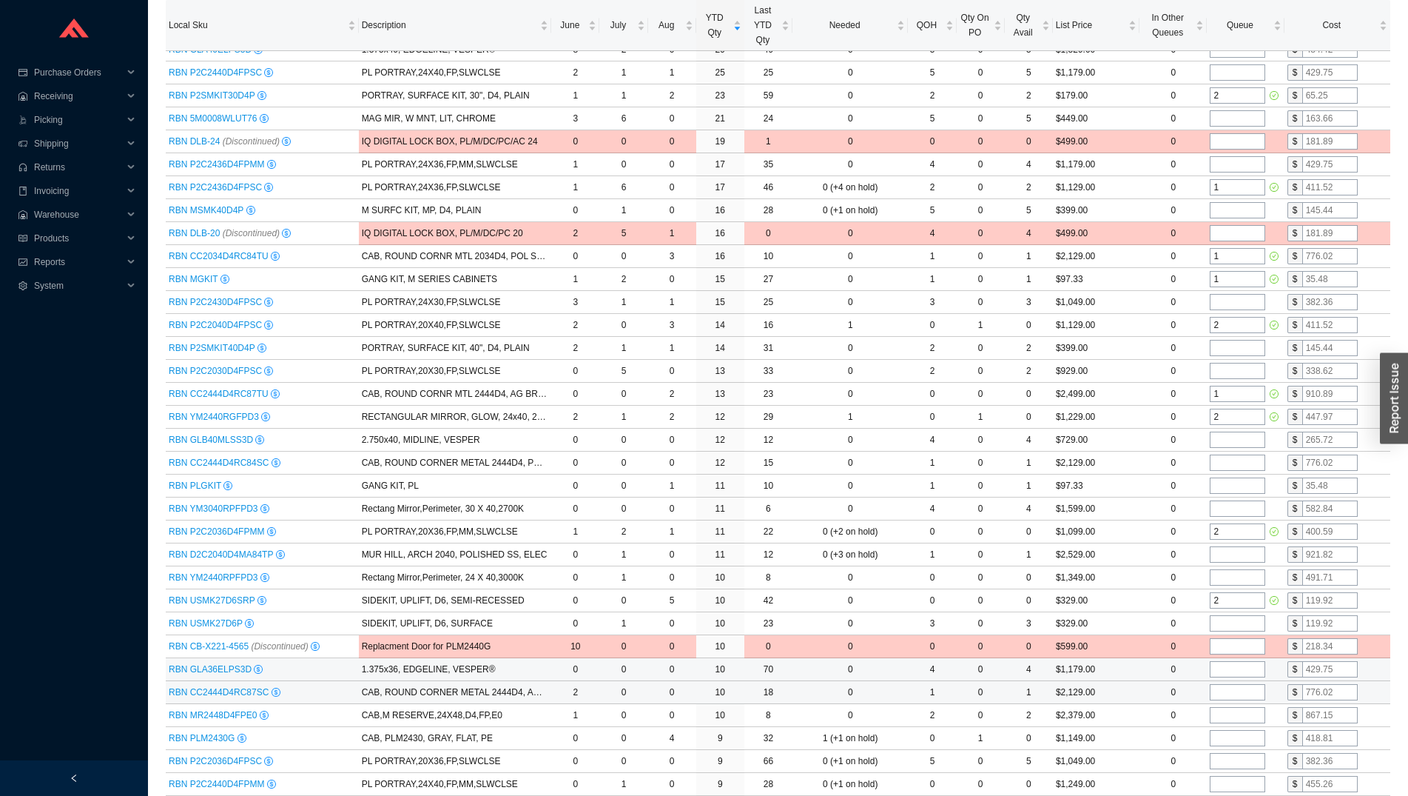
type input "2"
click at [1229, 684] on td at bounding box center [1245, 692] width 77 height 23
click at [1229, 686] on input "tel" at bounding box center [1238, 692] width 56 height 16
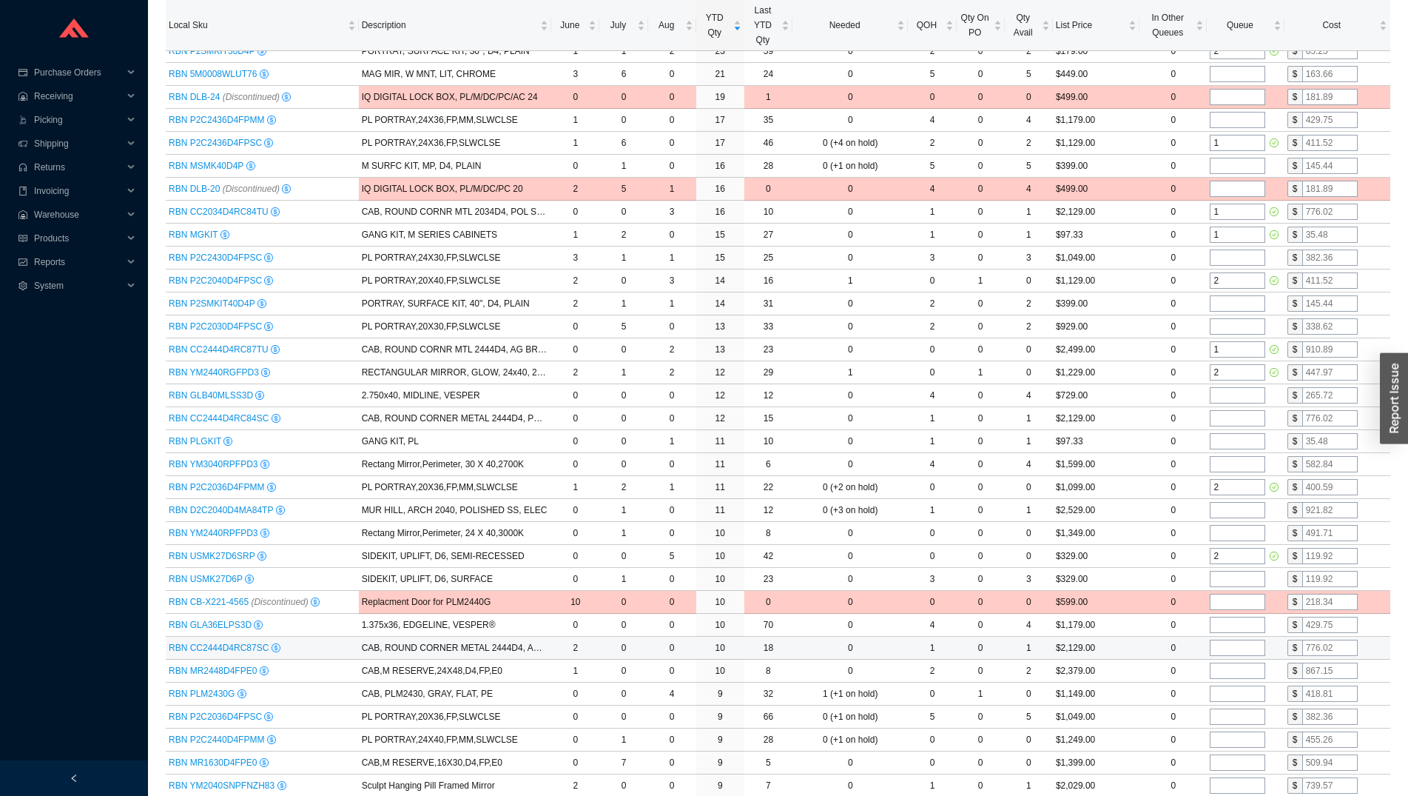
scroll to position [453, 0]
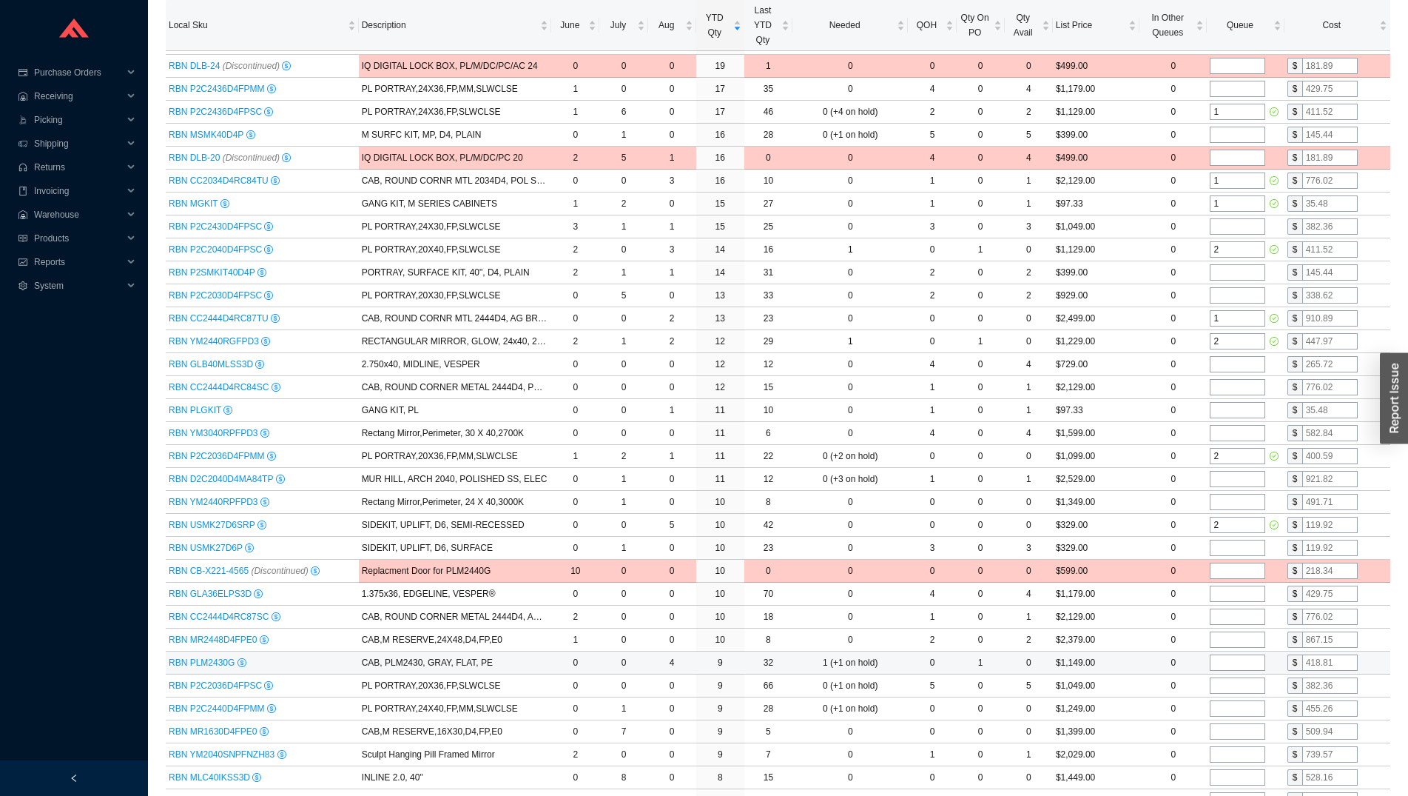
click at [1228, 665] on input "tel" at bounding box center [1238, 662] width 56 height 16
click at [1232, 704] on input "tel" at bounding box center [1238, 708] width 56 height 16
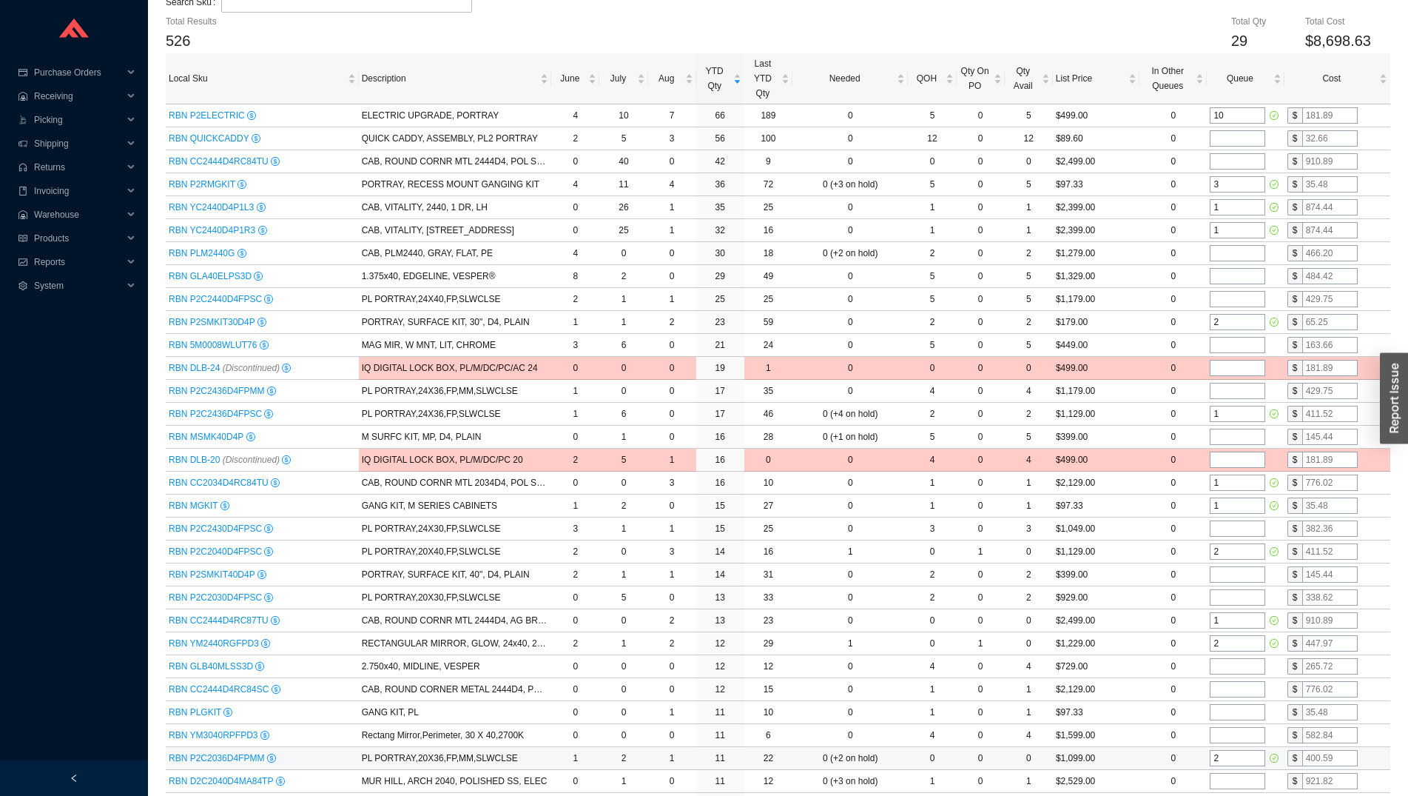
scroll to position [0, 0]
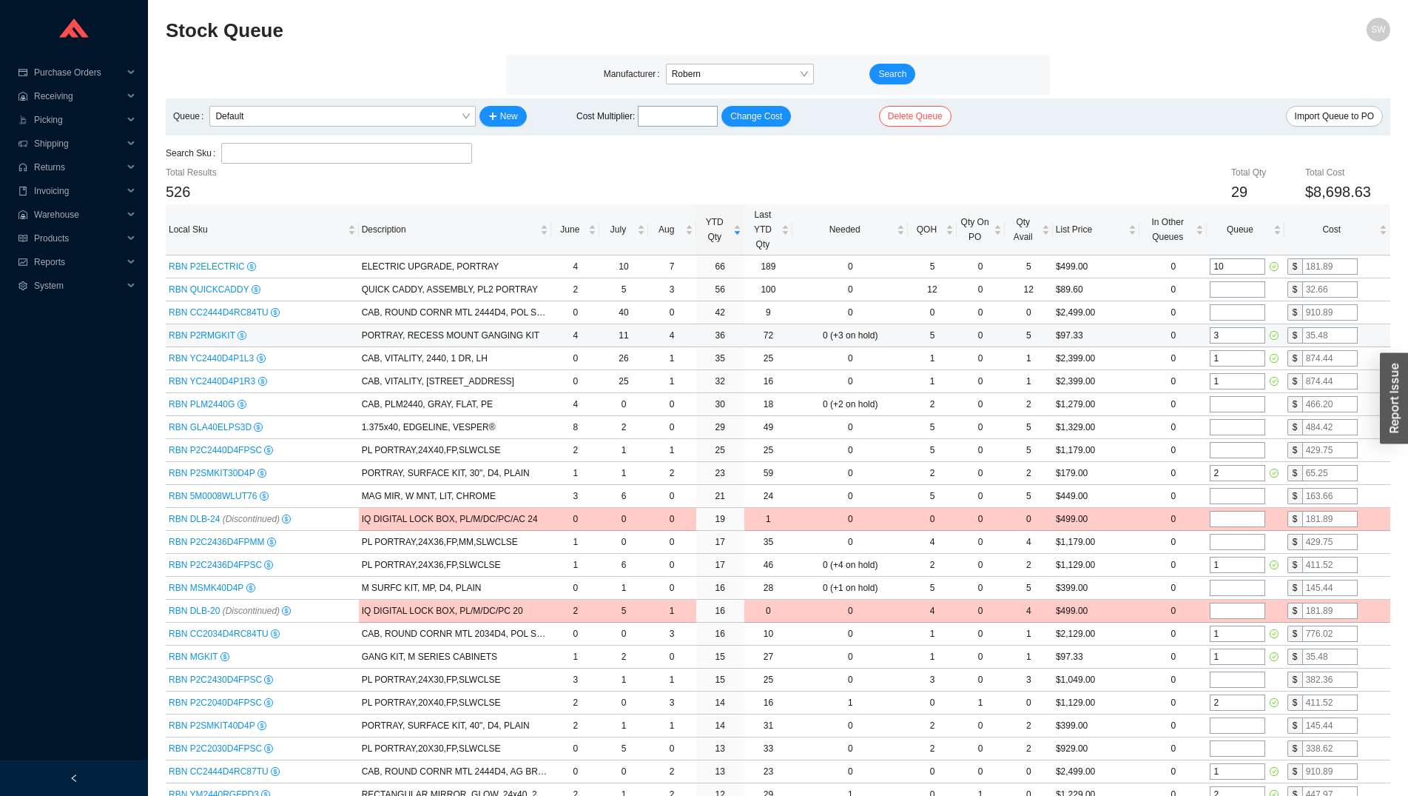
click at [1229, 332] on input "3" at bounding box center [1238, 335] width 56 height 16
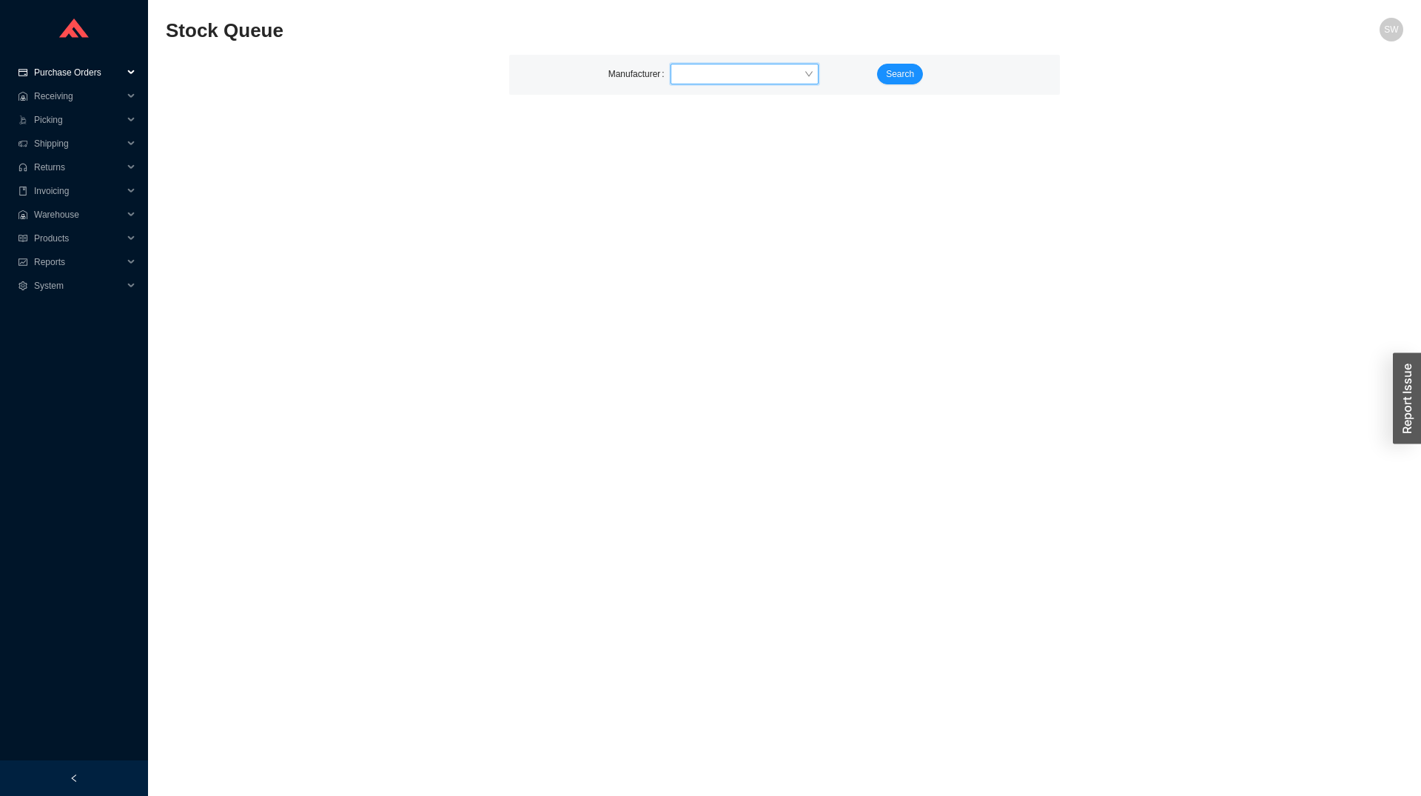
click at [78, 76] on span "Purchase Orders" at bounding box center [78, 73] width 89 height 24
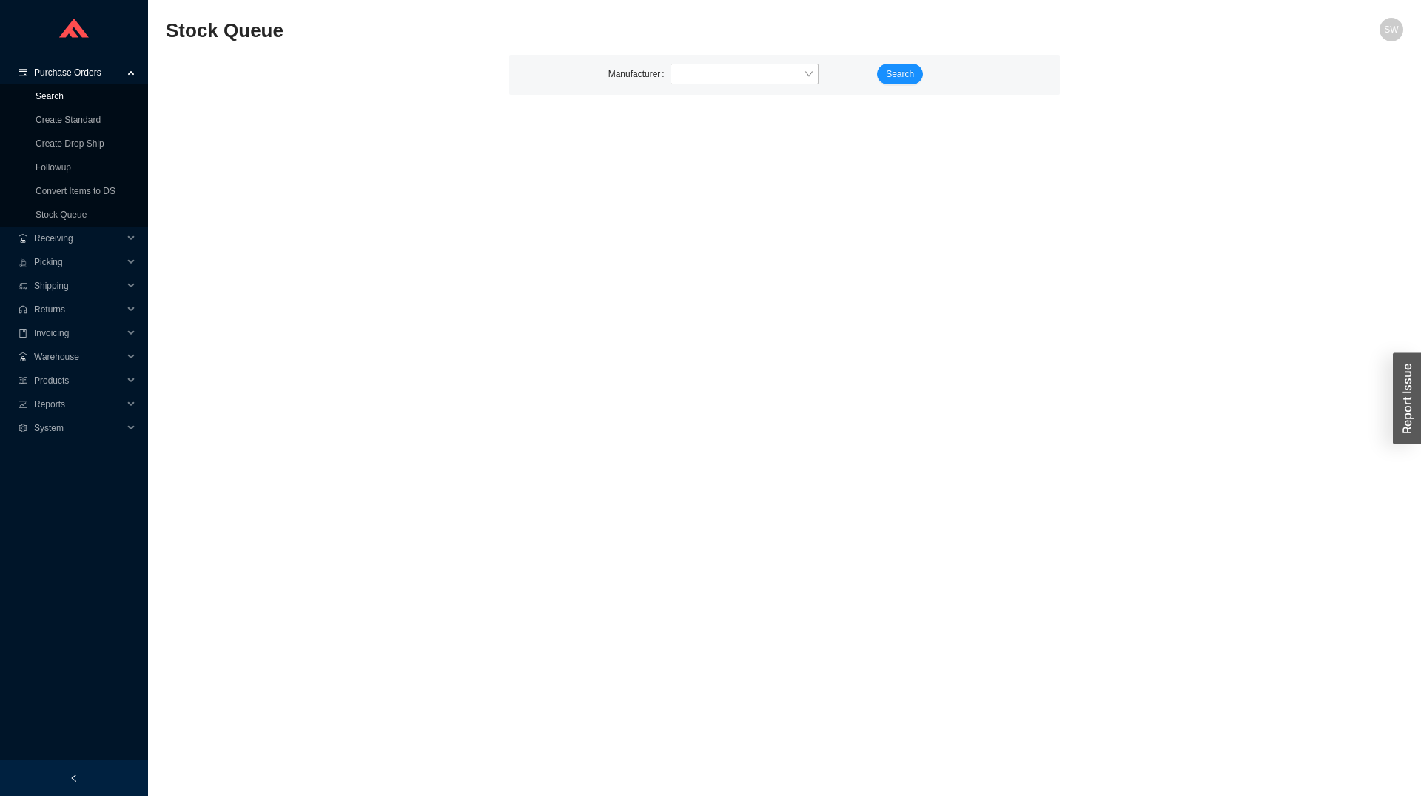
click at [64, 93] on link "Search" at bounding box center [50, 96] width 28 height 10
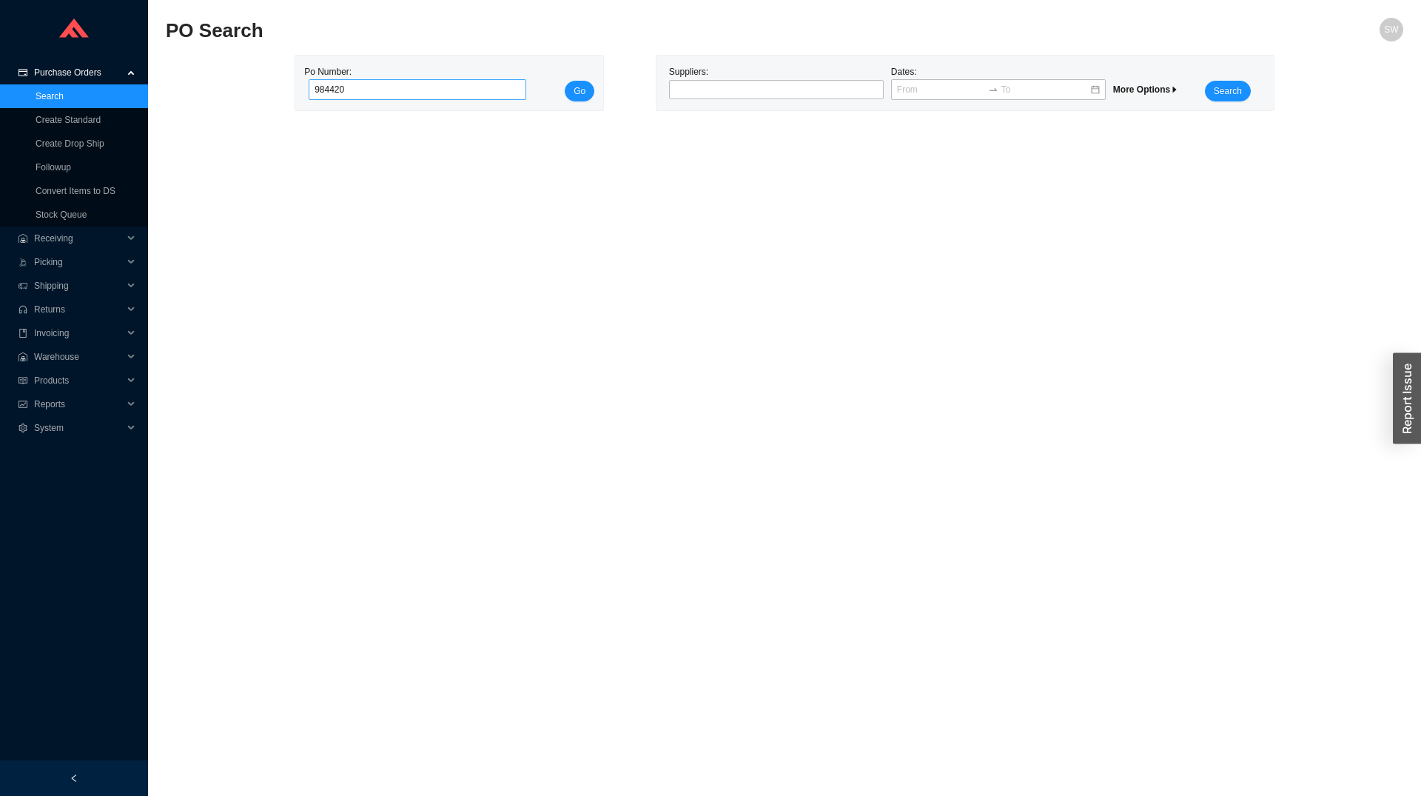
type input "984420"
click at [565, 81] on button "Go" at bounding box center [580, 91] width 30 height 21
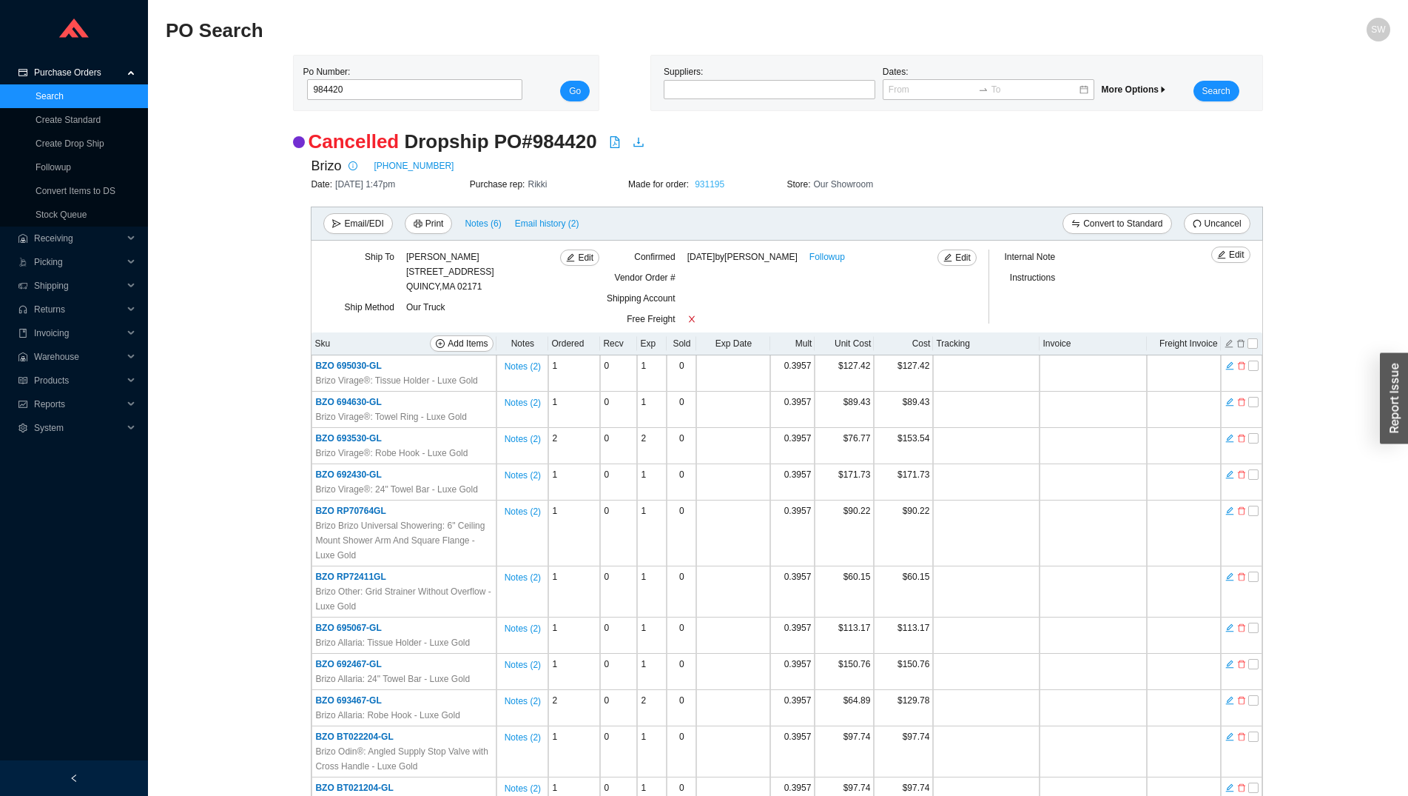
click at [705, 187] on link "931195" at bounding box center [710, 184] width 30 height 10
click at [539, 226] on span "Email history (2)" at bounding box center [547, 223] width 64 height 15
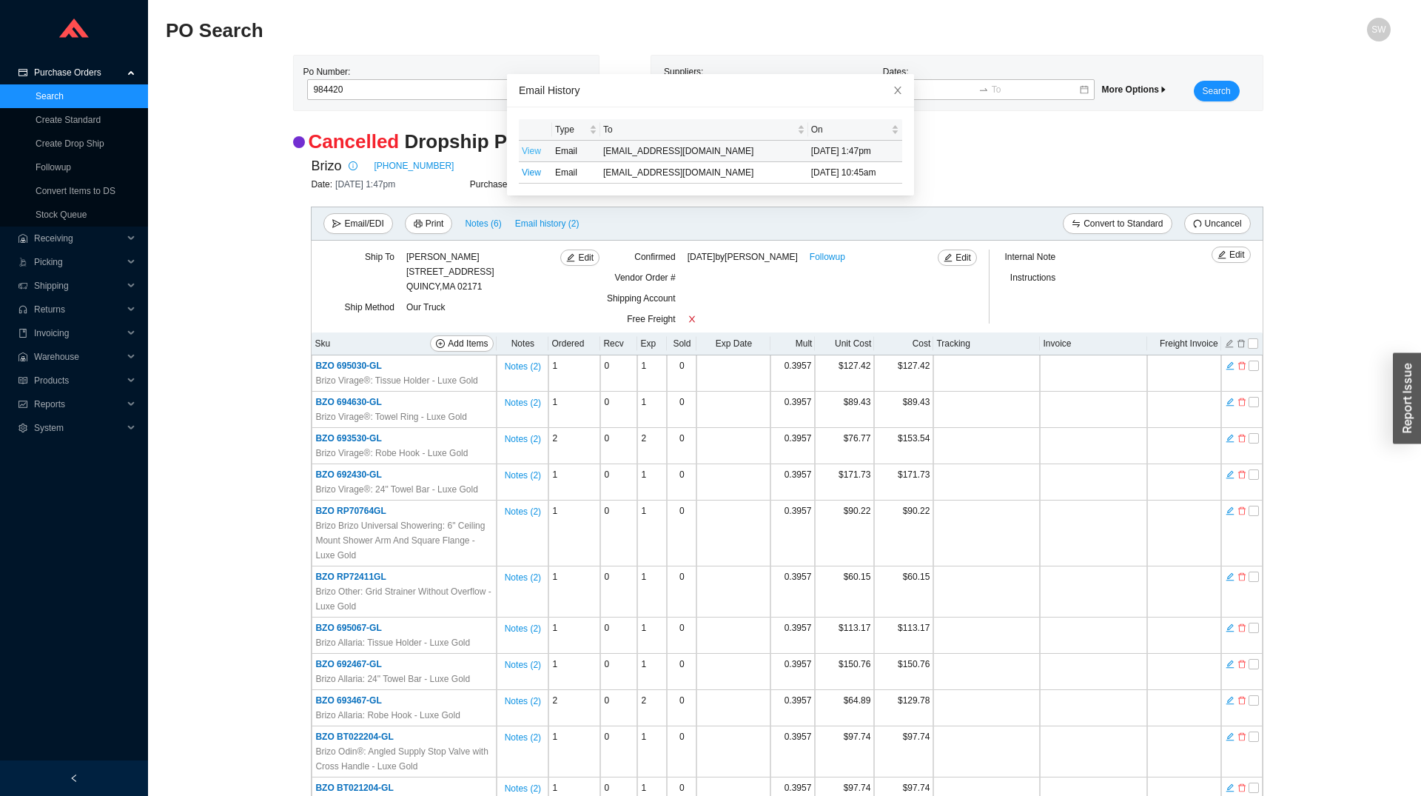
click at [525, 156] on link "View" at bounding box center [531, 151] width 19 height 10
click at [525, 174] on link "View" at bounding box center [531, 172] width 19 height 10
drag, startPoint x: 859, startPoint y: 172, endPoint x: 724, endPoint y: 169, distance: 135.5
click at [724, 169] on tr "View Email [EMAIL_ADDRESS][DOMAIN_NAME] [DATE] 10:45am" at bounding box center [710, 172] width 383 height 21
click at [864, 167] on td "[DATE] 10:45am" at bounding box center [855, 172] width 94 height 21
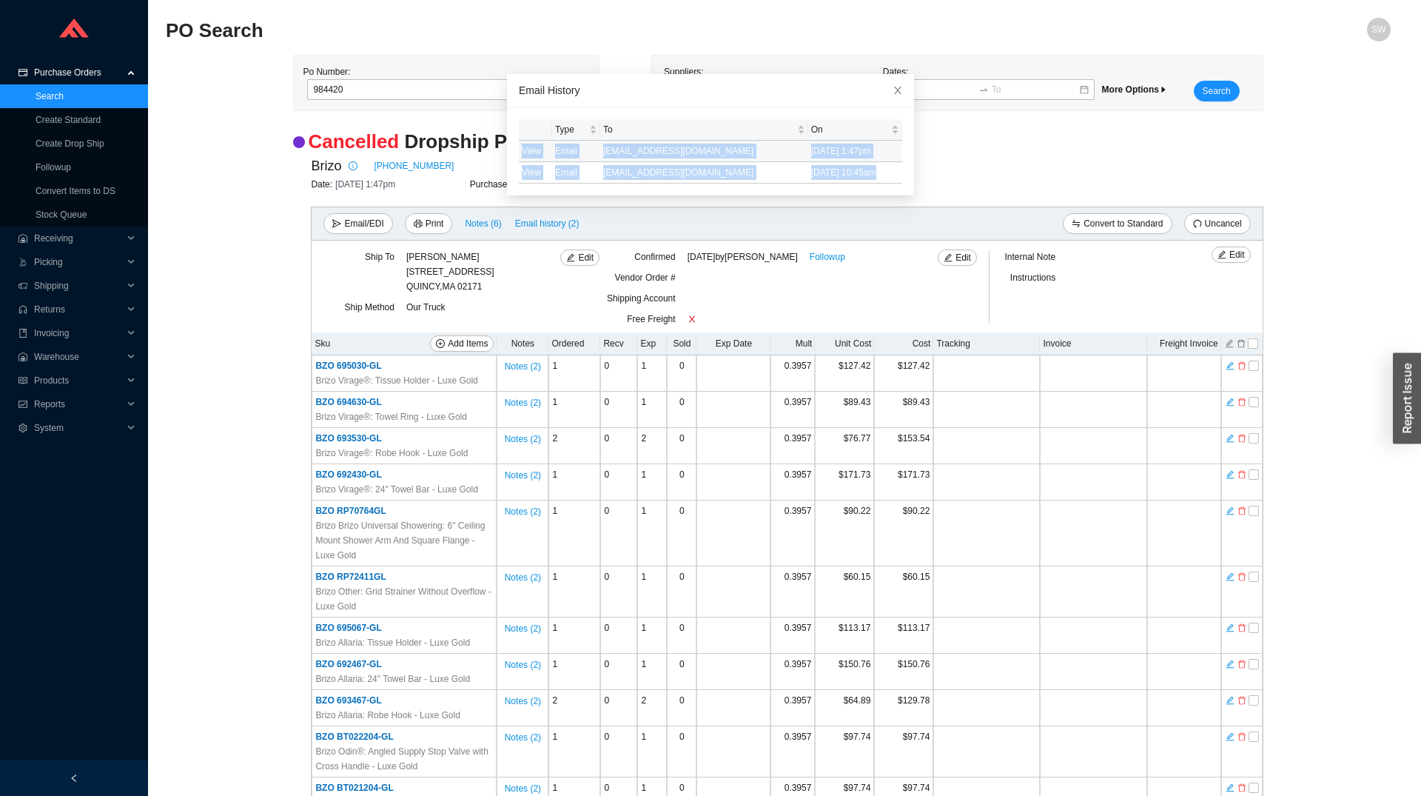
drag, startPoint x: 828, startPoint y: 172, endPoint x: 517, endPoint y: 150, distance: 311.7
click at [519, 150] on tbody "View Email [EMAIL_ADDRESS][DOMAIN_NAME] [DATE] 1:47pm View Email [EMAIL_ADDRESS…" at bounding box center [710, 162] width 383 height 43
click at [867, 173] on td "[DATE] 10:45am" at bounding box center [855, 172] width 94 height 21
drag, startPoint x: 869, startPoint y: 173, endPoint x: 503, endPoint y: 170, distance: 365.6
click at [507, 170] on div "Type To On View Email [EMAIL_ADDRESS][DOMAIN_NAME] [DATE] 1:47pm View Email [EM…" at bounding box center [710, 151] width 407 height 88
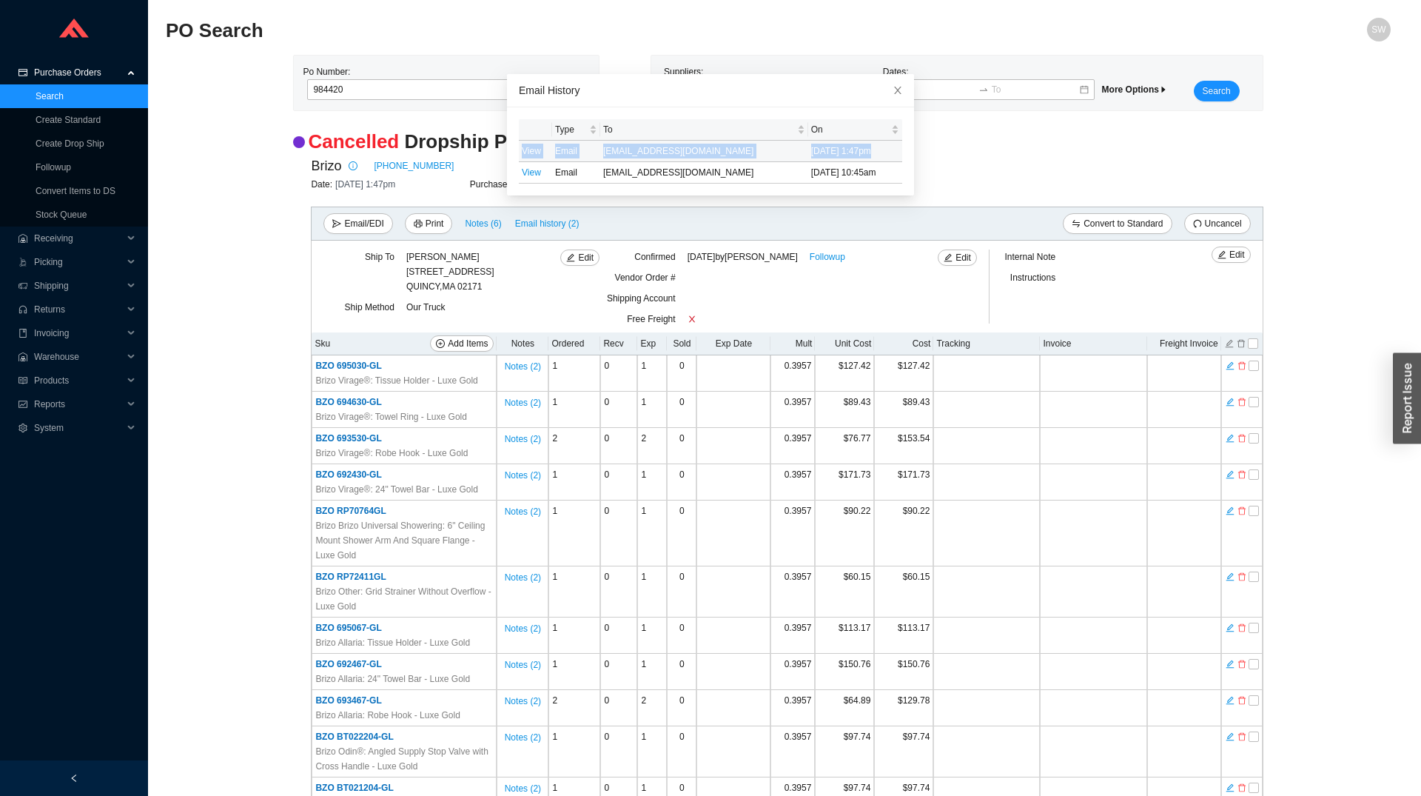
drag, startPoint x: 863, startPoint y: 150, endPoint x: 513, endPoint y: 155, distance: 350.1
click at [519, 155] on tr "View Email [EMAIL_ADDRESS][DOMAIN_NAME] [DATE] 1:47pm" at bounding box center [710, 151] width 383 height 21
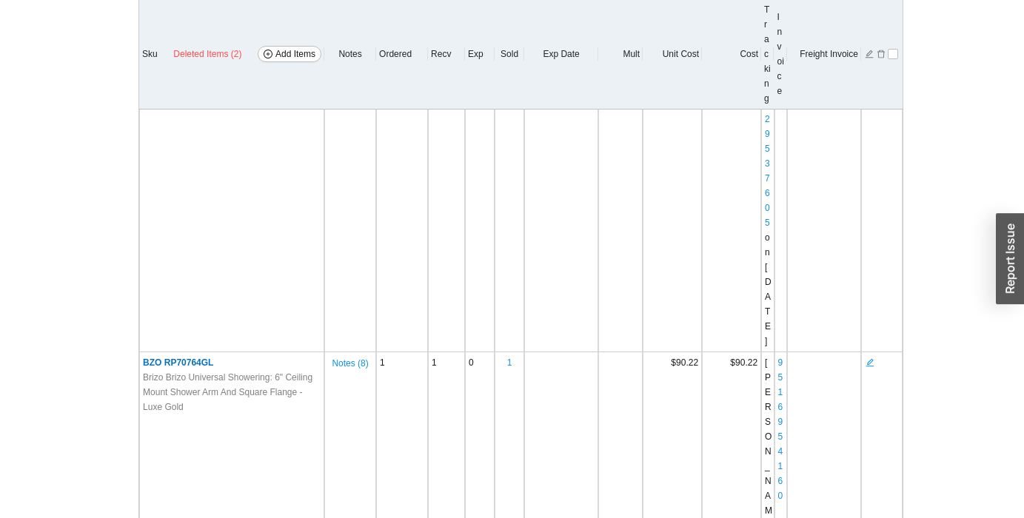
scroll to position [9350, 0]
